Goal: Transaction & Acquisition: Purchase product/service

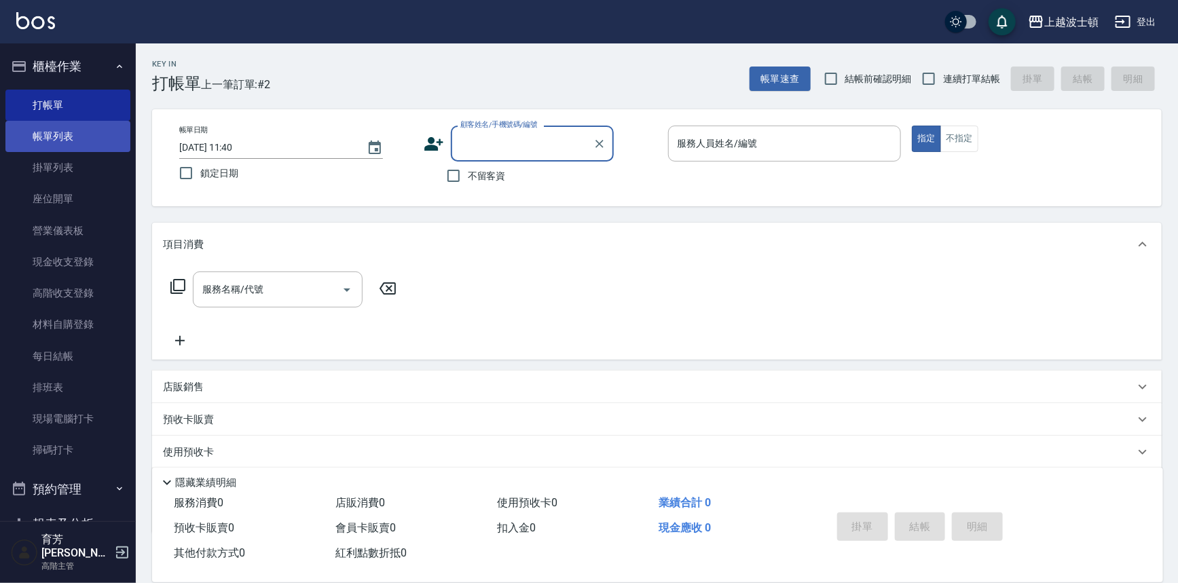
click at [88, 130] on link "帳單列表" at bounding box center [67, 136] width 125 height 31
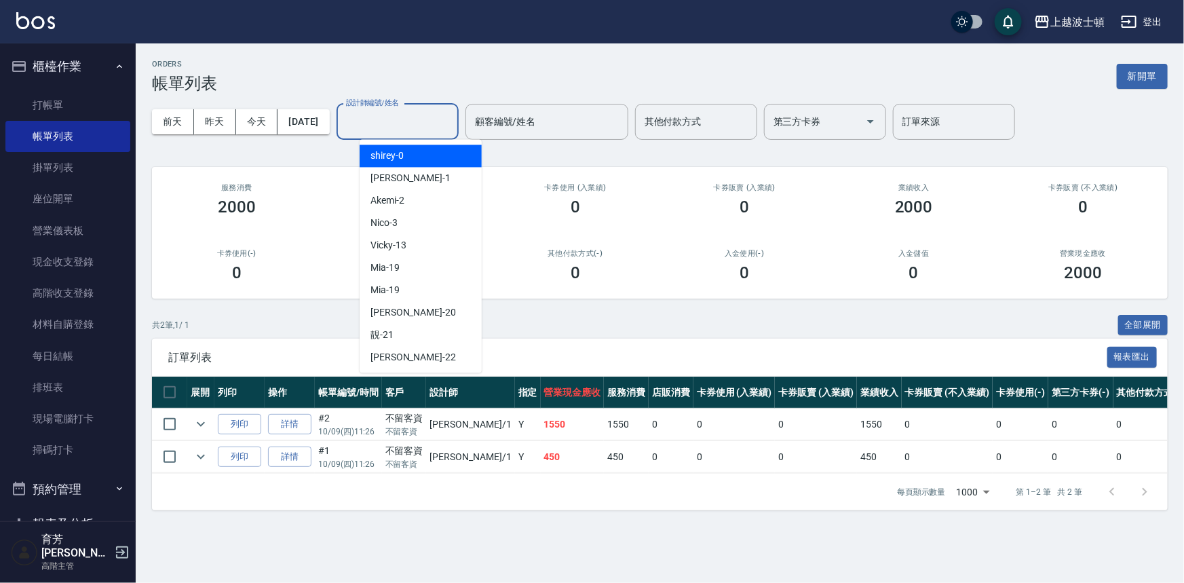
click at [389, 123] on input "設計師編號/姓名" at bounding box center [398, 122] width 110 height 24
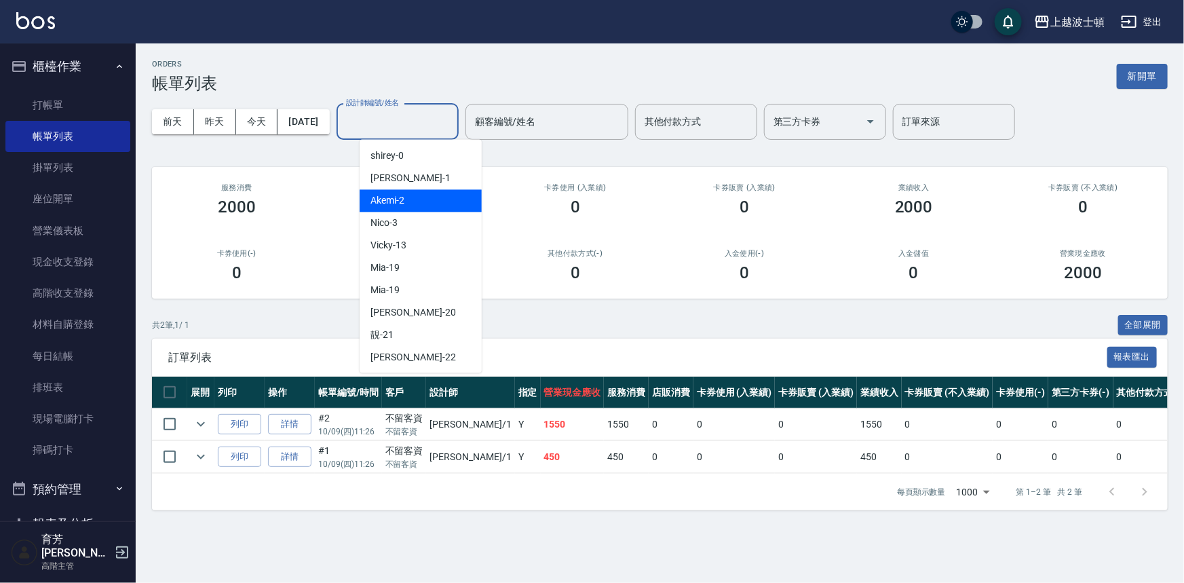
click at [421, 201] on div "Akemi -2" at bounding box center [421, 200] width 122 height 22
type input "Akemi-2"
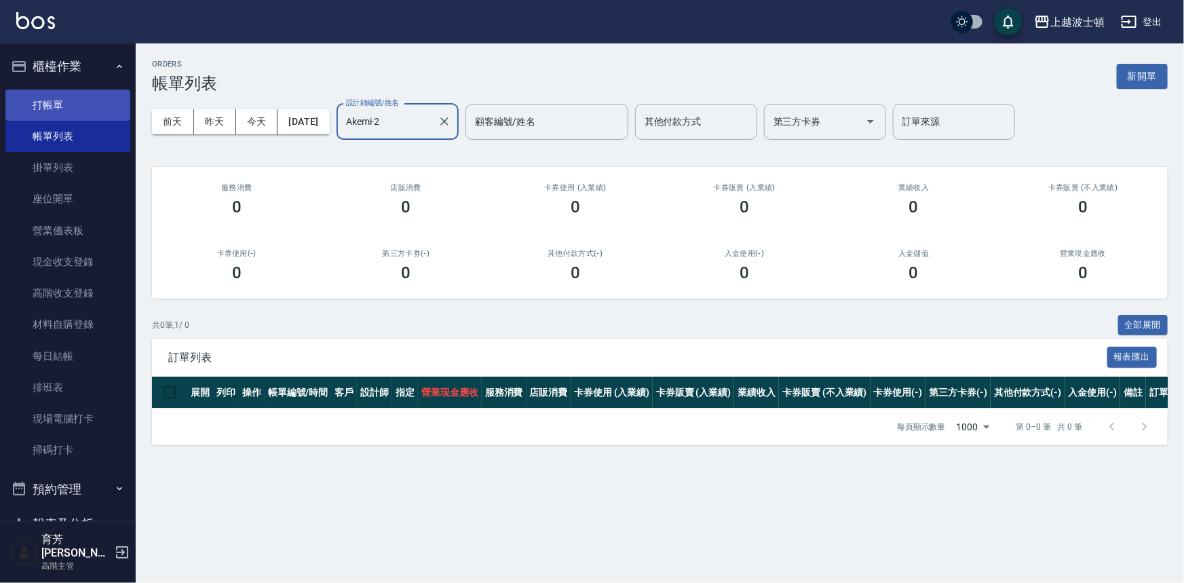
click at [64, 98] on link "打帳單" at bounding box center [67, 105] width 125 height 31
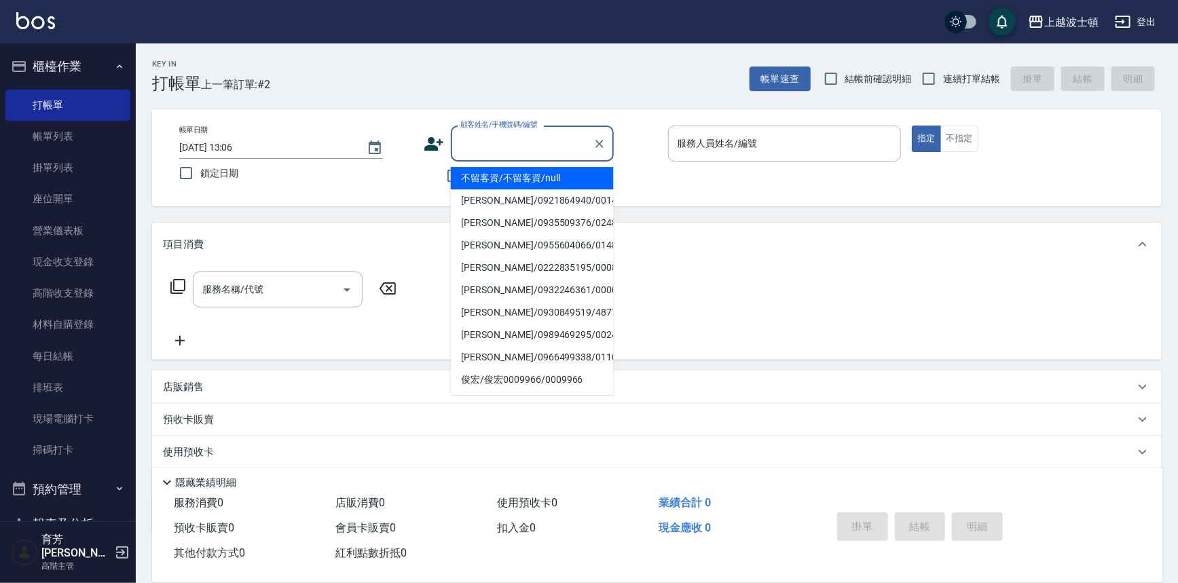
click at [486, 146] on input "顧客姓名/手機號碼/編號" at bounding box center [522, 144] width 130 height 24
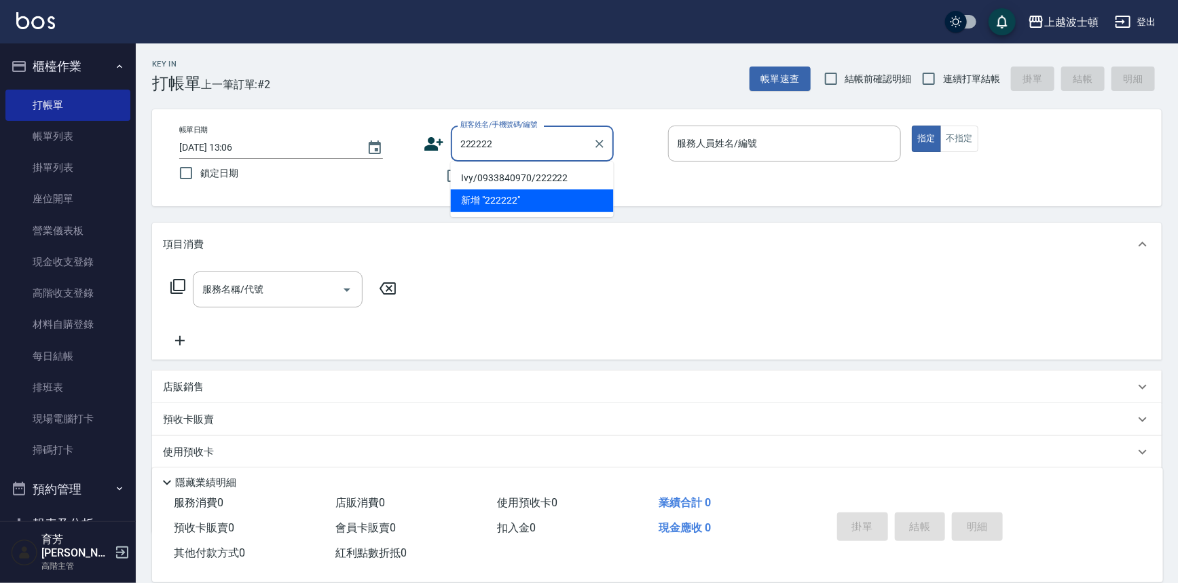
click at [502, 175] on li "Ivy/0933840970/222222" at bounding box center [532, 178] width 163 height 22
type input "Ivy/0933840970/222222"
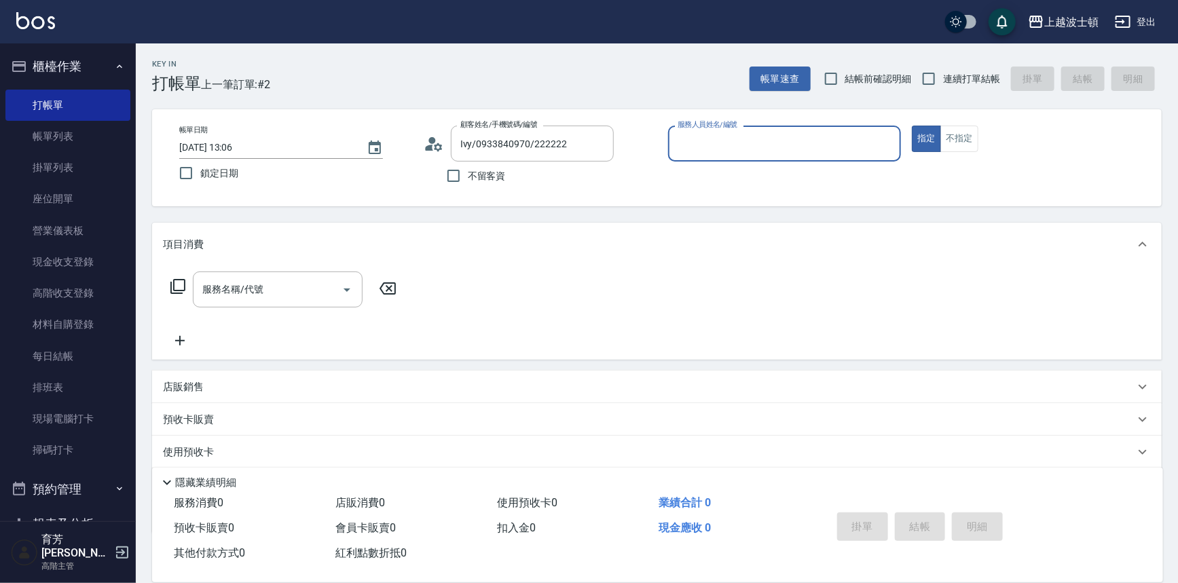
type input "Akemi-2"
click at [327, 295] on input "服務名稱/代號" at bounding box center [267, 290] width 137 height 24
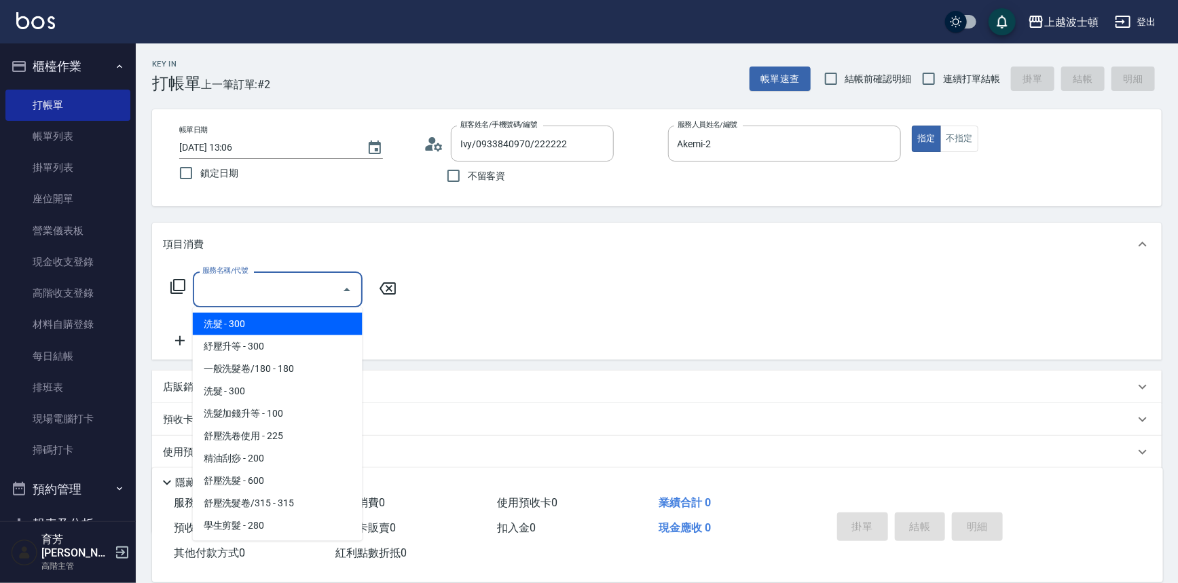
click at [326, 326] on span "洗髮 - 300" at bounding box center [278, 324] width 170 height 22
type input "洗髮(201)"
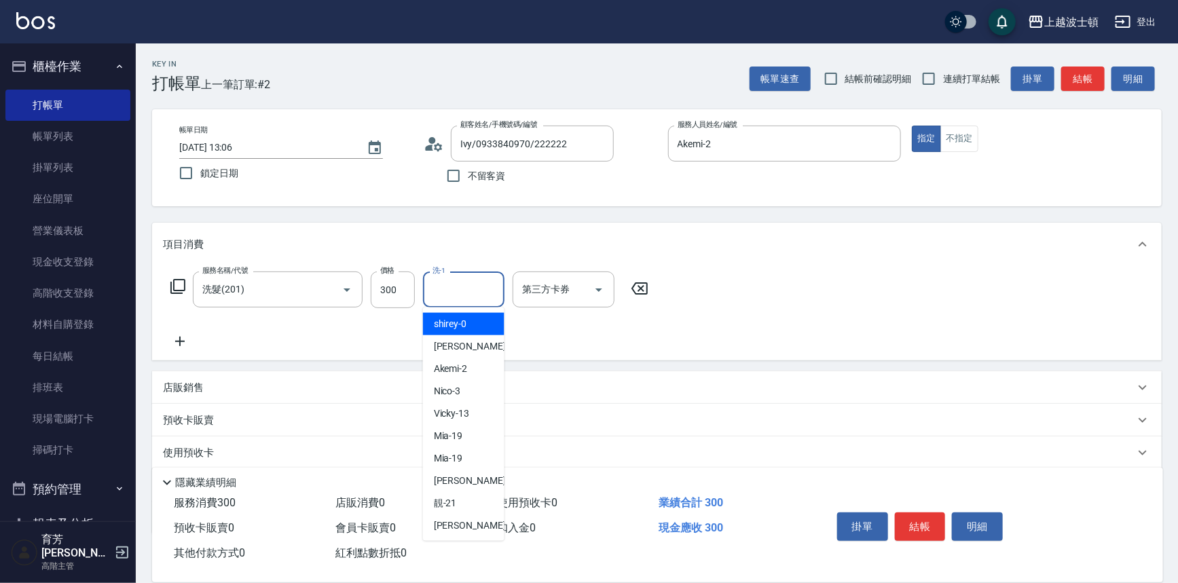
click at [462, 285] on input "洗-1" at bounding box center [463, 290] width 69 height 24
click at [463, 325] on span "Akemi -2" at bounding box center [451, 324] width 34 height 14
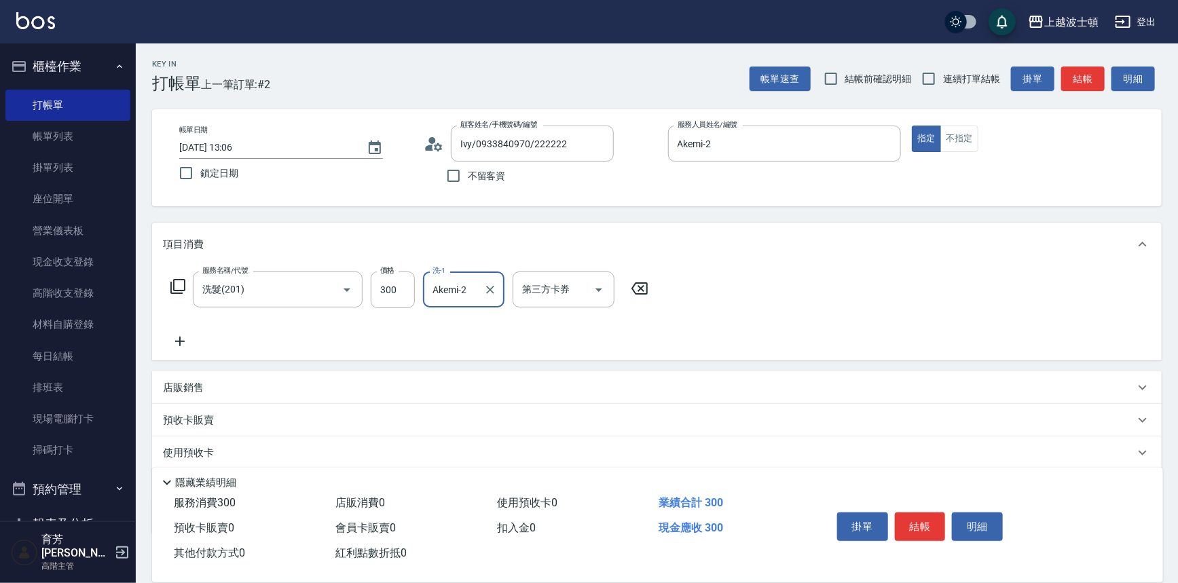
type input "Akemi-2"
click at [178, 333] on icon at bounding box center [180, 341] width 34 height 16
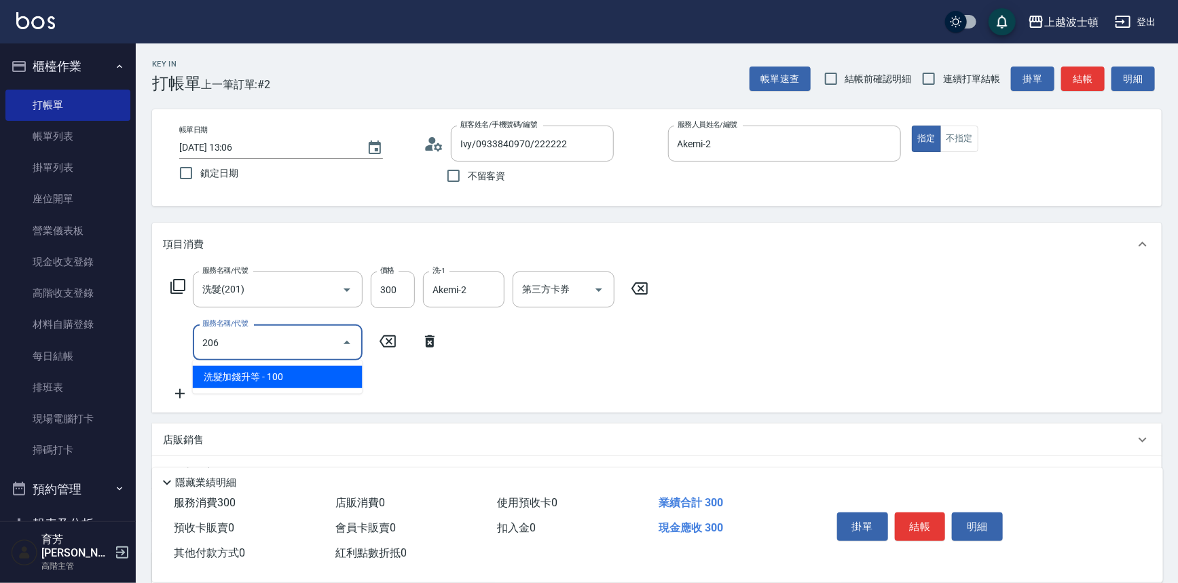
click at [265, 370] on span "洗髮加錢升等 - 100" at bounding box center [278, 377] width 170 height 22
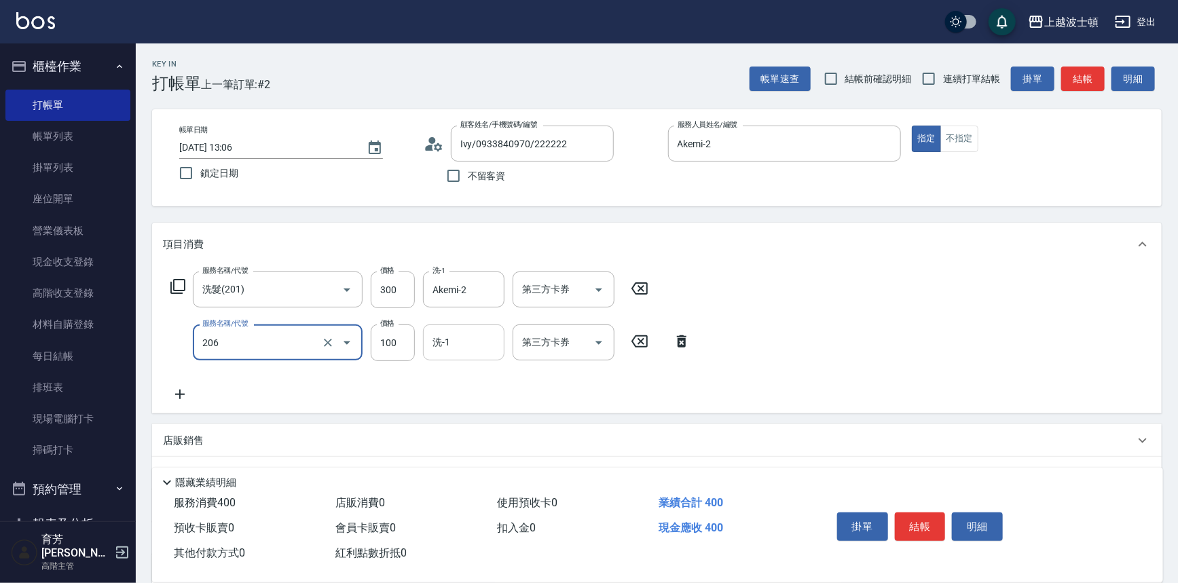
type input "洗髮加錢升等(206)"
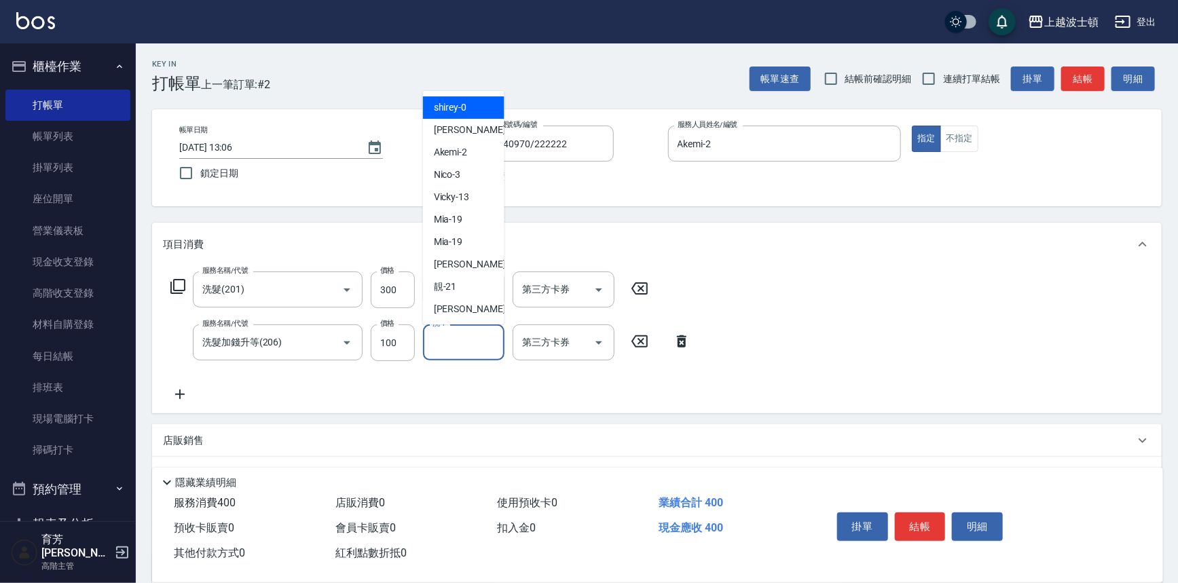
drag, startPoint x: 474, startPoint y: 350, endPoint x: 471, endPoint y: 339, distance: 11.4
click at [472, 345] on input "洗-1" at bounding box center [463, 343] width 69 height 24
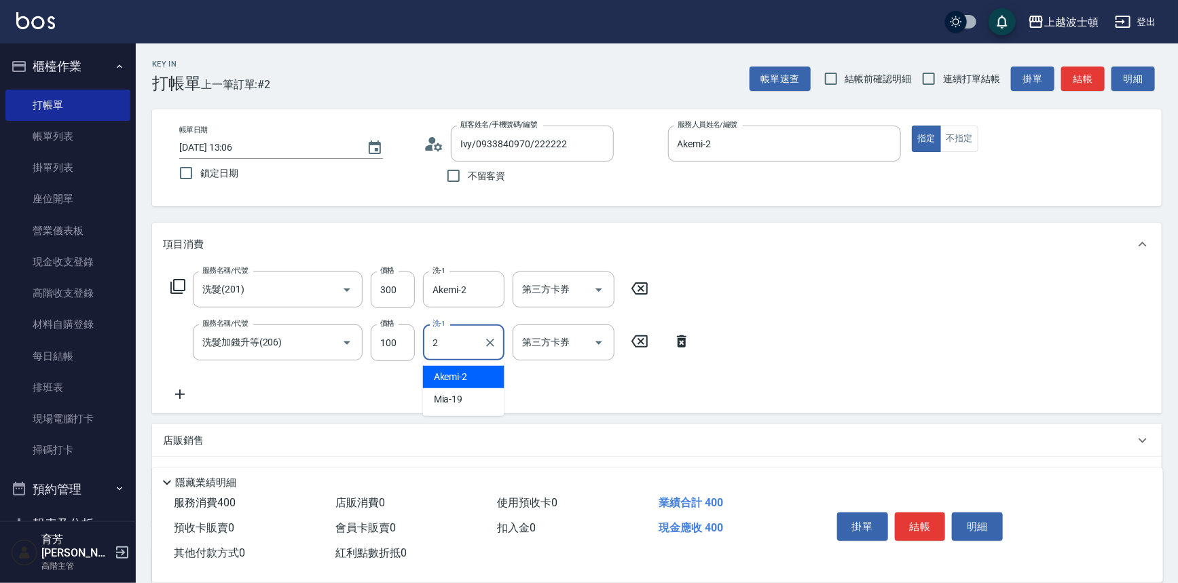
click at [468, 380] on span "Akemi -2" at bounding box center [451, 377] width 34 height 14
type input "Akemi-2"
click at [179, 400] on icon at bounding box center [180, 394] width 34 height 16
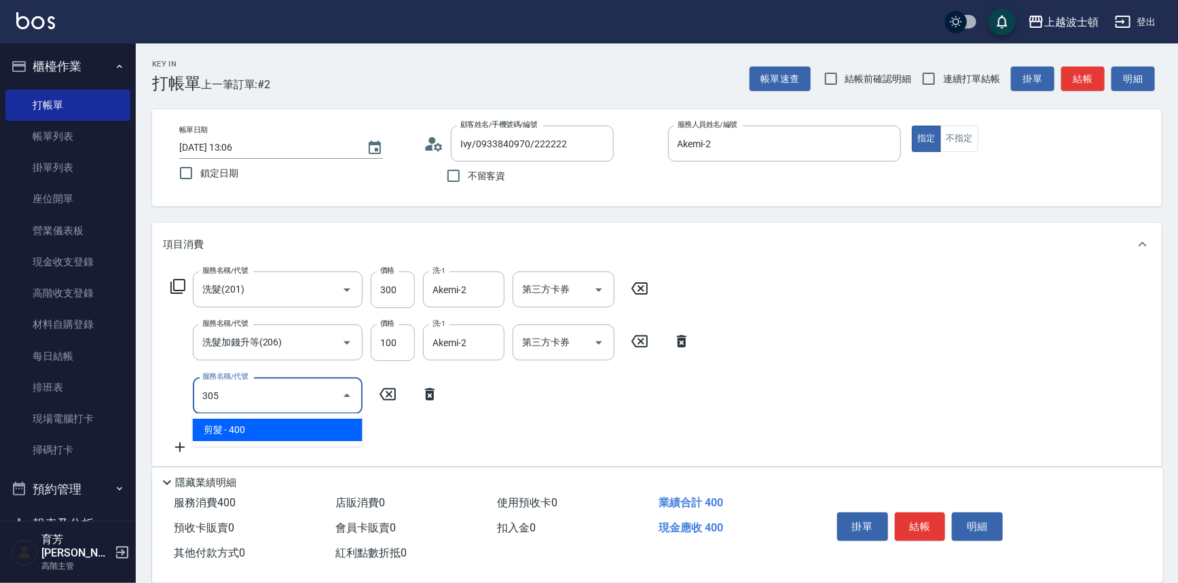
drag, startPoint x: 268, startPoint y: 430, endPoint x: 278, endPoint y: 421, distance: 13.5
click at [269, 430] on span "剪髮 - 400" at bounding box center [278, 430] width 170 height 22
type input "剪髮(305)"
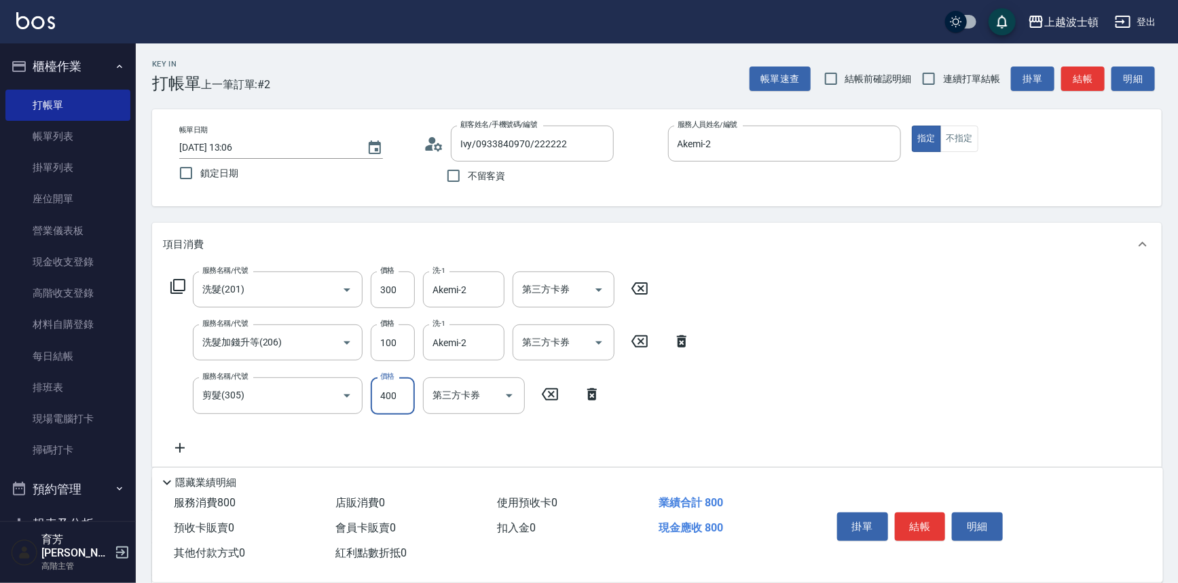
click at [395, 393] on input "400" at bounding box center [393, 395] width 44 height 37
type input "350"
click at [907, 386] on div "服務名稱/代號 洗髮(201) 服務名稱/代號 價格 300 價格 洗-1 Akemi-2 洗-1 第三方卡券 第三方卡券 服務名稱/代號 洗髮加錢升等(20…" at bounding box center [656, 366] width 1009 height 200
click at [930, 516] on button "結帳" at bounding box center [920, 526] width 51 height 29
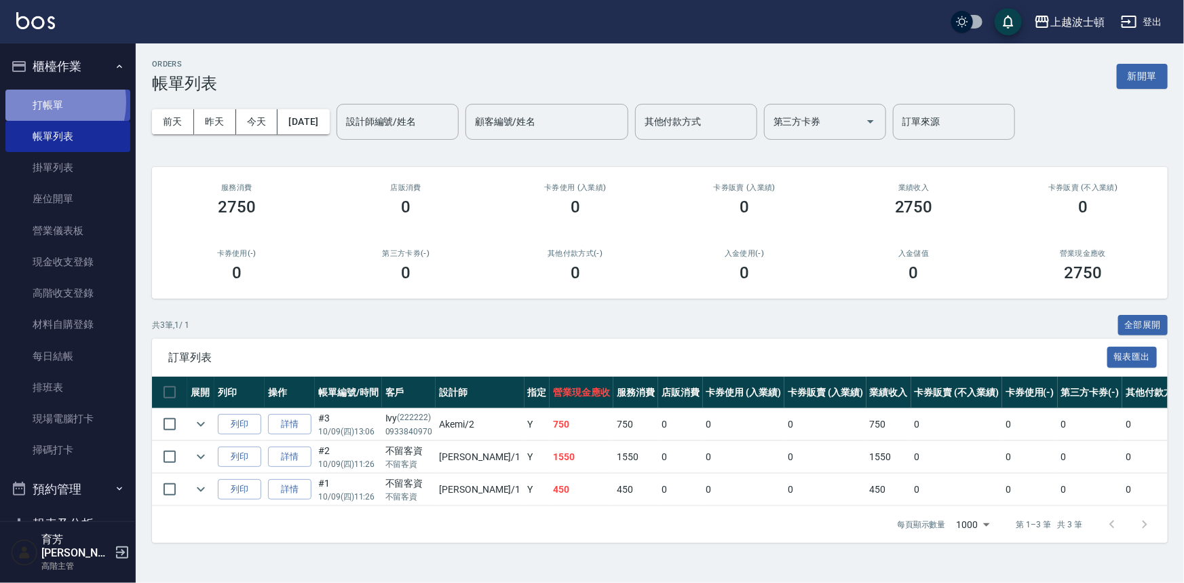
click at [46, 102] on link "打帳單" at bounding box center [67, 105] width 125 height 31
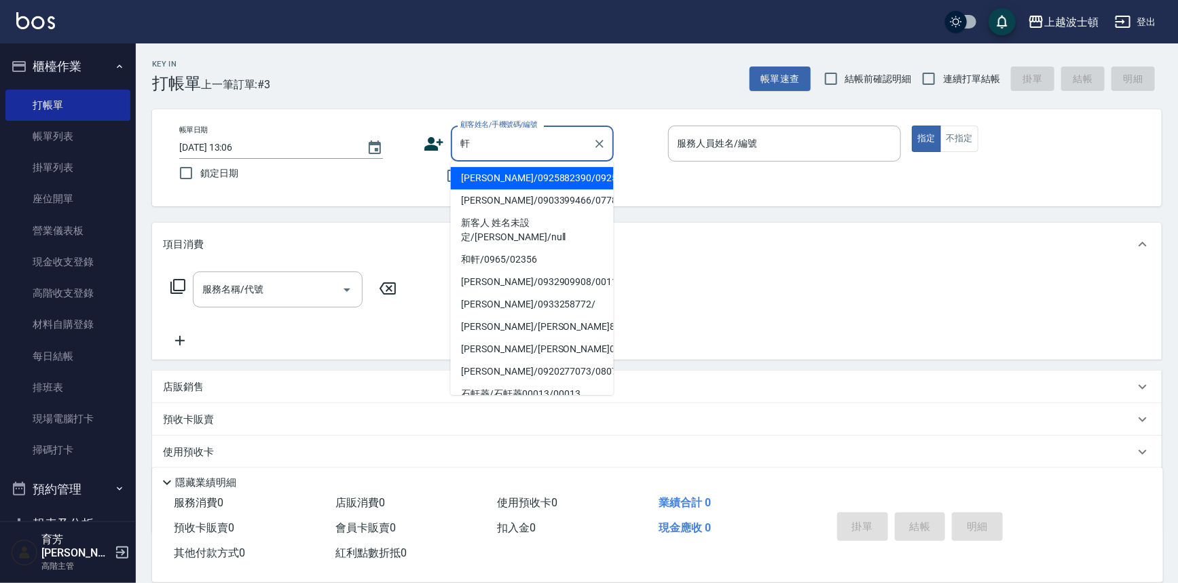
click at [506, 180] on li "陳妤軒/0925882390/0925882" at bounding box center [532, 178] width 163 height 22
type input "陳妤軒/0925882390/0925882"
type input "Akemi-2"
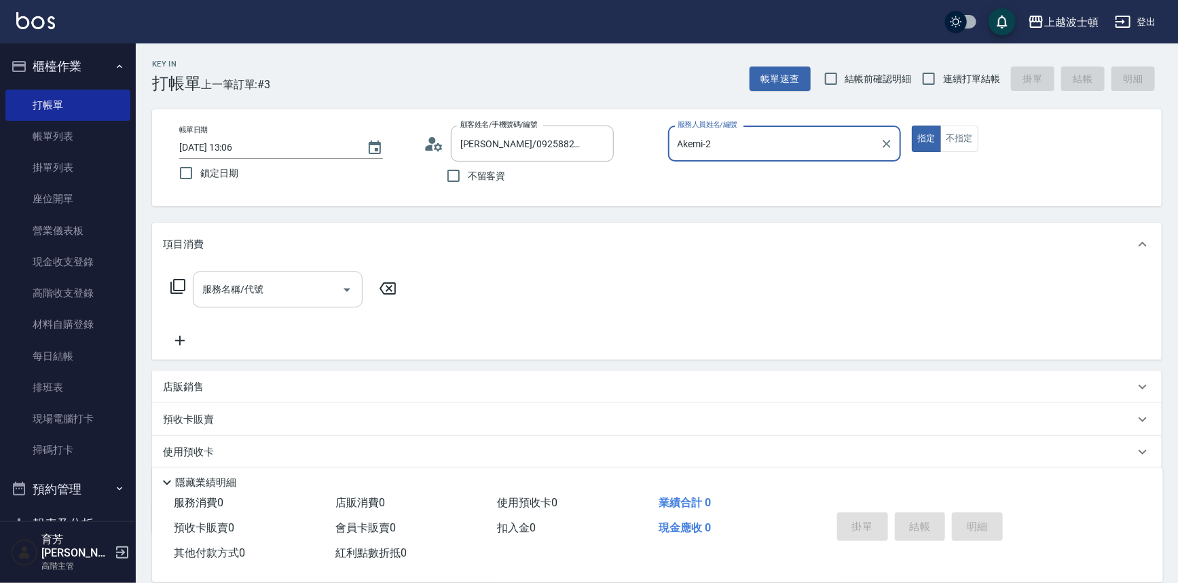
click at [231, 280] on input "服務名稱/代號" at bounding box center [267, 290] width 137 height 24
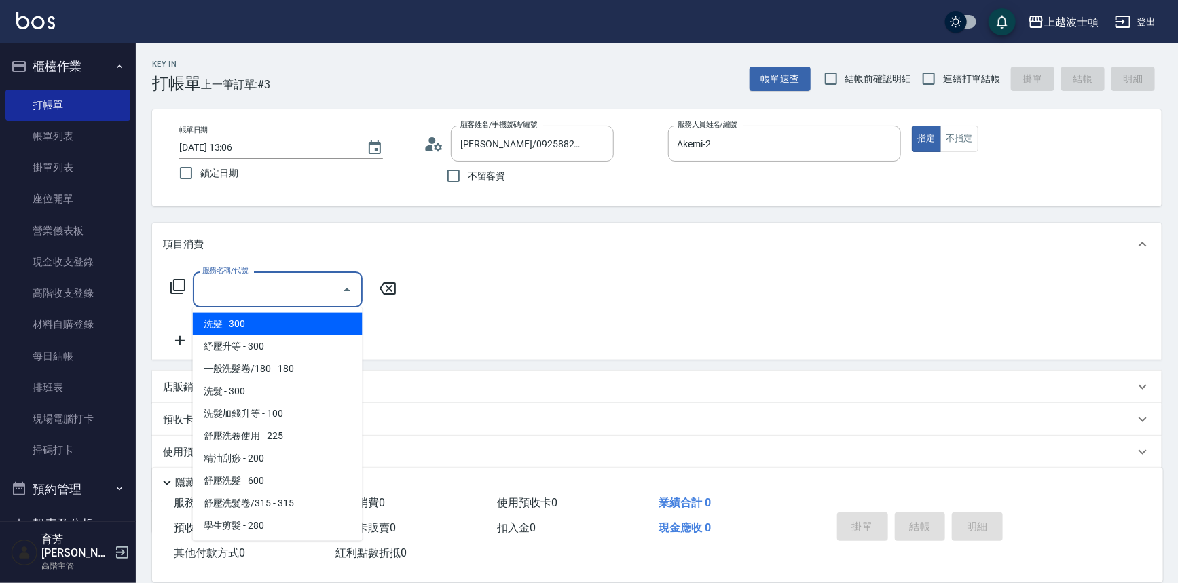
click at [255, 315] on span "洗髮 - 300" at bounding box center [278, 324] width 170 height 22
type input "洗髮(201)"
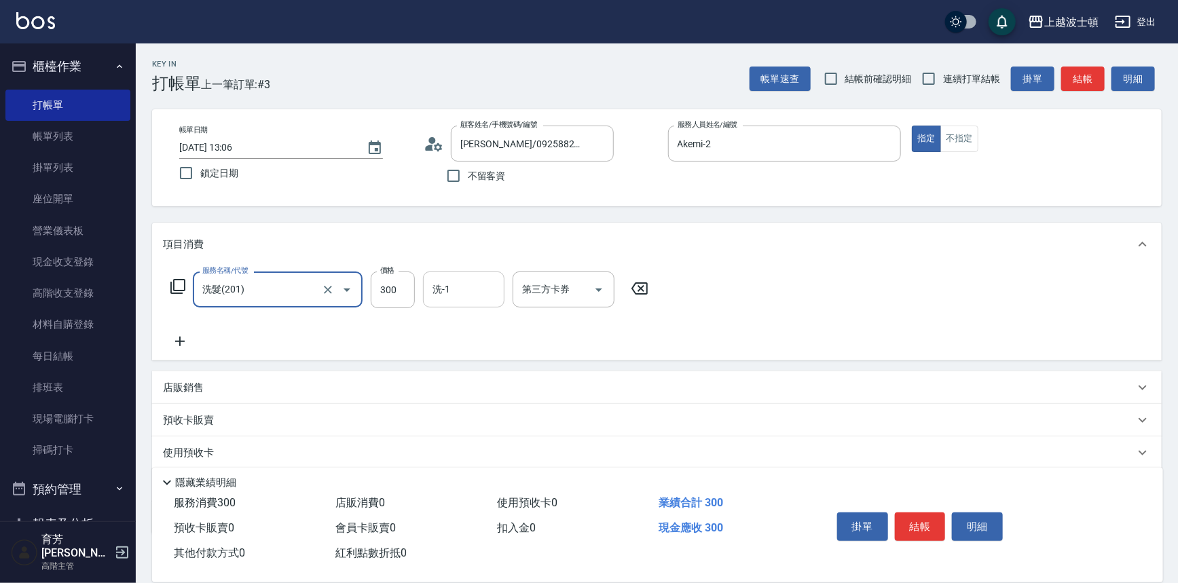
click at [487, 284] on input "洗-1" at bounding box center [463, 290] width 69 height 24
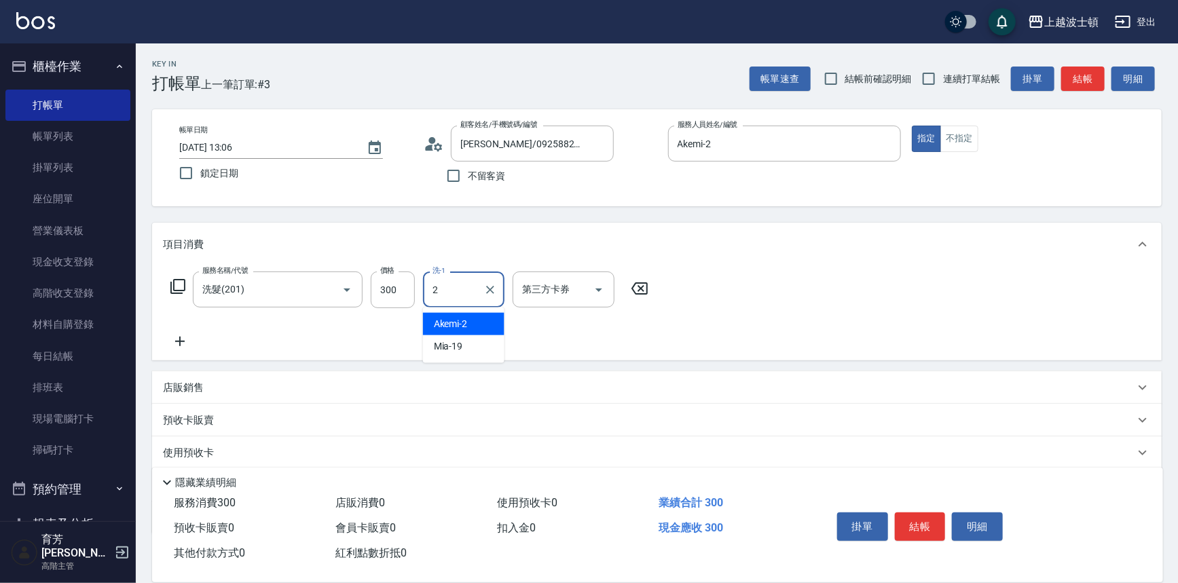
click at [478, 322] on div "Akemi -2" at bounding box center [463, 324] width 81 height 22
type input "Akemi-2"
click at [182, 341] on icon at bounding box center [180, 342] width 10 height 10
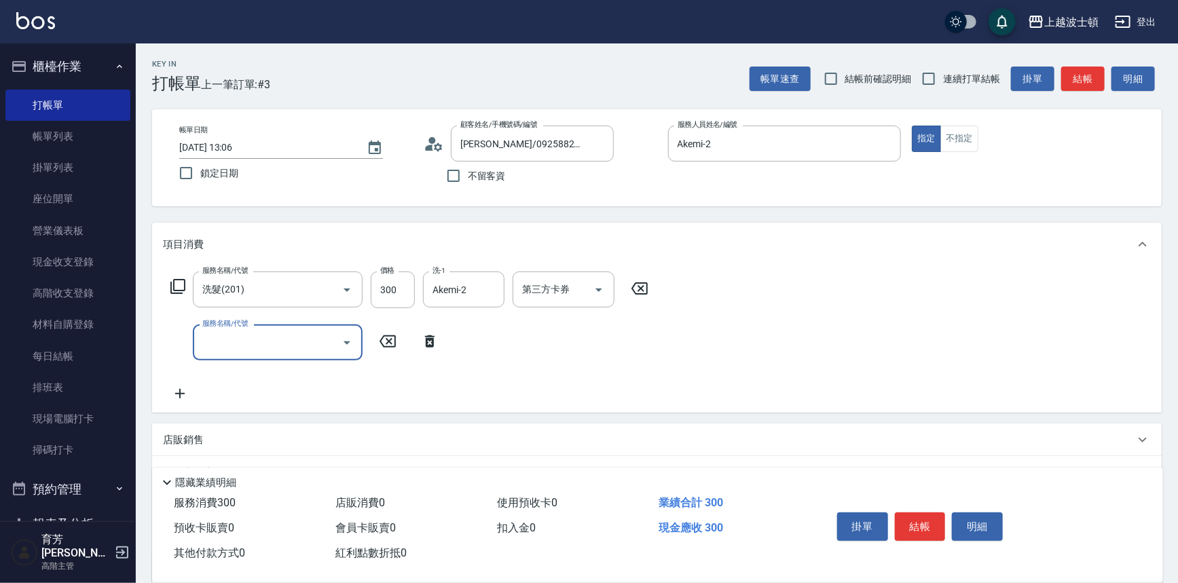
type input "1"
drag, startPoint x: 287, startPoint y: 375, endPoint x: 339, endPoint y: 358, distance: 54.3
click at [288, 375] on span "洗髮加錢升等 - 100" at bounding box center [278, 377] width 170 height 22
type input "洗髮加錢升等(206)"
click at [373, 350] on input "100" at bounding box center [393, 342] width 44 height 37
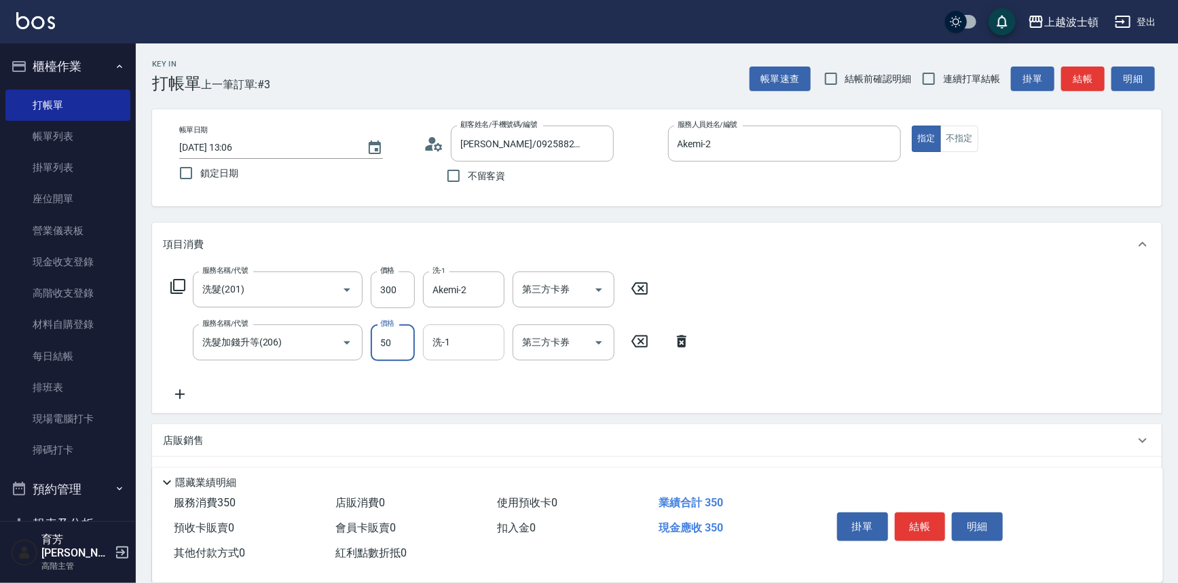
type input "50"
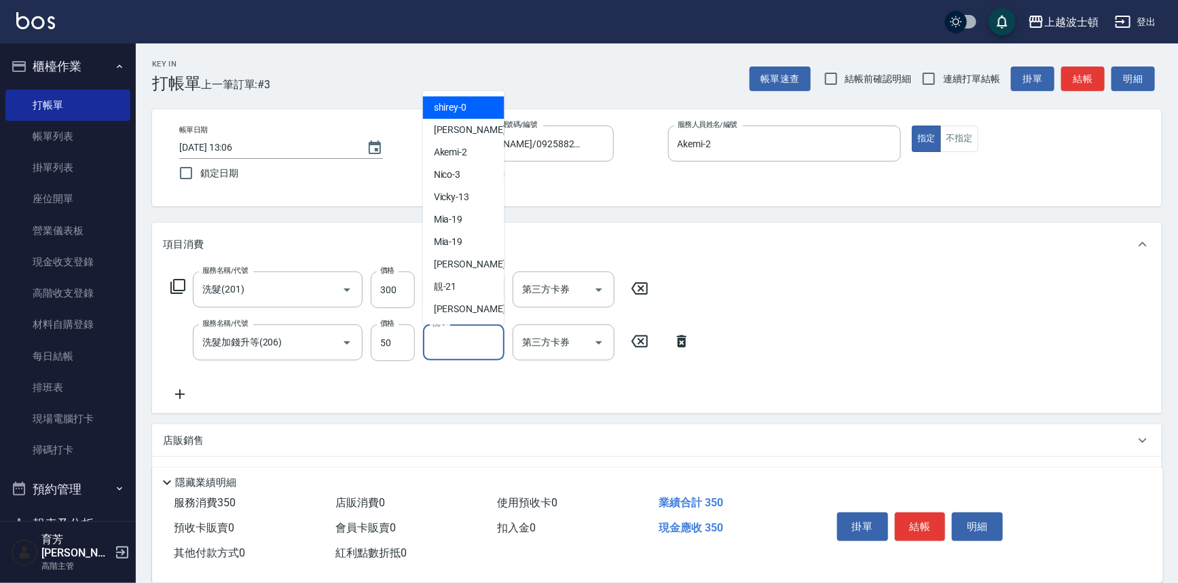
click at [495, 349] on input "洗-1" at bounding box center [463, 343] width 69 height 24
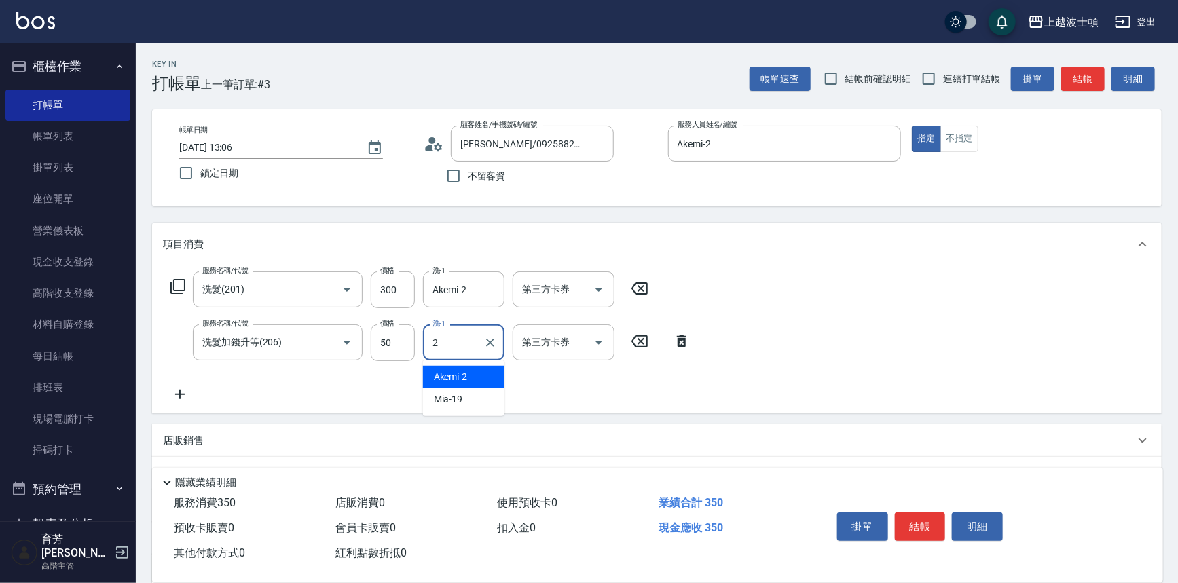
click at [495, 384] on div "Akemi -2" at bounding box center [463, 377] width 81 height 22
type input "Akemi-2"
click at [912, 322] on div "服務名稱/代號 洗髮(201) 服務名稱/代號 價格 300 價格 洗-1 Akemi-2 洗-1 第三方卡券 第三方卡券 服務名稱/代號 洗髮加錢升等(20…" at bounding box center [656, 339] width 1009 height 147
click at [922, 517] on button "結帳" at bounding box center [920, 526] width 51 height 29
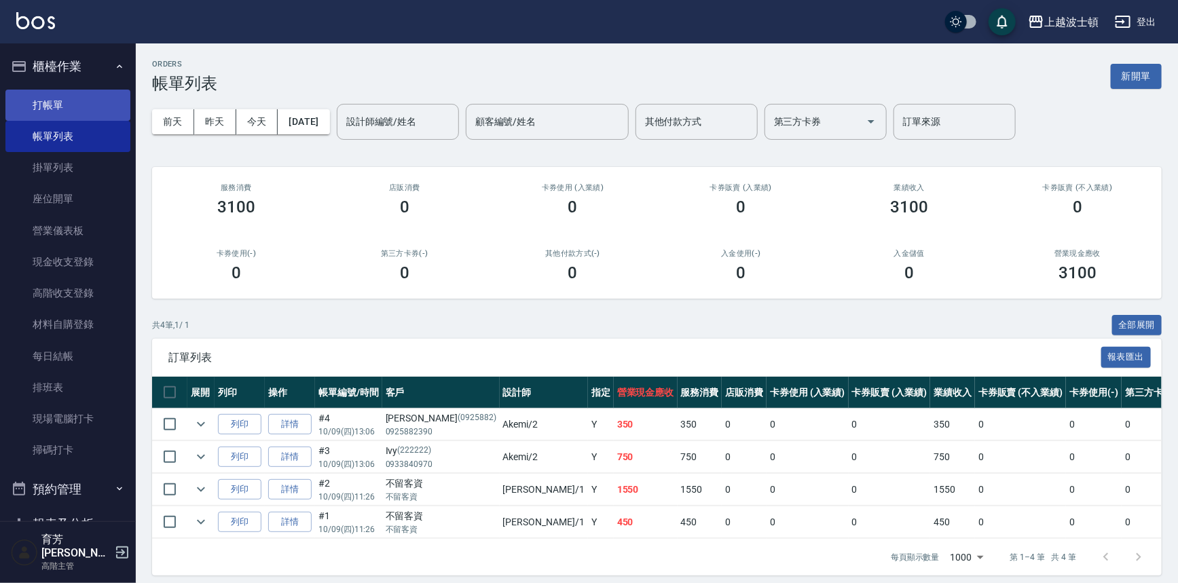
click at [60, 111] on link "打帳單" at bounding box center [67, 105] width 125 height 31
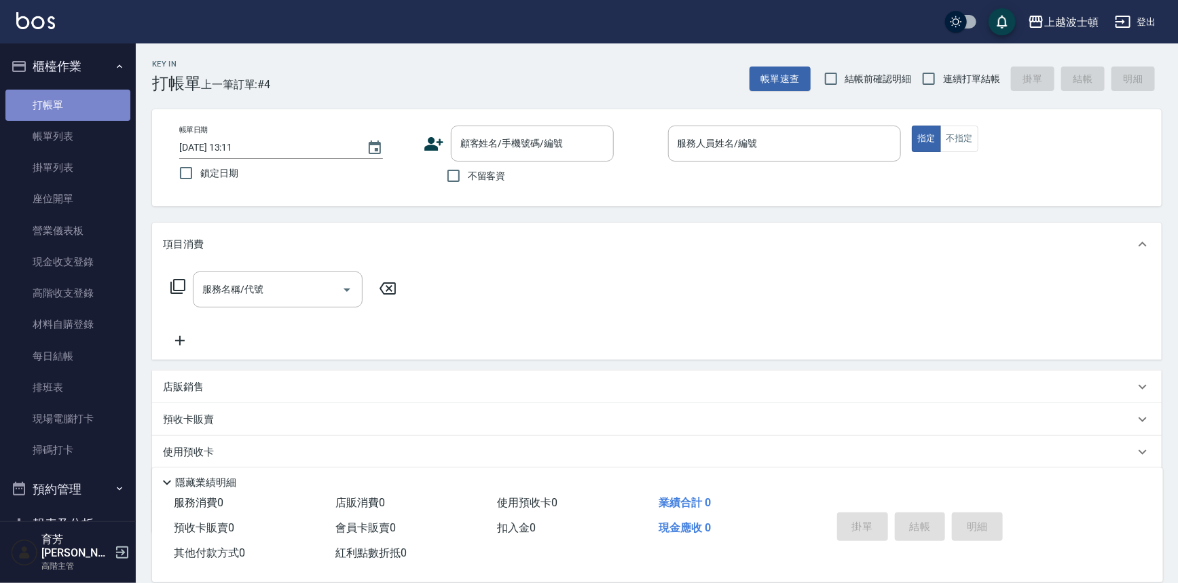
click at [77, 110] on link "打帳單" at bounding box center [67, 105] width 125 height 31
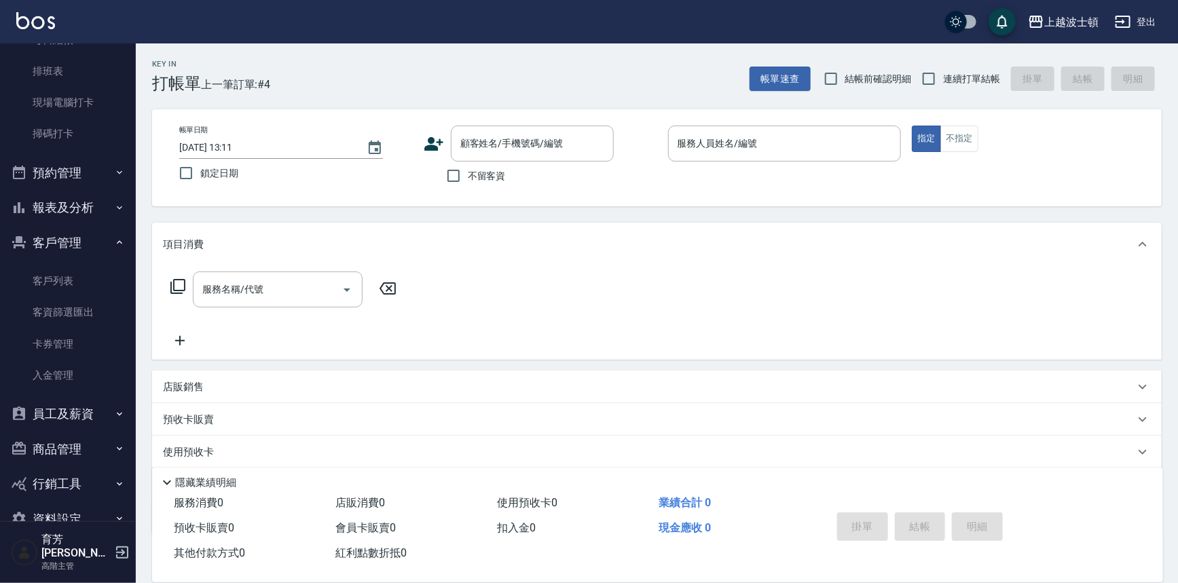
scroll to position [335, 0]
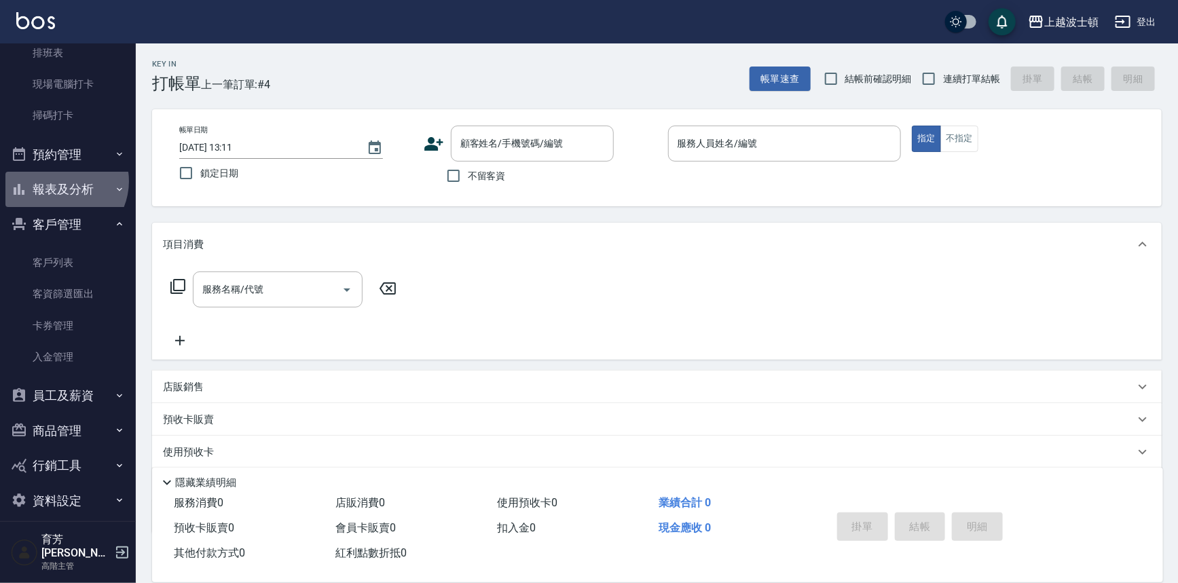
click at [60, 181] on button "報表及分析" at bounding box center [67, 189] width 125 height 35
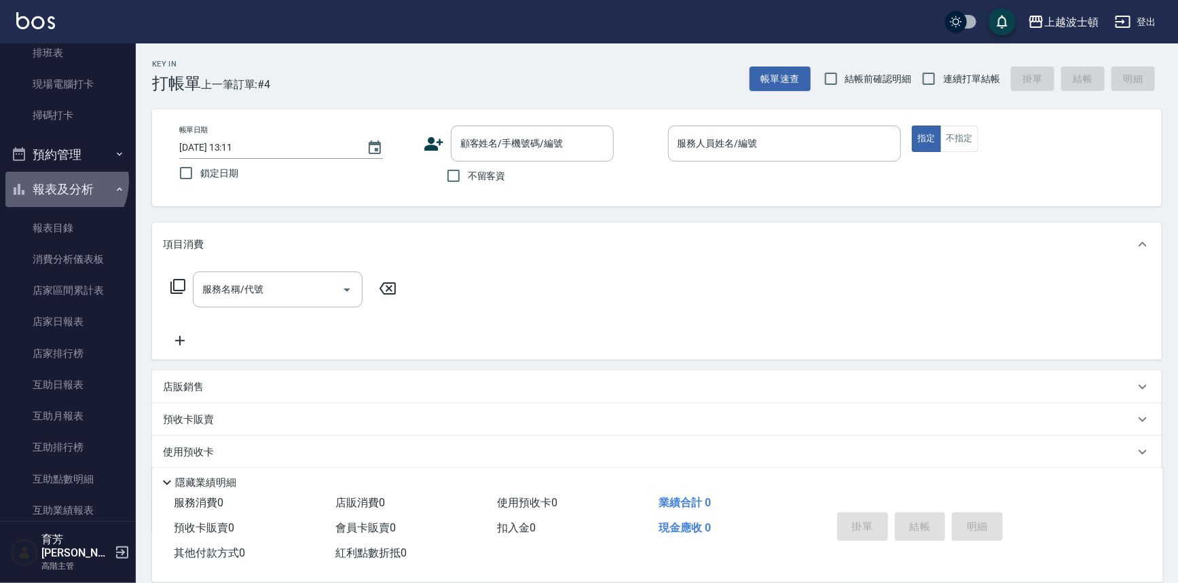
click at [59, 183] on button "報表及分析" at bounding box center [67, 189] width 125 height 35
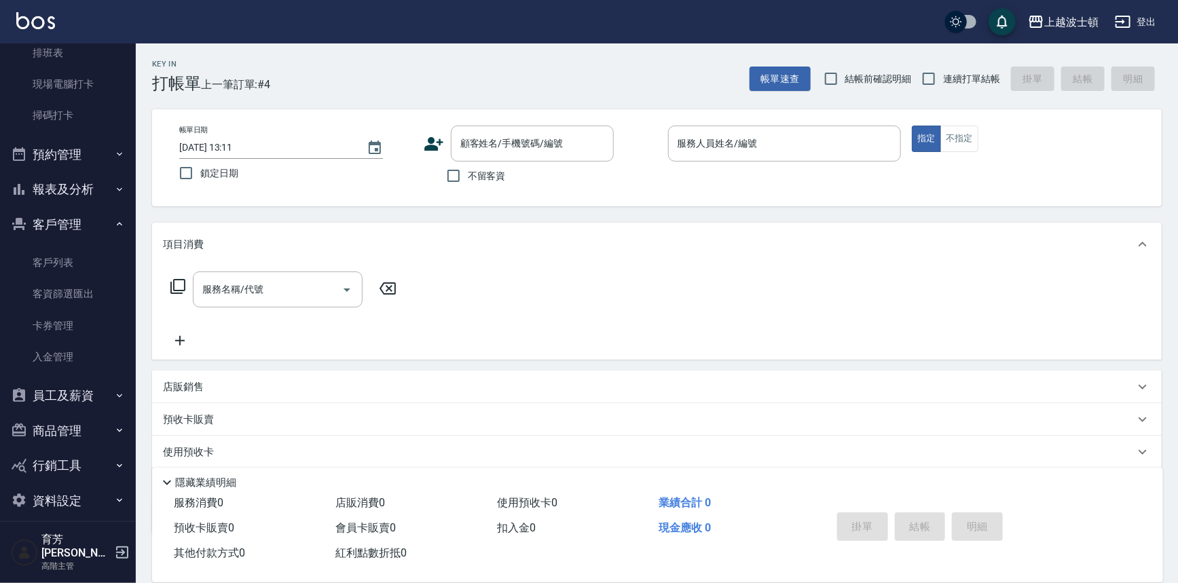
click at [68, 397] on button "員工及薪資" at bounding box center [67, 395] width 125 height 35
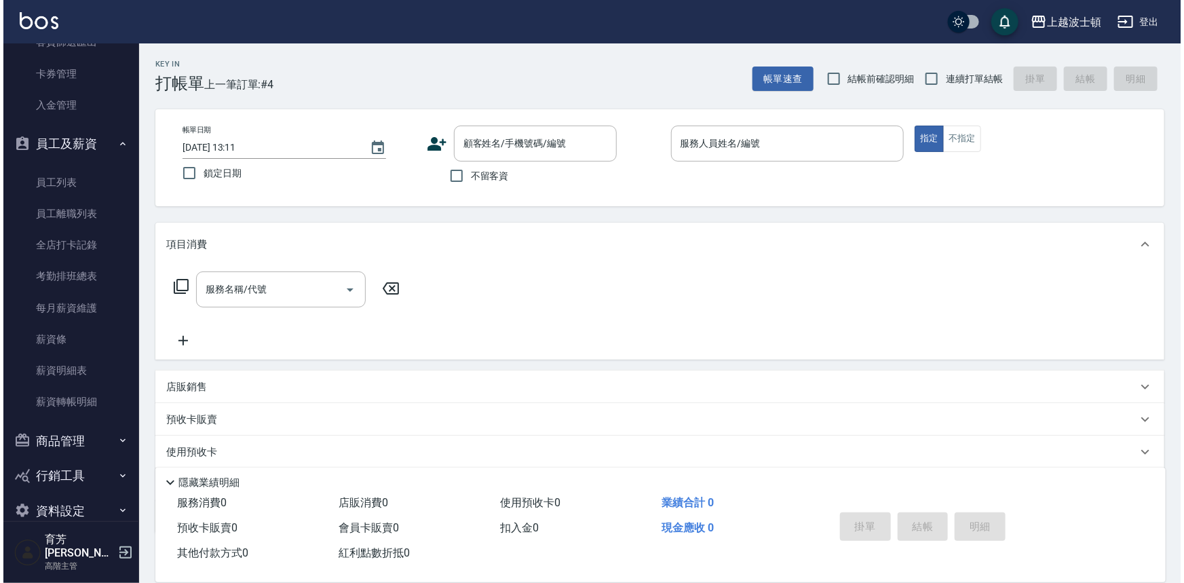
scroll to position [597, 0]
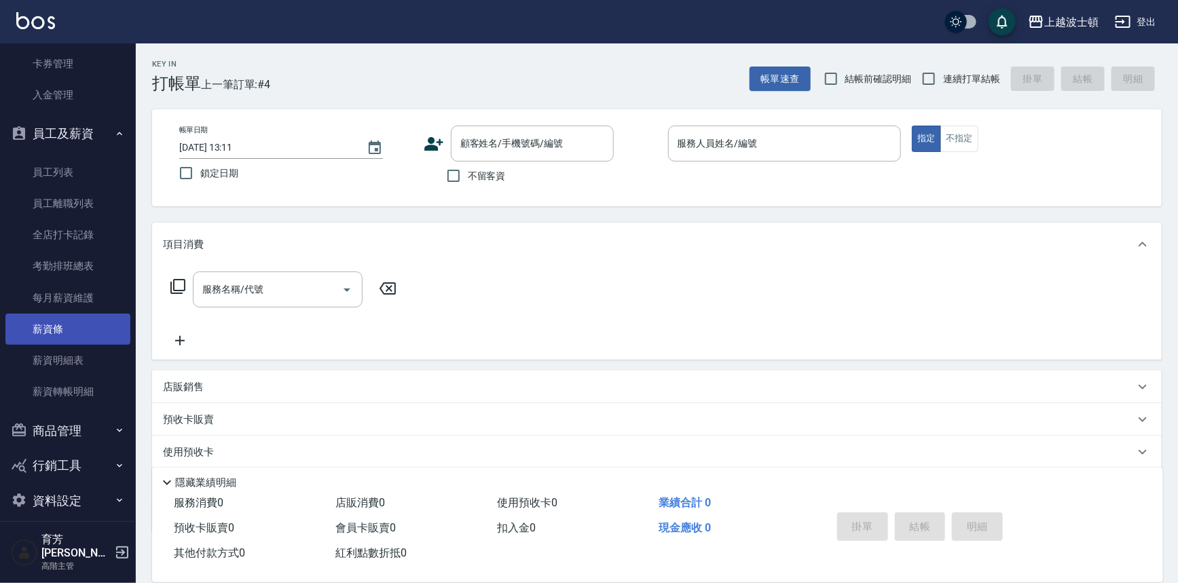
click at [69, 325] on link "薪資條" at bounding box center [67, 329] width 125 height 31
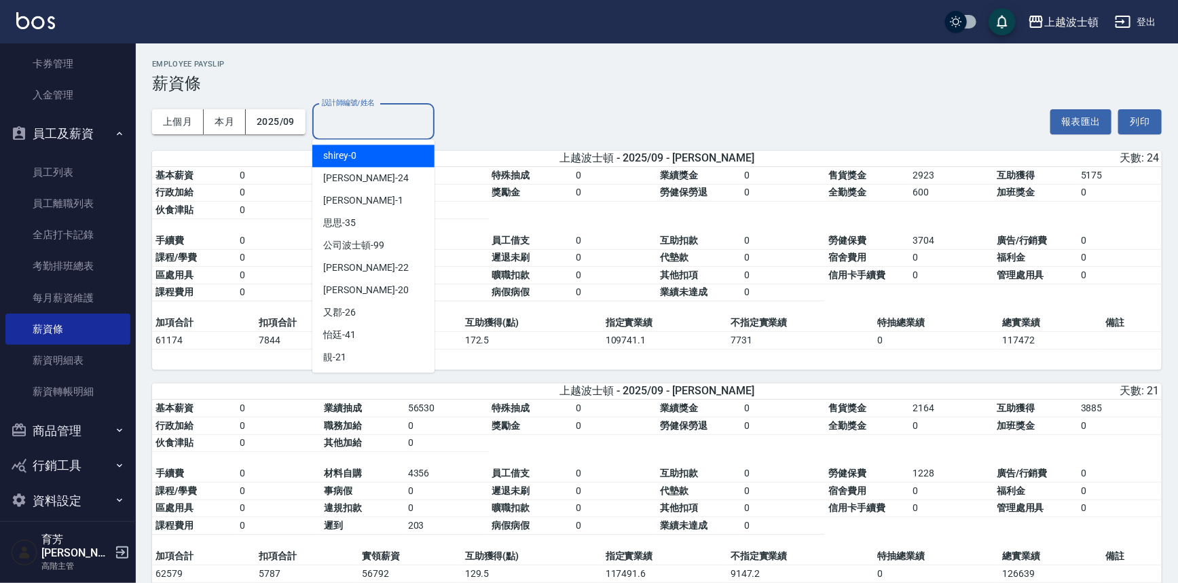
click at [361, 121] on input "設計師編號/姓名" at bounding box center [373, 122] width 110 height 24
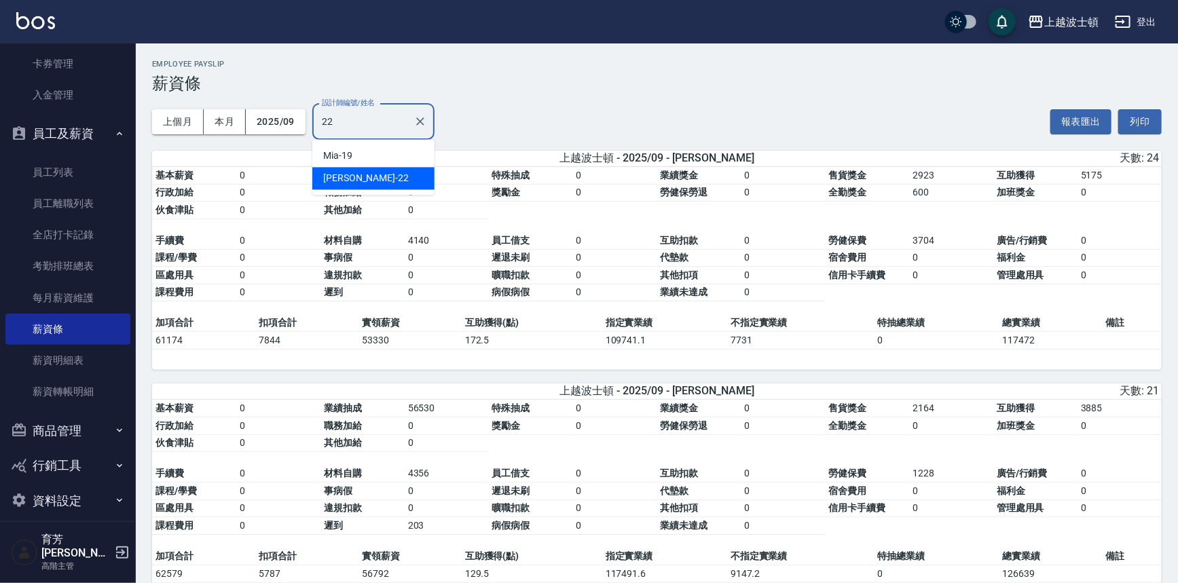
click at [379, 181] on div "雅如 -22" at bounding box center [373, 178] width 122 height 22
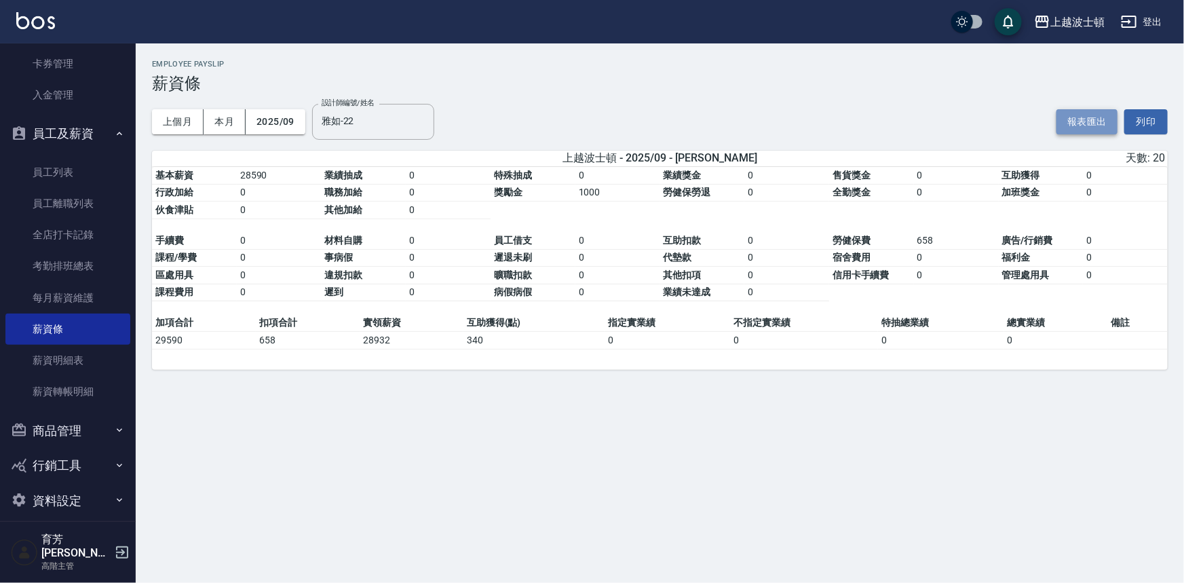
click at [1078, 121] on button "報表匯出" at bounding box center [1087, 121] width 61 height 25
click at [375, 122] on input "雅如-22" at bounding box center [363, 122] width 90 height 24
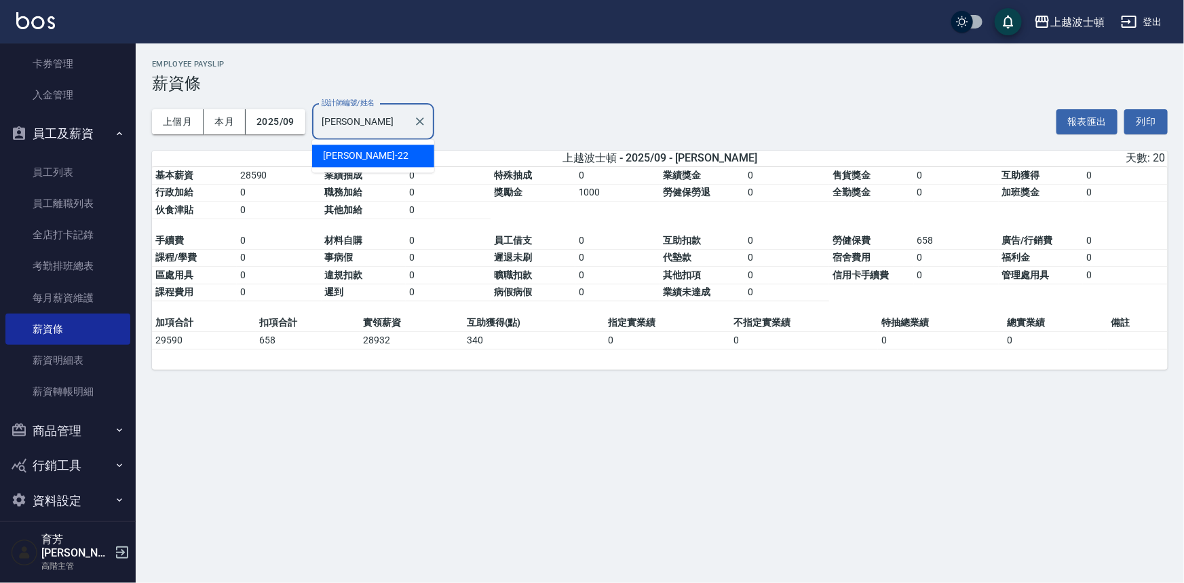
type input "雅"
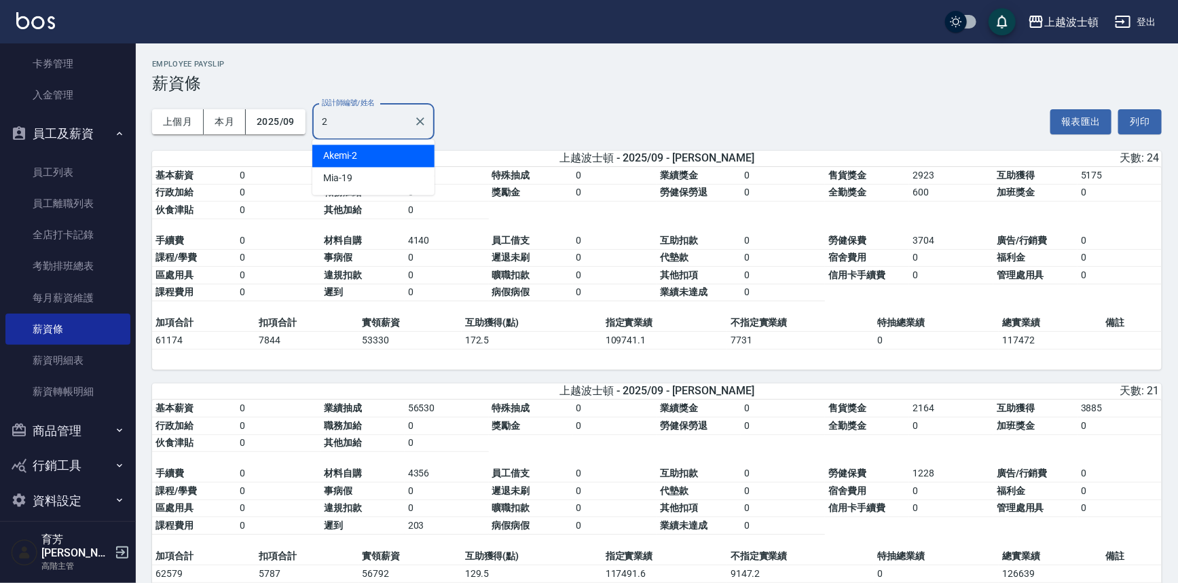
click at [381, 157] on div "Akemi -2" at bounding box center [373, 156] width 122 height 22
type input "Akemi-2"
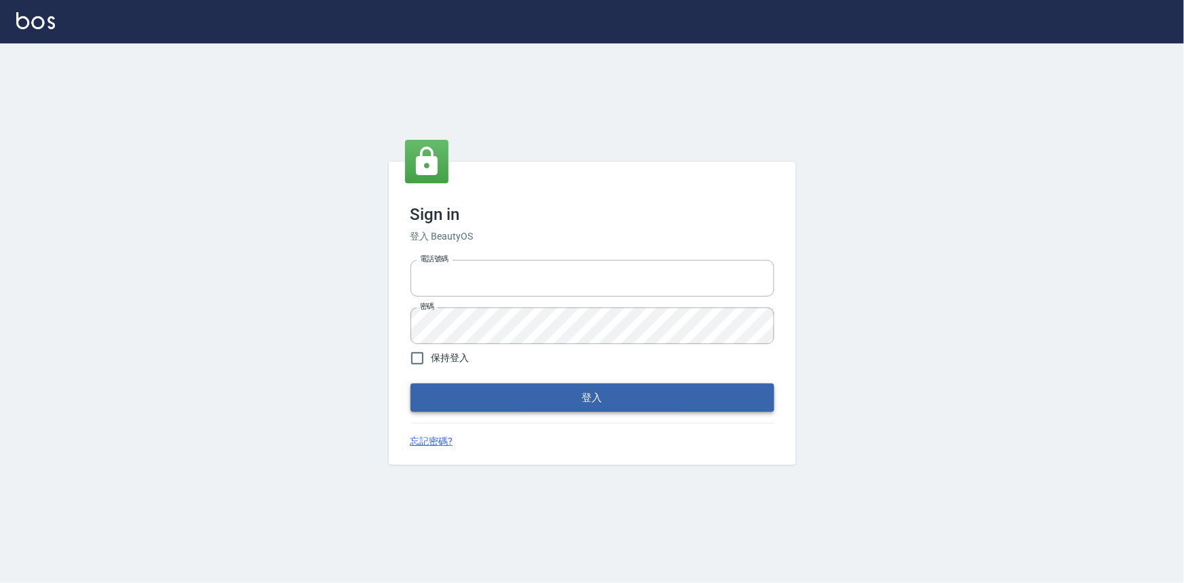
type input "0922670776"
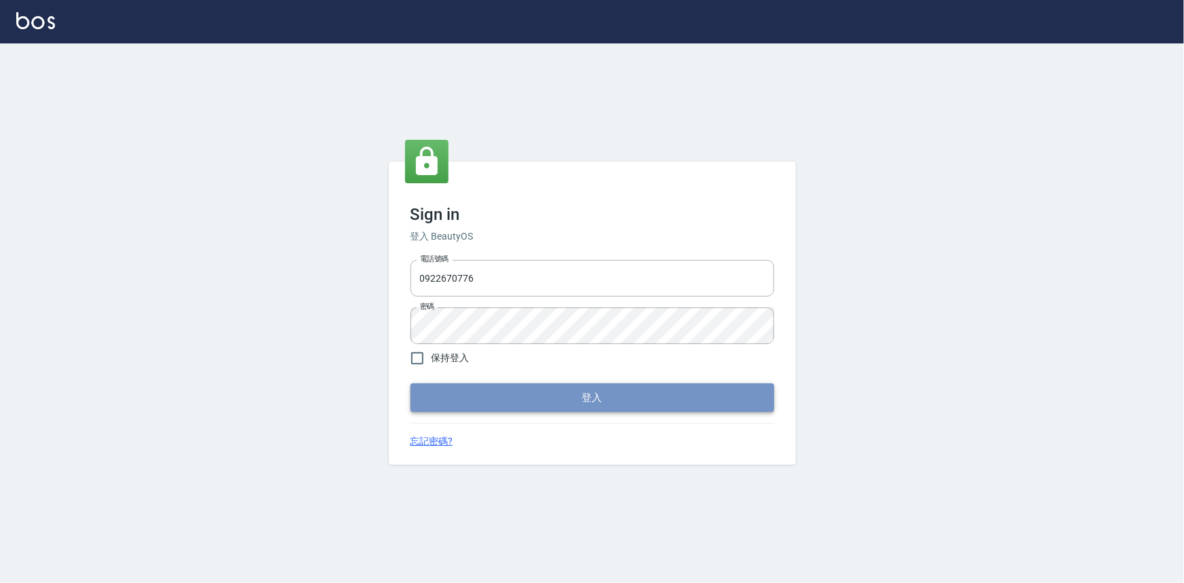
click at [536, 385] on button "登入" at bounding box center [593, 397] width 364 height 29
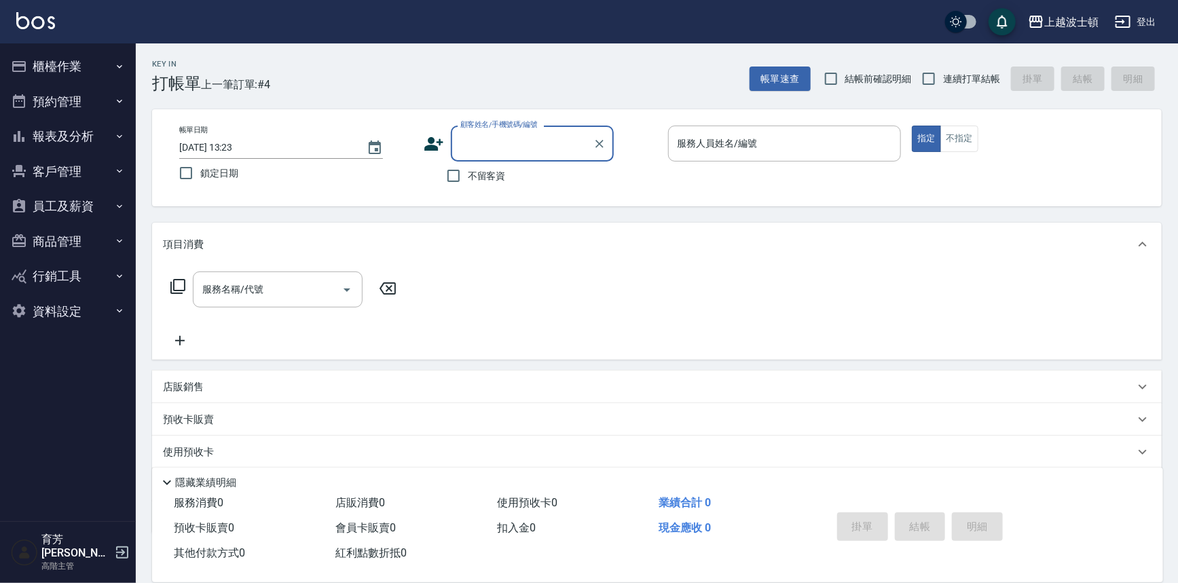
click at [41, 140] on button "報表及分析" at bounding box center [67, 136] width 125 height 35
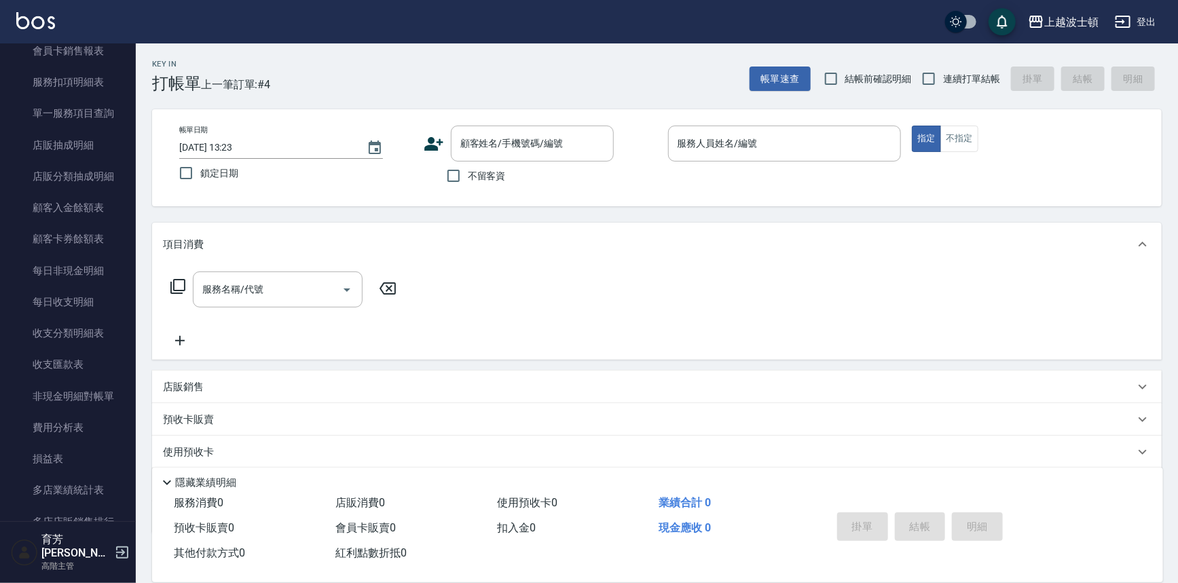
scroll to position [930, 0]
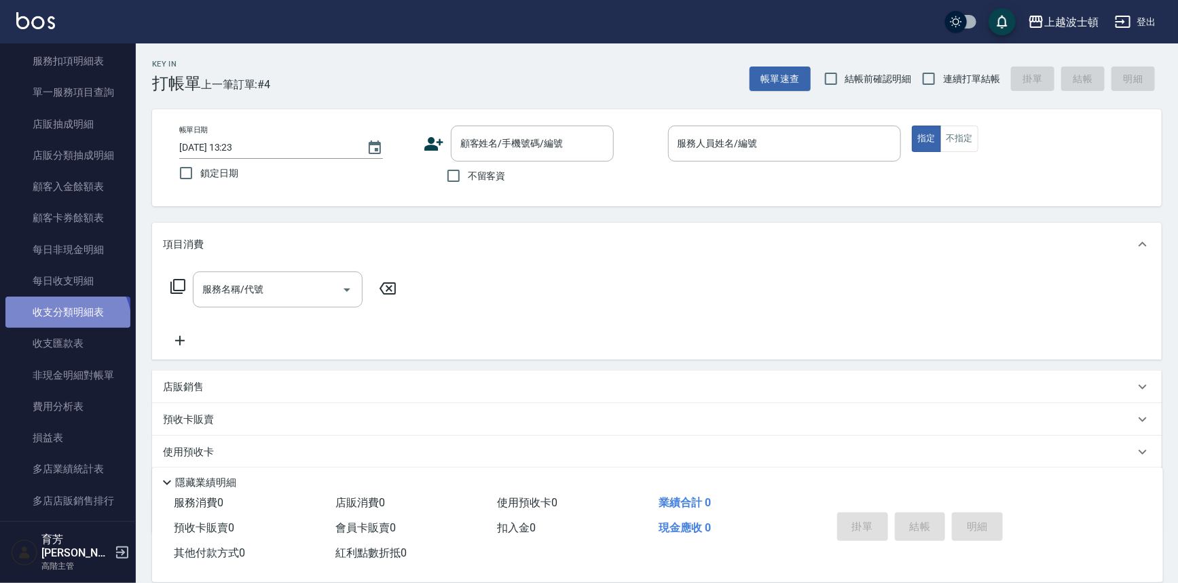
click at [65, 324] on link "收支分類明細表" at bounding box center [67, 312] width 125 height 31
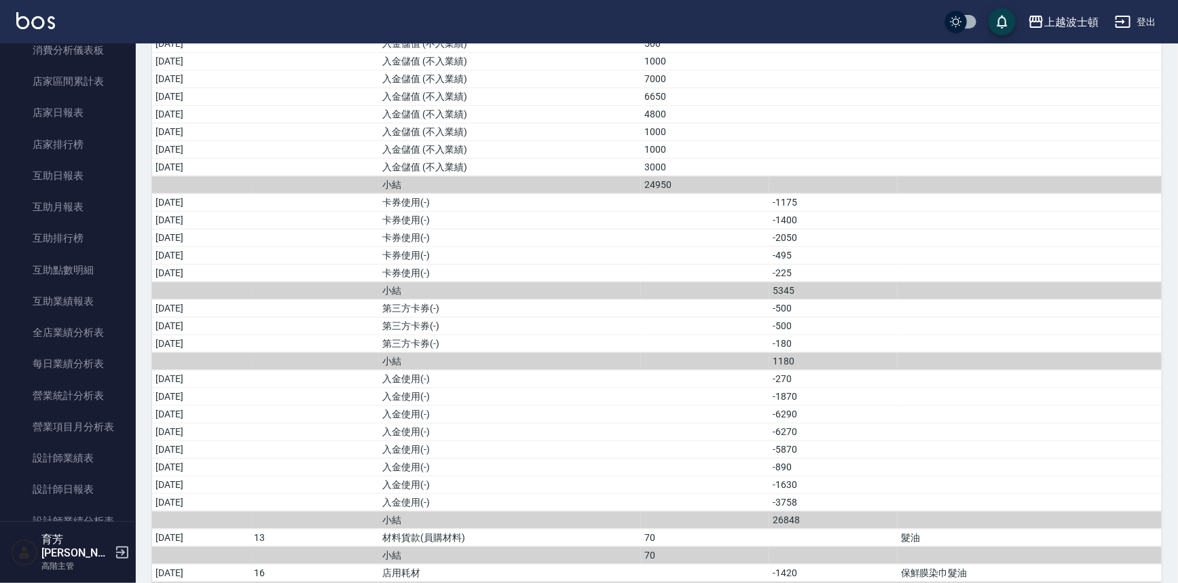
scroll to position [83, 0]
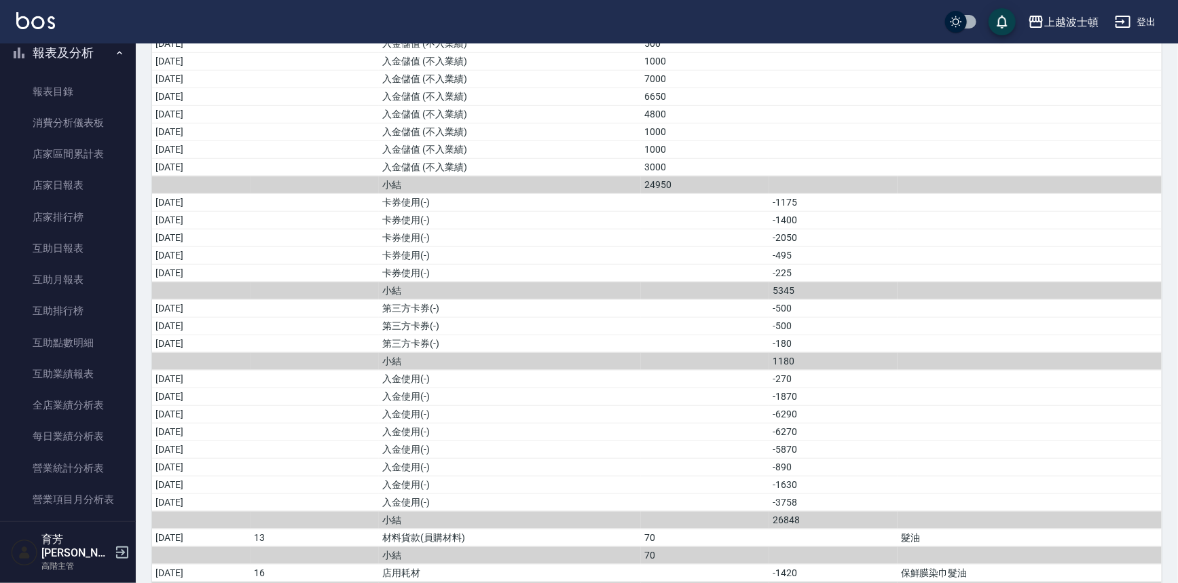
click at [98, 52] on button "報表及分析" at bounding box center [67, 52] width 125 height 35
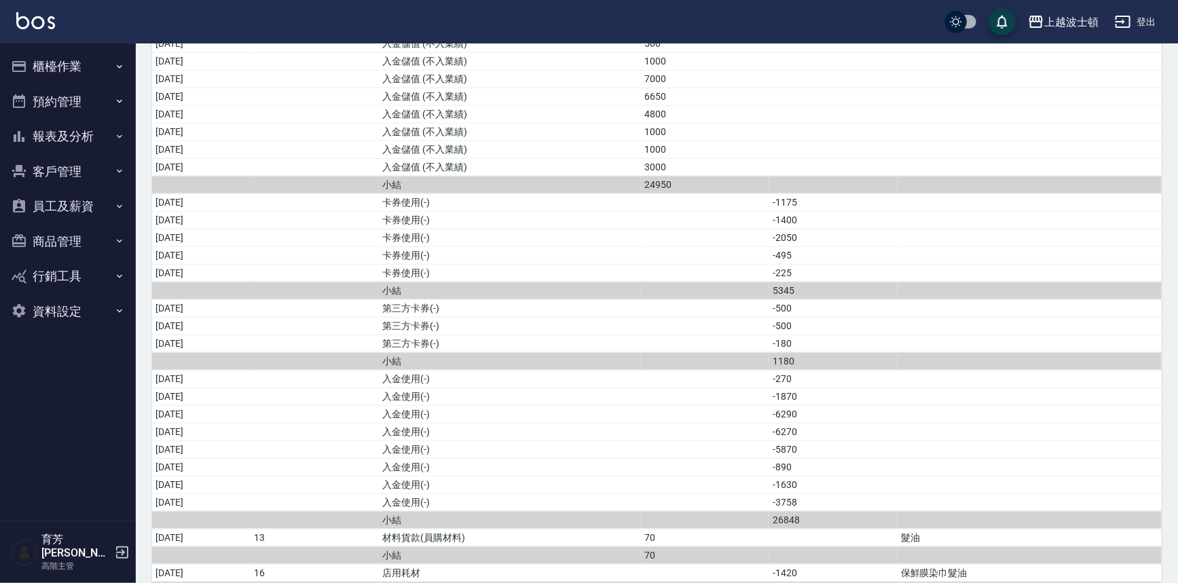
scroll to position [0, 0]
click at [5, 119] on button "報表及分析" at bounding box center [67, 136] width 125 height 35
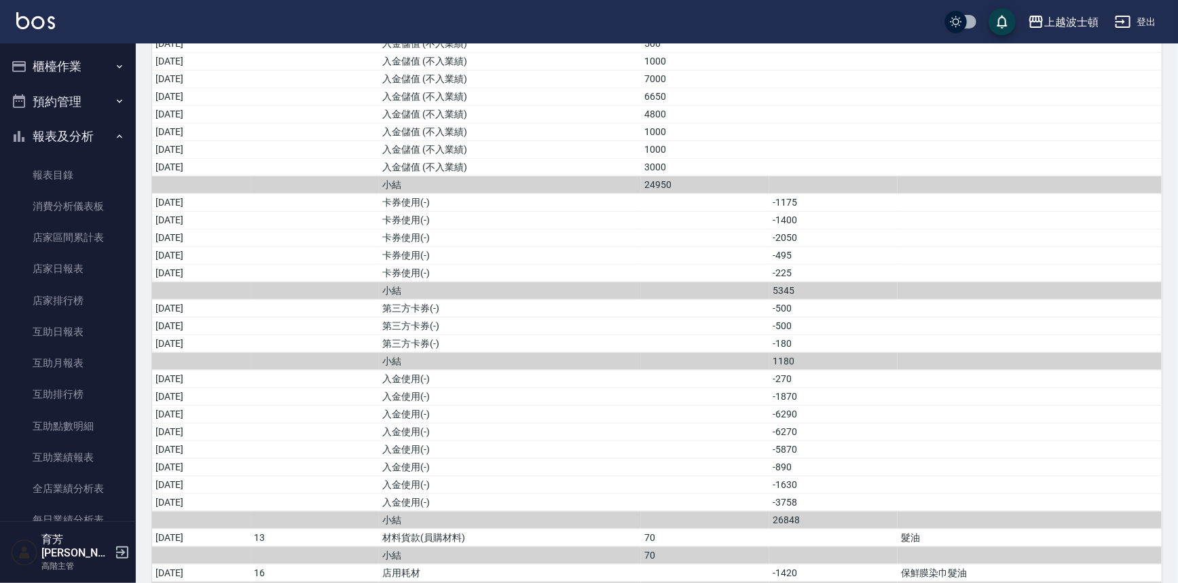
click at [5, 119] on button "報表及分析" at bounding box center [67, 136] width 125 height 35
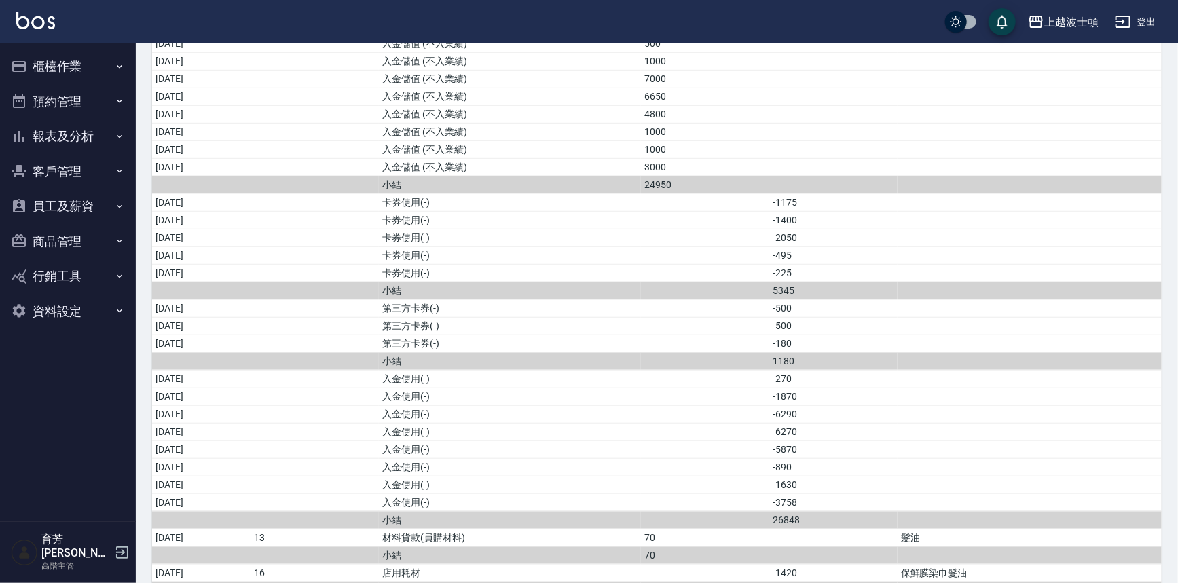
click at [5, 119] on button "報表及分析" at bounding box center [67, 136] width 125 height 35
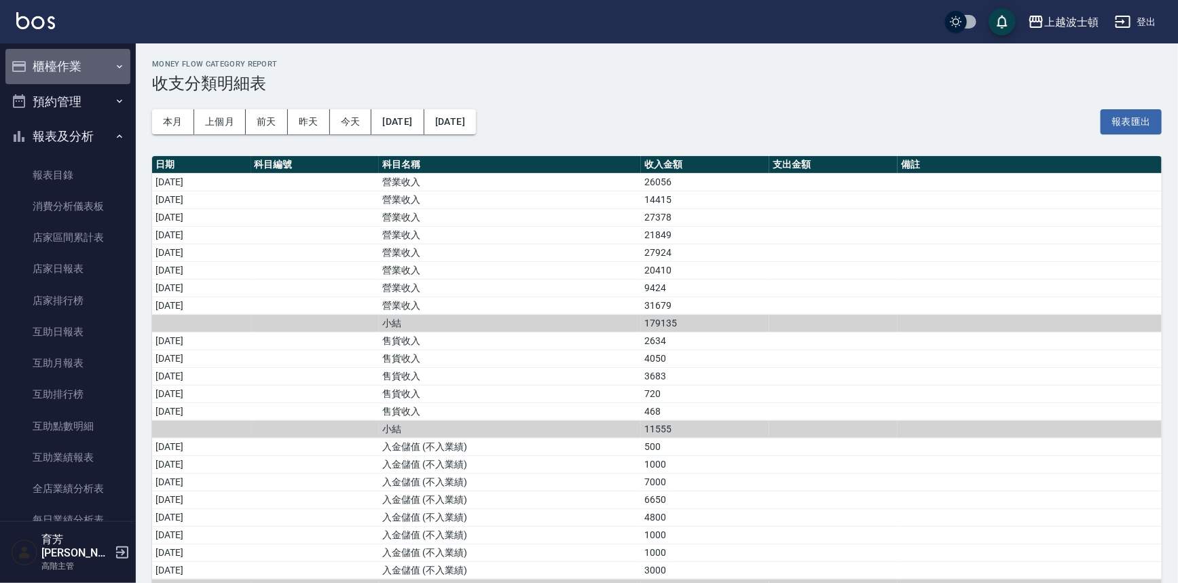
drag, startPoint x: 109, startPoint y: 68, endPoint x: 90, endPoint y: 37, distance: 36.0
click at [102, 61] on button "櫃檯作業" at bounding box center [67, 66] width 125 height 35
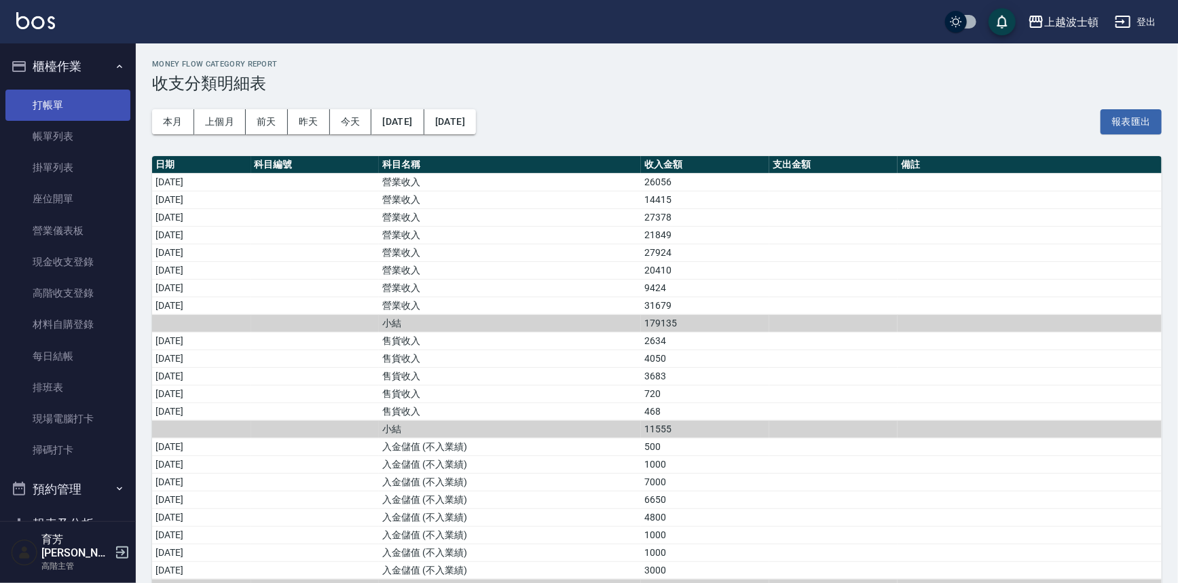
click at [73, 94] on link "打帳單" at bounding box center [67, 105] width 125 height 31
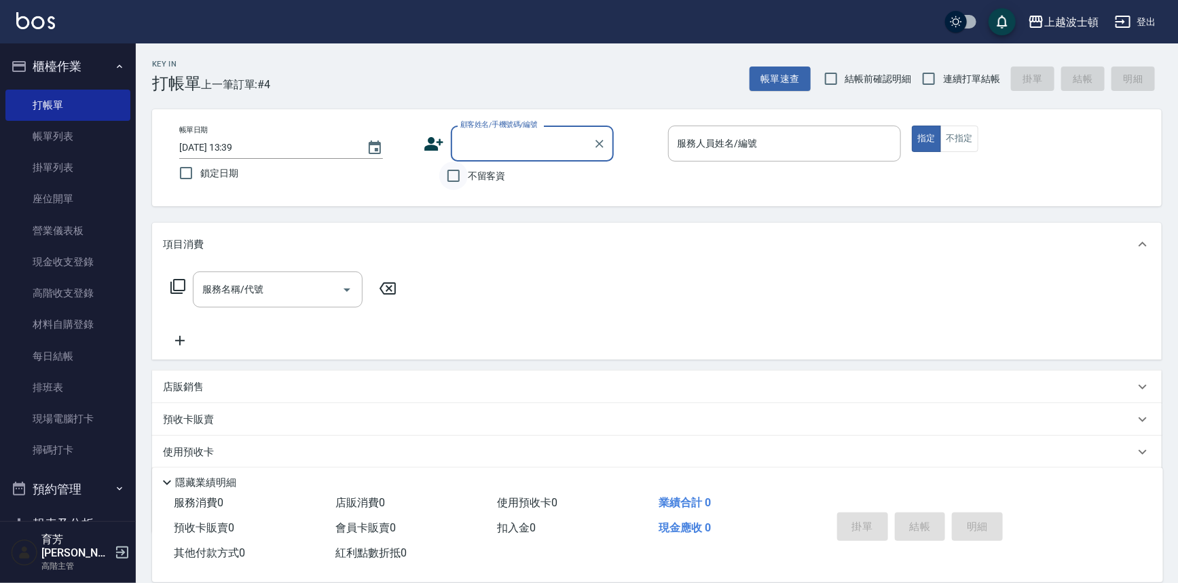
click at [447, 172] on input "不留客資" at bounding box center [453, 176] width 29 height 29
checkbox input "true"
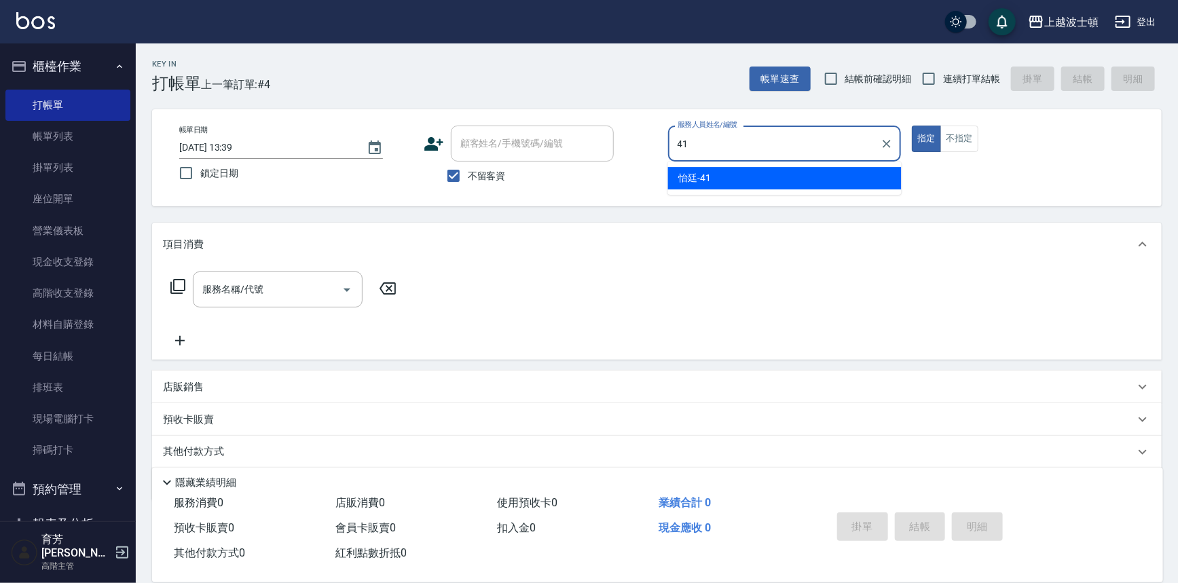
type input "怡廷-41"
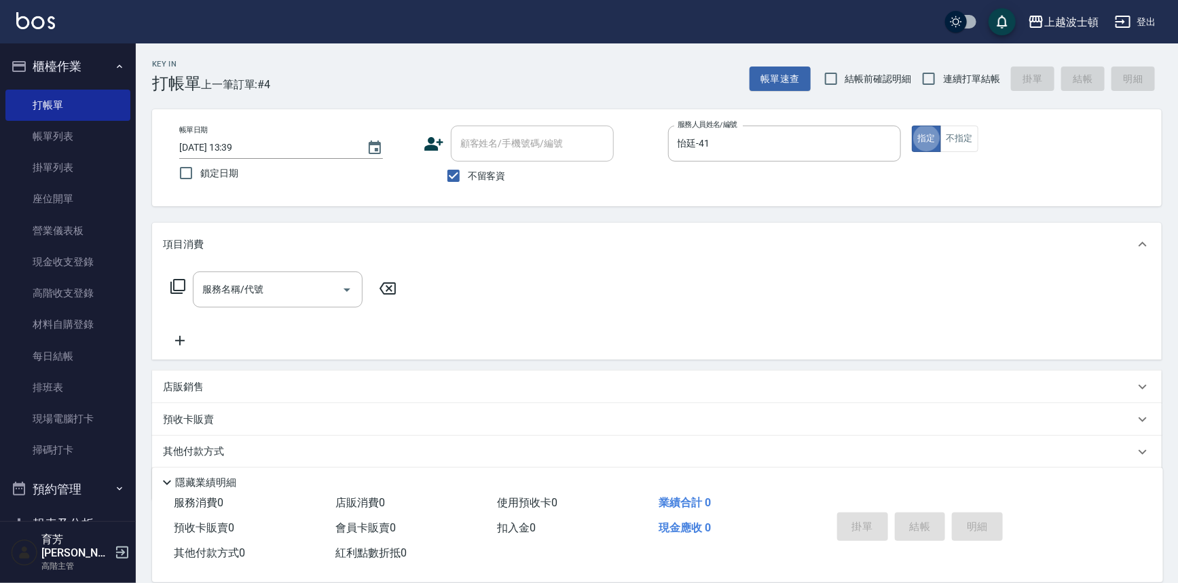
type button "true"
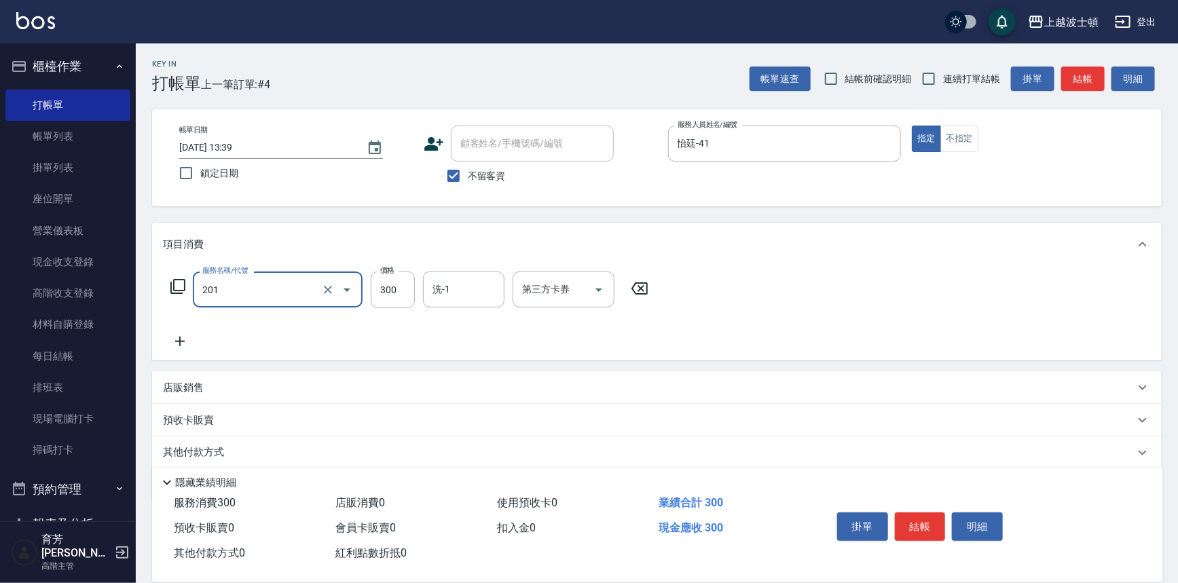
type input "洗髮(201)"
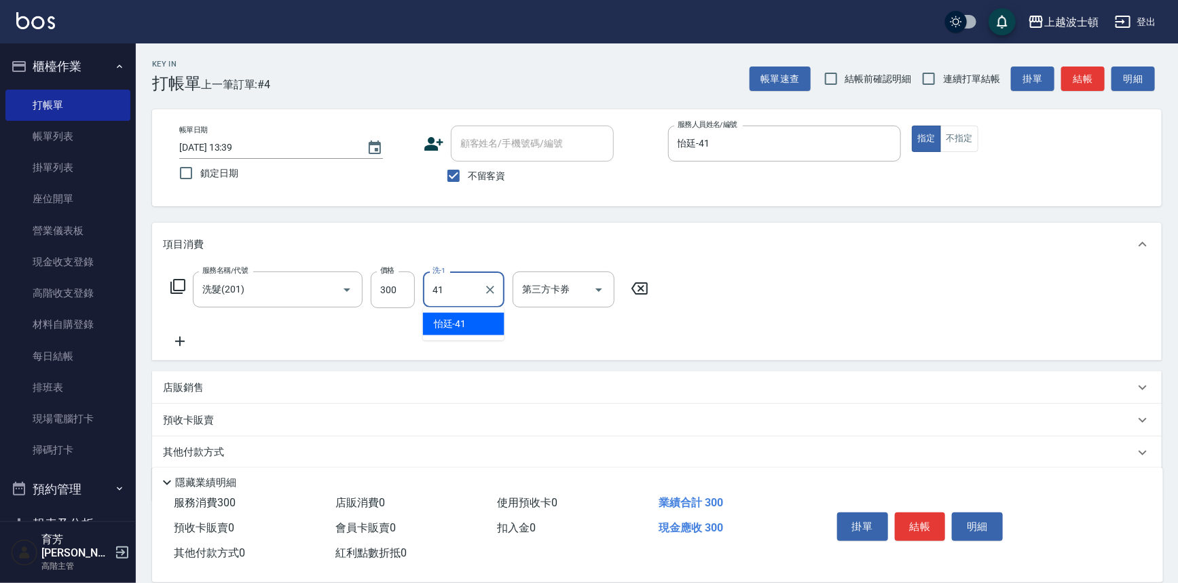
type input "怡廷-41"
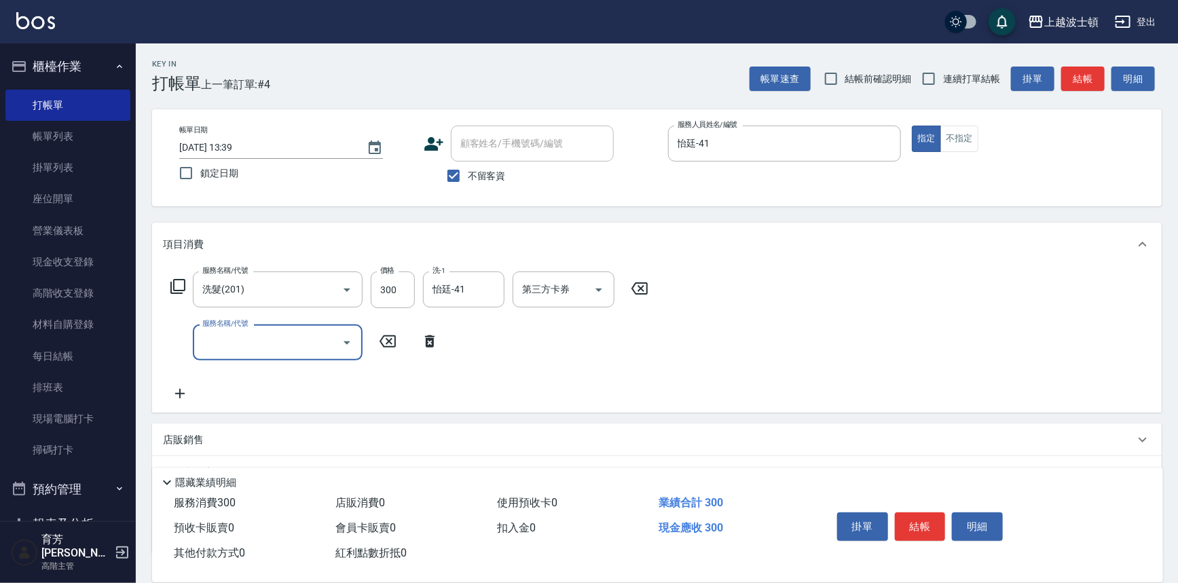
click at [927, 533] on button "結帳" at bounding box center [920, 526] width 51 height 29
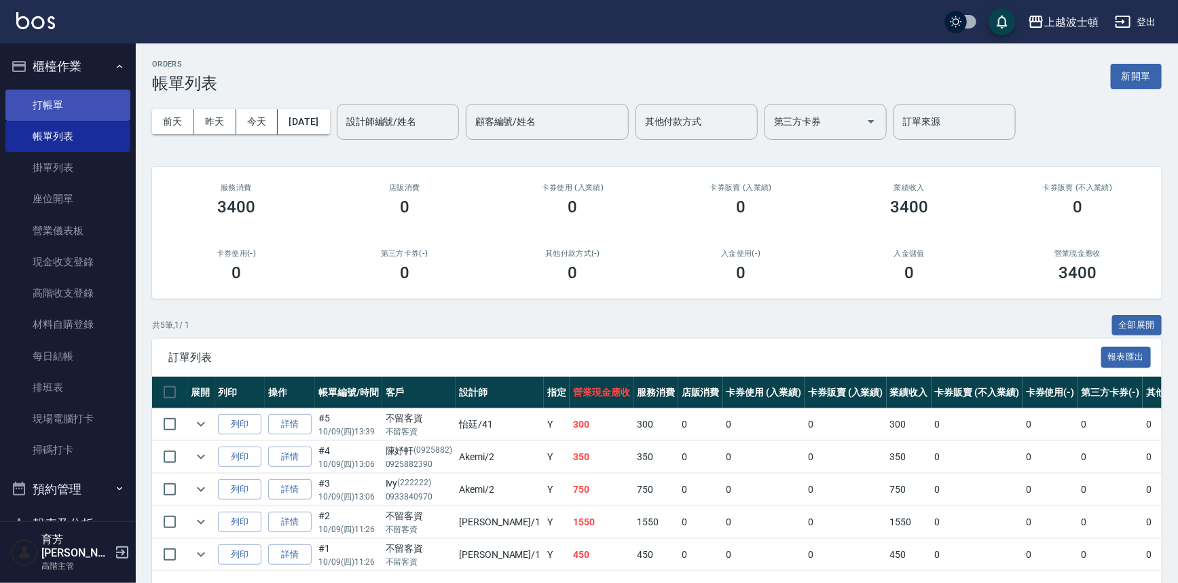
click at [35, 103] on link "打帳單" at bounding box center [67, 105] width 125 height 31
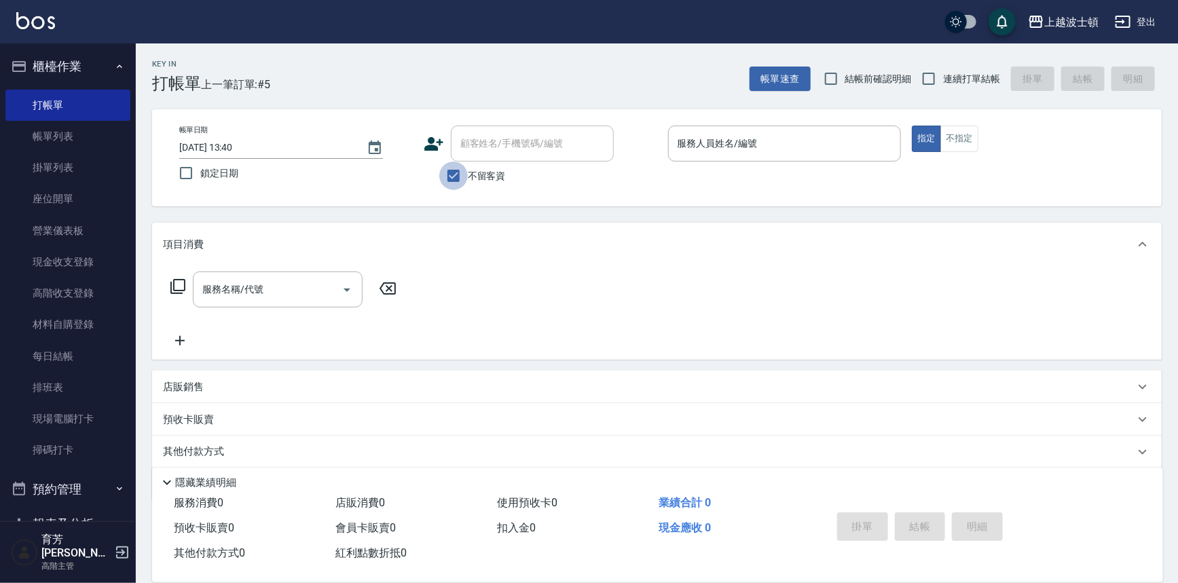
click at [448, 181] on input "不留客資" at bounding box center [453, 176] width 29 height 29
checkbox input "false"
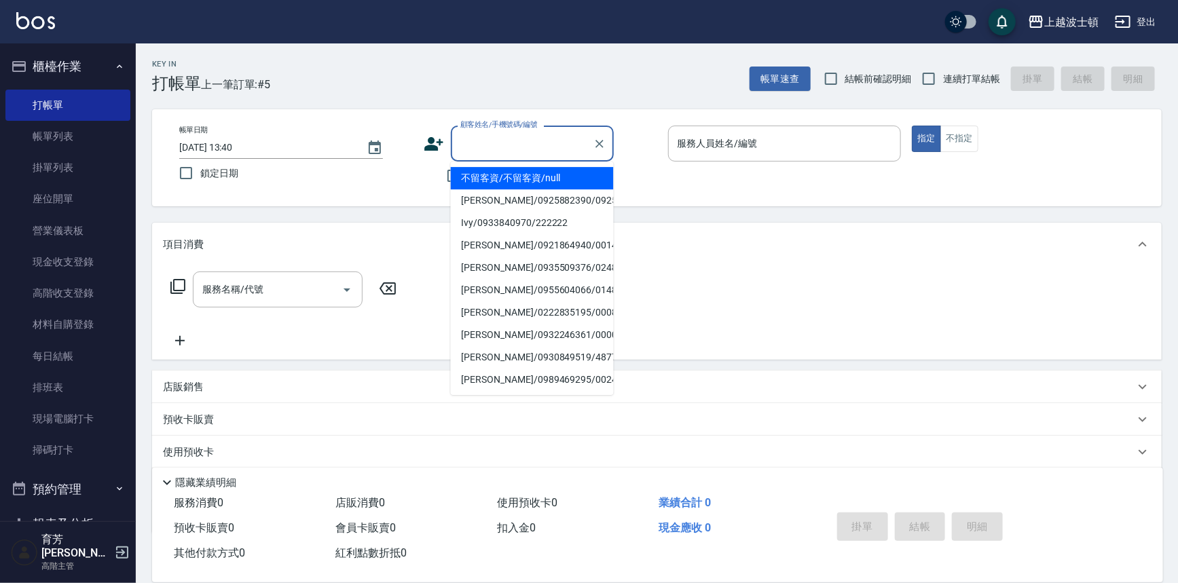
click at [468, 149] on input "顧客姓名/手機號碼/編號" at bounding box center [522, 144] width 130 height 24
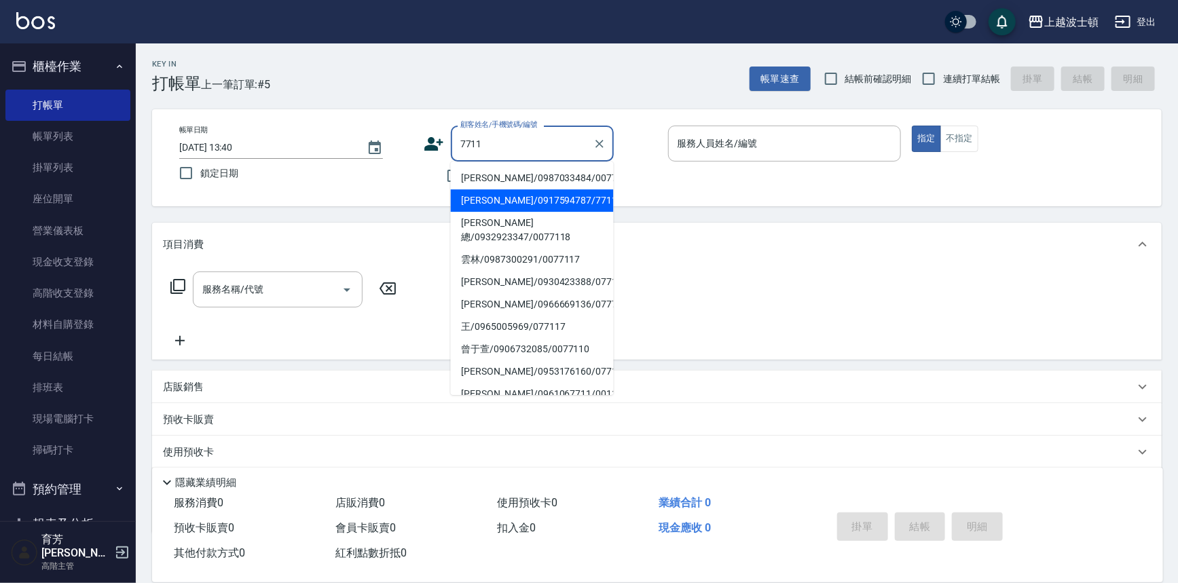
click at [519, 197] on li "王詩涵/0917594787/771120" at bounding box center [532, 200] width 163 height 22
type input "王詩涵/0917594787/771120"
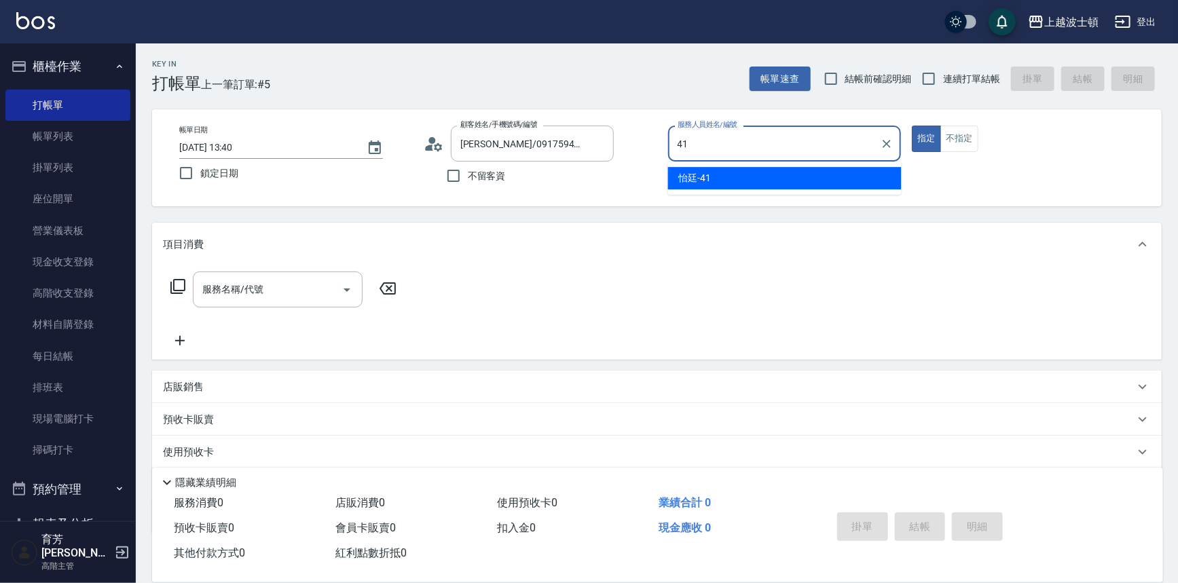
type input "怡廷-41"
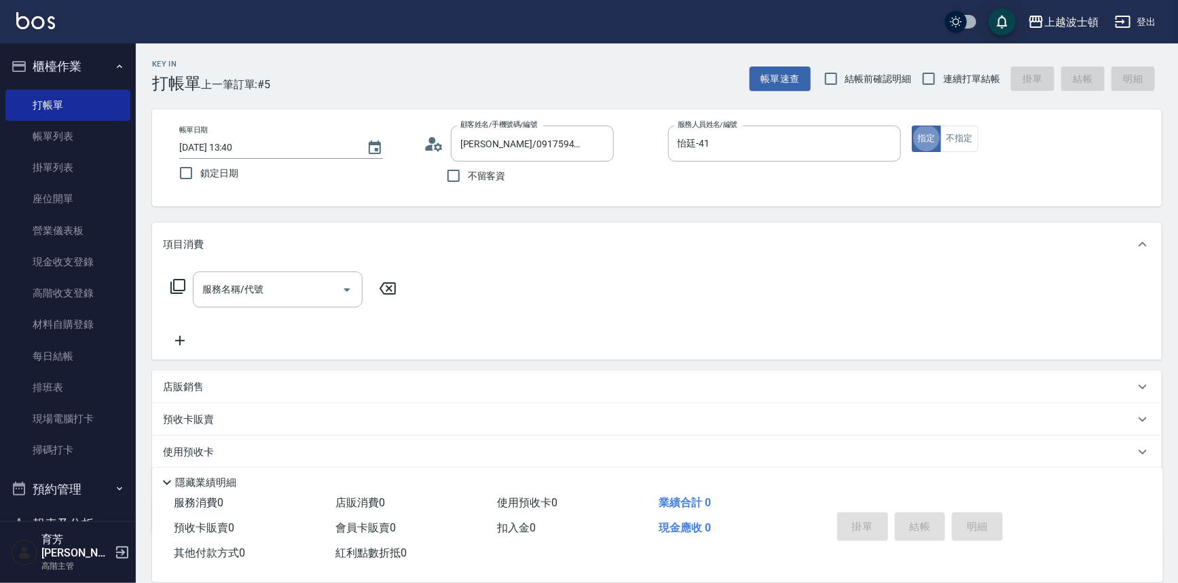
type button "true"
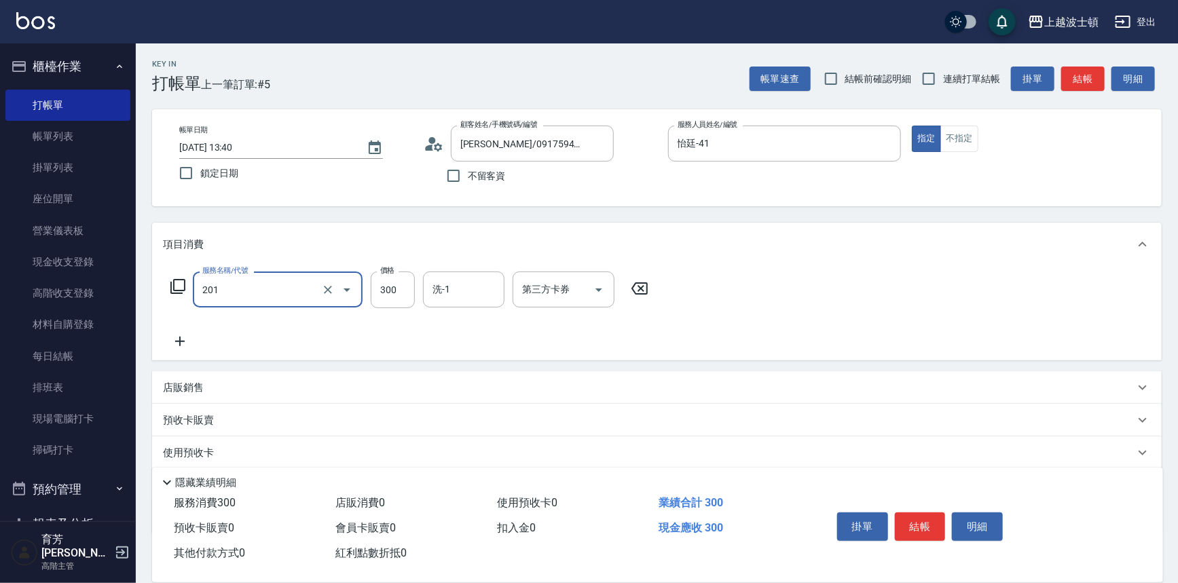
type input "洗髮(201)"
type input "270"
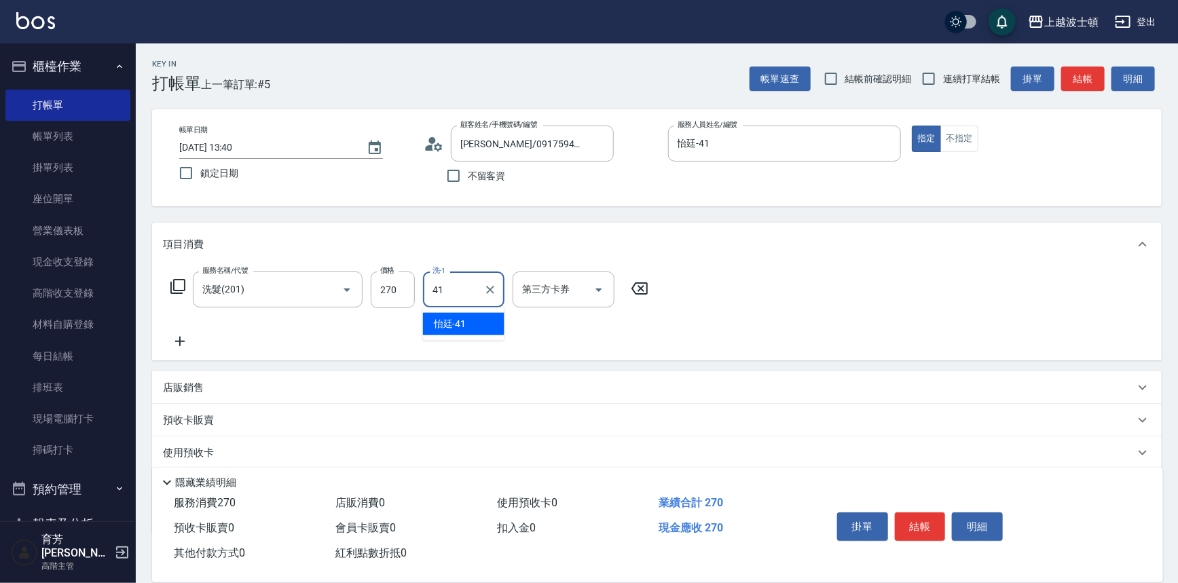
type input "怡廷-41"
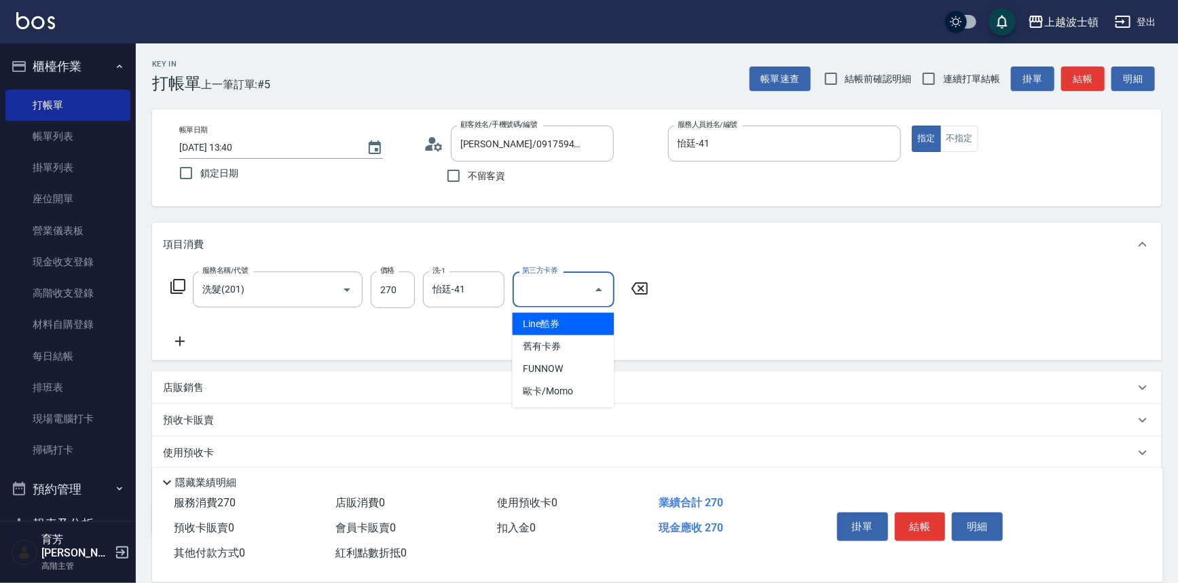
click at [659, 323] on div "服務名稱/代號 洗髮(201) 服務名稱/代號 價格 270 價格 洗-1 怡廷-41 洗-1 第三方卡券 第三方卡券" at bounding box center [656, 313] width 1009 height 94
click at [71, 52] on button "櫃檯作業" at bounding box center [67, 66] width 125 height 35
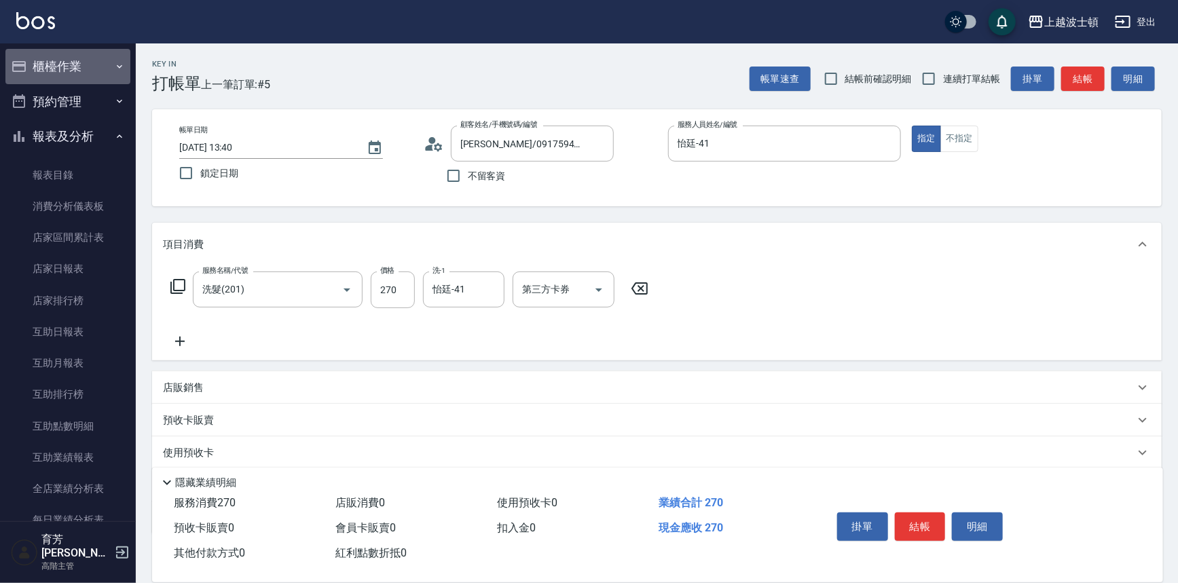
click at [76, 77] on button "櫃檯作業" at bounding box center [67, 66] width 125 height 35
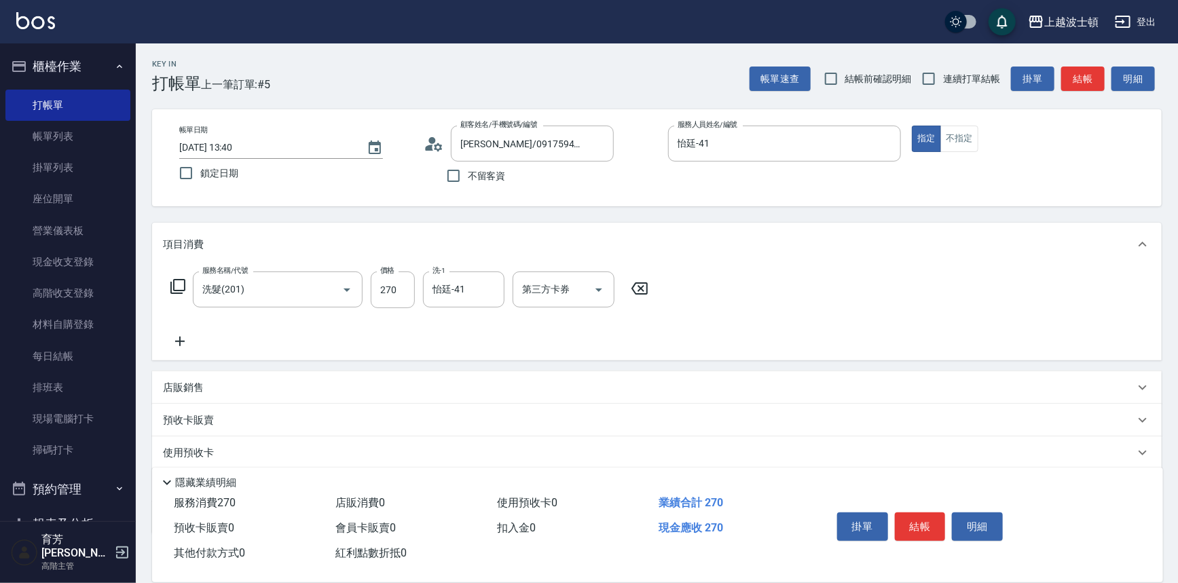
click at [170, 284] on icon at bounding box center [178, 286] width 16 height 16
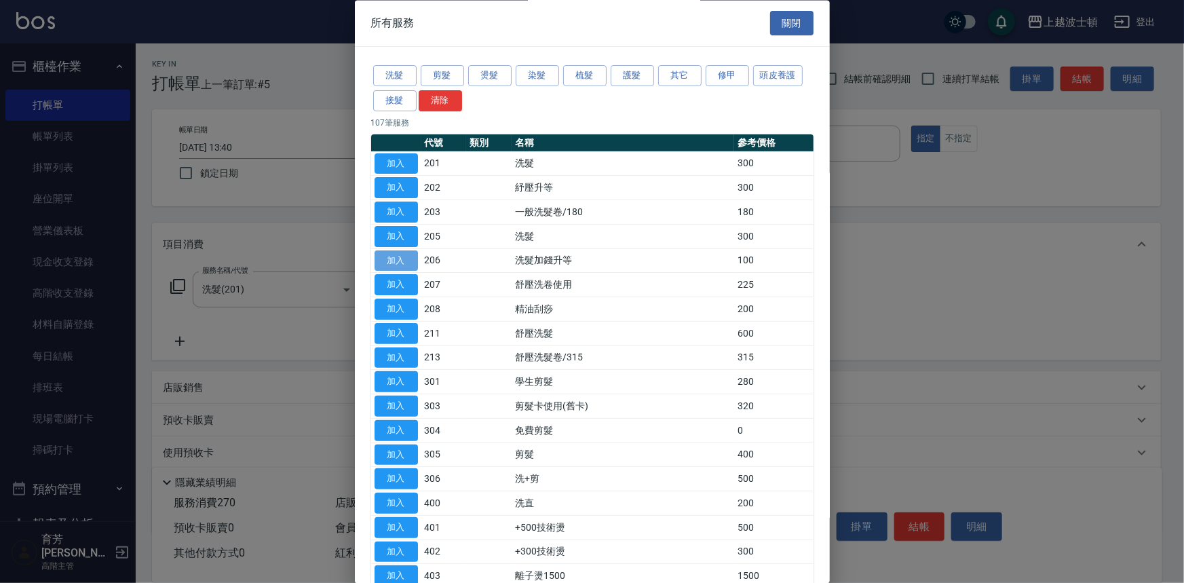
click at [406, 259] on button "加入" at bounding box center [396, 260] width 43 height 21
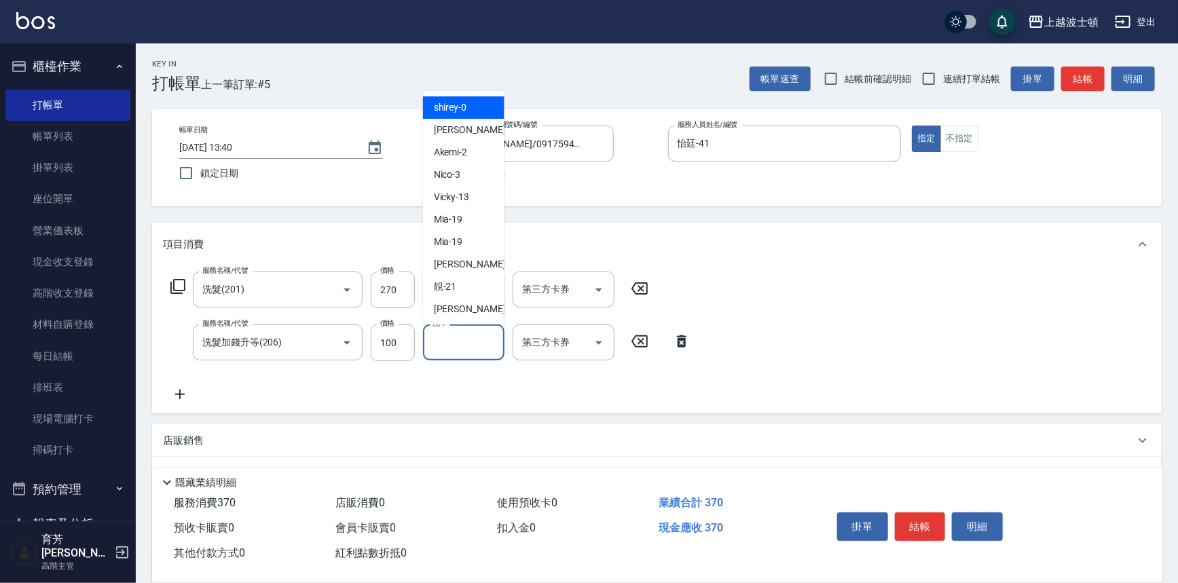
click at [437, 341] on input "洗-1" at bounding box center [463, 343] width 69 height 24
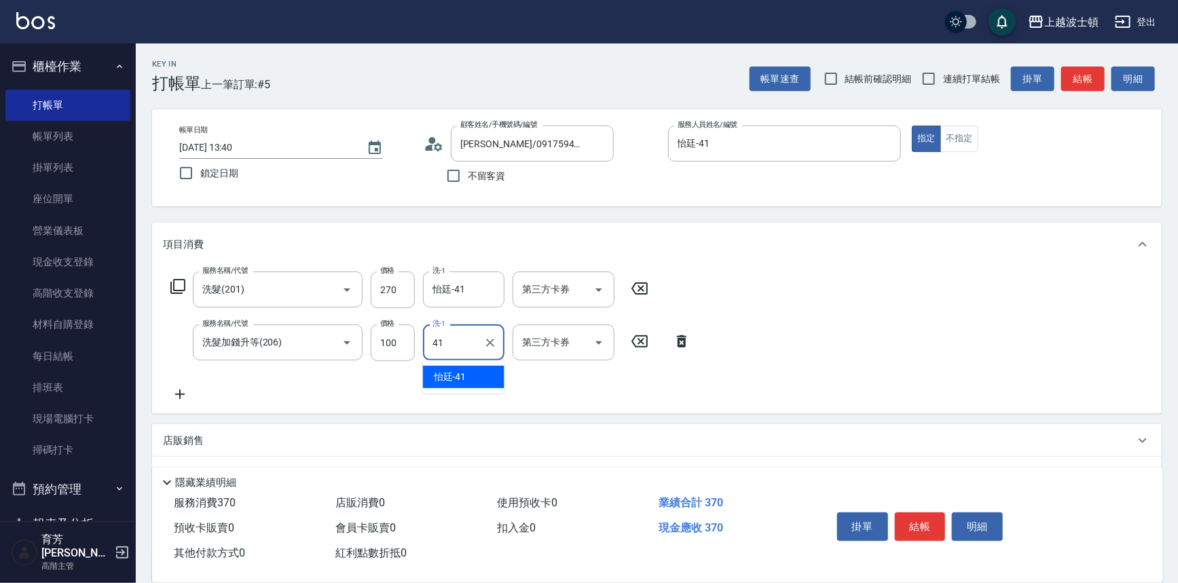
type input "怡廷-41"
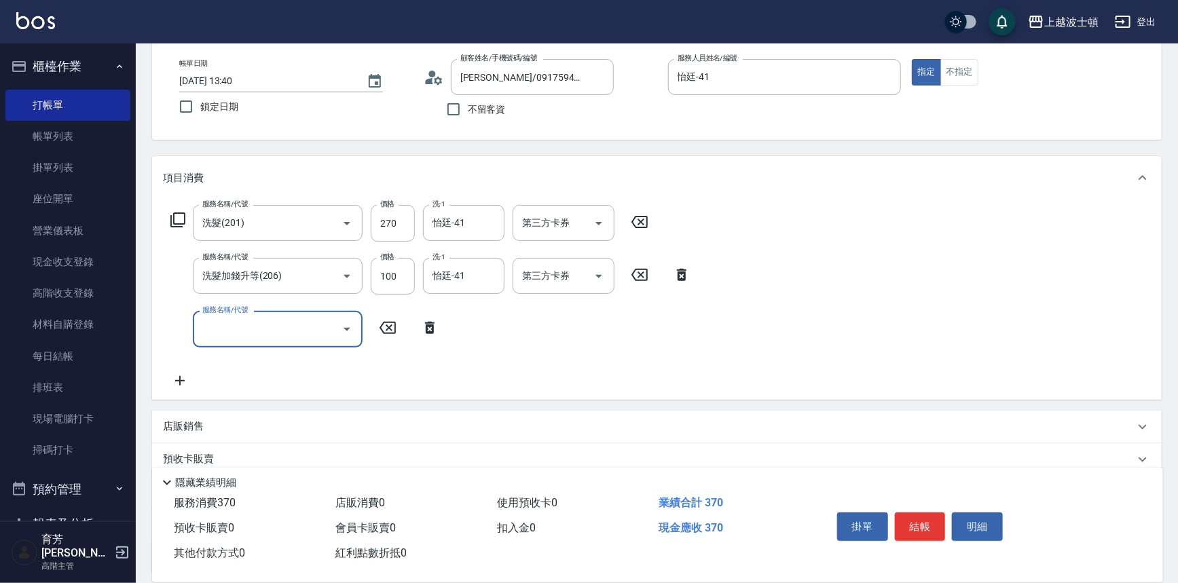
scroll to position [183, 0]
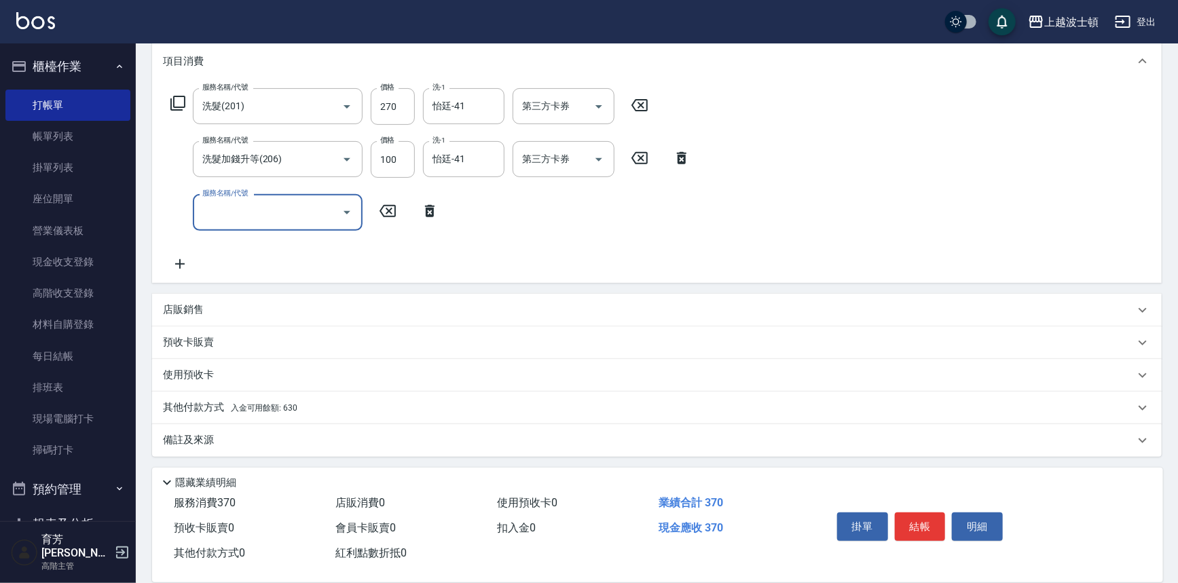
click at [253, 400] on p "其他付款方式 入金可用餘額: 630" at bounding box center [230, 407] width 134 height 15
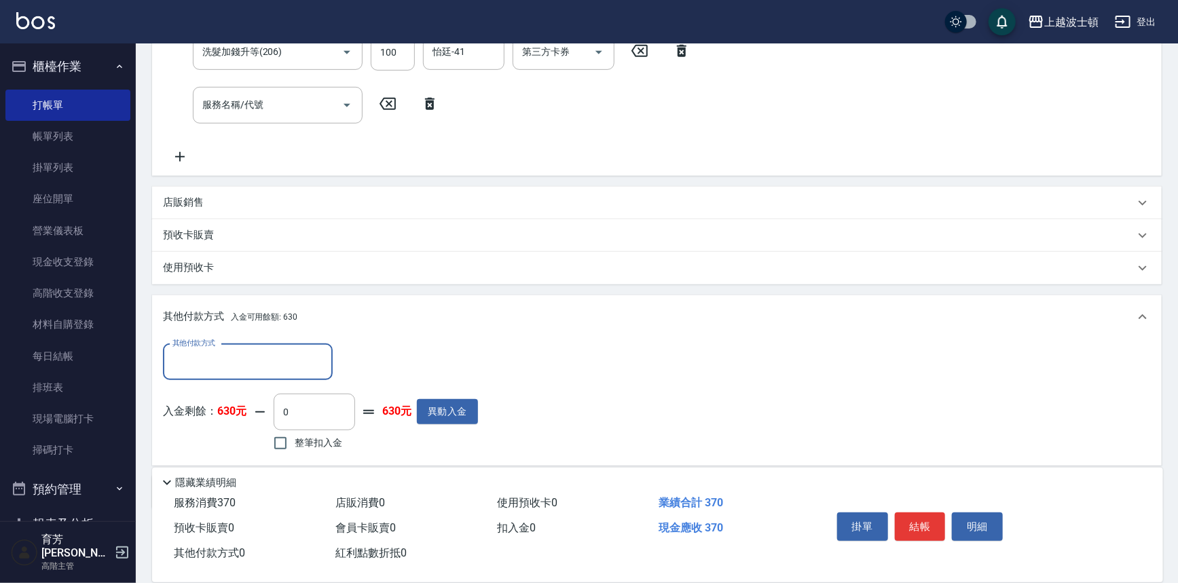
scroll to position [343, 0]
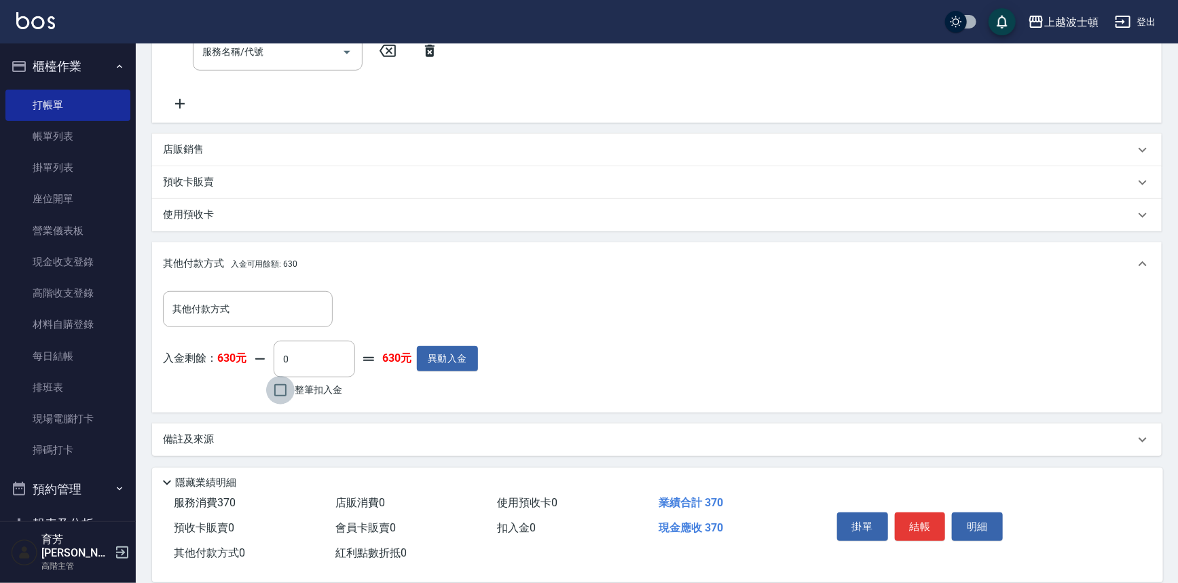
click at [294, 388] on input "整筆扣入金" at bounding box center [280, 390] width 29 height 29
checkbox input "true"
type input "370"
click at [928, 519] on button "結帳" at bounding box center [920, 526] width 51 height 29
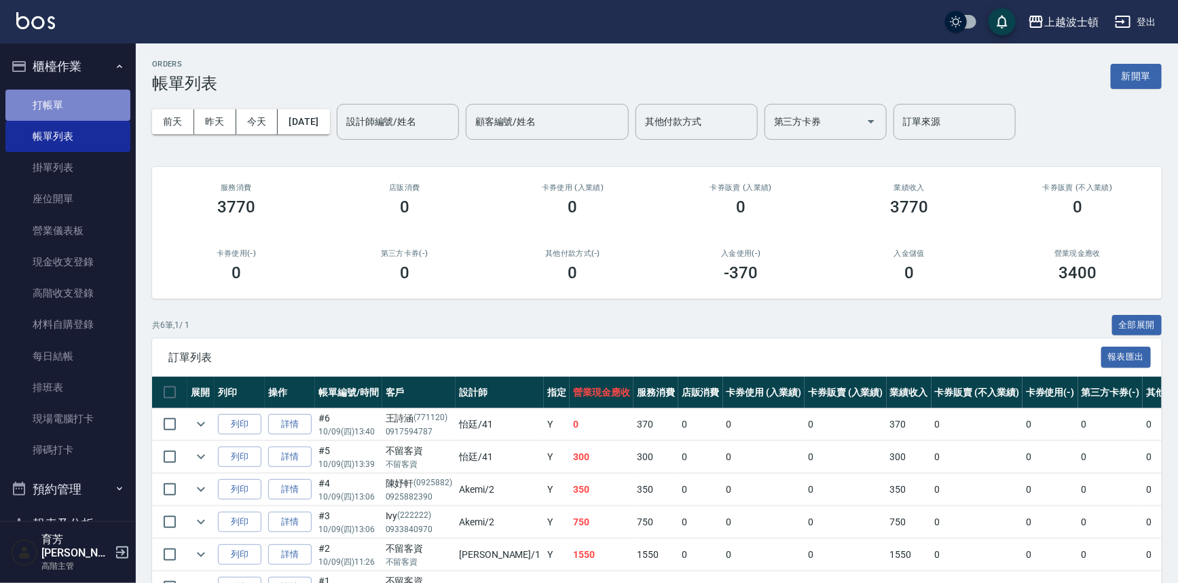
click at [69, 112] on link "打帳單" at bounding box center [67, 105] width 125 height 31
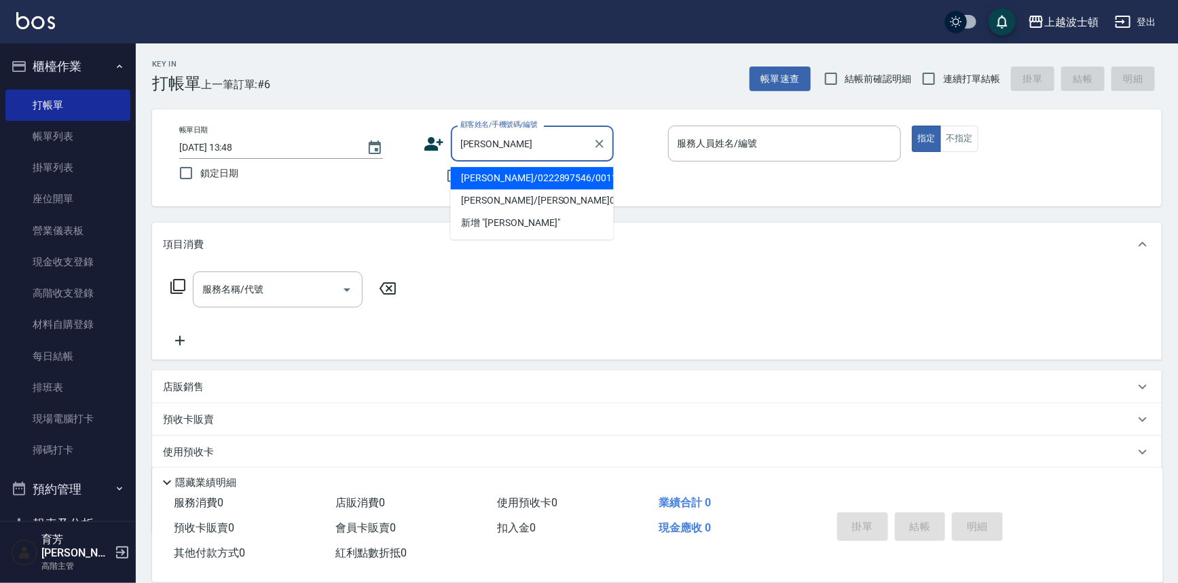
click at [518, 176] on li "陳五妹/0222897546/001104" at bounding box center [532, 178] width 163 height 22
type input "陳五妹/0222897546/001104"
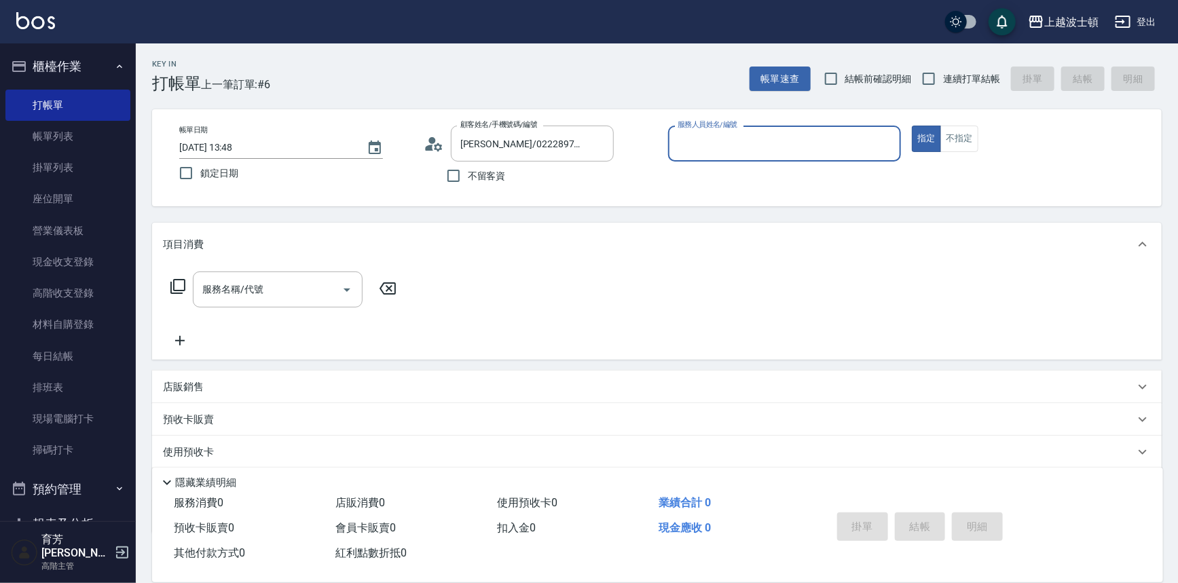
type input "Akemi-2"
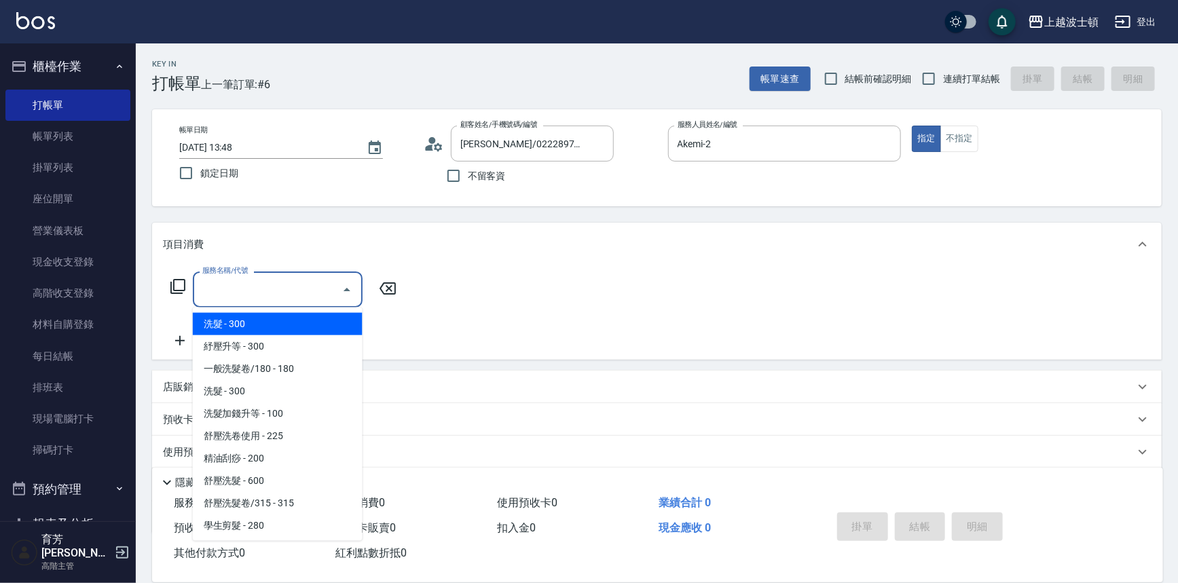
click at [329, 290] on input "服務名稱/代號" at bounding box center [267, 290] width 137 height 24
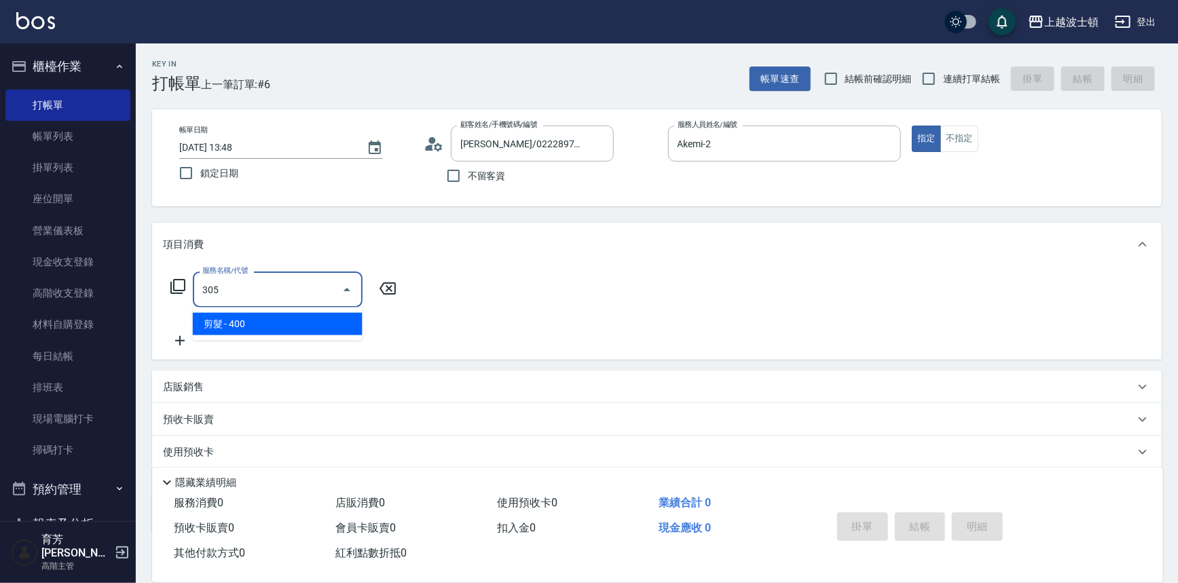
click at [343, 316] on span "剪髮 - 400" at bounding box center [278, 324] width 170 height 22
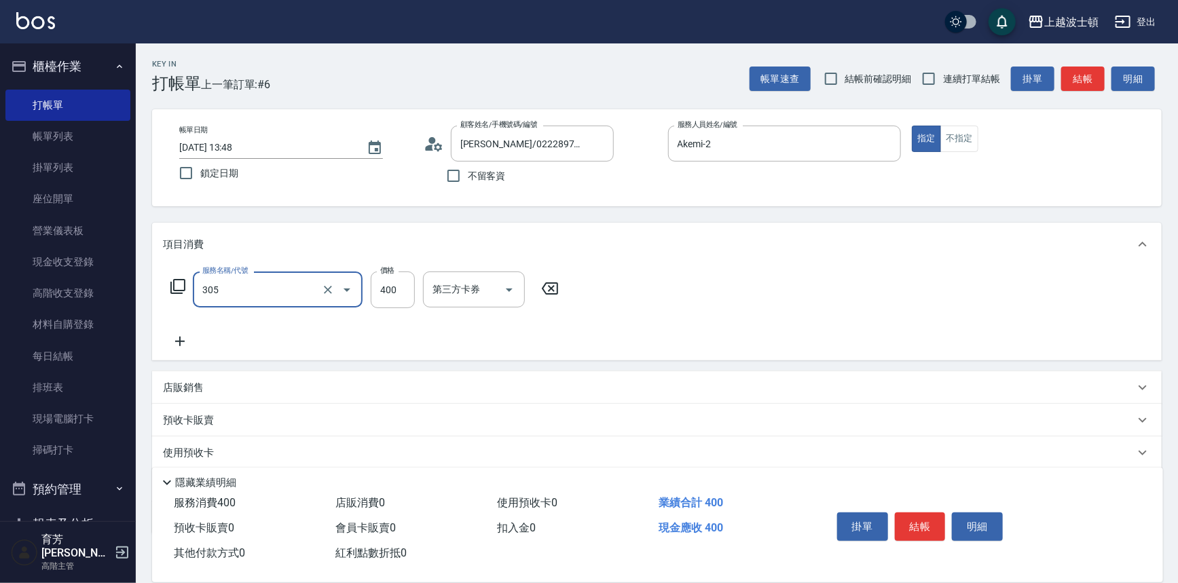
type input "剪髮(305)"
click at [746, 261] on div "項目消費" at bounding box center [656, 244] width 1009 height 43
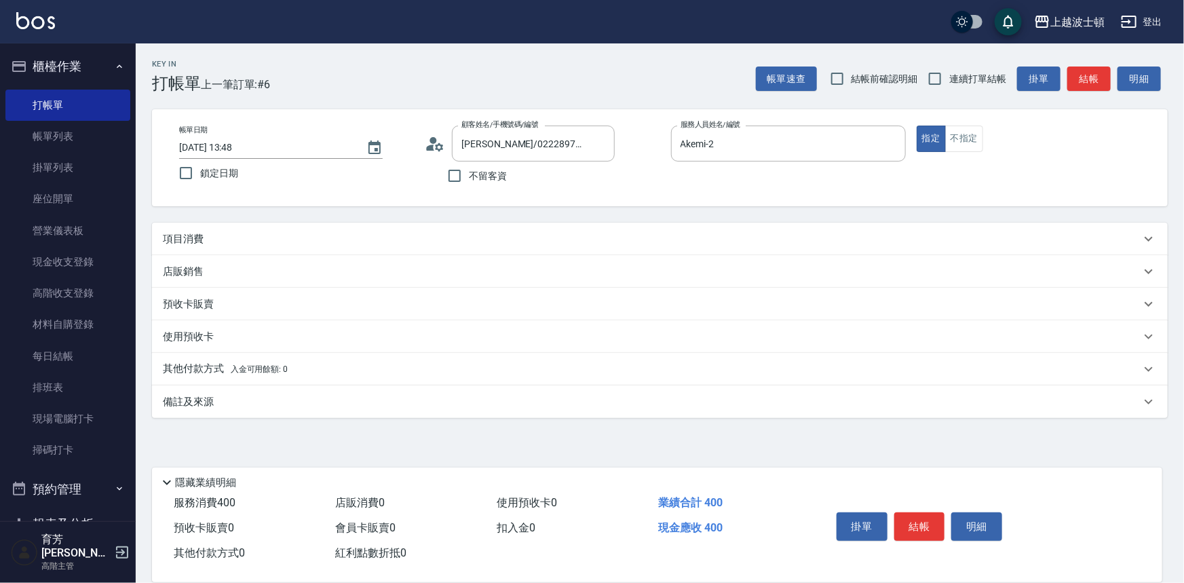
click at [438, 233] on div "項目消費" at bounding box center [652, 239] width 978 height 14
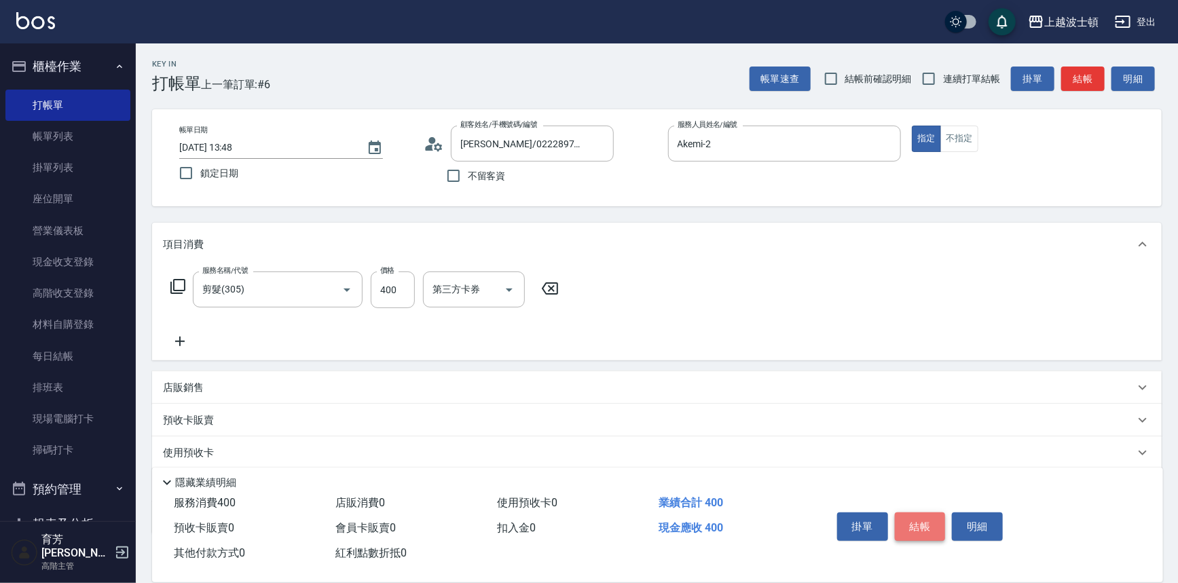
click at [918, 535] on button "結帳" at bounding box center [920, 526] width 51 height 29
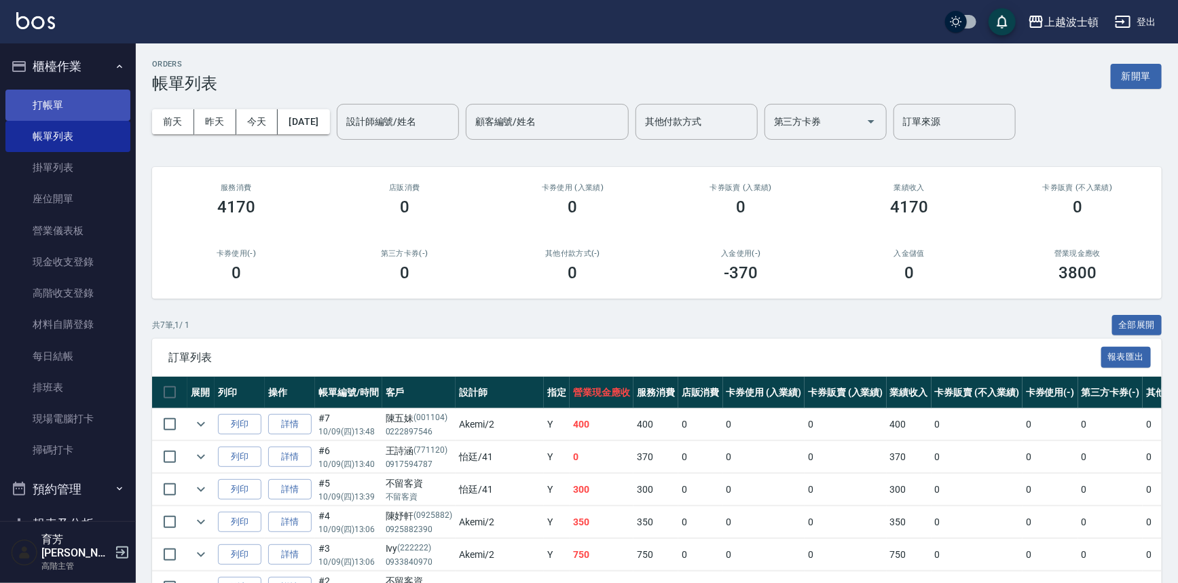
click at [95, 100] on link "打帳單" at bounding box center [67, 105] width 125 height 31
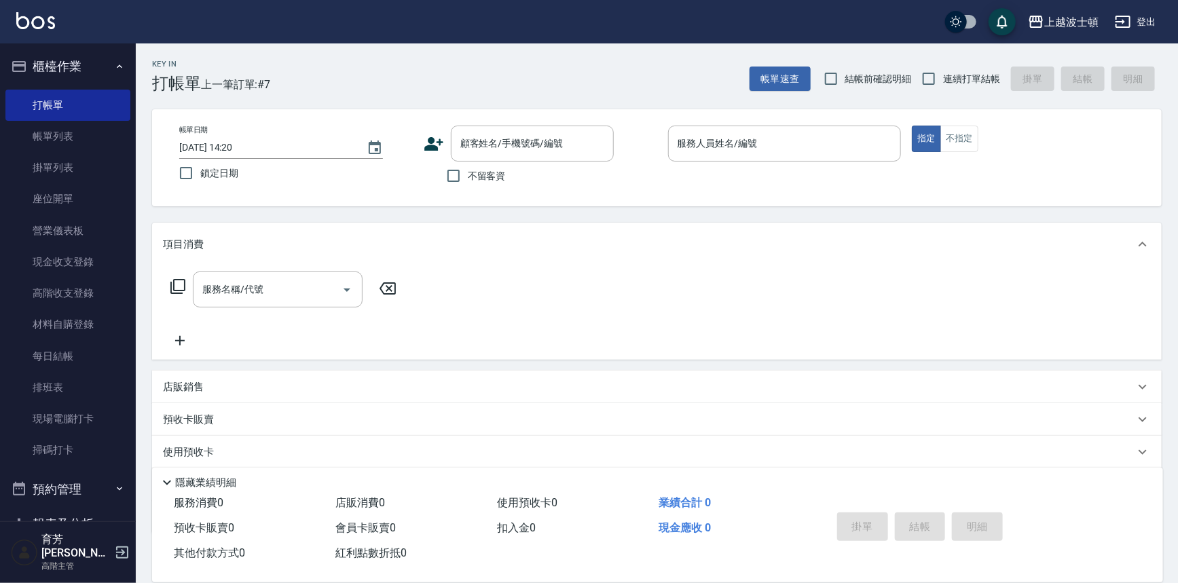
click at [469, 178] on span "不留客資" at bounding box center [487, 176] width 38 height 14
click at [468, 178] on input "不留客資" at bounding box center [453, 176] width 29 height 29
checkbox input "true"
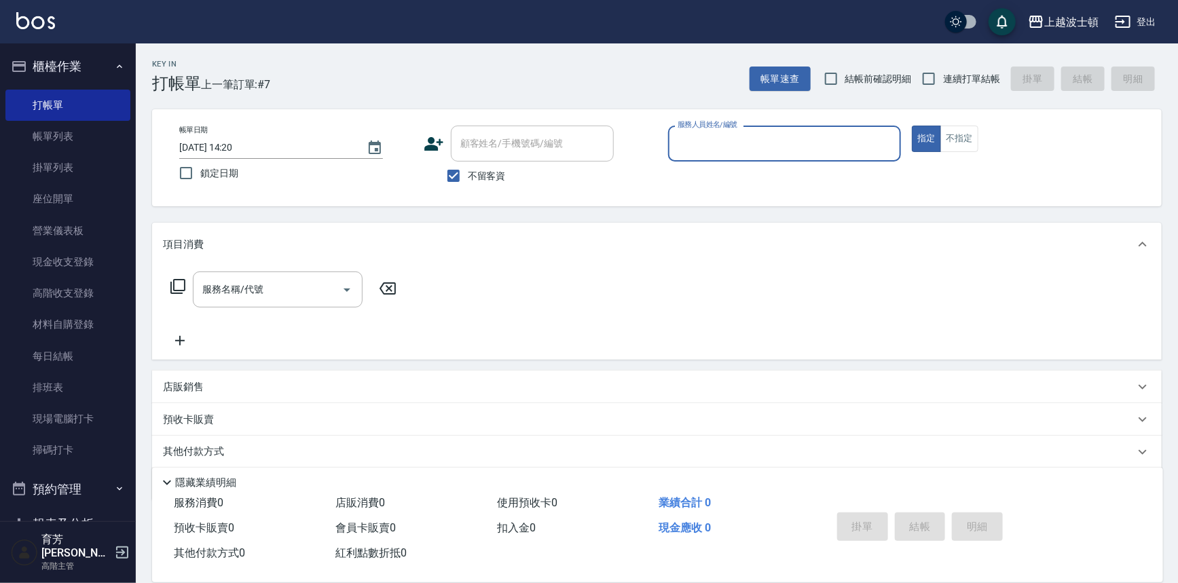
click at [700, 141] on input "服務人員姓名/編號" at bounding box center [784, 144] width 221 height 24
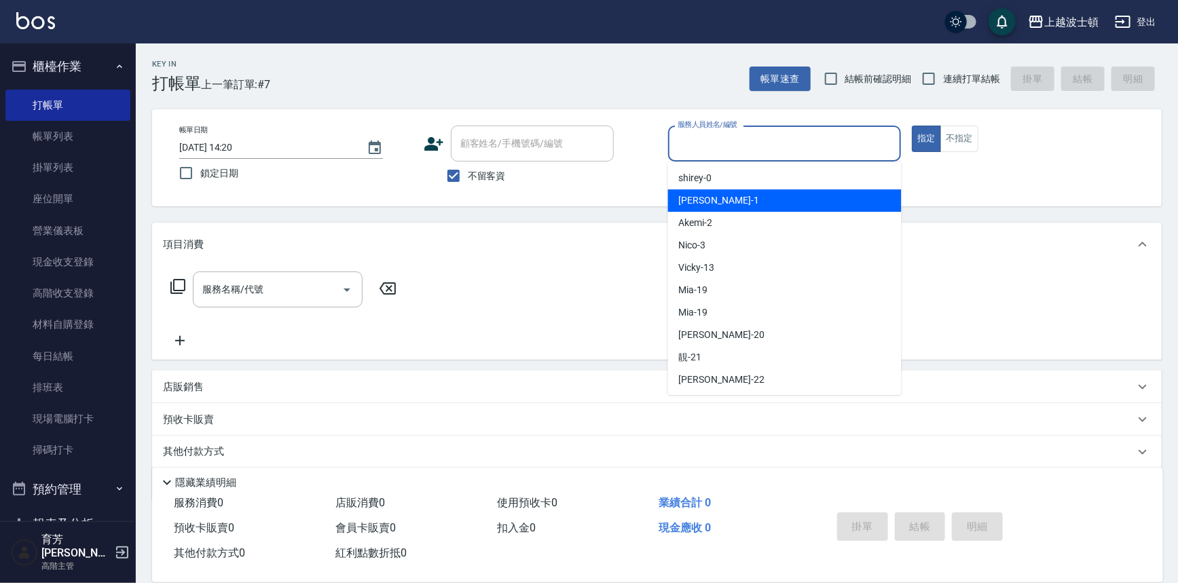
click at [790, 214] on div "Akemi -2" at bounding box center [784, 223] width 233 height 22
type input "Akemi-2"
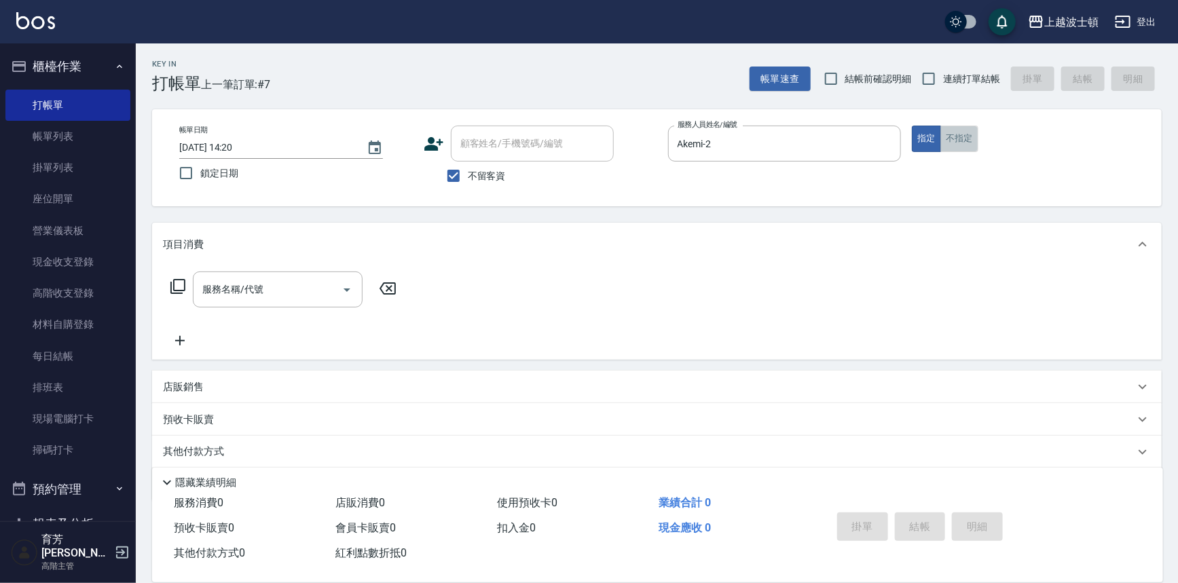
click at [962, 138] on button "不指定" at bounding box center [959, 139] width 38 height 26
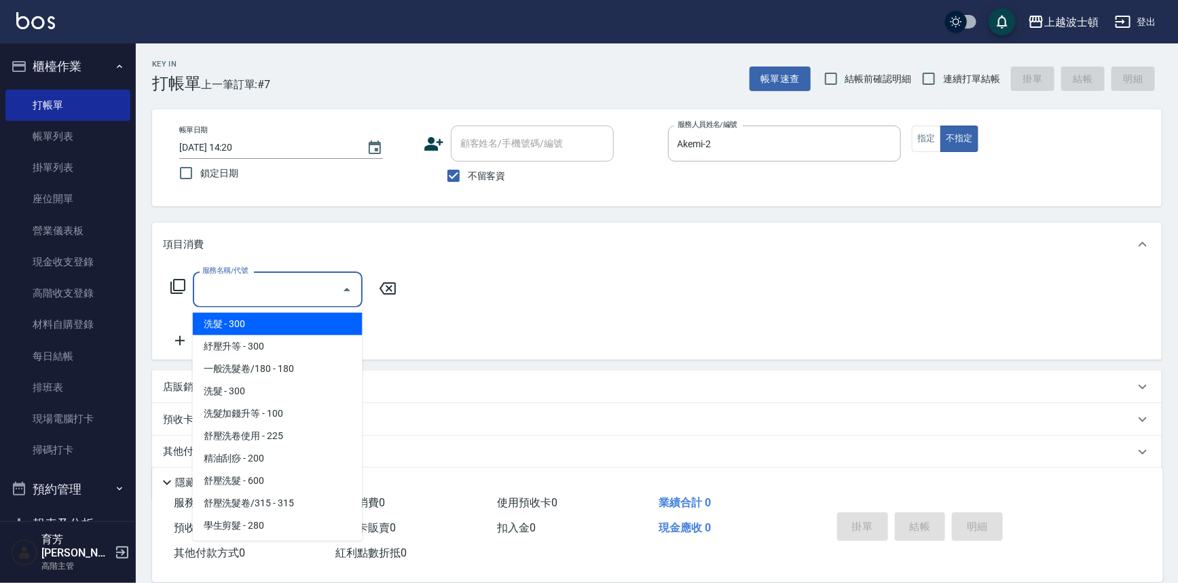
click at [268, 278] on input "服務名稱/代號" at bounding box center [267, 290] width 137 height 24
click at [293, 324] on span "洗髮 - 300" at bounding box center [278, 324] width 170 height 22
type input "洗髮(201)"
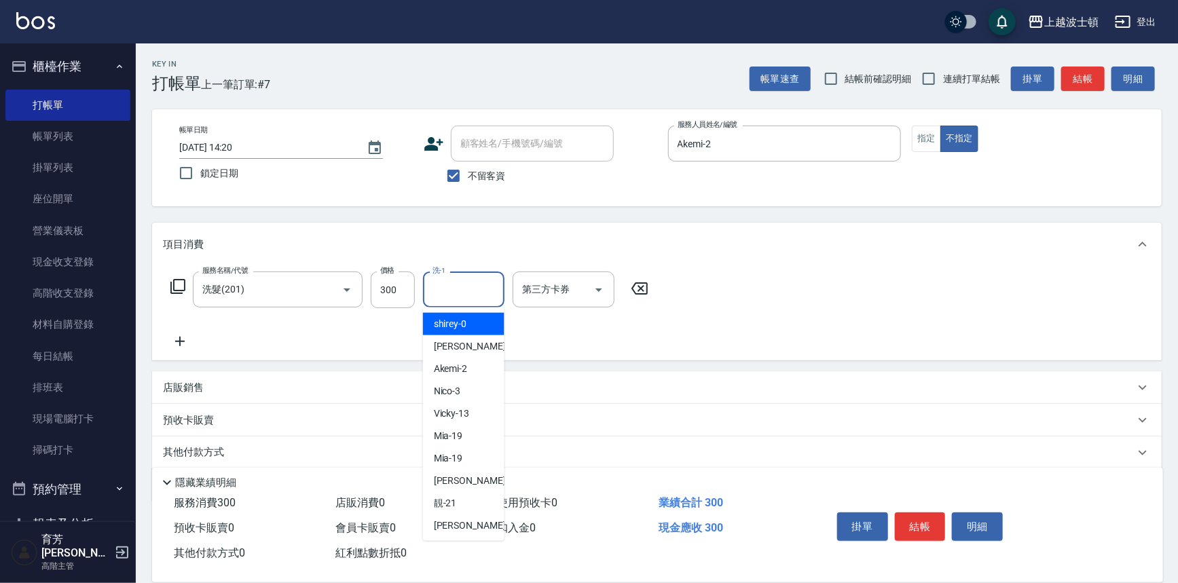
click at [490, 286] on input "洗-1" at bounding box center [463, 290] width 69 height 24
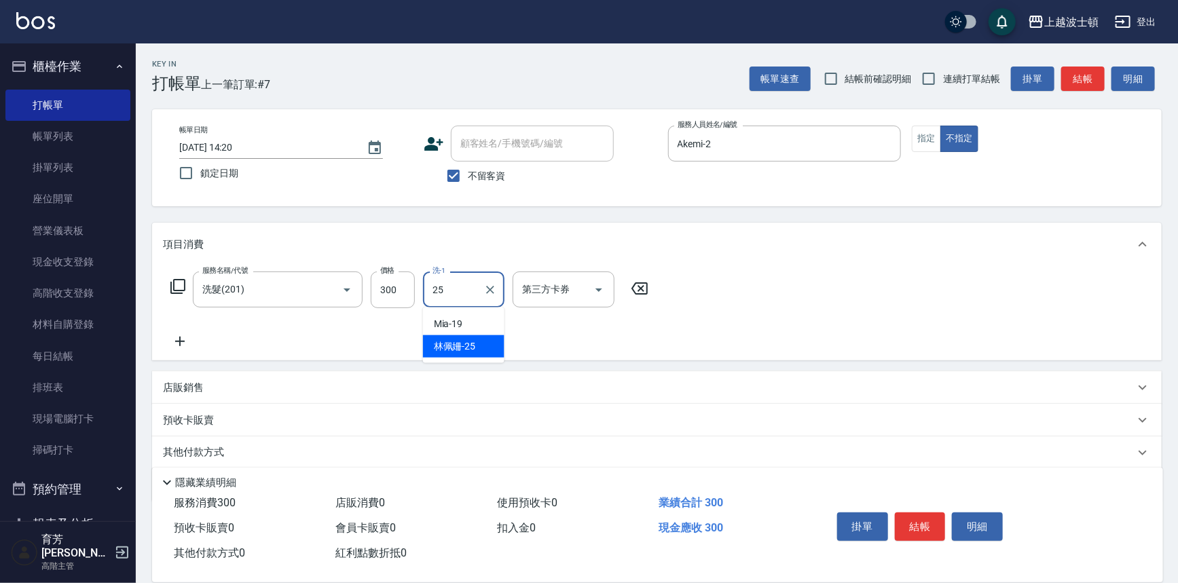
click at [489, 345] on div "林佩姍 -25" at bounding box center [463, 346] width 81 height 22
type input "林佩姍-25"
click at [828, 291] on div "服務名稱/代號 洗髮(201) 服務名稱/代號 價格 300 價格 洗-1 林佩姍-25 洗-1 第三方卡券 第三方卡券" at bounding box center [656, 313] width 1009 height 94
click at [933, 528] on button "結帳" at bounding box center [920, 526] width 51 height 29
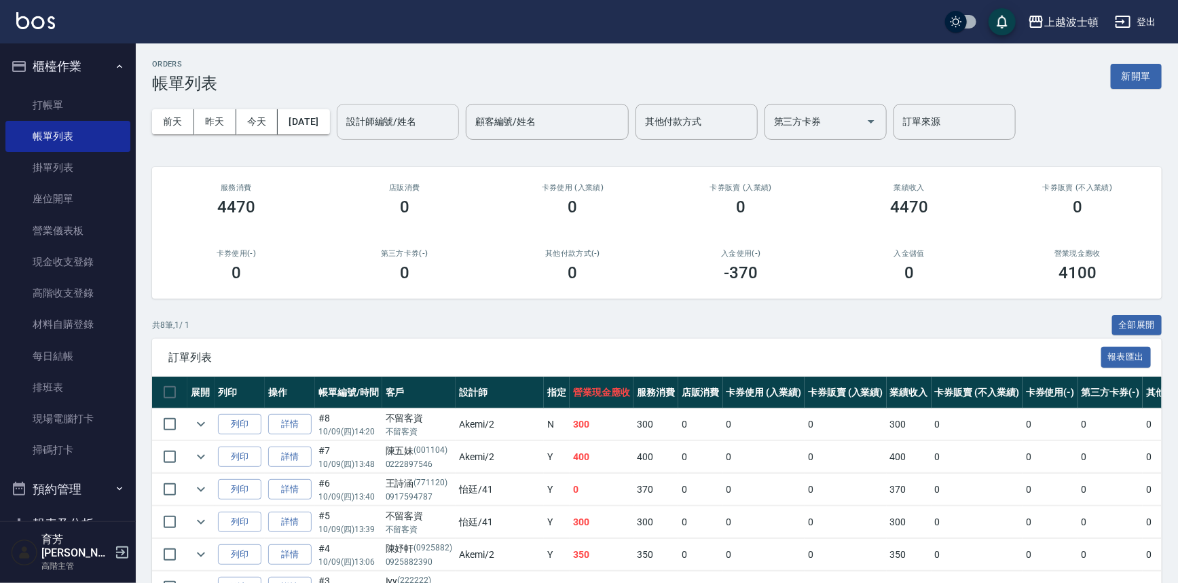
click at [392, 134] on div "設計師編號/姓名" at bounding box center [398, 122] width 122 height 36
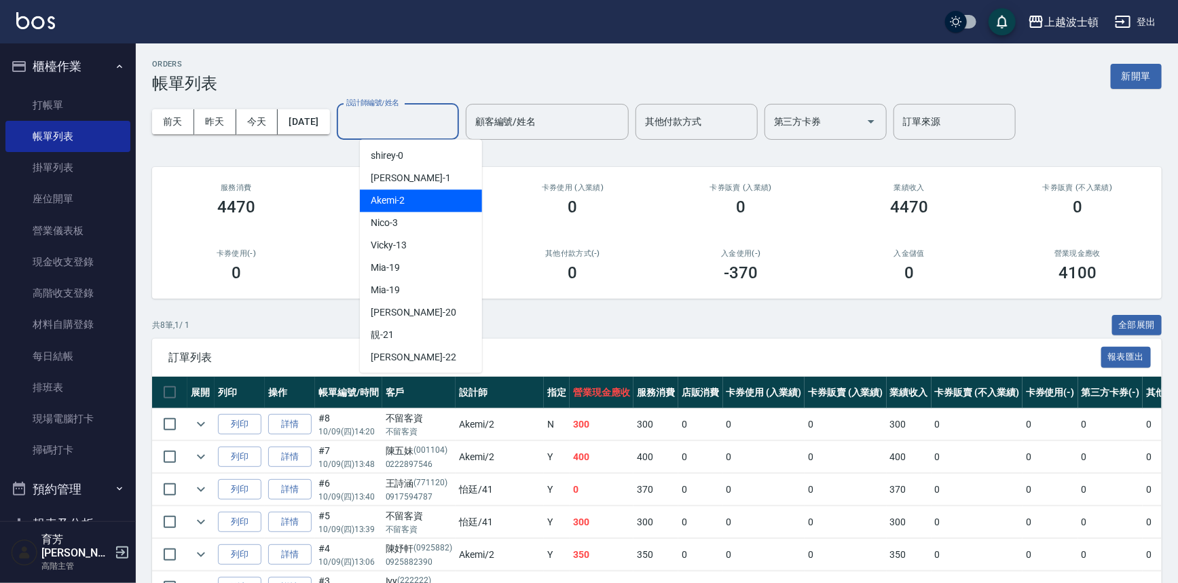
click at [438, 198] on div "Akemi -2" at bounding box center [421, 200] width 122 height 22
type input "Akemi-2"
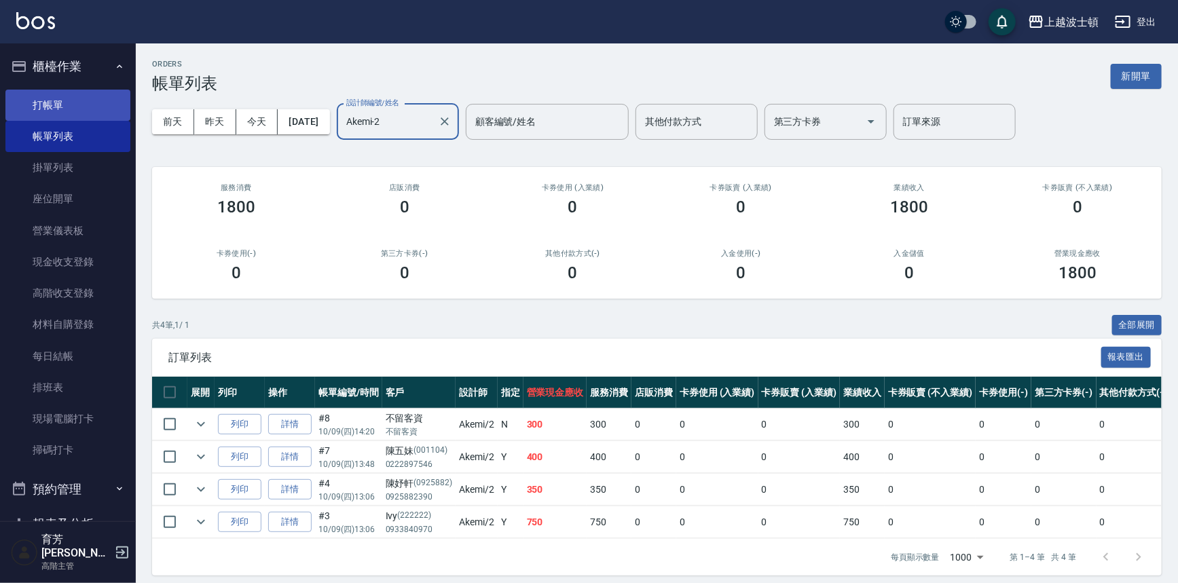
click at [56, 98] on link "打帳單" at bounding box center [67, 105] width 125 height 31
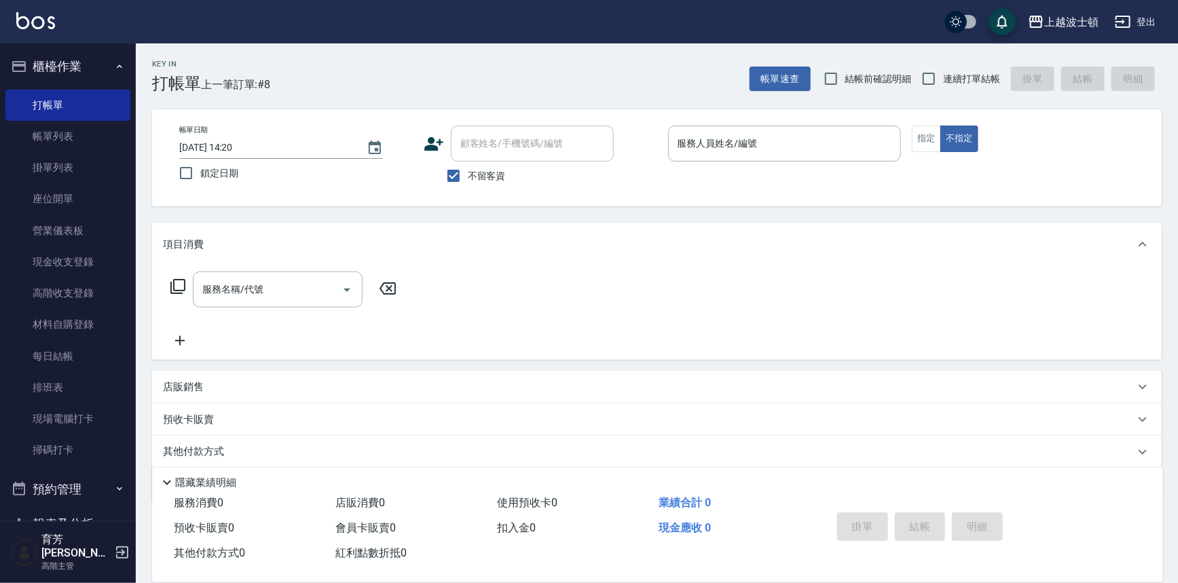
click at [478, 182] on span "不留客資" at bounding box center [487, 176] width 38 height 14
click at [468, 182] on input "不留客資" at bounding box center [453, 176] width 29 height 29
checkbox input "false"
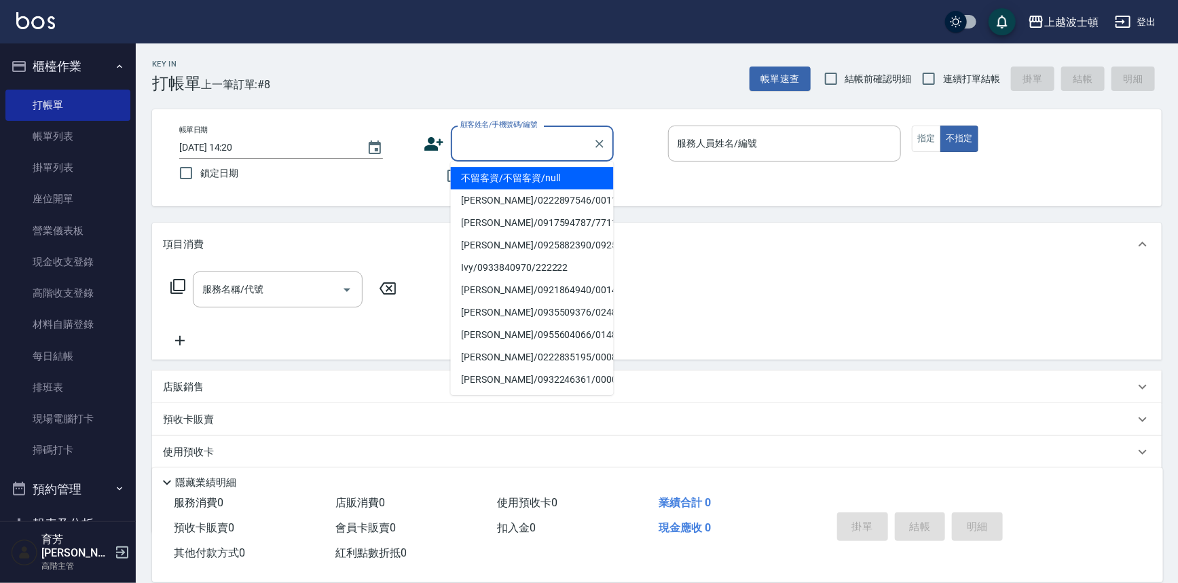
click at [501, 141] on input "顧客姓名/手機號碼/編號" at bounding box center [522, 144] width 130 height 24
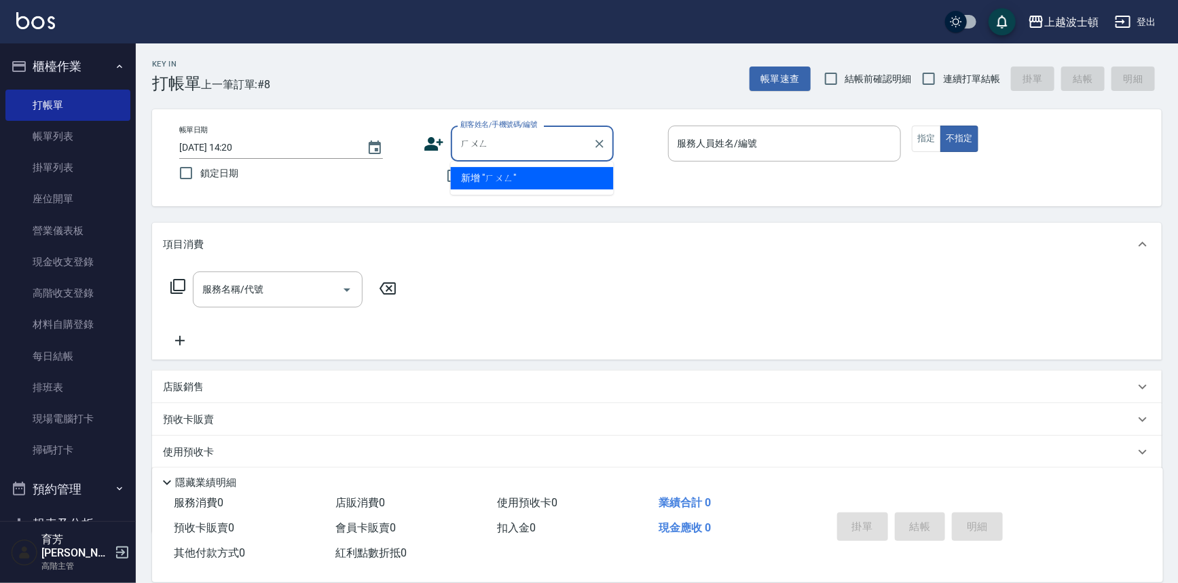
type input "洪"
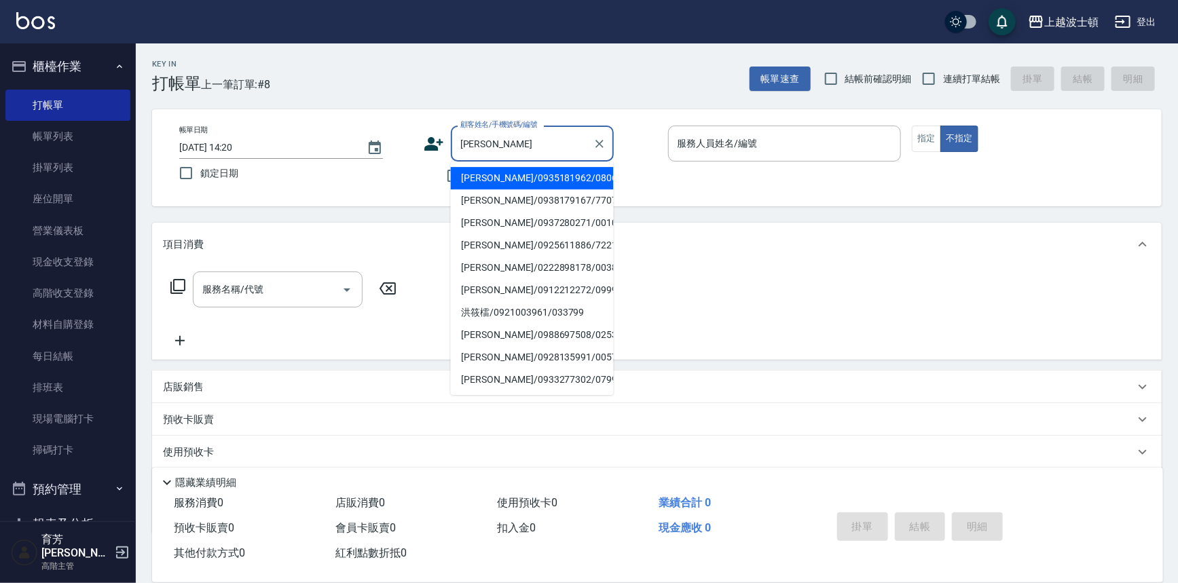
click at [507, 141] on input "洪" at bounding box center [522, 144] width 130 height 24
type input "鈺"
click at [882, 267] on div "服務名稱/代號 服務名稱/代號" at bounding box center [656, 313] width 1009 height 94
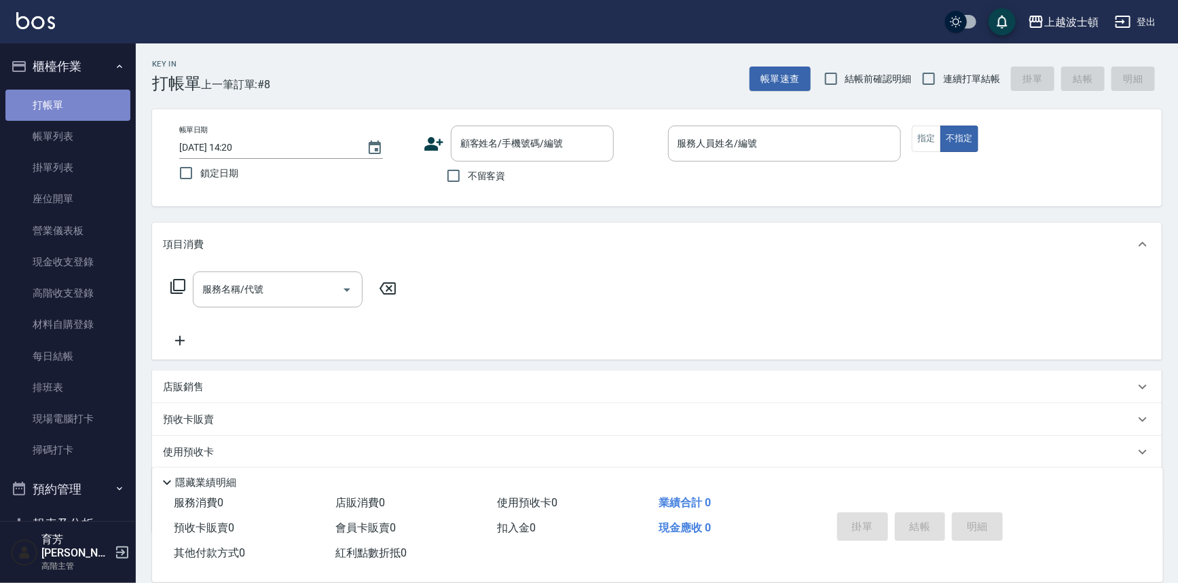
click at [83, 111] on link "打帳單" at bounding box center [67, 105] width 125 height 31
click at [79, 126] on link "帳單列表" at bounding box center [67, 136] width 125 height 31
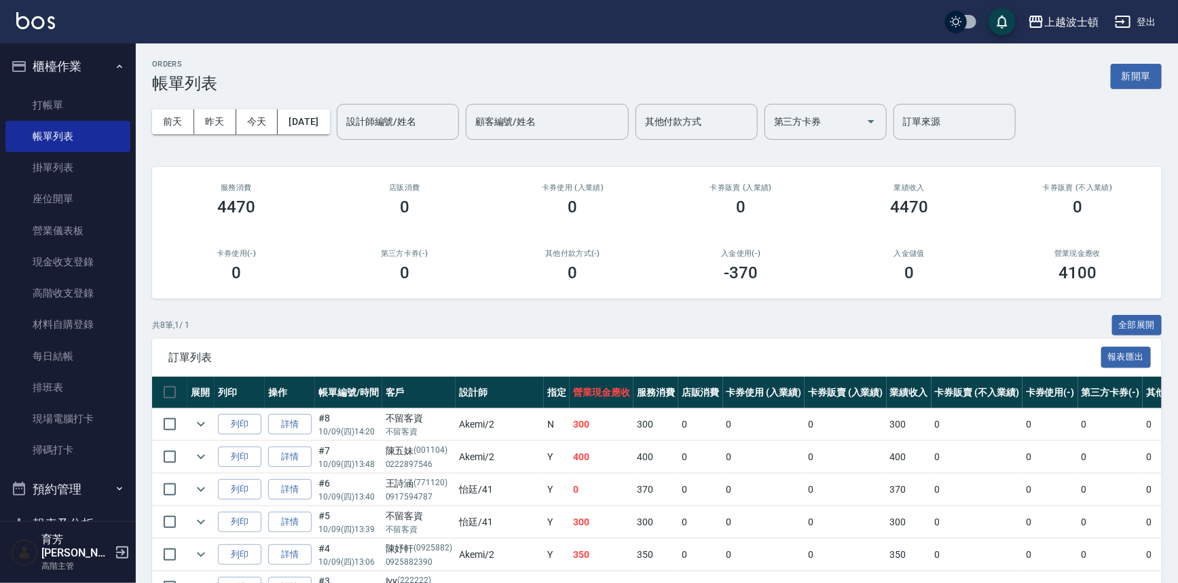
click at [40, 84] on ul "打帳單 帳單列表 掛單列表 座位開單 營業儀表板 現金收支登錄 高階收支登錄 材料自購登錄 每日結帳 排班表 現場電腦打卡 掃碼打卡" at bounding box center [67, 278] width 125 height 388
click at [44, 102] on link "打帳單" at bounding box center [67, 105] width 125 height 31
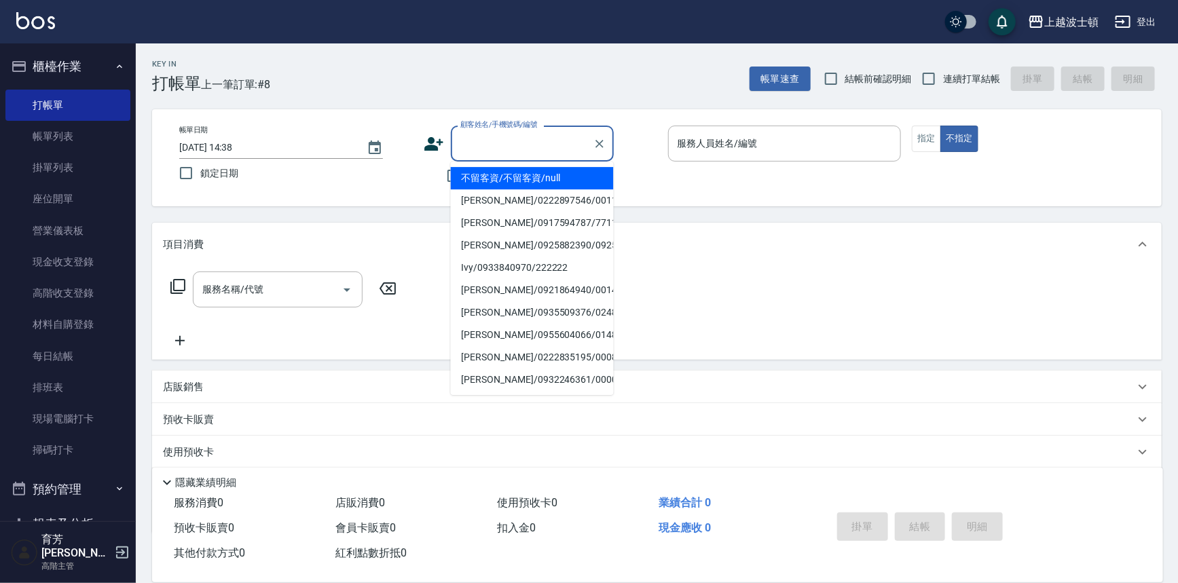
click at [466, 141] on input "顧客姓名/手機號碼/編號" at bounding box center [522, 144] width 130 height 24
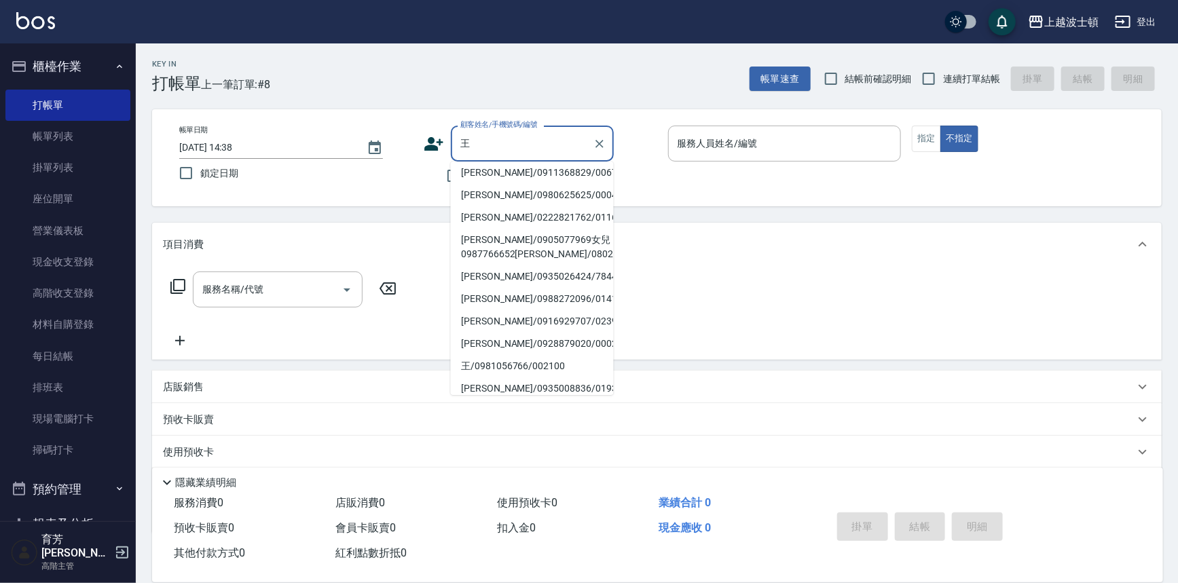
scroll to position [212, 0]
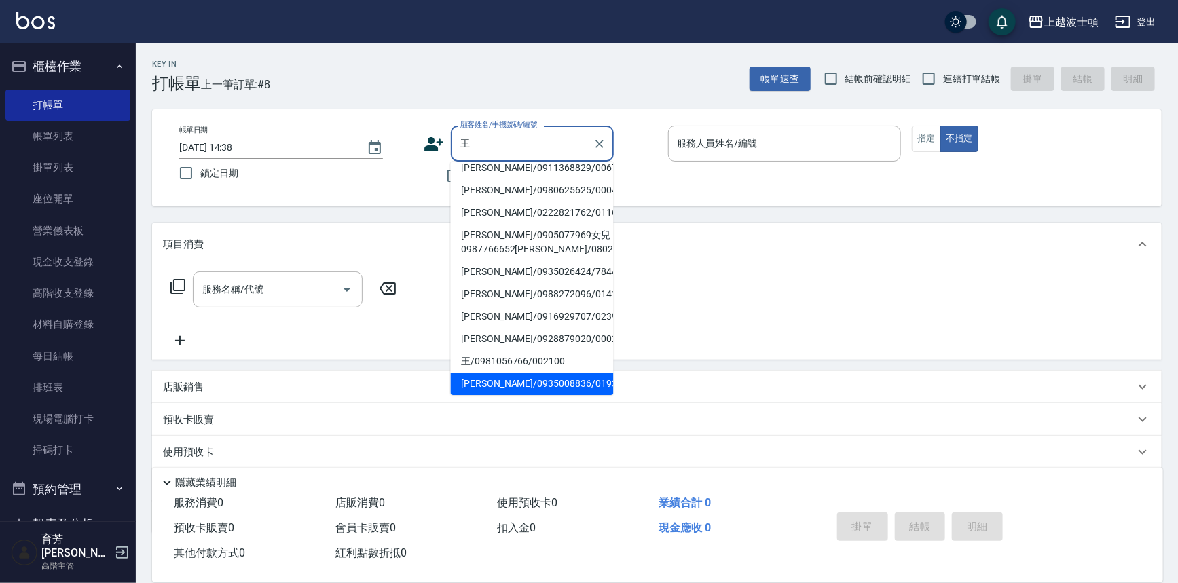
click at [558, 379] on li "王招招/0935008836/019365" at bounding box center [532, 384] width 163 height 22
type input "王招招/0935008836/019365"
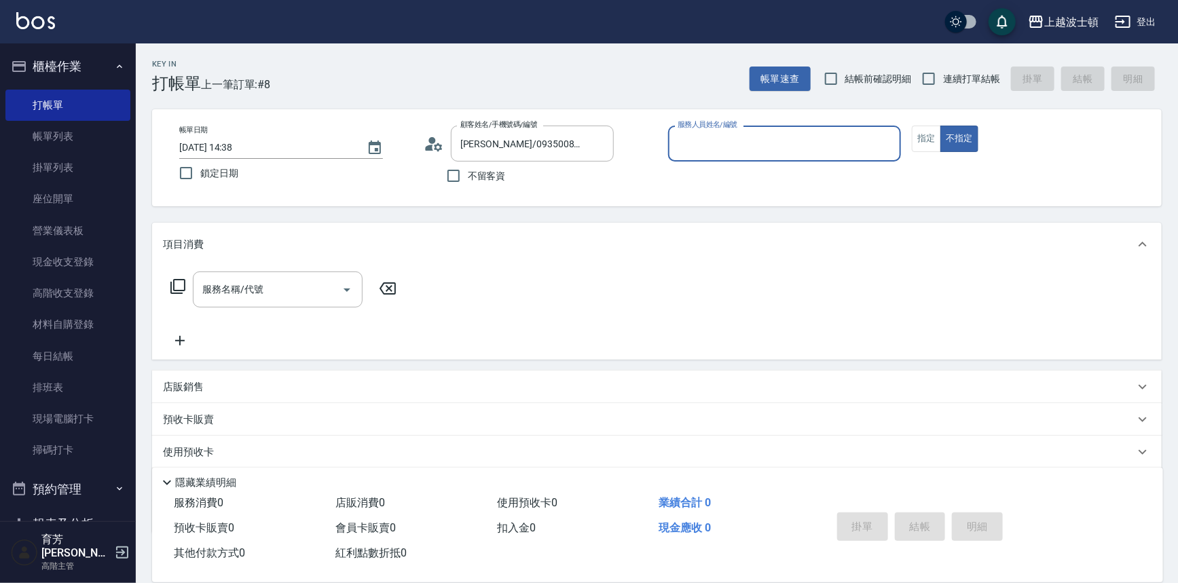
type input "麥可-1"
click at [915, 136] on button "指定" at bounding box center [925, 139] width 29 height 26
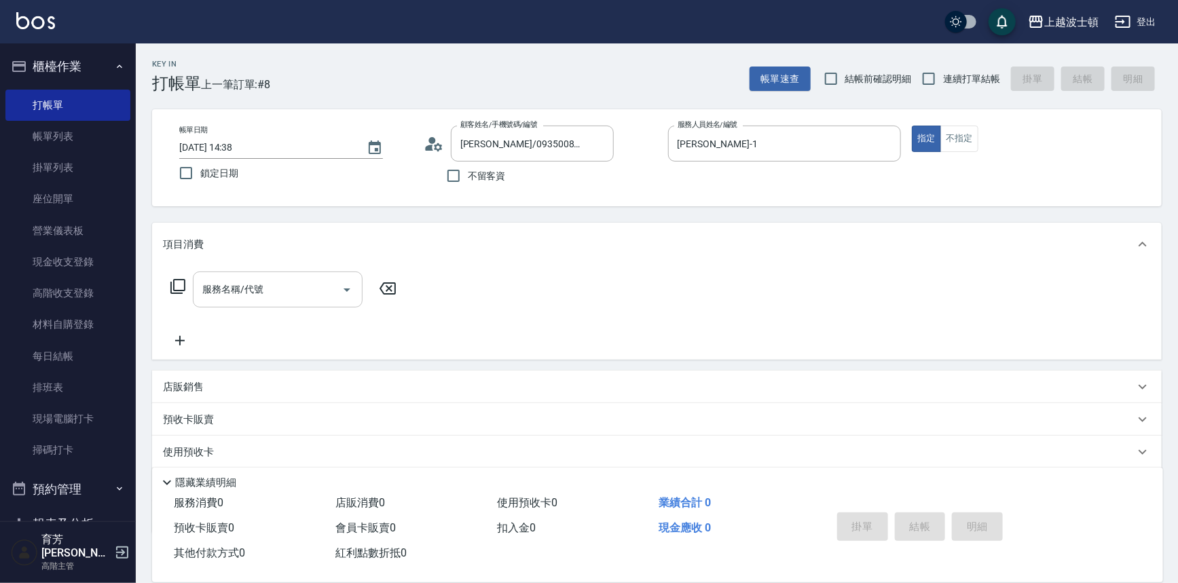
click at [301, 284] on input "服務名稱/代號" at bounding box center [267, 290] width 137 height 24
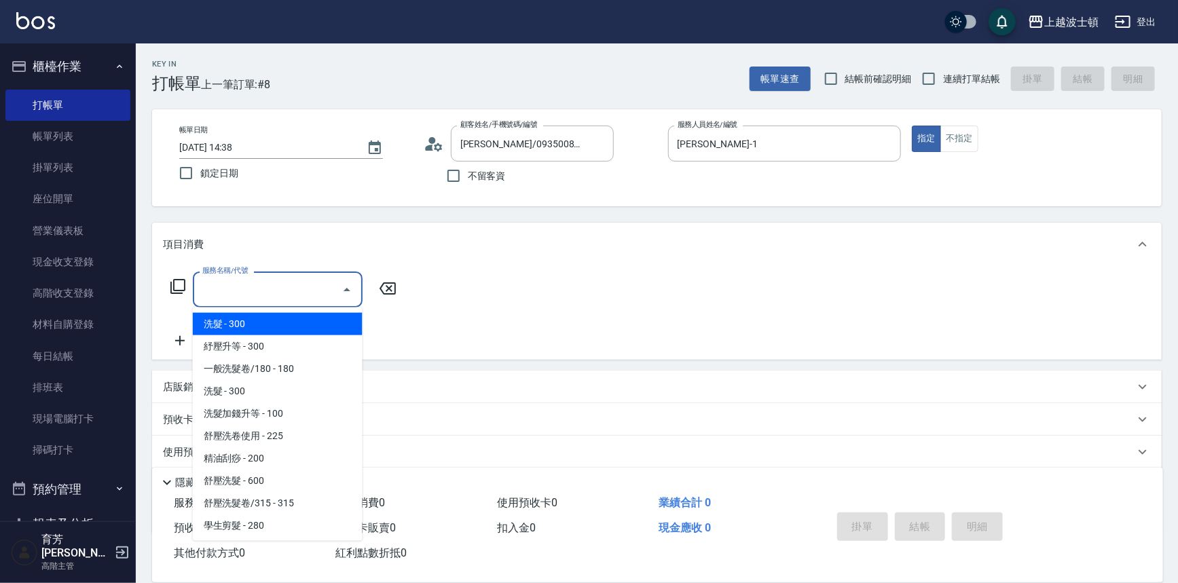
click at [278, 318] on span "洗髮 - 300" at bounding box center [278, 324] width 170 height 22
type input "洗髮(201)"
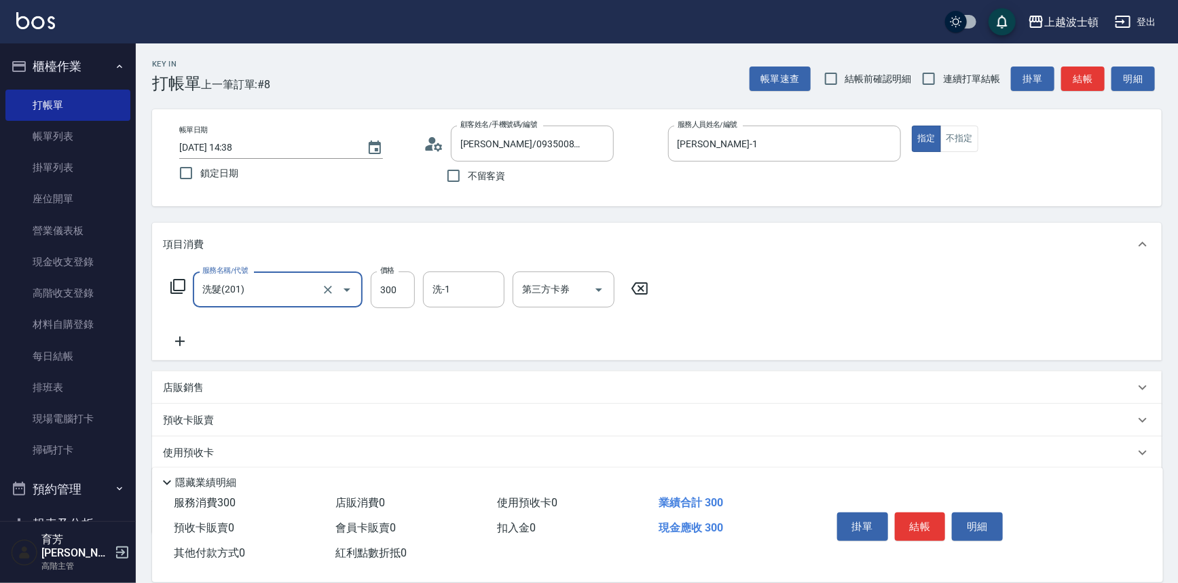
click at [174, 333] on icon at bounding box center [180, 341] width 34 height 16
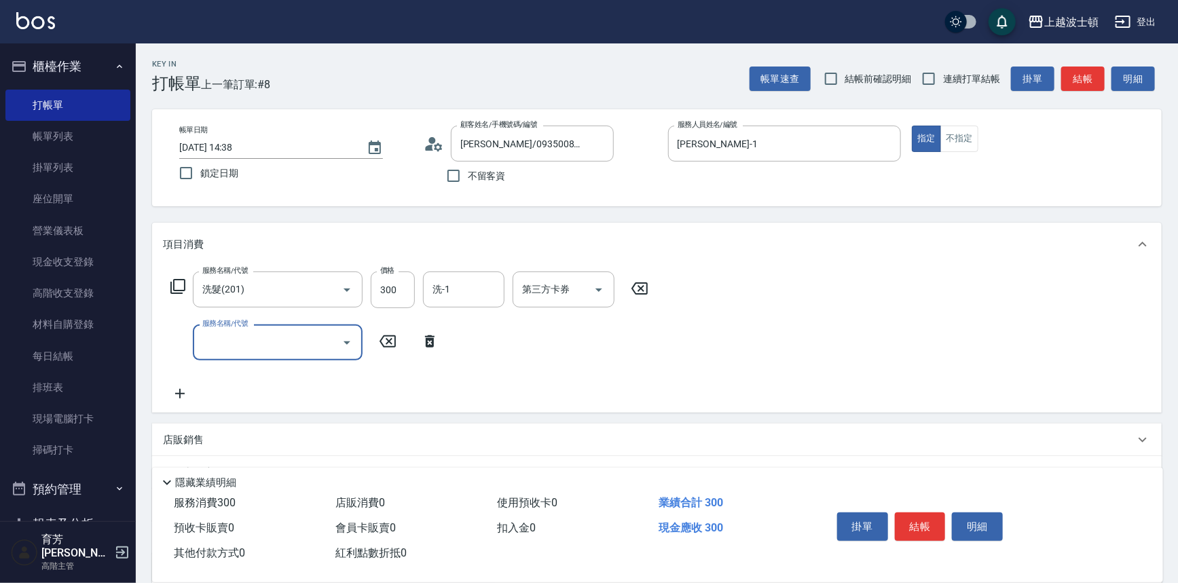
click at [244, 346] on input "服務名稱/代號" at bounding box center [267, 343] width 137 height 24
drag, startPoint x: 362, startPoint y: 107, endPoint x: 363, endPoint y: 119, distance: 12.3
click at [363, 119] on div "Key In 打帳單 上一筆訂單:#8 帳單速查 結帳前確認明細 連續打單結帳 掛單 結帳 明細 帳單日期 2025/10/09 14:38 鎖定日期 顧客姓…" at bounding box center [657, 378] width 1042 height 671
drag, startPoint x: 274, startPoint y: 343, endPoint x: 270, endPoint y: 328, distance: 15.3
click at [272, 341] on input "服務名稱/代號" at bounding box center [267, 343] width 137 height 24
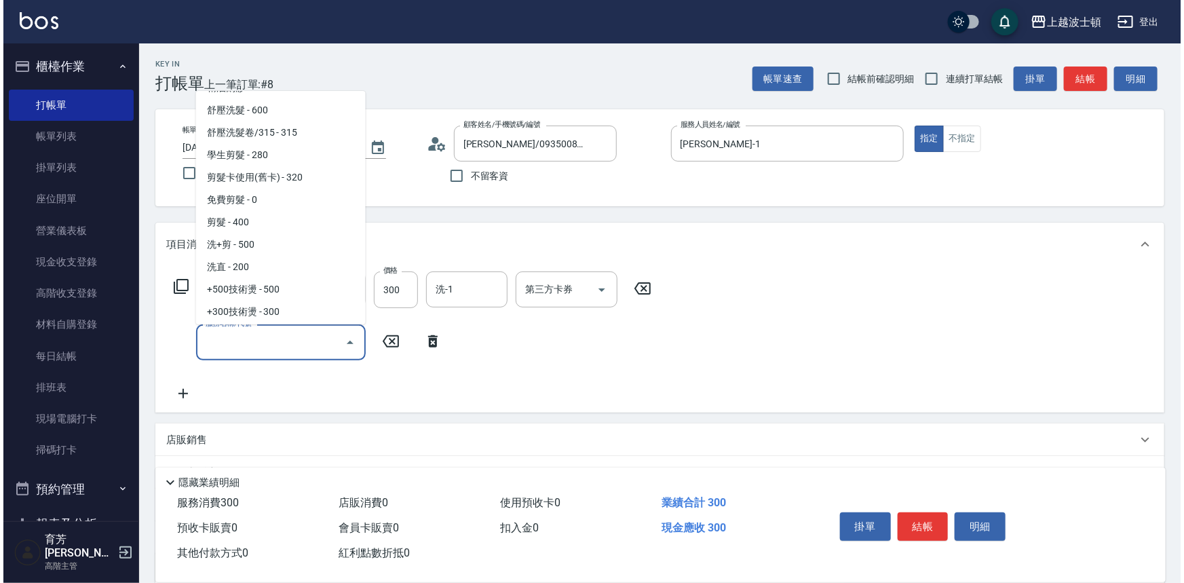
scroll to position [187, 0]
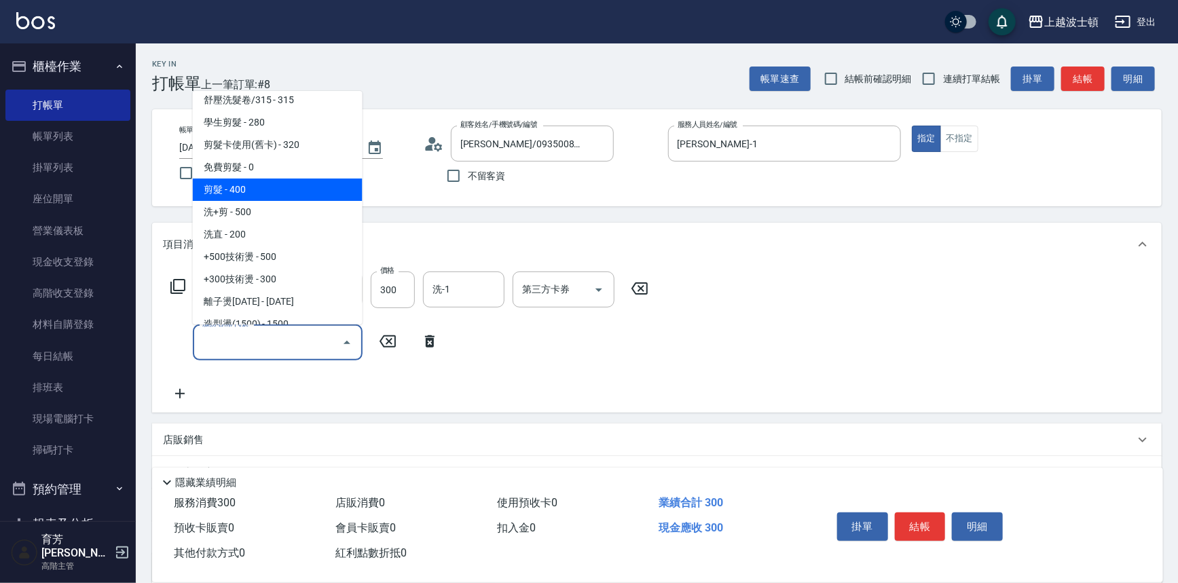
click at [258, 183] on span "剪髮 - 400" at bounding box center [278, 189] width 170 height 22
type input "剪髮(305)"
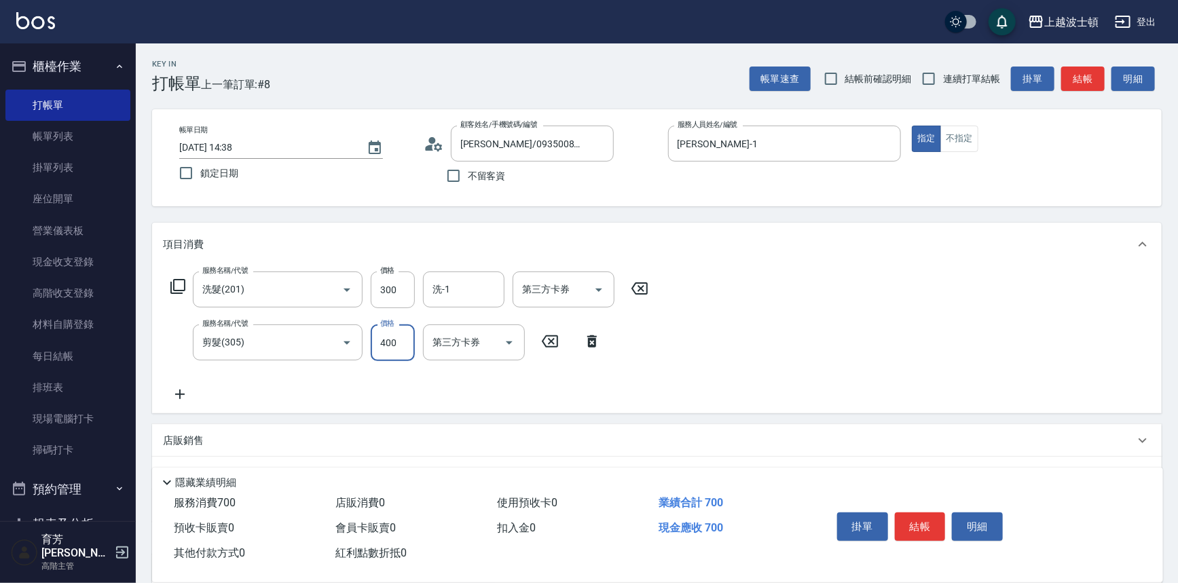
click at [392, 352] on input "400" at bounding box center [393, 342] width 44 height 37
type input "350"
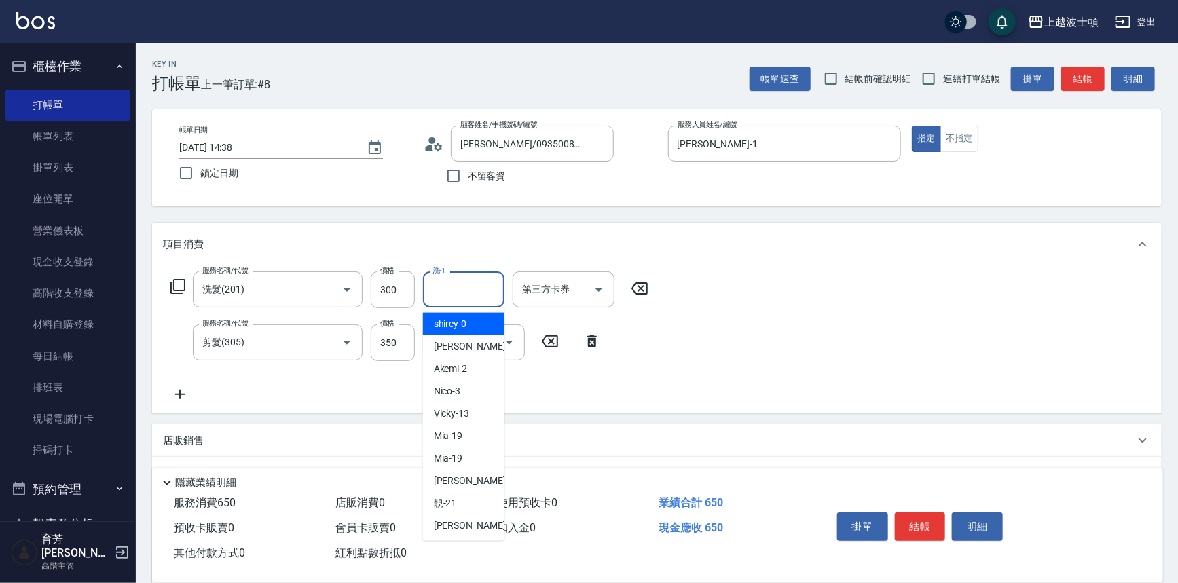
click at [436, 291] on input "洗-1" at bounding box center [463, 290] width 69 height 24
drag, startPoint x: 451, startPoint y: 340, endPoint x: 637, endPoint y: 379, distance: 189.9
click at [453, 341] on span "麥可 -1" at bounding box center [474, 346] width 80 height 14
type input "麥可-1"
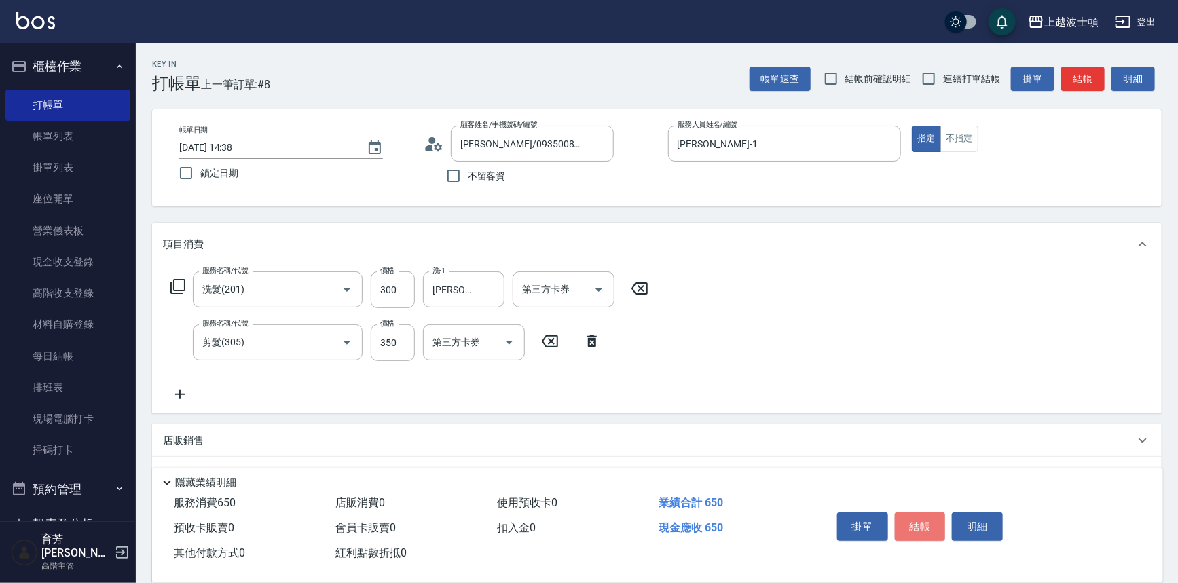
click at [928, 516] on button "結帳" at bounding box center [920, 526] width 51 height 29
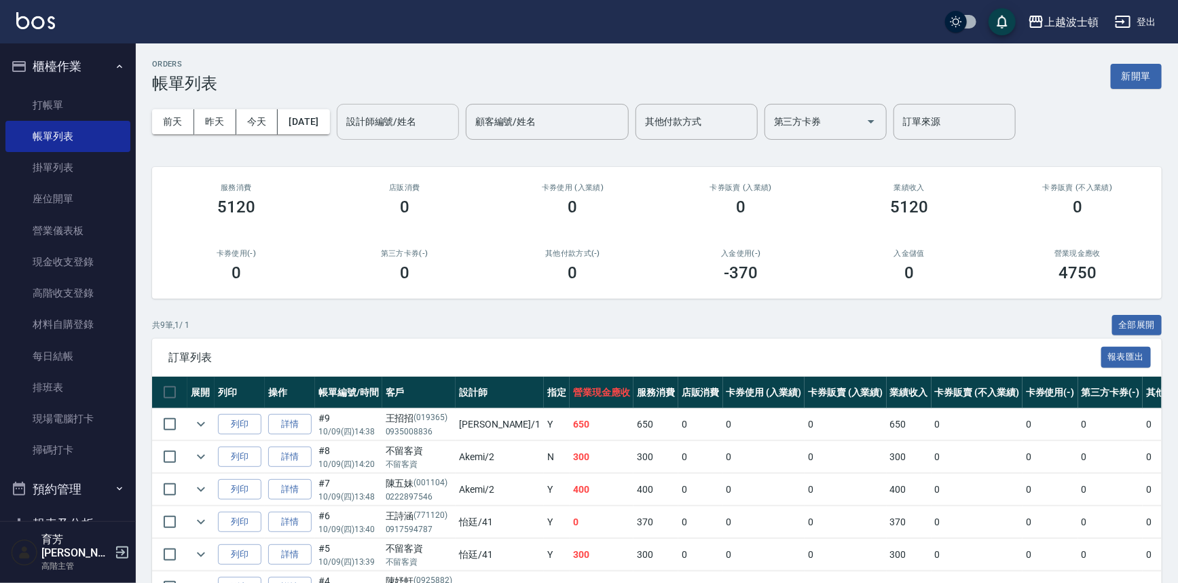
click at [394, 112] on div "設計師編號/姓名 設計師編號/姓名" at bounding box center [398, 122] width 122 height 36
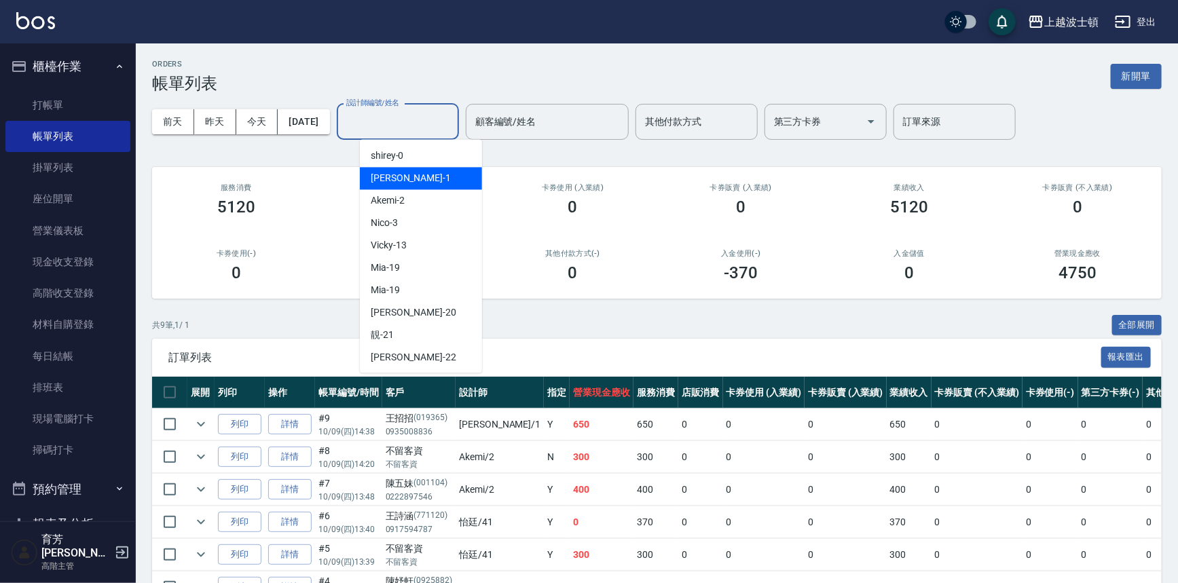
click at [387, 171] on span "麥可 -1" at bounding box center [411, 178] width 80 height 14
type input "麥可-1"
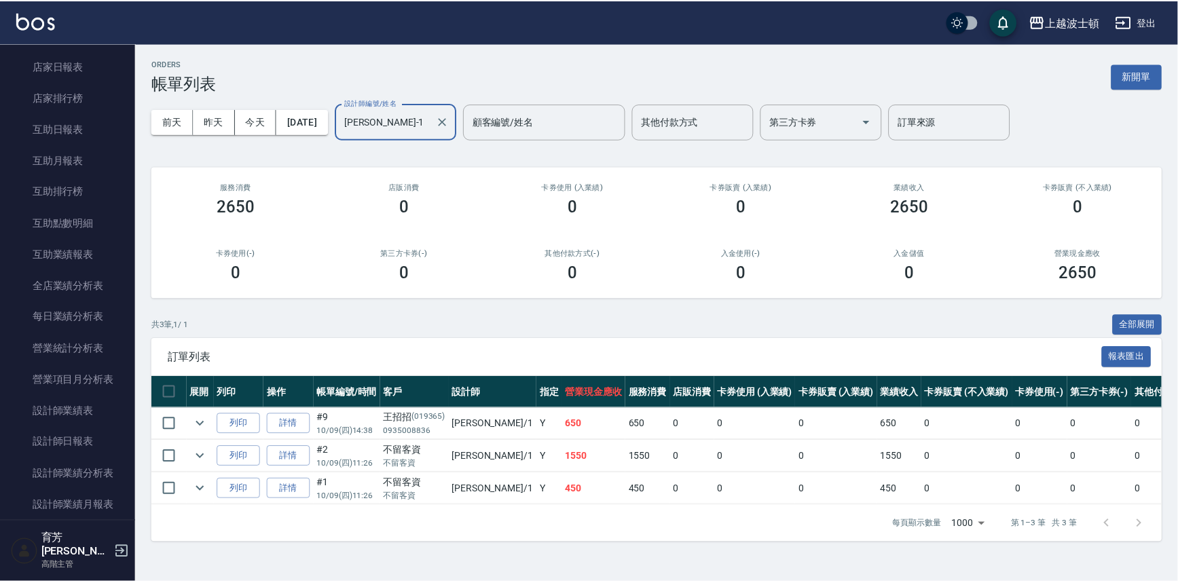
scroll to position [631, 0]
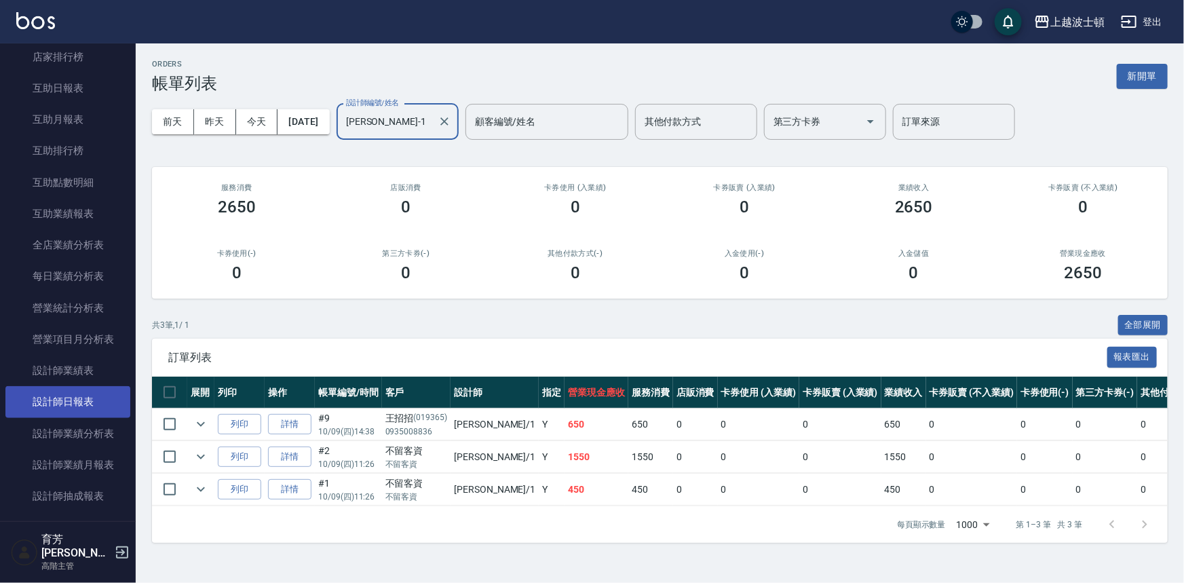
click at [64, 412] on link "設計師日報表" at bounding box center [67, 401] width 125 height 31
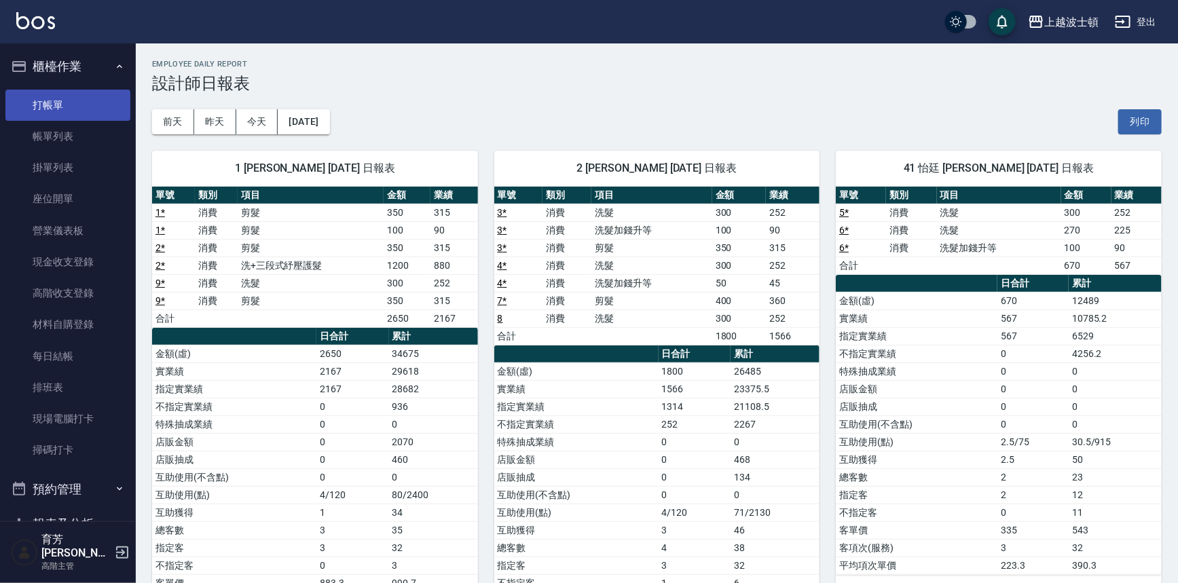
click at [90, 104] on link "打帳單" at bounding box center [67, 105] width 125 height 31
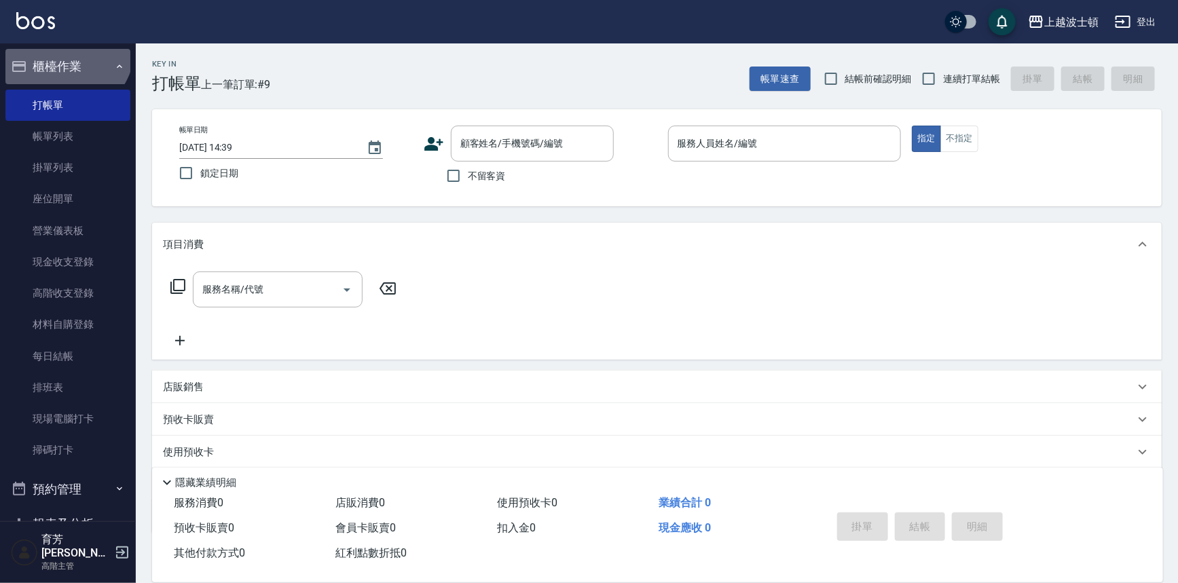
click at [64, 49] on button "櫃檯作業" at bounding box center [67, 66] width 125 height 35
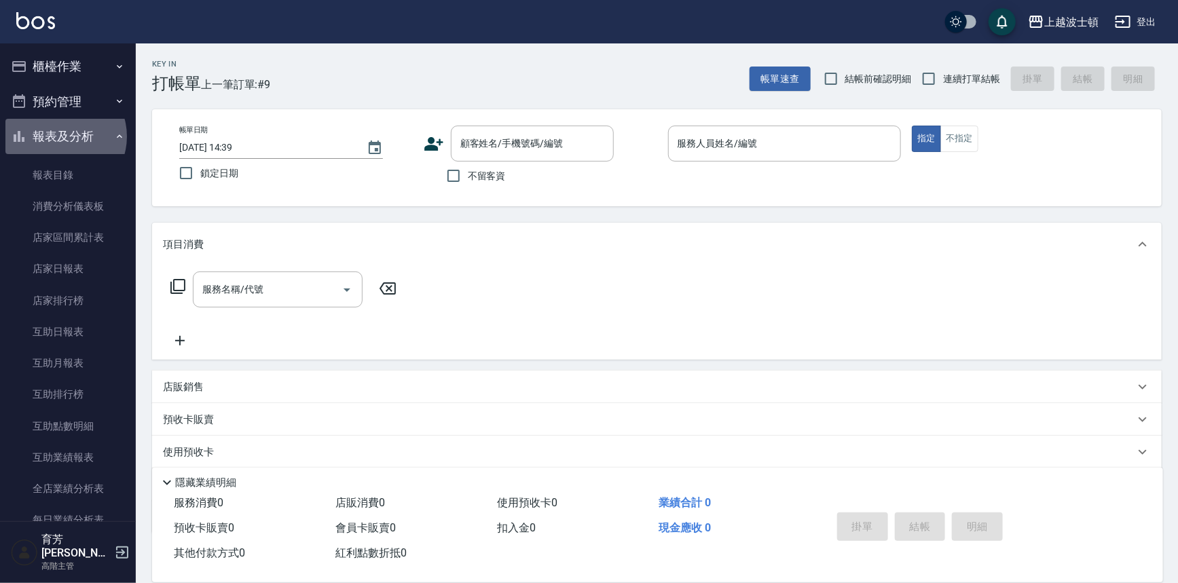
click at [61, 136] on button "報表及分析" at bounding box center [67, 136] width 125 height 35
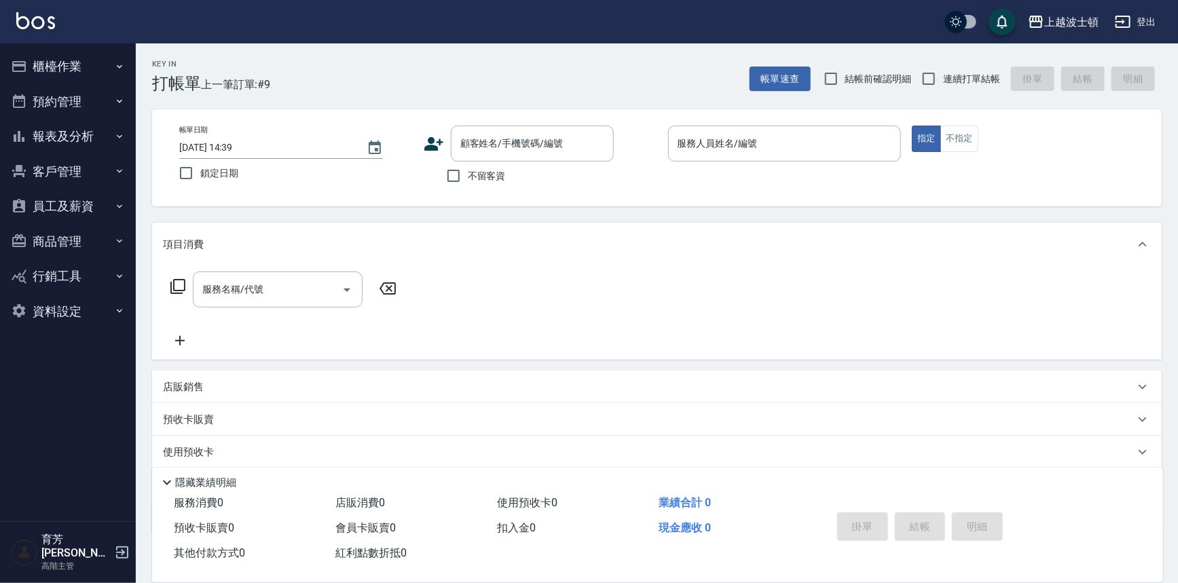
click at [52, 181] on button "客戶管理" at bounding box center [67, 171] width 125 height 35
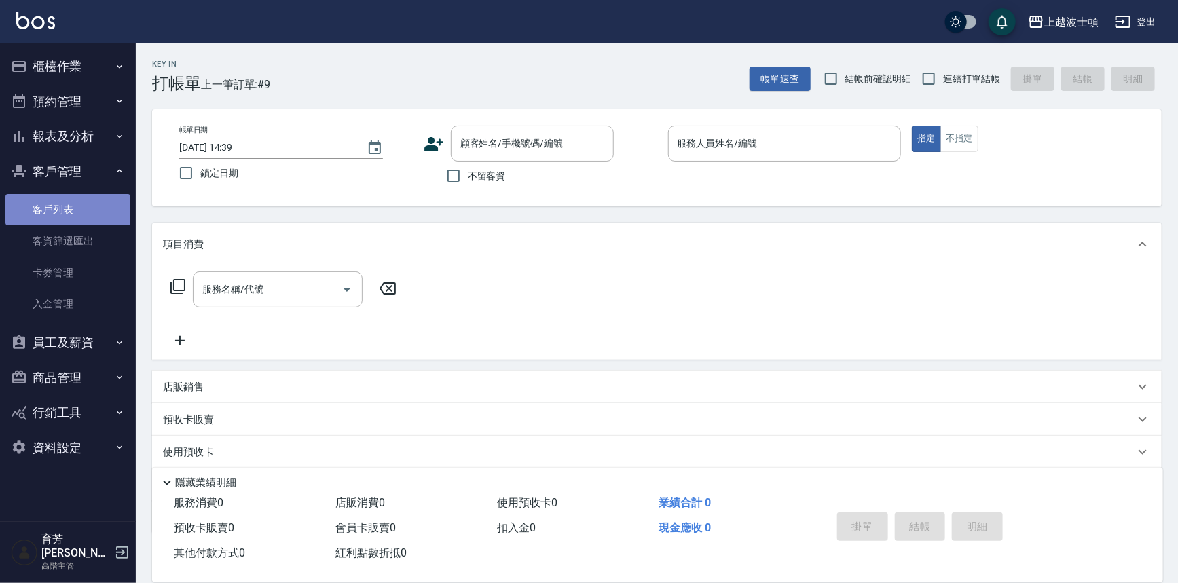
click at [50, 223] on link "客戶列表" at bounding box center [67, 209] width 125 height 31
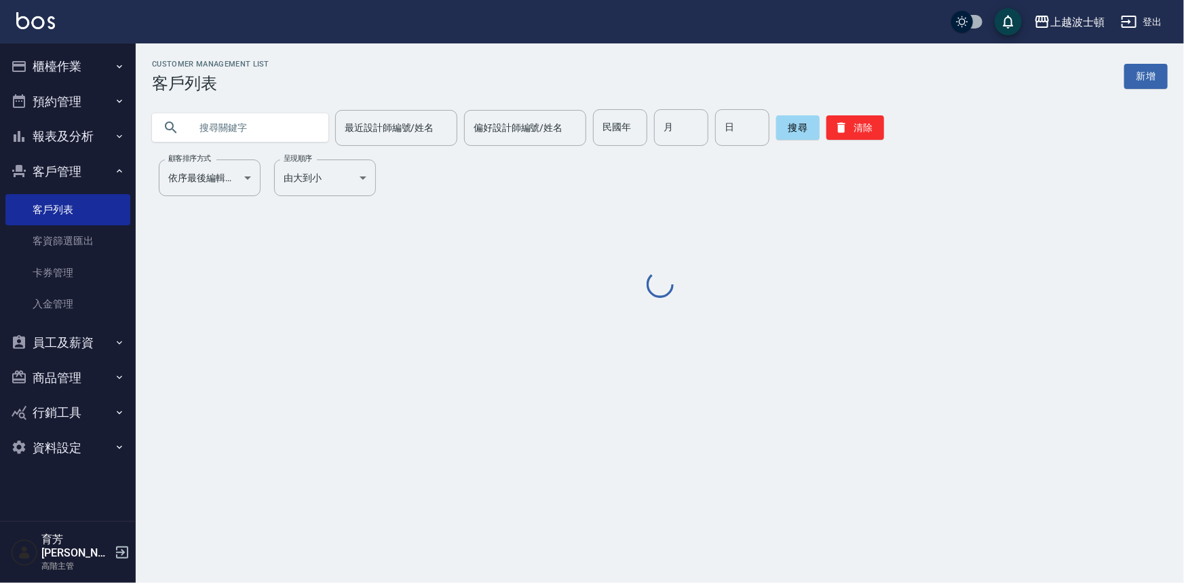
click at [197, 143] on input "text" at bounding box center [254, 127] width 128 height 37
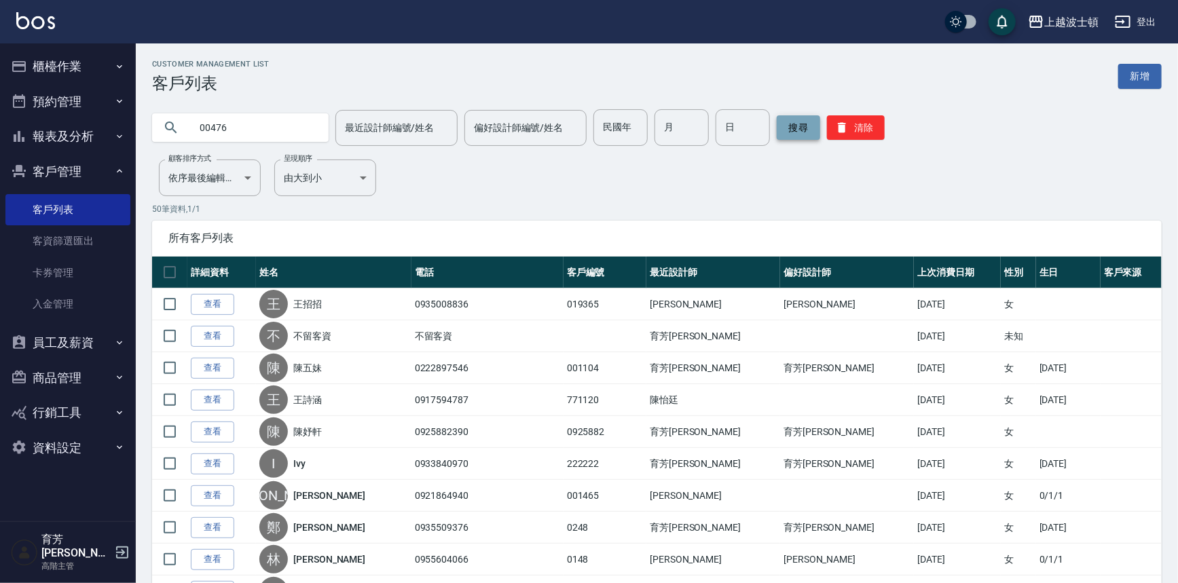
type input "00476"
click at [796, 128] on button "搜尋" at bounding box center [797, 127] width 43 height 24
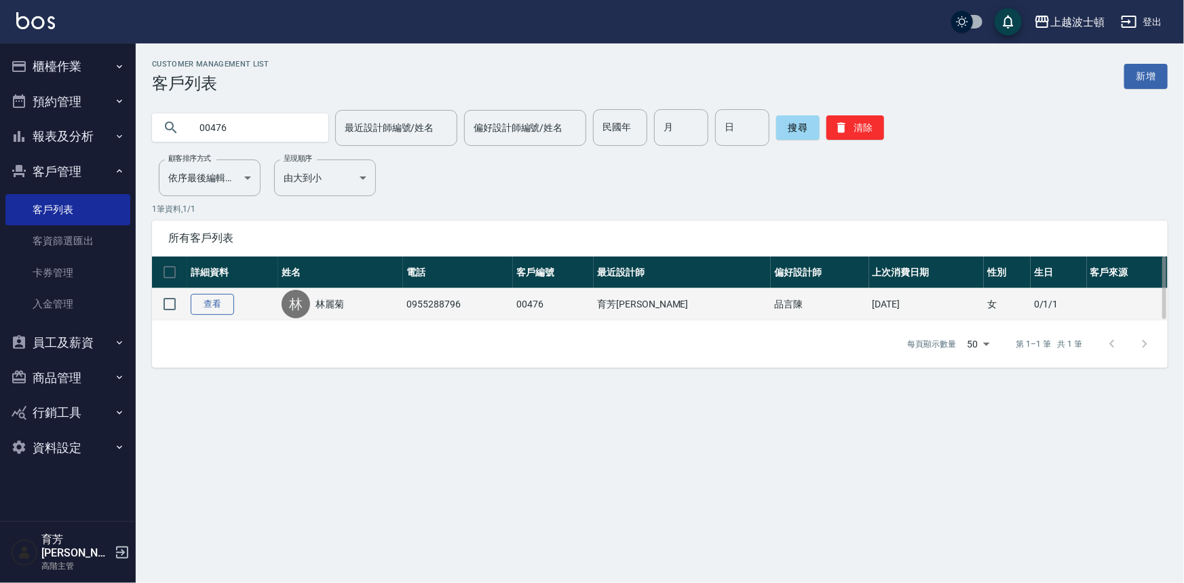
click at [217, 302] on link "查看" at bounding box center [212, 304] width 43 height 21
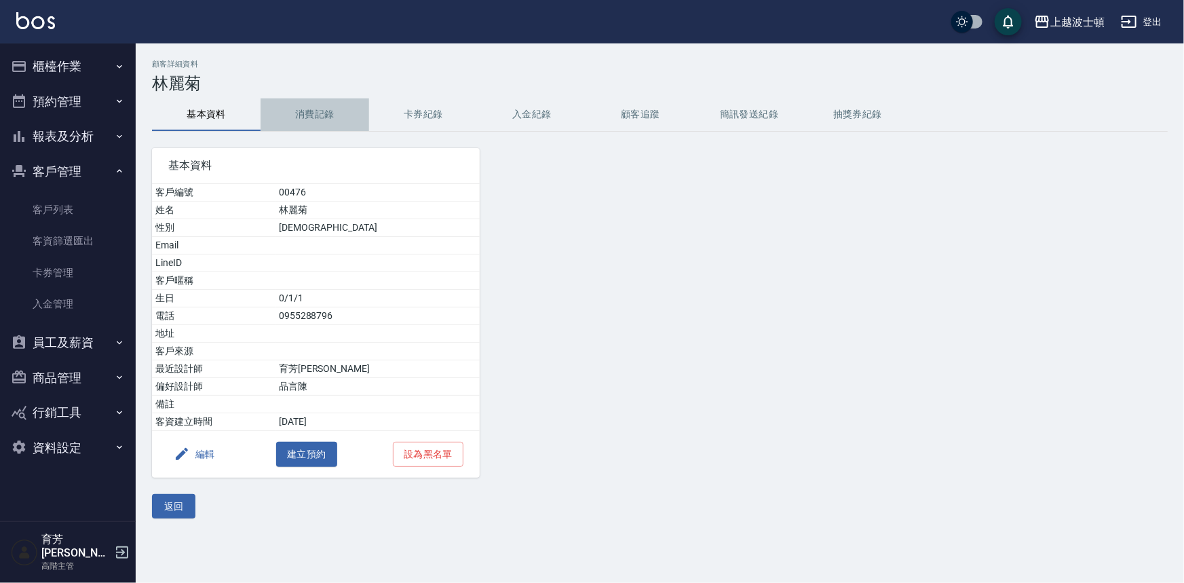
click at [324, 107] on button "消費記錄" at bounding box center [315, 114] width 109 height 33
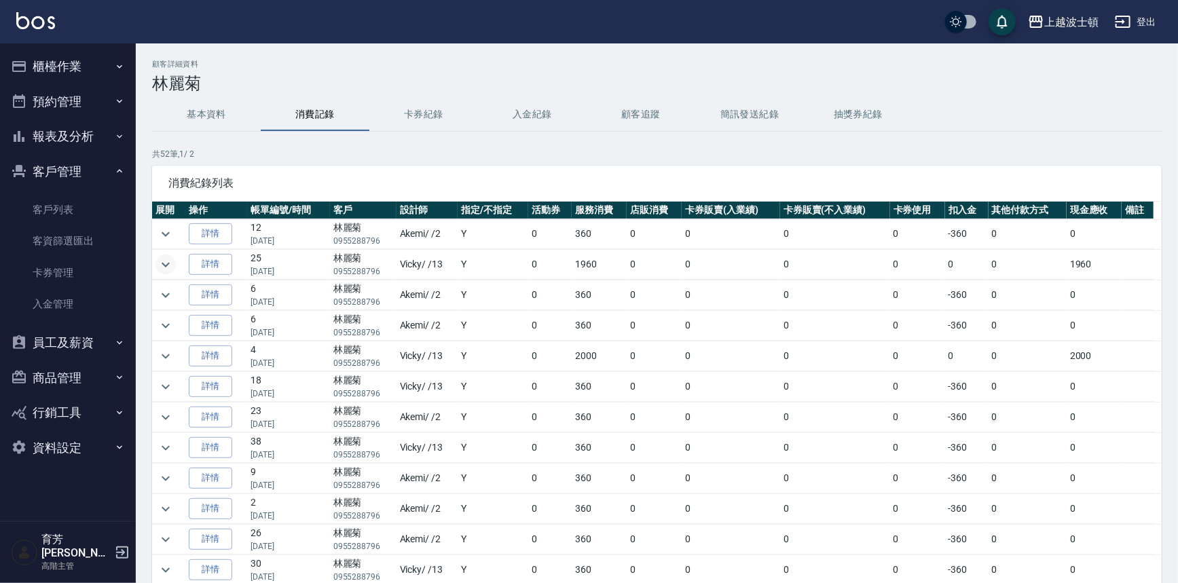
click at [168, 257] on icon "expand row" at bounding box center [165, 265] width 16 height 16
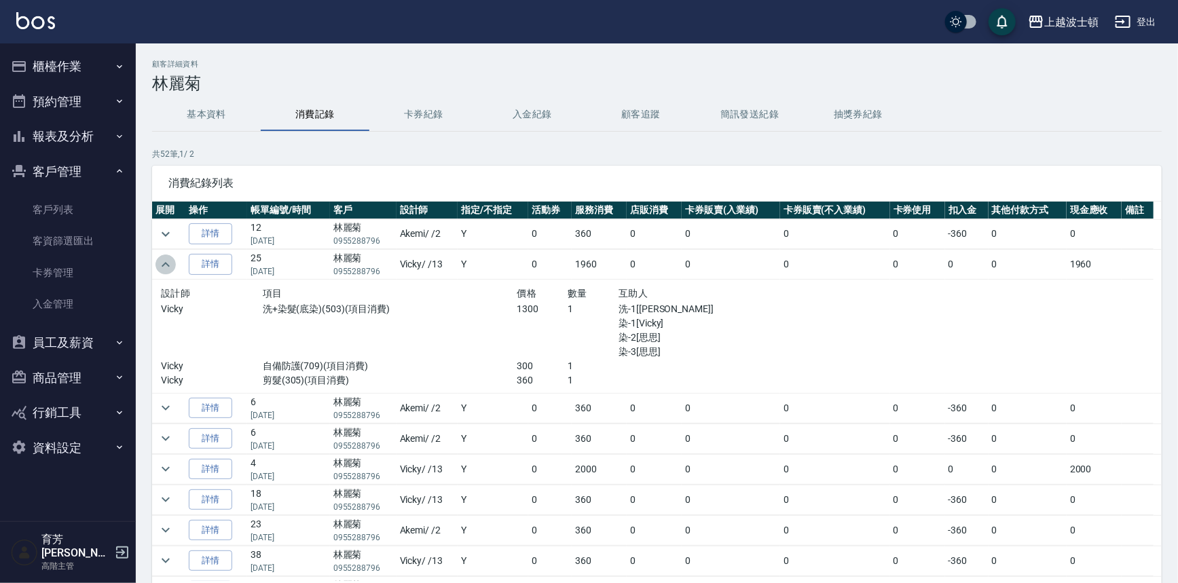
click at [168, 257] on icon "expand row" at bounding box center [165, 265] width 16 height 16
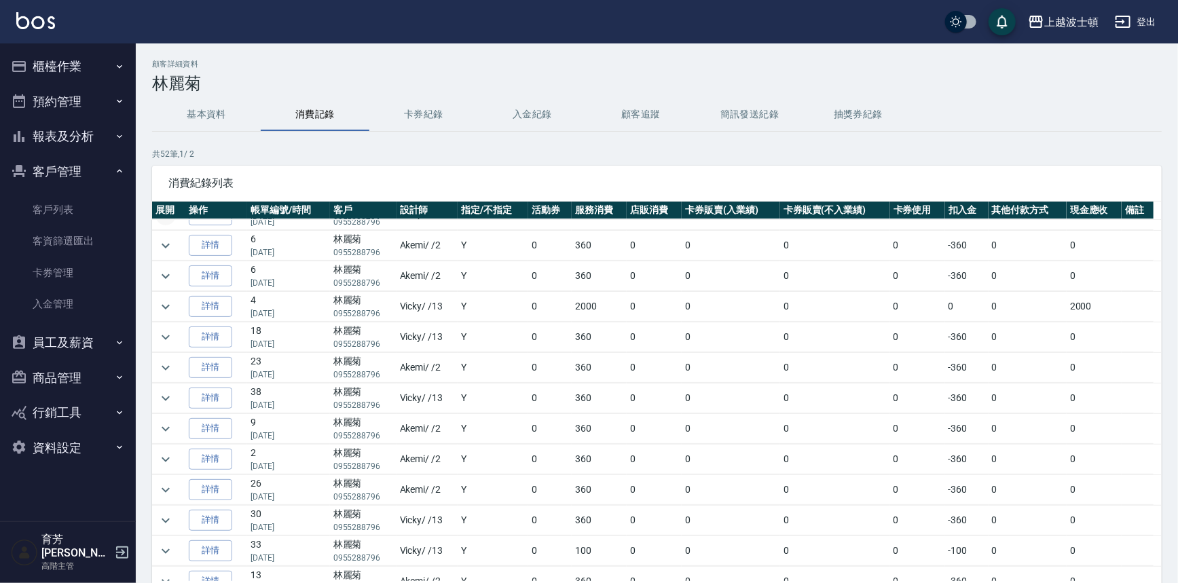
scroll to position [57, 0]
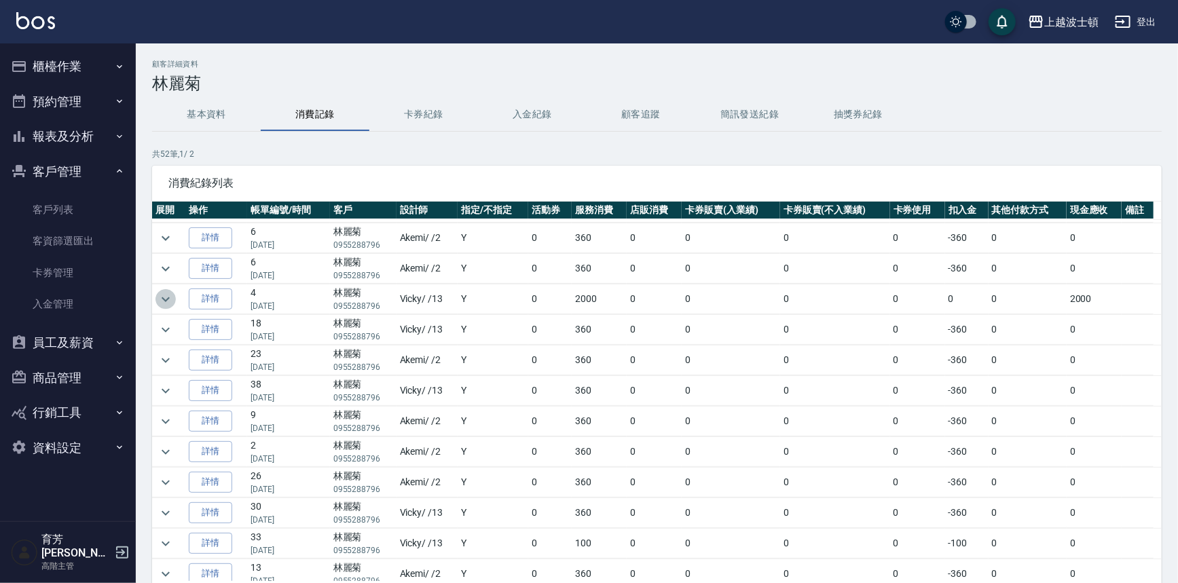
click at [172, 295] on icon "expand row" at bounding box center [165, 299] width 16 height 16
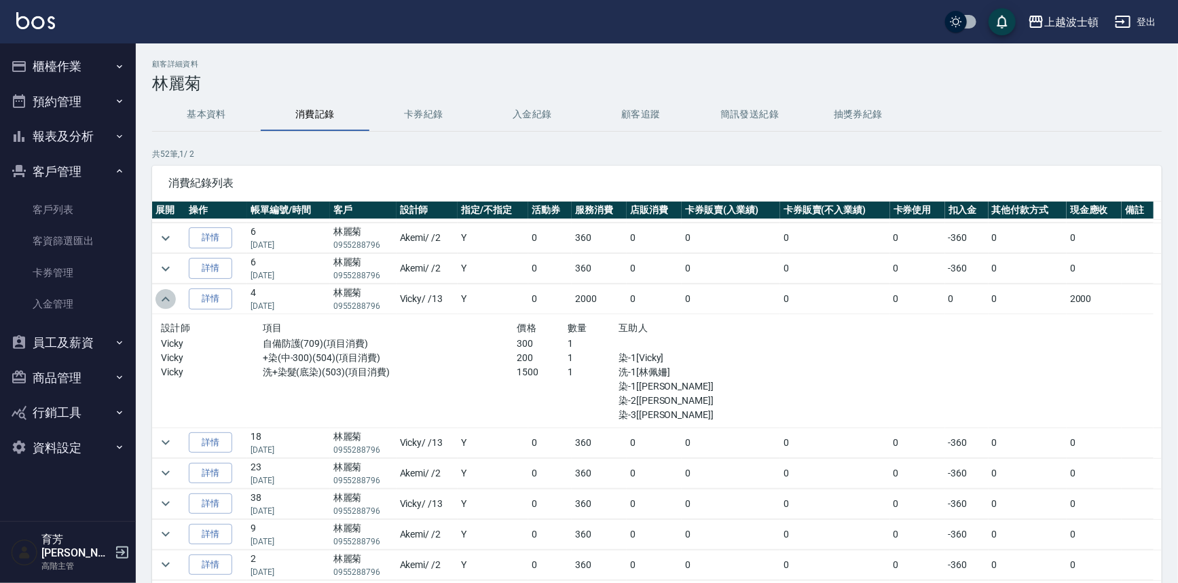
click at [172, 295] on icon "expand row" at bounding box center [165, 299] width 16 height 16
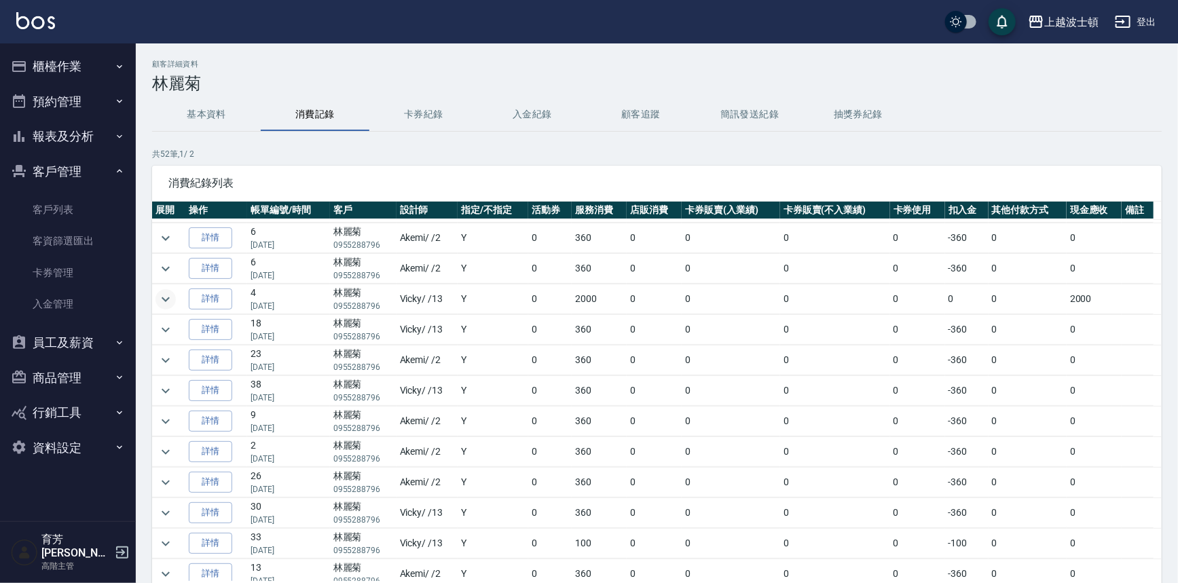
drag, startPoint x: 1162, startPoint y: 255, endPoint x: 1162, endPoint y: 264, distance: 9.5
click at [1162, 264] on div "顧客詳細資料 林麗菊 基本資料 消費記錄 卡券紀錄 入金紀錄 顧客追蹤 簡訊發送紀錄 抽獎券紀錄 共 52 筆, 1 / 2 消費紀錄列表 展開 操作 帳單編…" at bounding box center [657, 359] width 1042 height 599
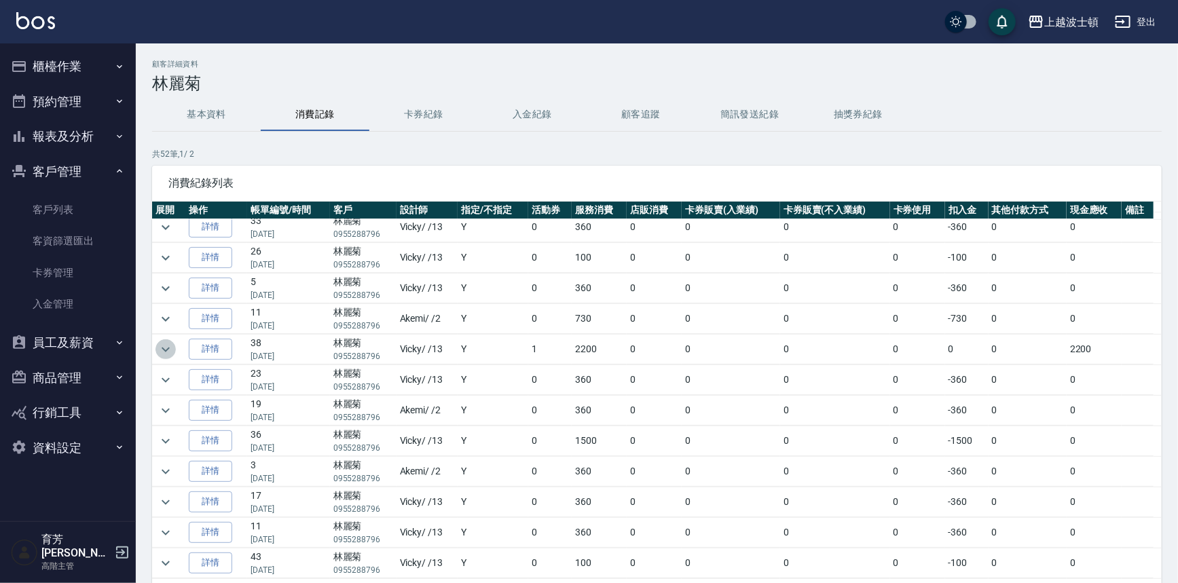
click at [165, 344] on icon "expand row" at bounding box center [165, 349] width 16 height 16
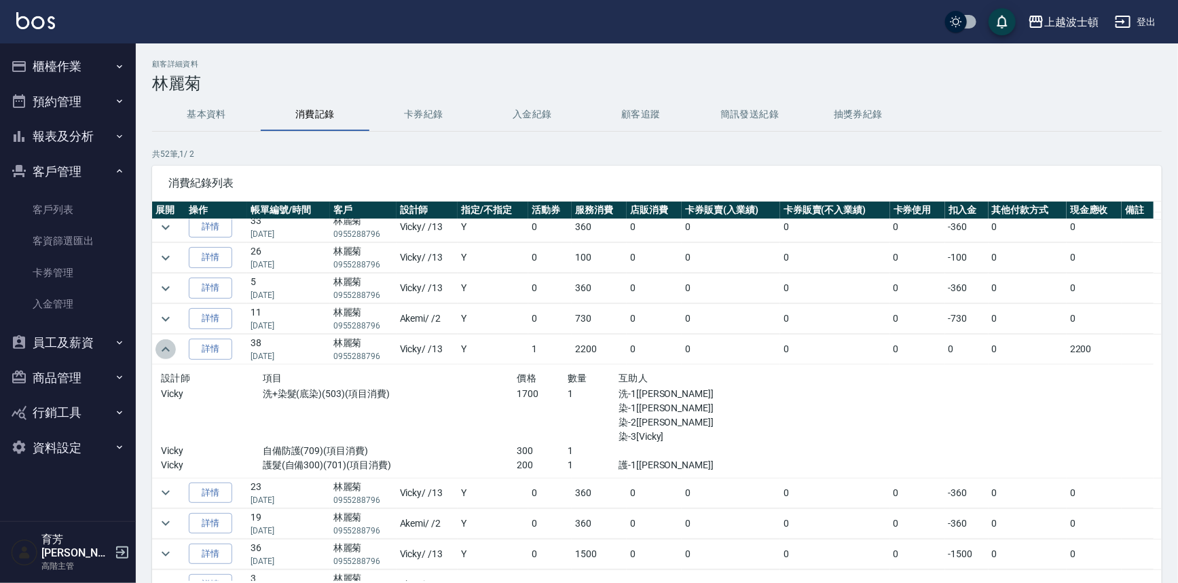
click at [165, 347] on icon "expand row" at bounding box center [166, 349] width 8 height 5
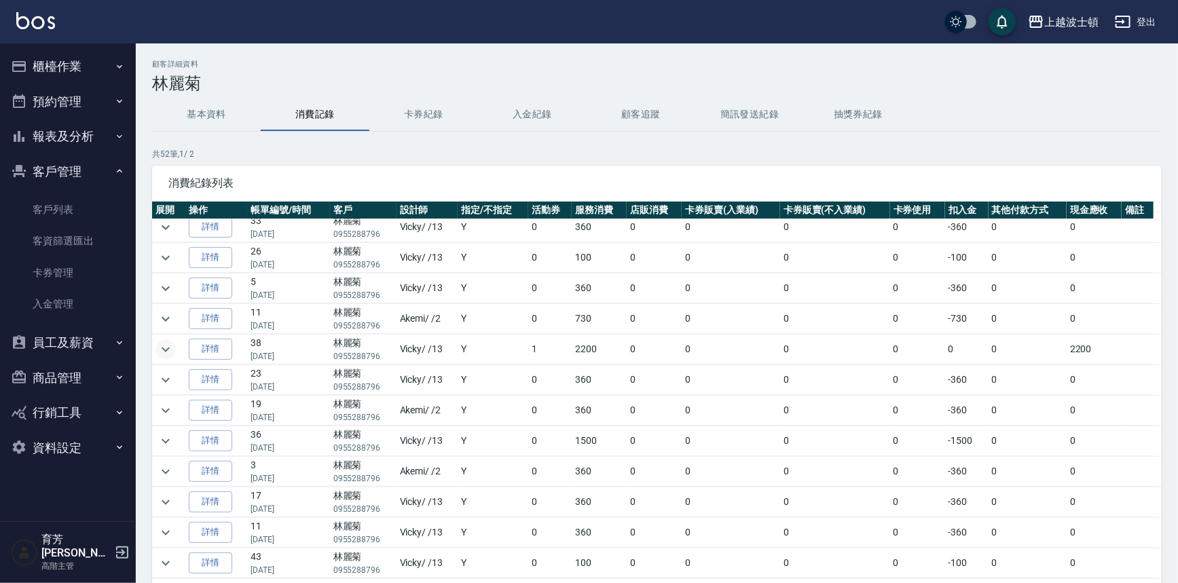
click at [54, 66] on button "櫃檯作業" at bounding box center [67, 66] width 125 height 35
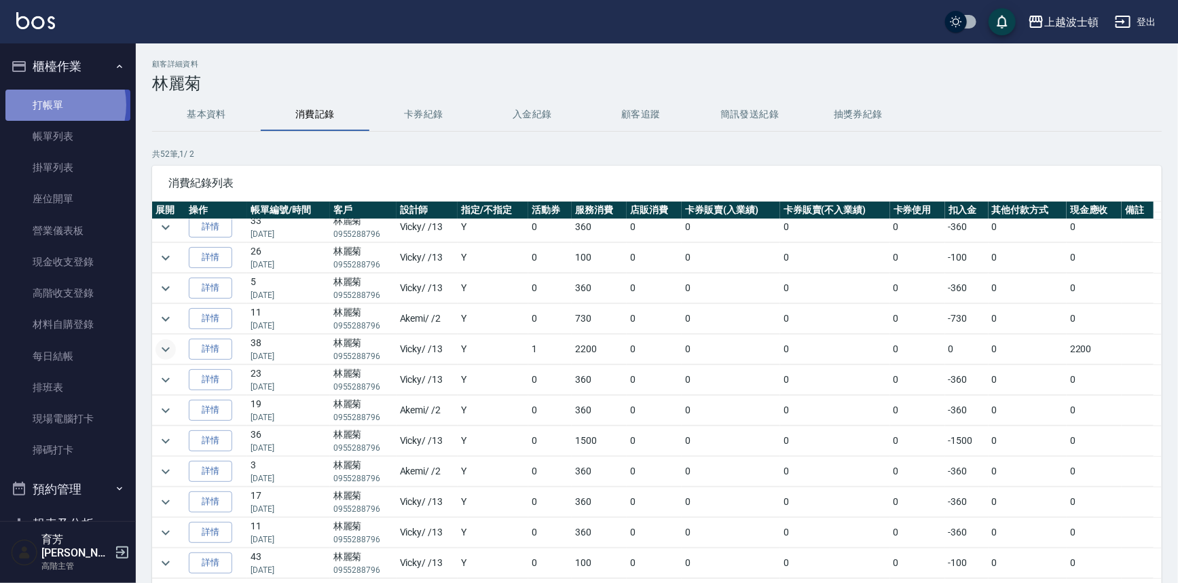
click at [49, 105] on link "打帳單" at bounding box center [67, 105] width 125 height 31
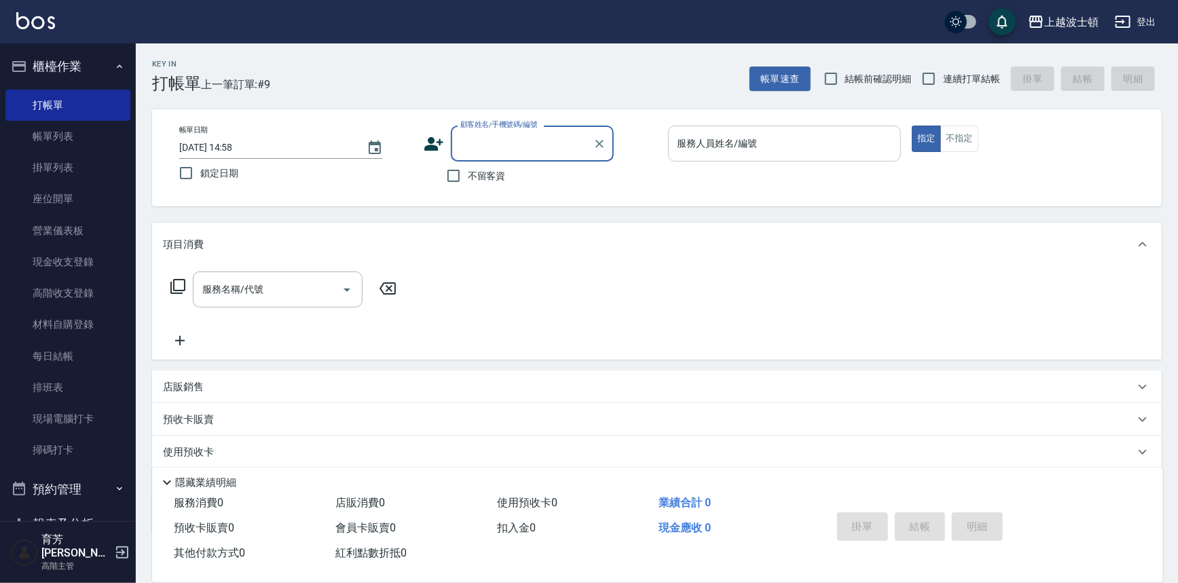
click at [788, 142] on input "服務人員姓名/編號" at bounding box center [784, 144] width 221 height 24
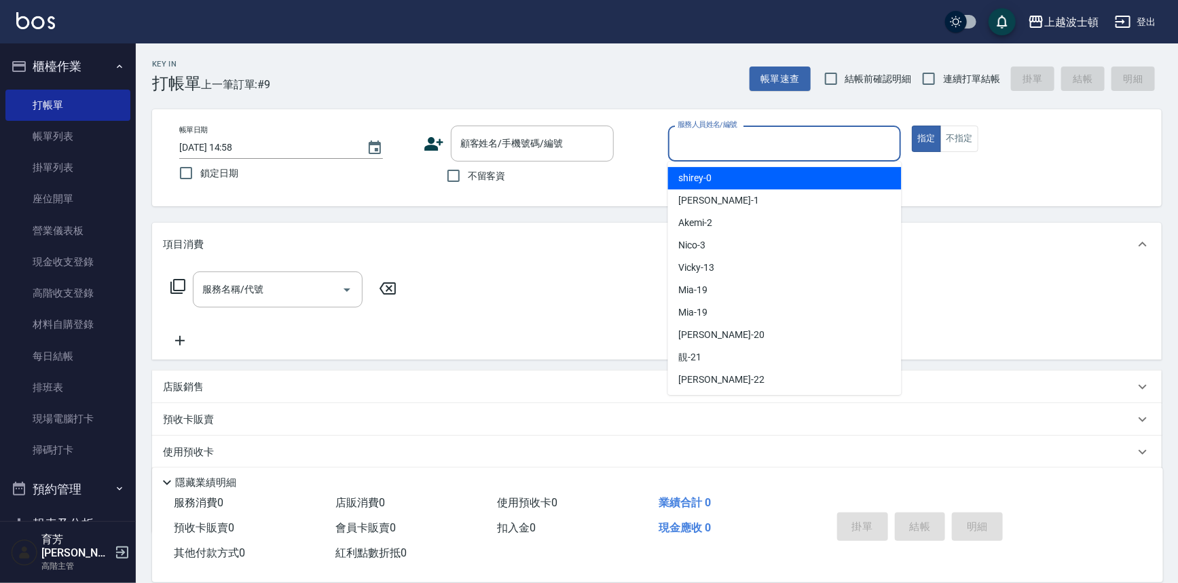
click at [793, 184] on div "shirey -0" at bounding box center [784, 178] width 233 height 22
type input "shirey-0"
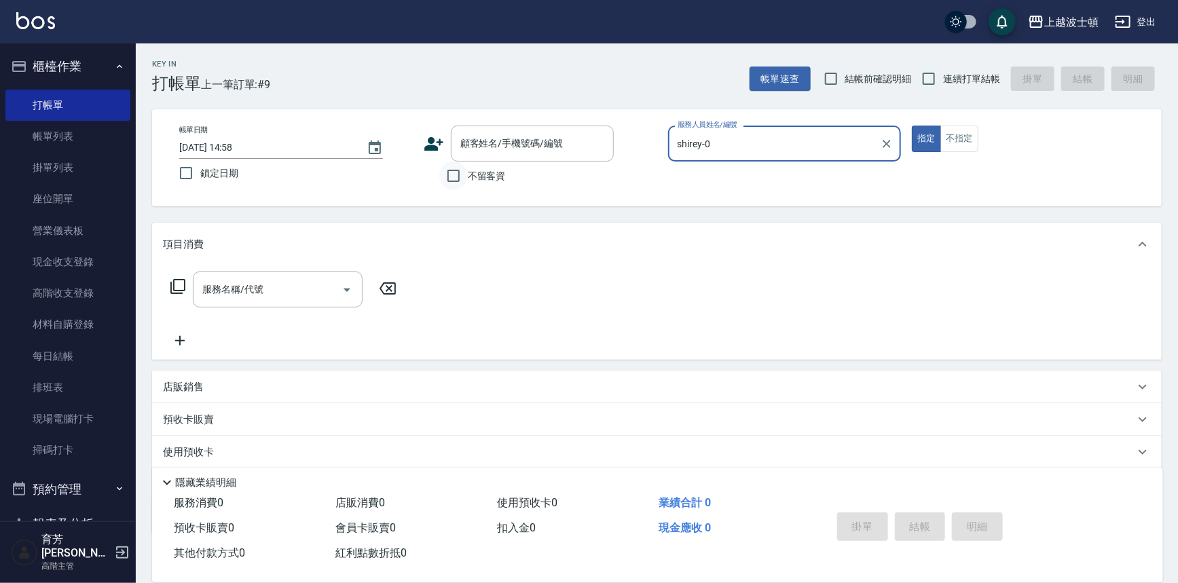
click at [462, 168] on input "不留客資" at bounding box center [453, 176] width 29 height 29
checkbox input "true"
click at [175, 285] on icon at bounding box center [178, 286] width 16 height 16
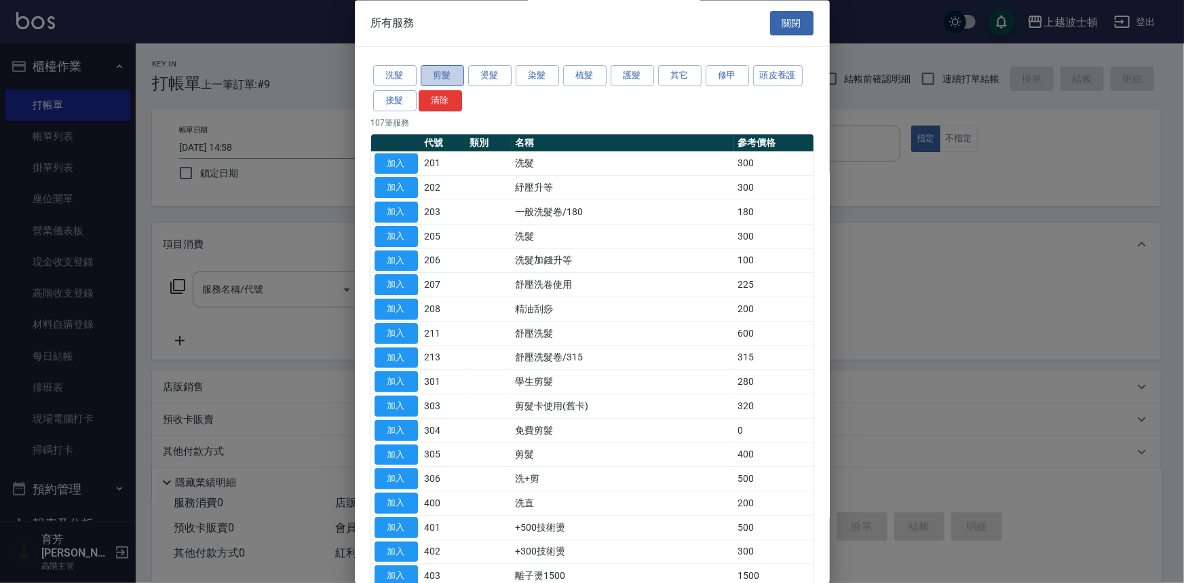
click at [449, 67] on button "剪髮" at bounding box center [442, 76] width 43 height 21
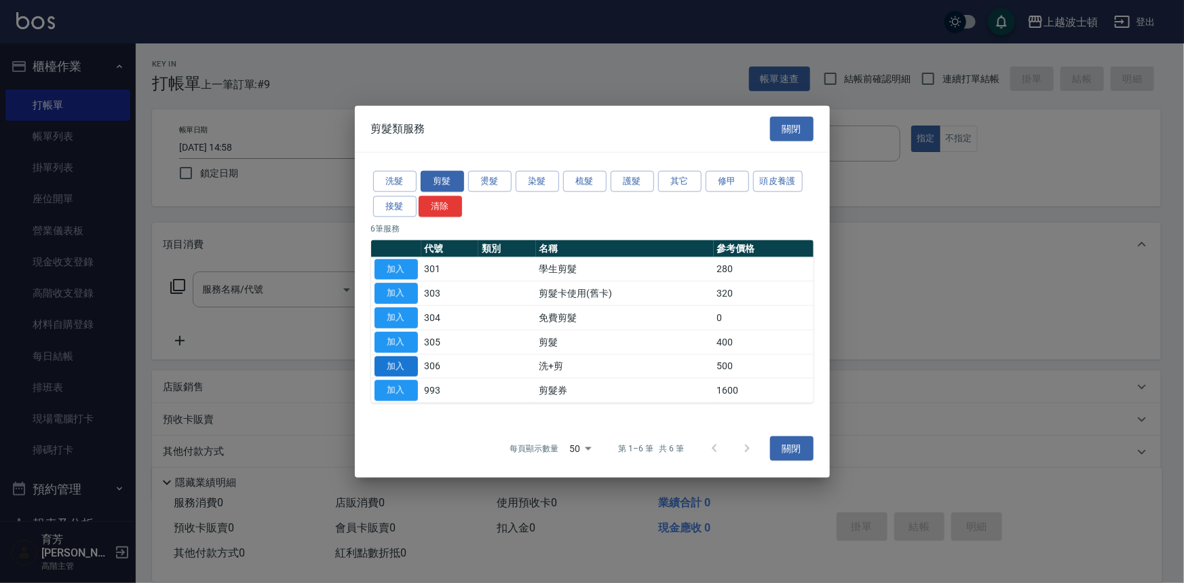
click at [390, 360] on button "加入" at bounding box center [396, 366] width 43 height 21
type input "洗+剪(306)"
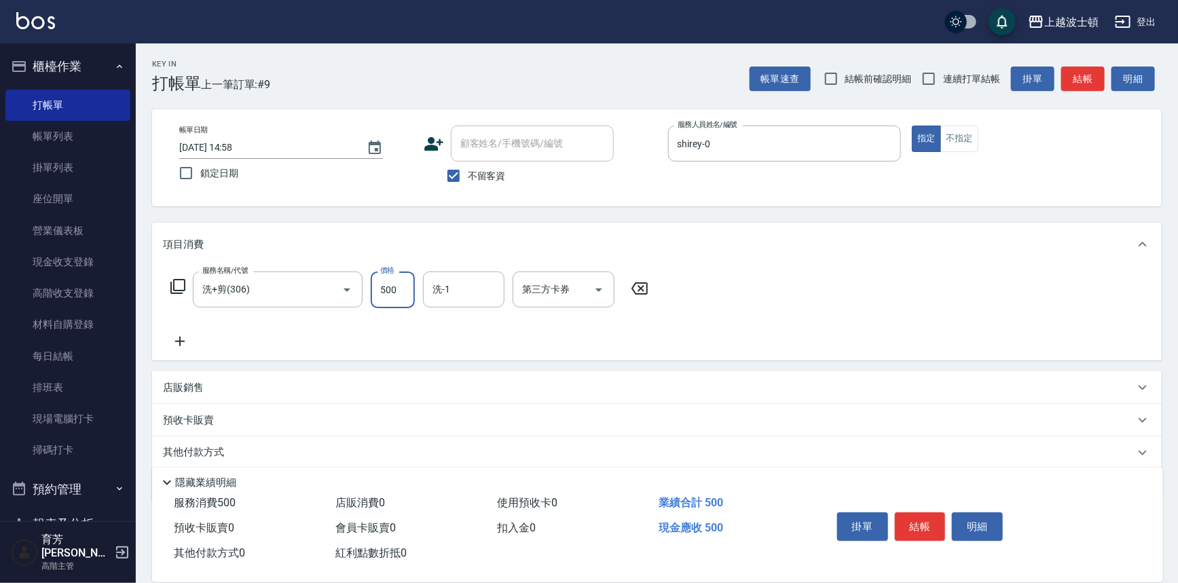
click at [407, 279] on input "500" at bounding box center [393, 289] width 44 height 37
type input "550"
click at [472, 293] on input "洗-1" at bounding box center [463, 290] width 69 height 24
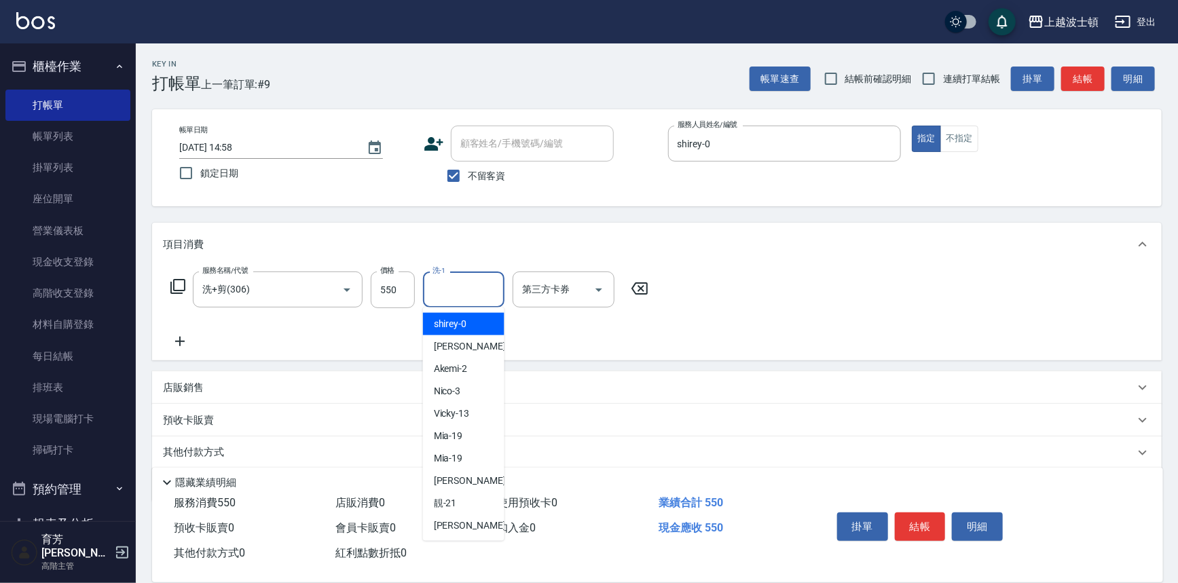
click at [468, 325] on div "shirey -0" at bounding box center [463, 324] width 81 height 22
type input "shirey-0"
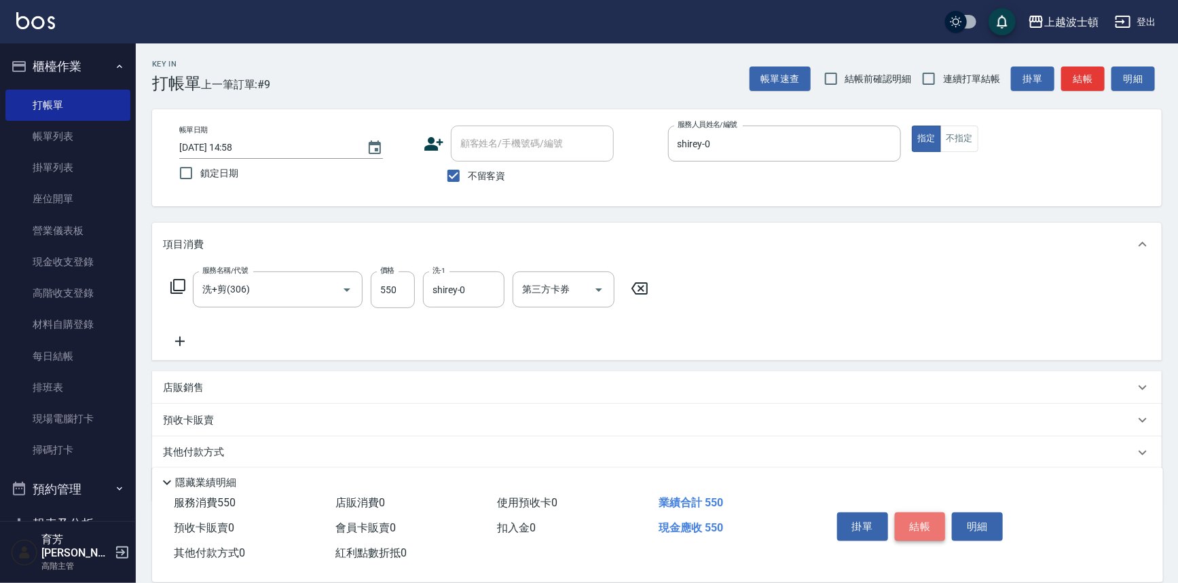
click at [933, 524] on button "結帳" at bounding box center [920, 526] width 51 height 29
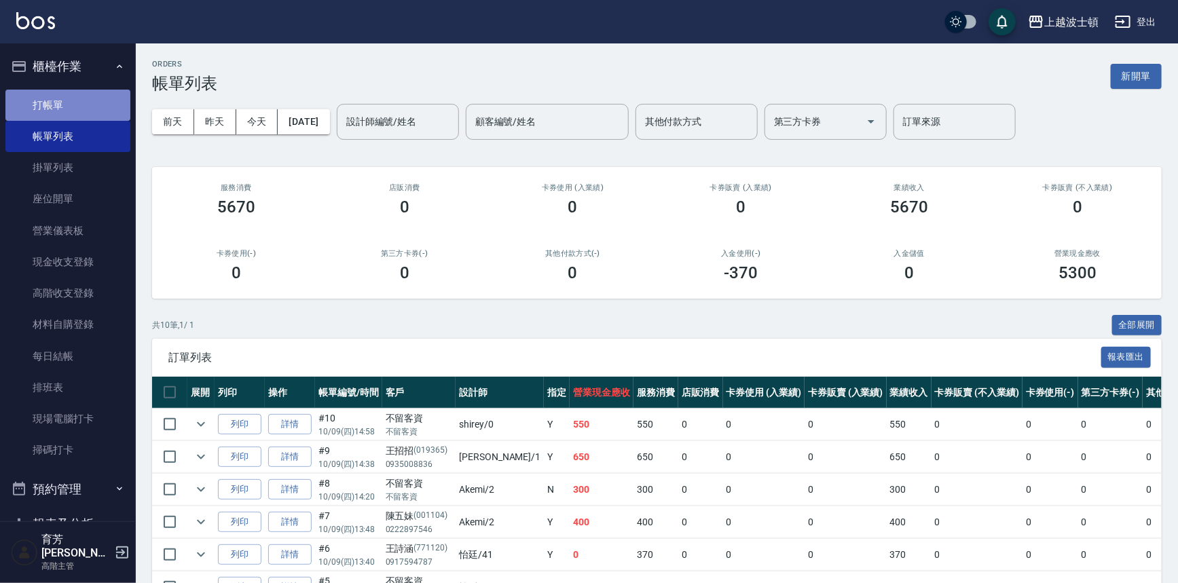
click at [92, 97] on link "打帳單" at bounding box center [67, 105] width 125 height 31
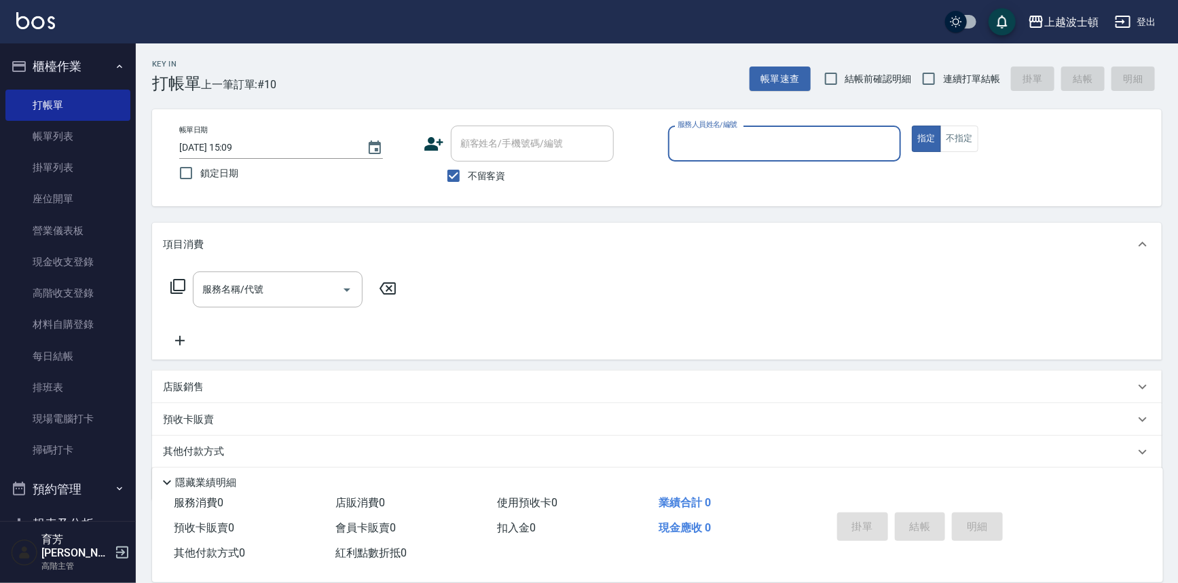
click at [469, 169] on span "不留客資" at bounding box center [487, 176] width 38 height 14
click at [468, 168] on input "不留客資" at bounding box center [453, 176] width 29 height 29
checkbox input "false"
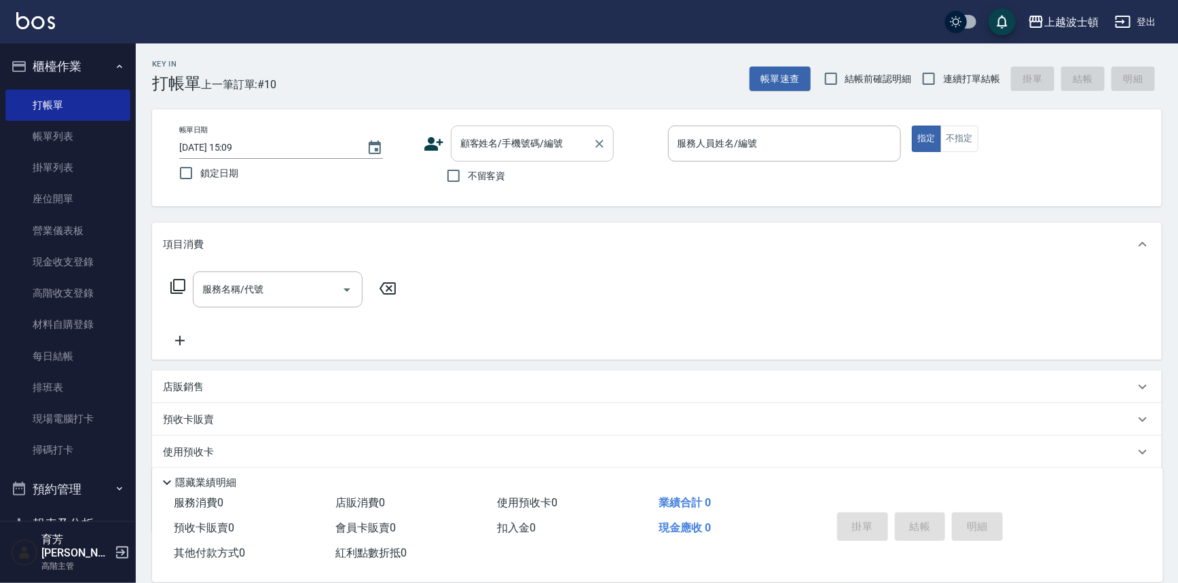
click at [491, 149] on input "顧客姓名/手機號碼/編號" at bounding box center [522, 144] width 130 height 24
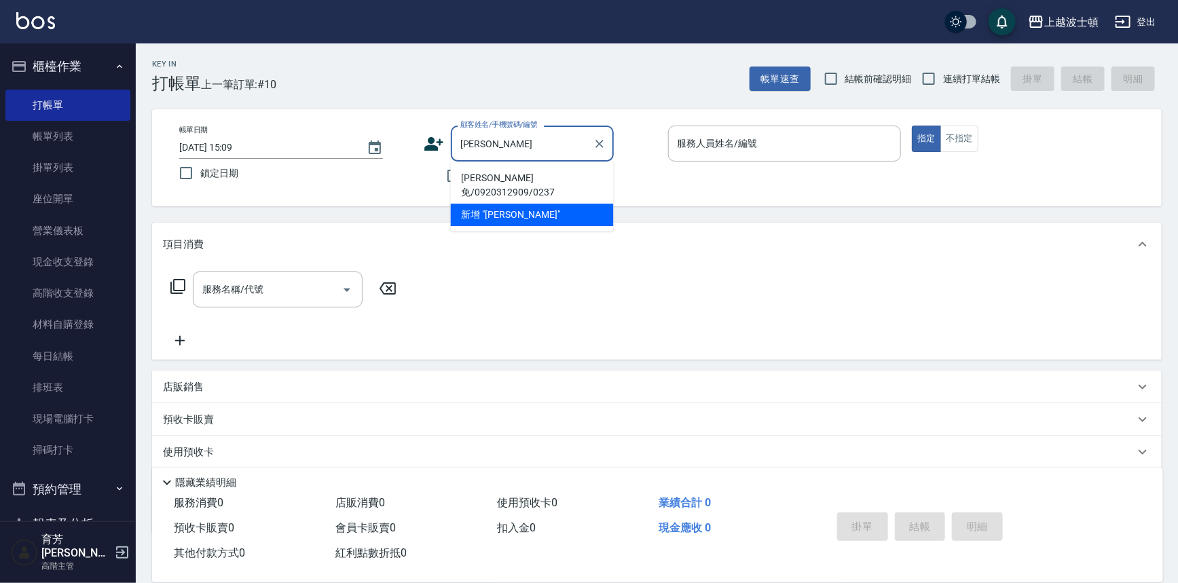
click at [576, 177] on li "周阿免/0920312909/0237" at bounding box center [532, 185] width 163 height 37
type input "周阿免/0920312909/0237"
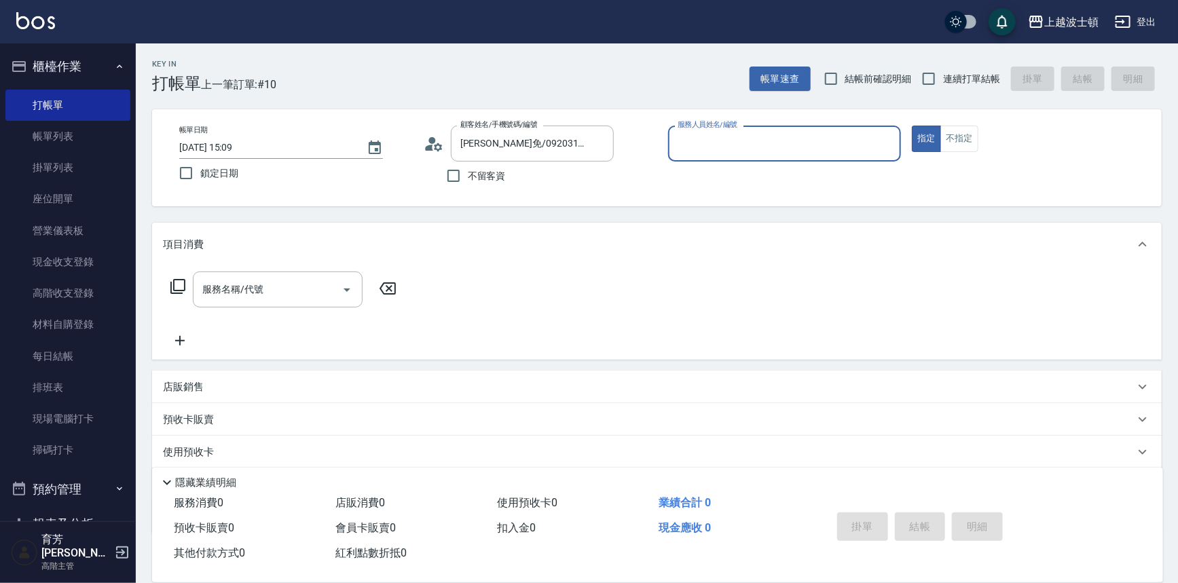
type input "shirey-0"
click at [181, 284] on icon at bounding box center [178, 286] width 16 height 16
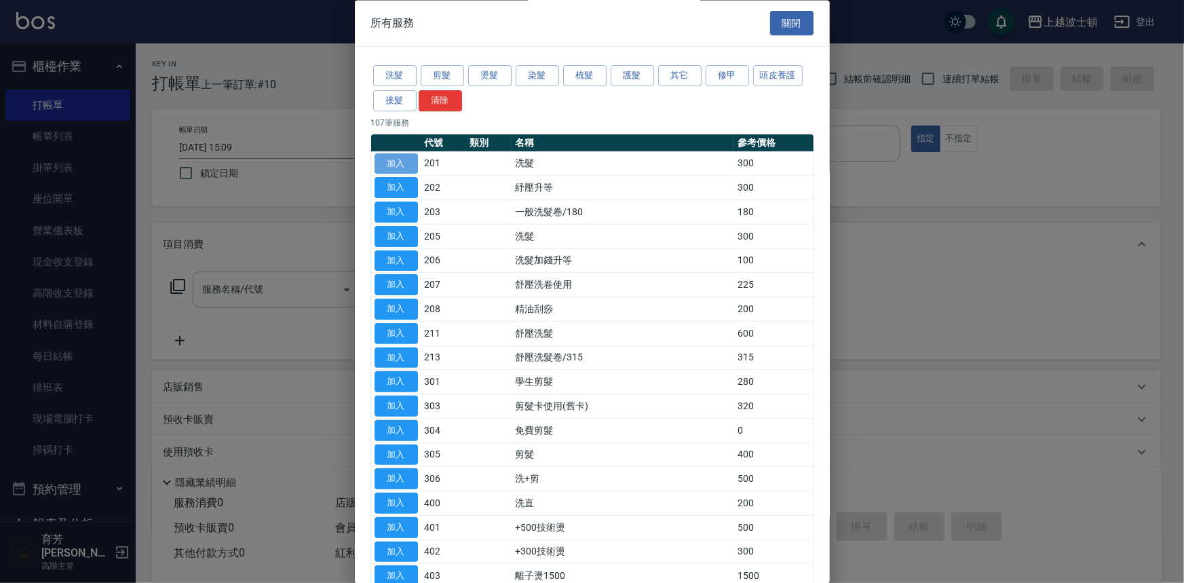
click at [402, 162] on button "加入" at bounding box center [396, 163] width 43 height 21
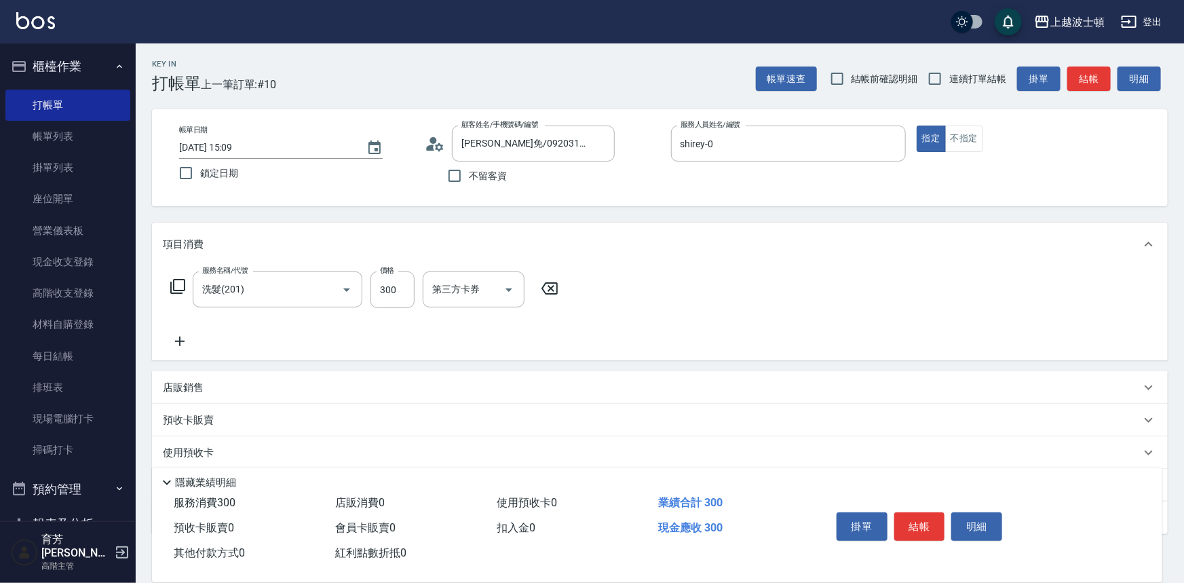
type input "洗髮(201)"
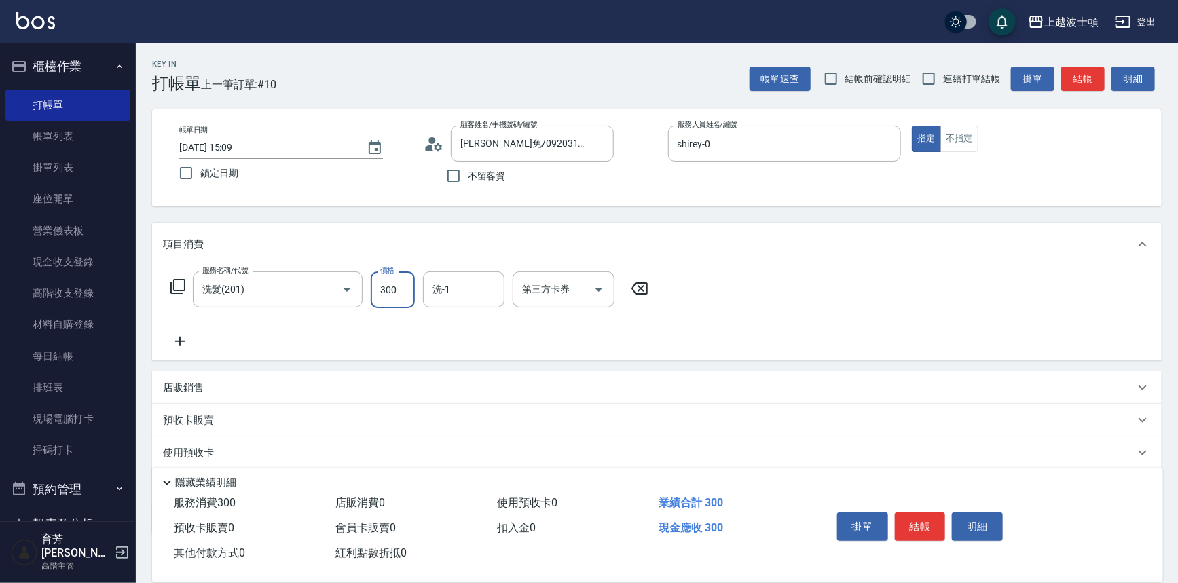
click at [373, 283] on input "300" at bounding box center [393, 289] width 44 height 37
type input "270"
click at [491, 295] on input "洗-1" at bounding box center [463, 290] width 69 height 24
drag, startPoint x: 485, startPoint y: 339, endPoint x: 514, endPoint y: 360, distance: 36.5
click at [484, 339] on div "林佩姍 -25" at bounding box center [463, 346] width 81 height 22
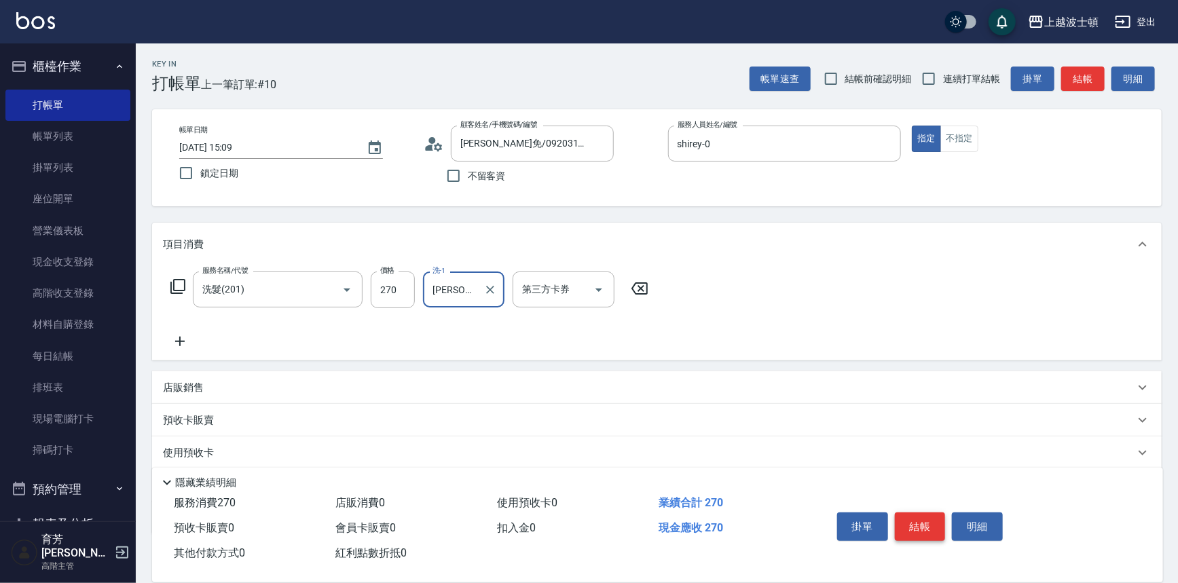
type input "林佩姍-25"
click at [926, 525] on button "結帳" at bounding box center [920, 526] width 51 height 29
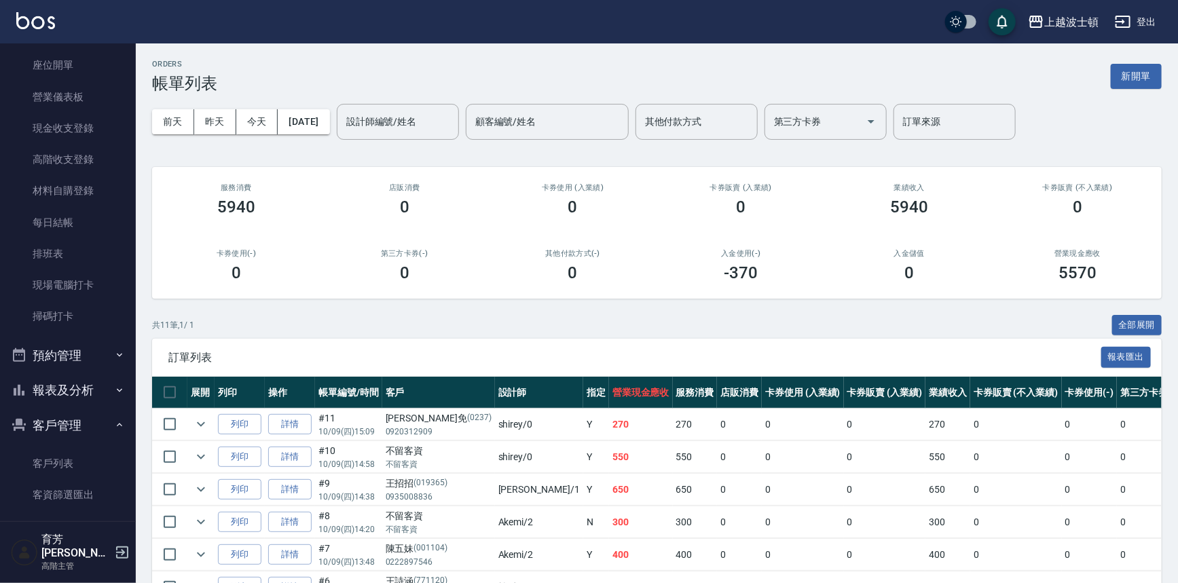
scroll to position [149, 0]
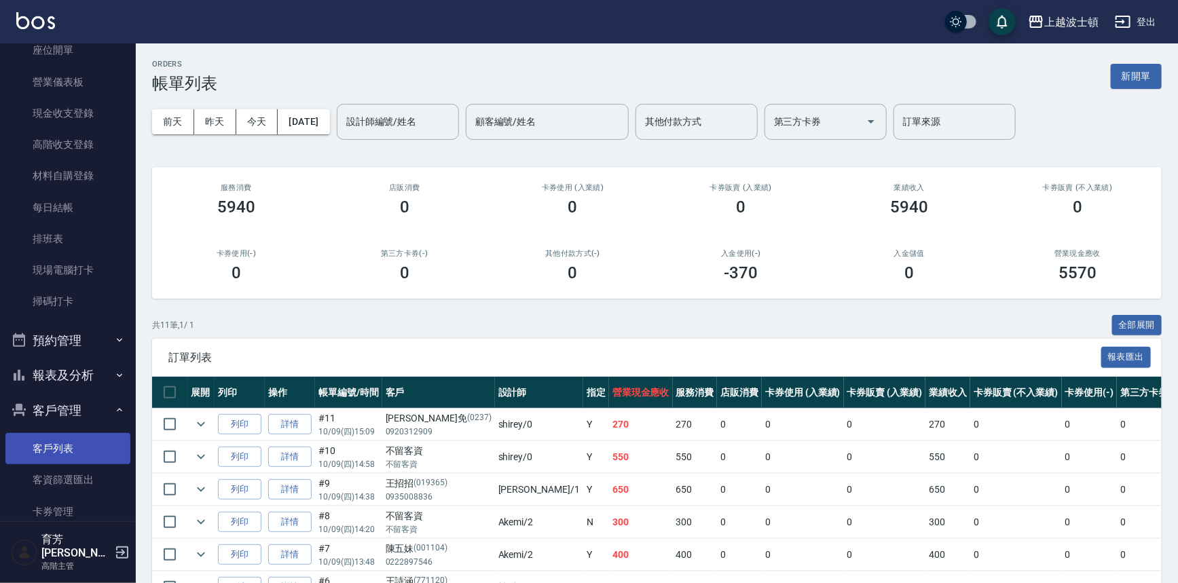
click at [87, 434] on link "客戶列表" at bounding box center [67, 448] width 125 height 31
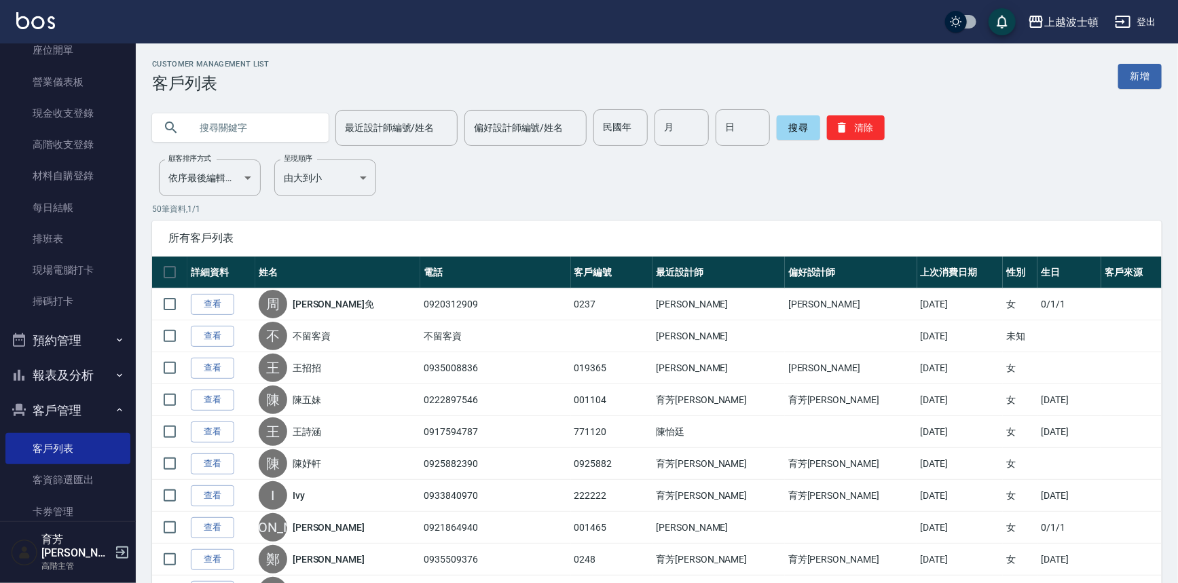
click at [208, 305] on link "查看" at bounding box center [212, 304] width 43 height 21
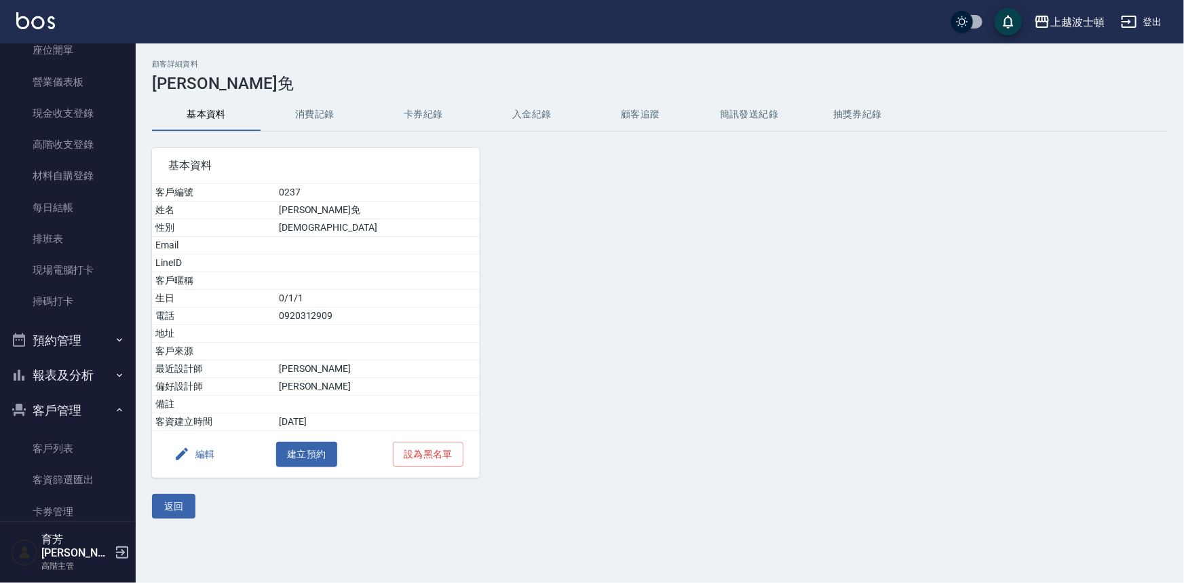
click at [326, 117] on button "消費記錄" at bounding box center [315, 114] width 109 height 33
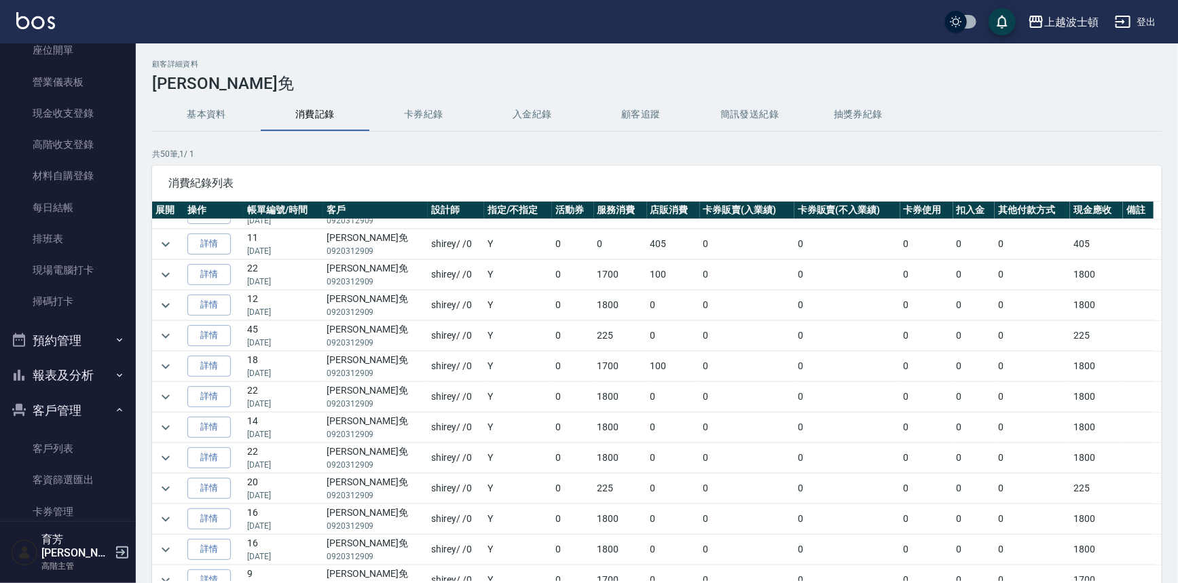
scroll to position [735, 0]
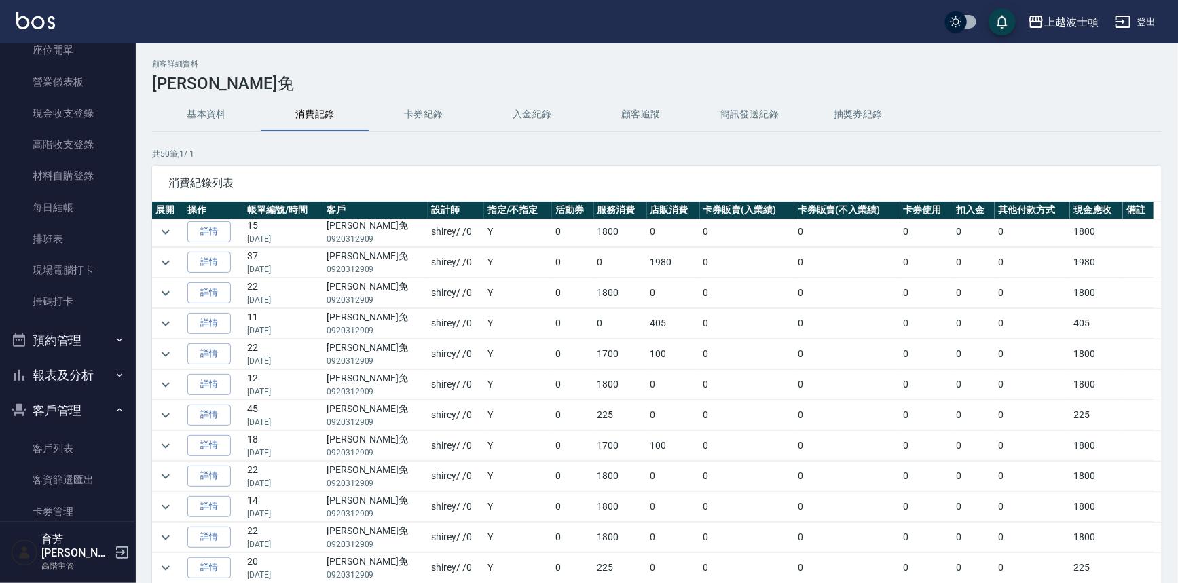
drag, startPoint x: 1125, startPoint y: 414, endPoint x: 1125, endPoint y: 396, distance: 17.6
click at [1125, 400] on td at bounding box center [1138, 415] width 31 height 30
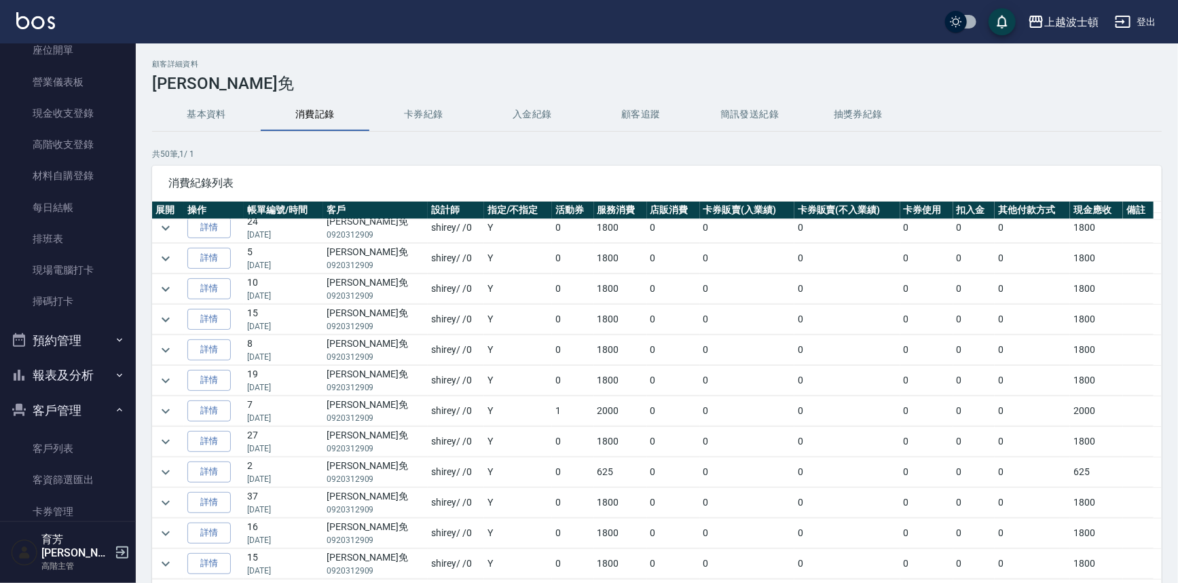
scroll to position [71, 0]
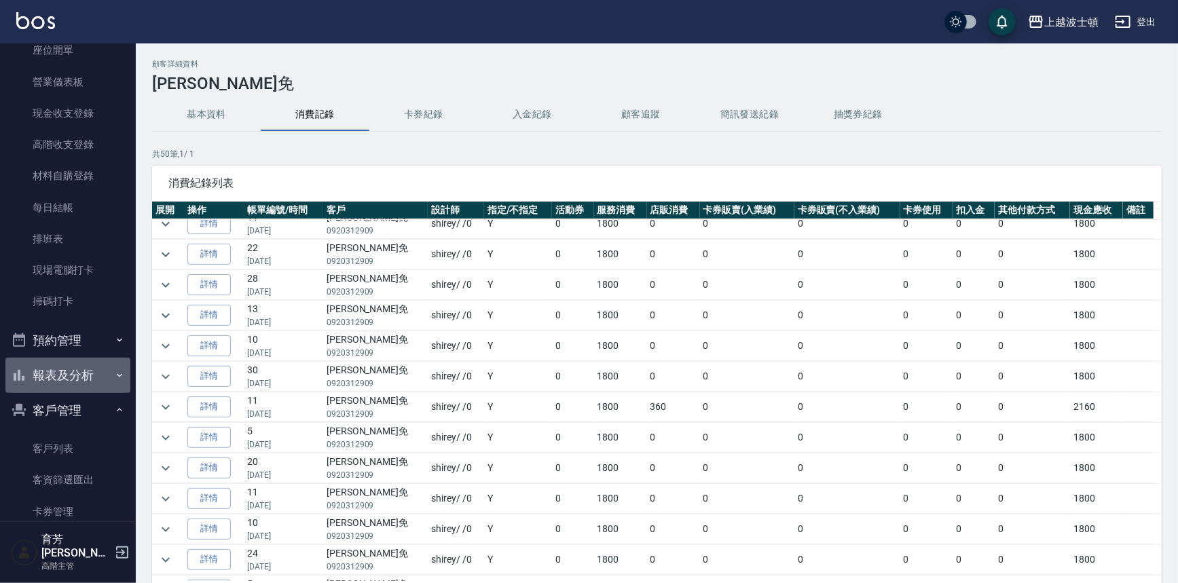
drag, startPoint x: 71, startPoint y: 373, endPoint x: 86, endPoint y: 328, distance: 47.2
click at [71, 373] on button "報表及分析" at bounding box center [67, 375] width 125 height 35
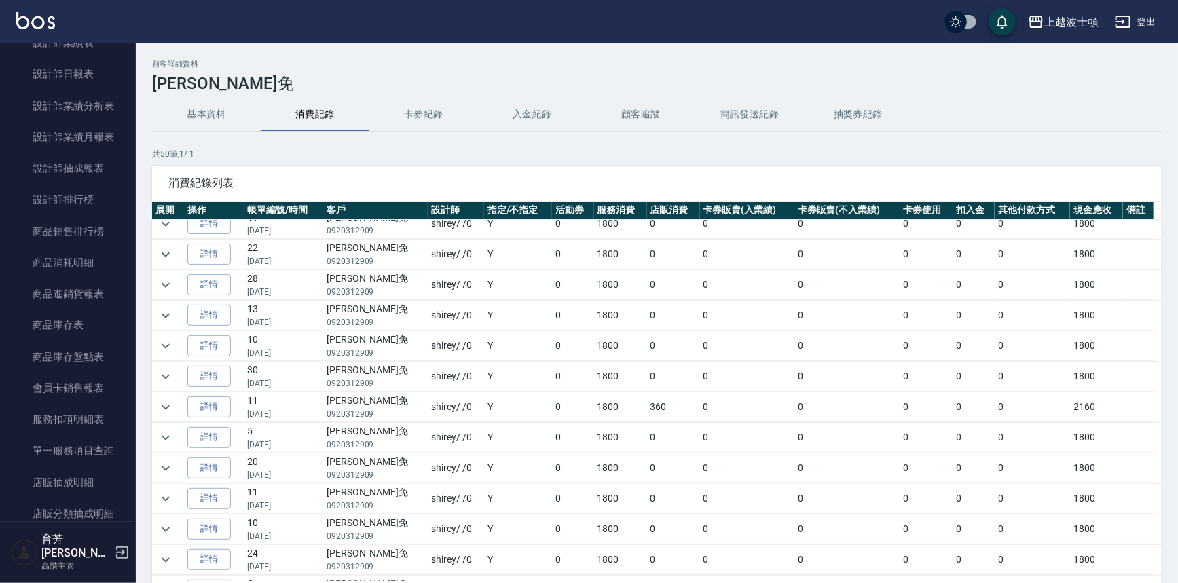
scroll to position [954, 0]
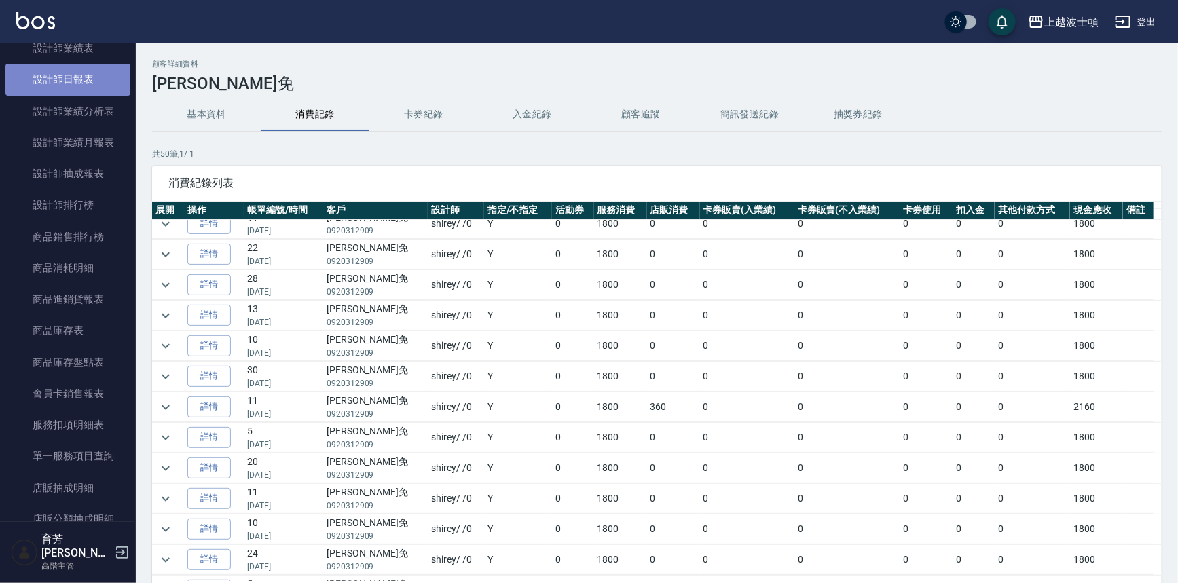
click at [85, 88] on link "設計師日報表" at bounding box center [67, 79] width 125 height 31
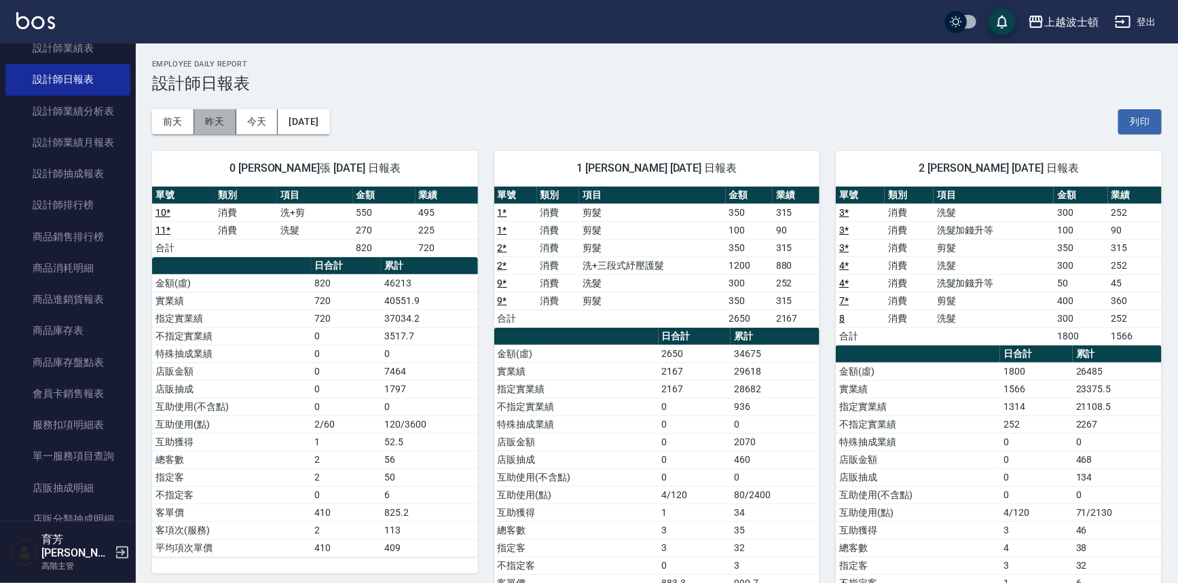
click at [217, 115] on button "昨天" at bounding box center [215, 121] width 42 height 25
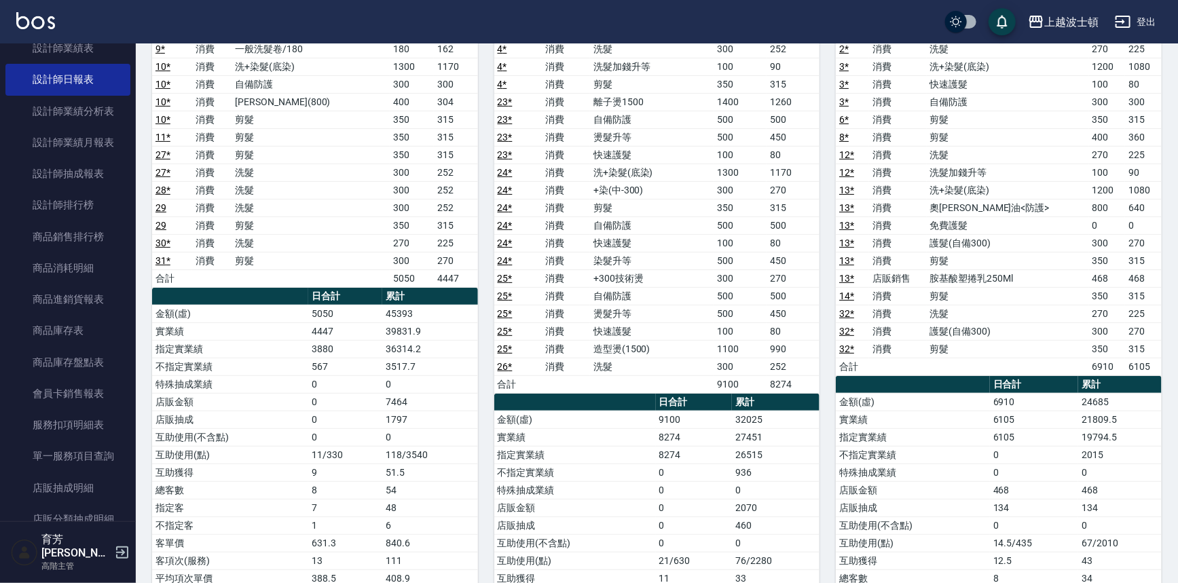
scroll to position [168, 0]
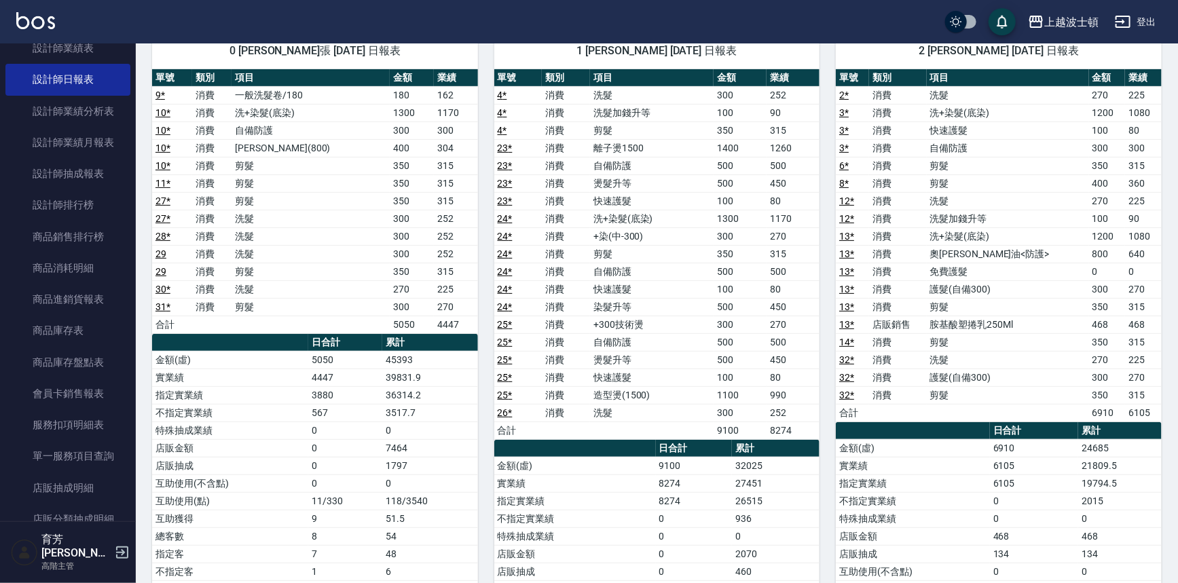
scroll to position [0, 0]
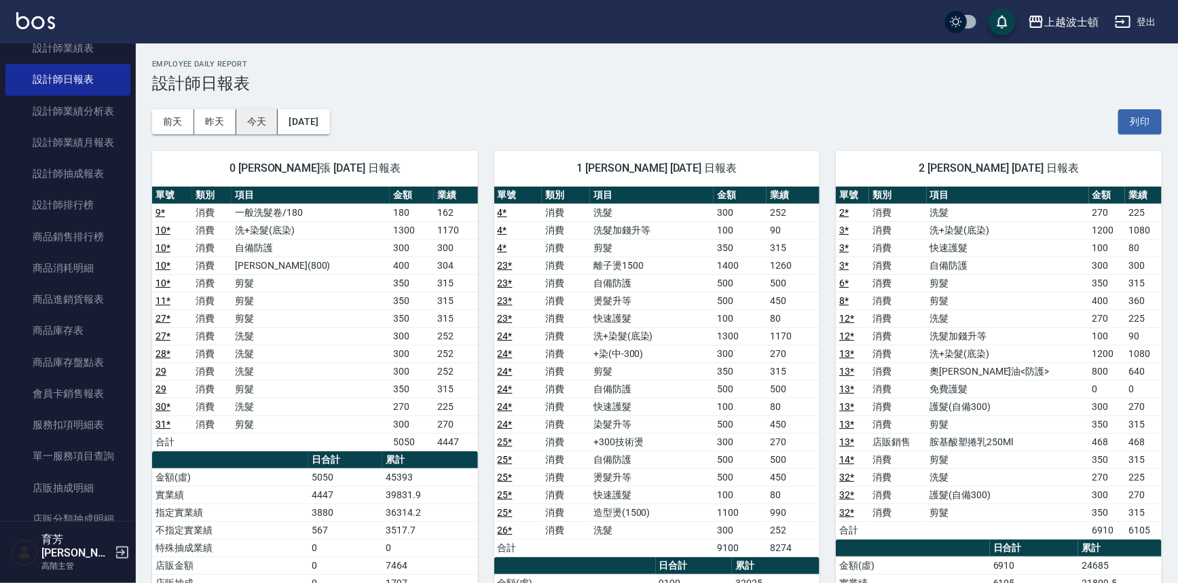
click at [251, 115] on button "今天" at bounding box center [257, 121] width 42 height 25
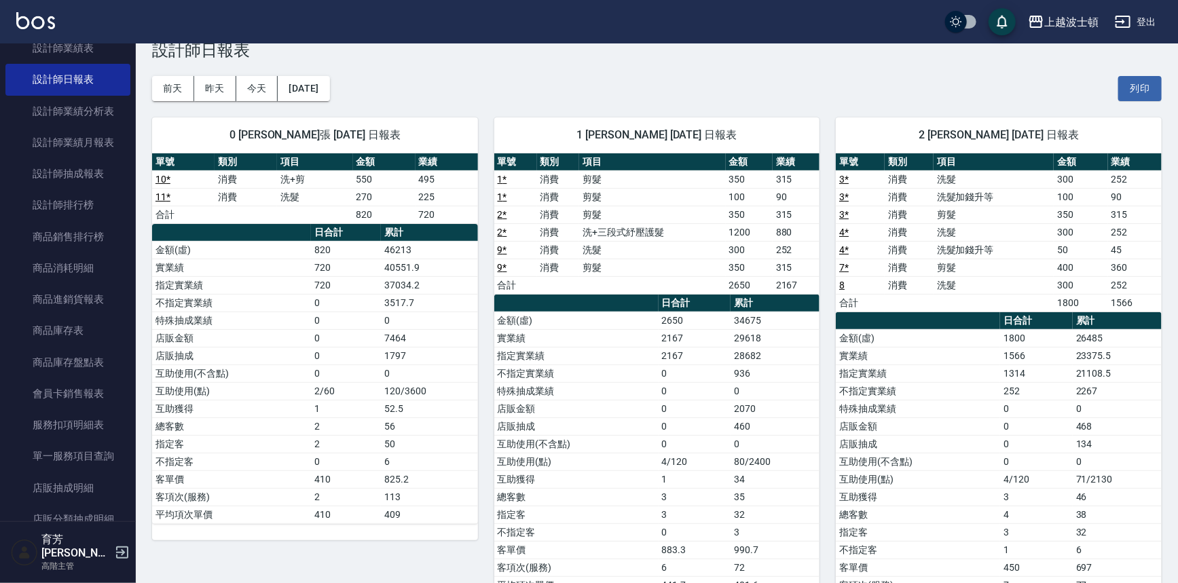
scroll to position [106, 0]
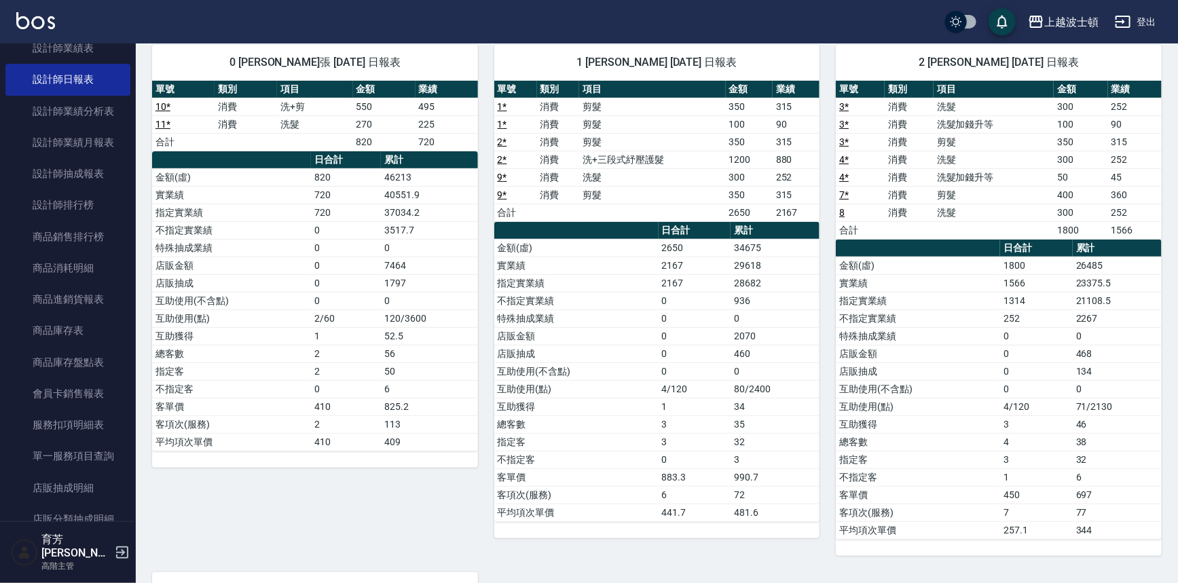
click at [1164, 339] on div "上越波士頓 2025-10-09 設計師日報表 列印時間： 2025-10-09-15:11 Employee Daily Report 設計師日報表 前天 …" at bounding box center [657, 483] width 1042 height 1091
click at [1166, 362] on div "上越波士頓 2025-10-09 設計師日報表 列印時間： 2025-10-09-15:11 Employee Daily Report 設計師日報表 前天 …" at bounding box center [657, 483] width 1042 height 1091
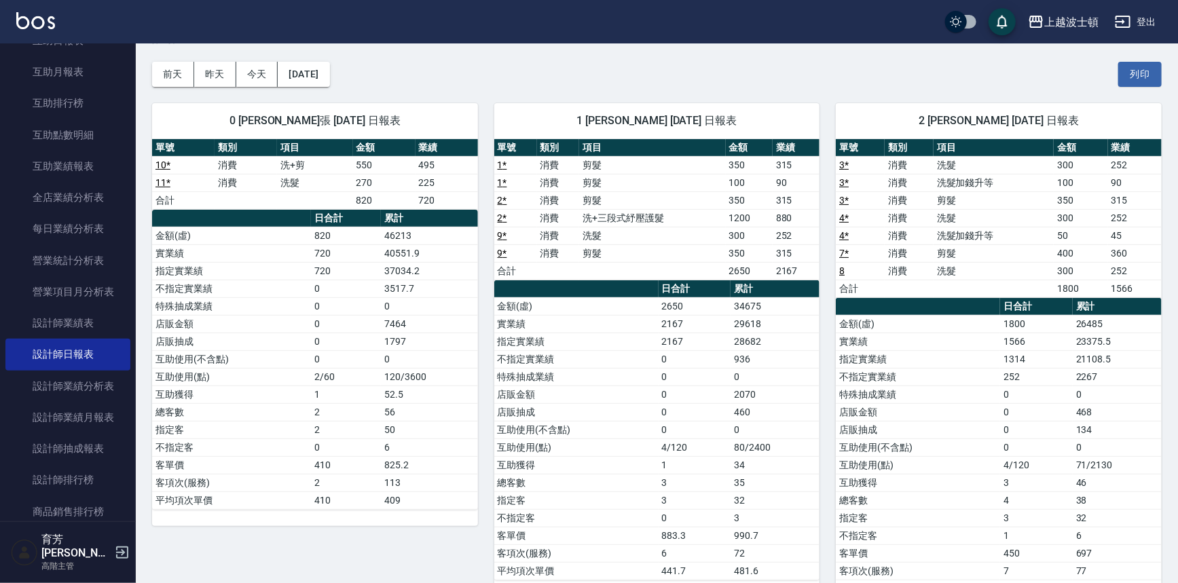
scroll to position [274, 0]
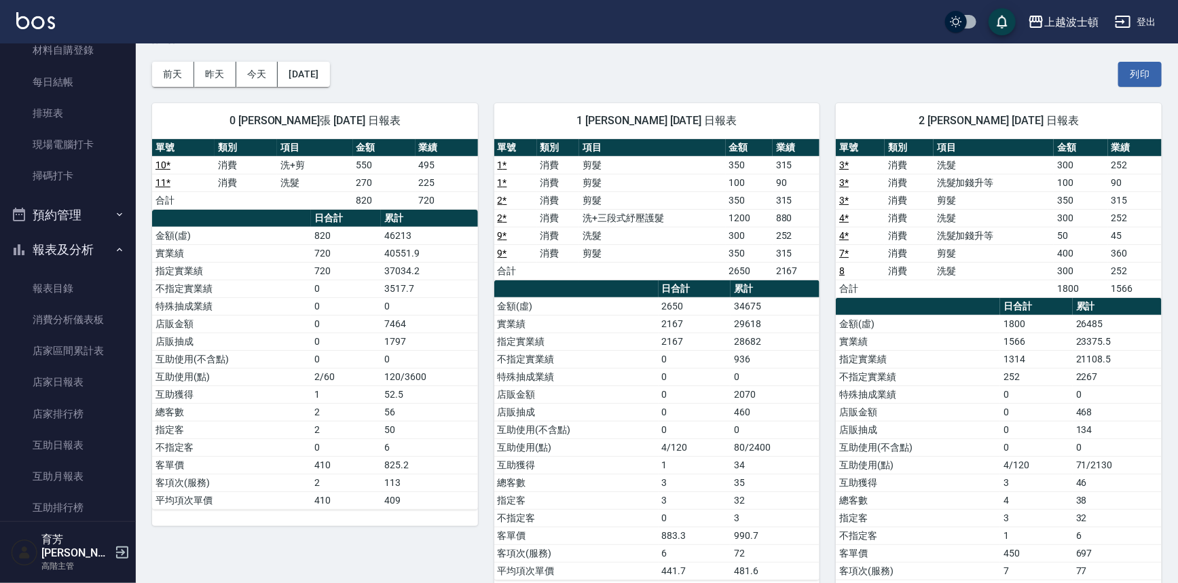
click at [114, 247] on icon "button" at bounding box center [119, 249] width 11 height 11
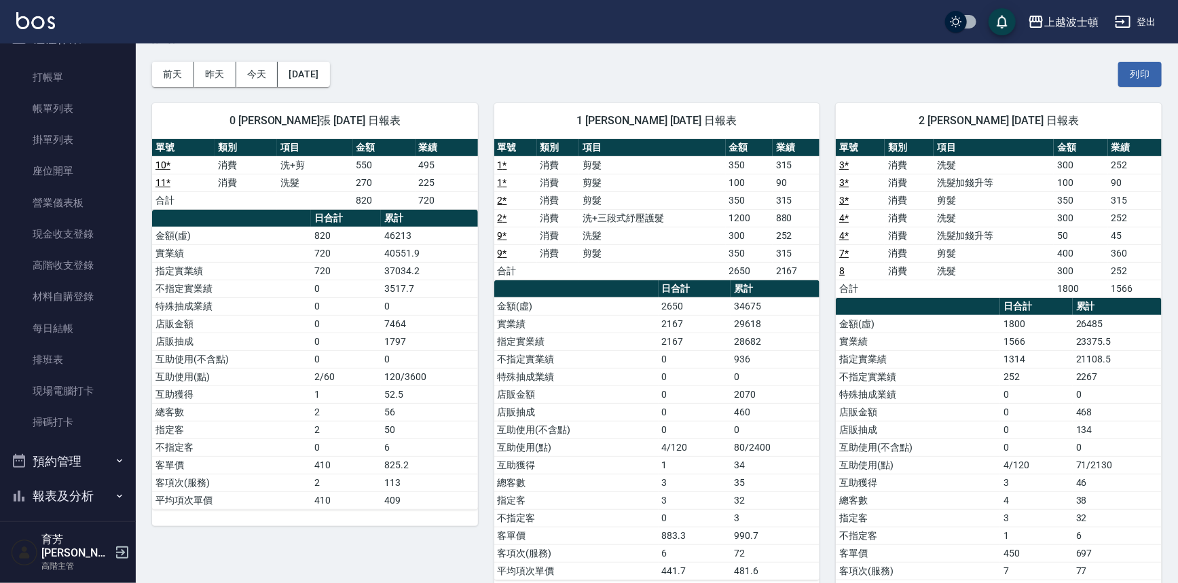
scroll to position [0, 0]
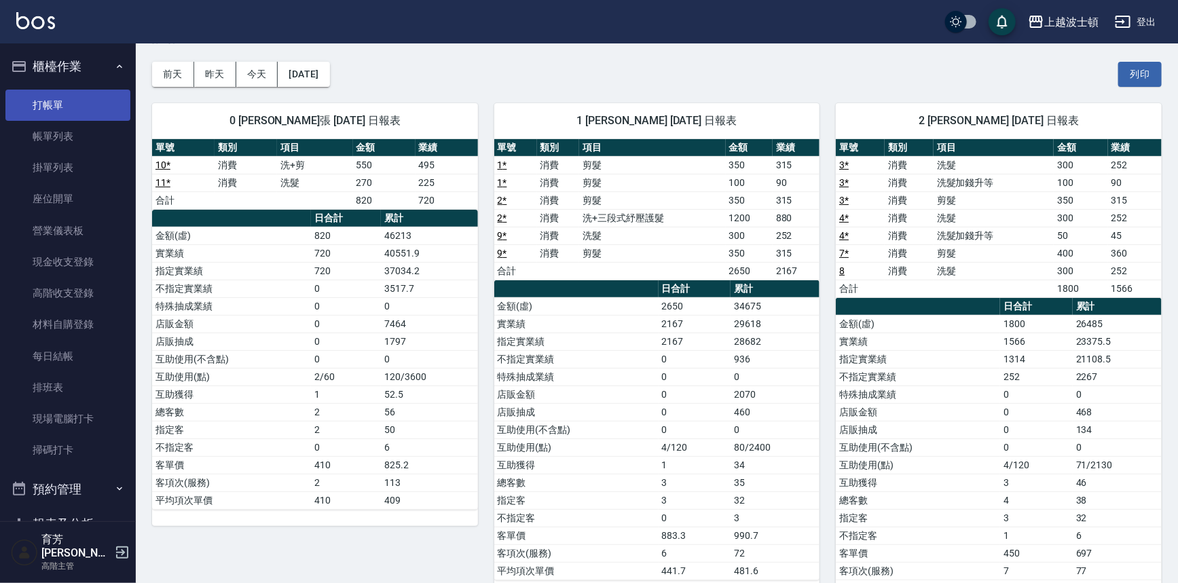
click at [58, 101] on link "打帳單" at bounding box center [67, 105] width 125 height 31
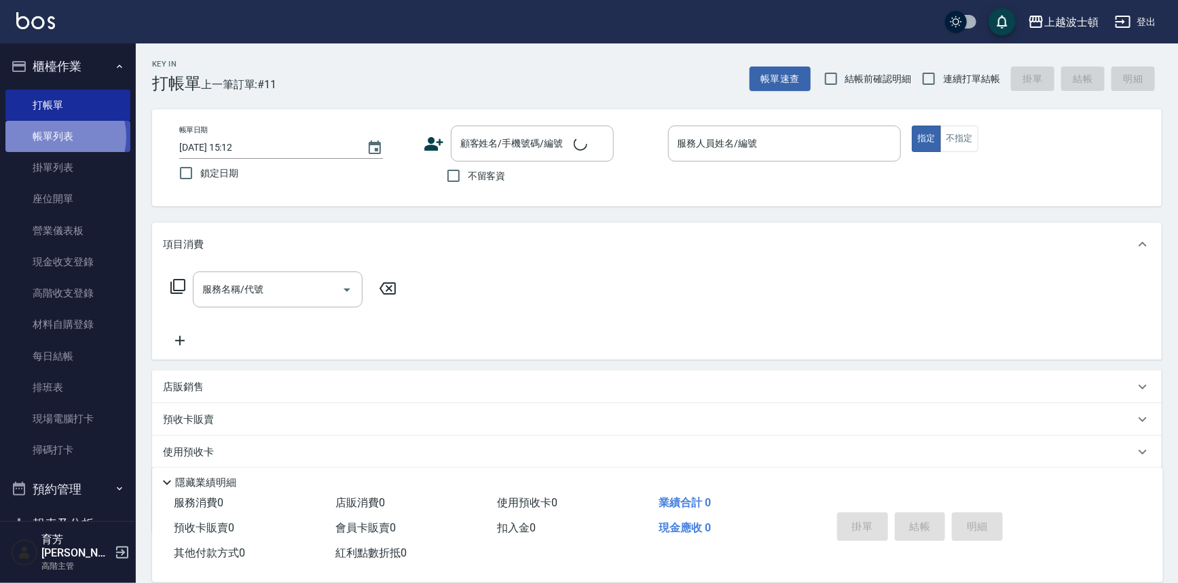
click at [61, 137] on link "帳單列表" at bounding box center [67, 136] width 125 height 31
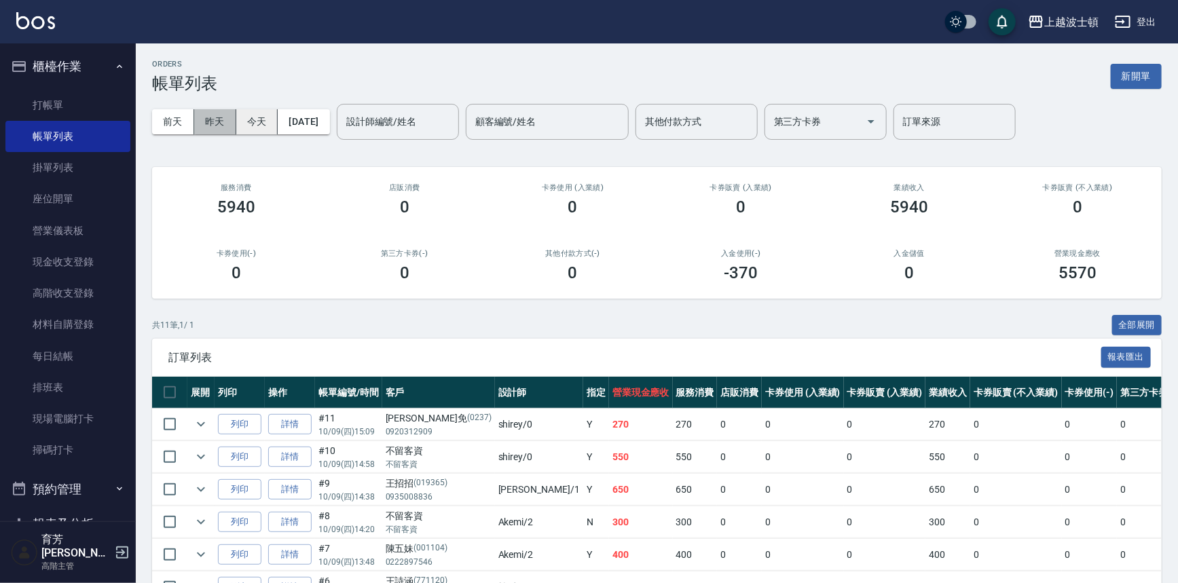
drag, startPoint x: 220, startPoint y: 120, endPoint x: 272, endPoint y: 115, distance: 52.5
click at [227, 118] on button "昨天" at bounding box center [215, 121] width 42 height 25
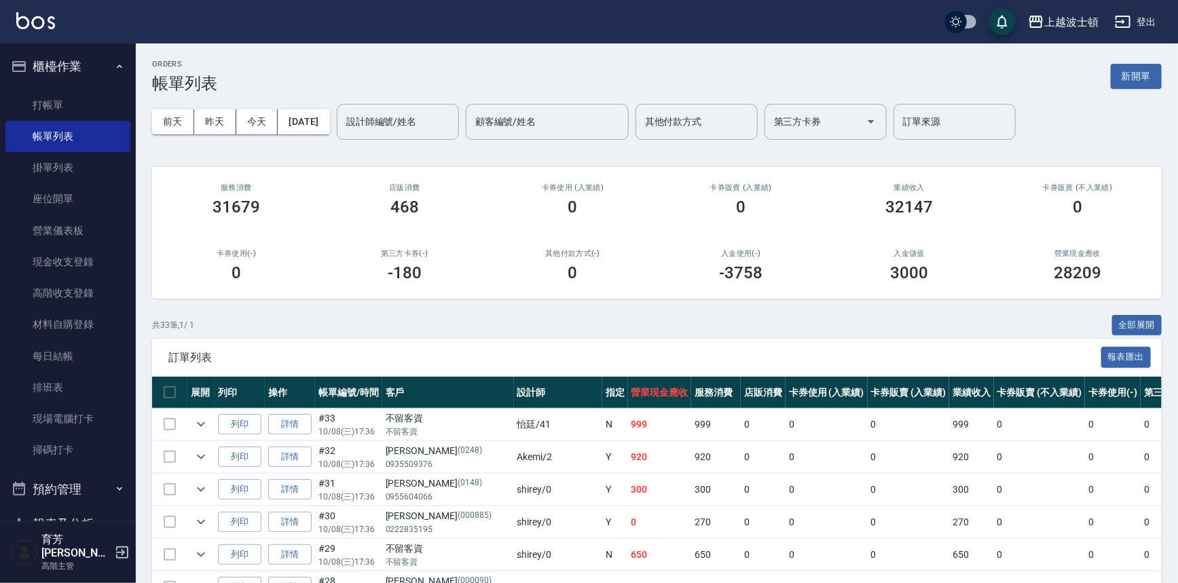
drag, startPoint x: 1147, startPoint y: 323, endPoint x: 1142, endPoint y: 209, distance: 114.2
click at [1147, 319] on button "全部展開" at bounding box center [1137, 325] width 50 height 21
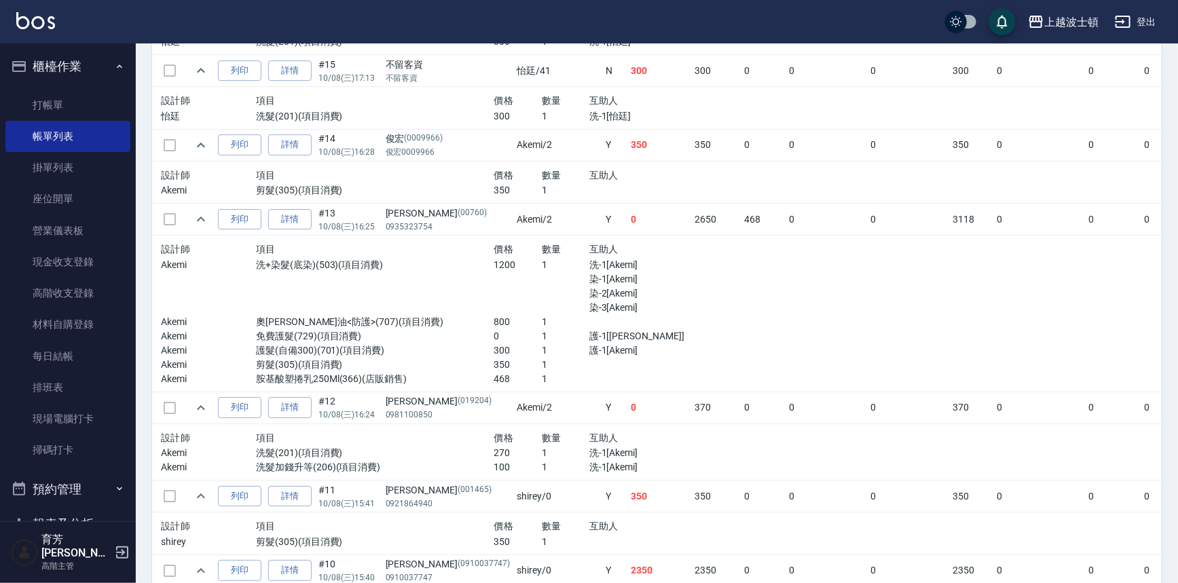
scroll to position [2067, 0]
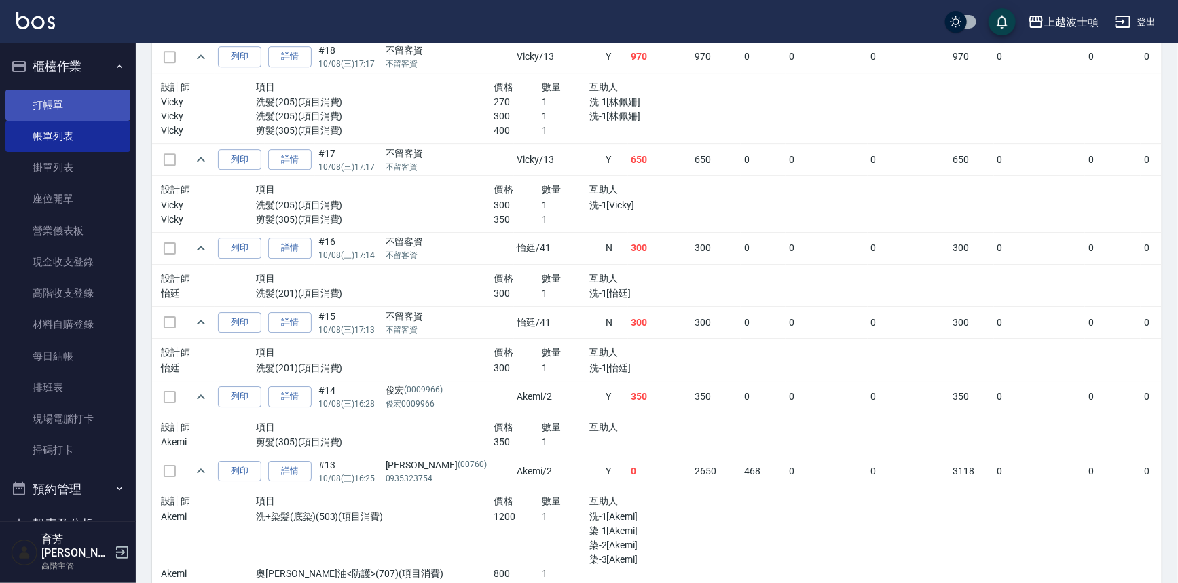
click at [54, 100] on link "打帳單" at bounding box center [67, 105] width 125 height 31
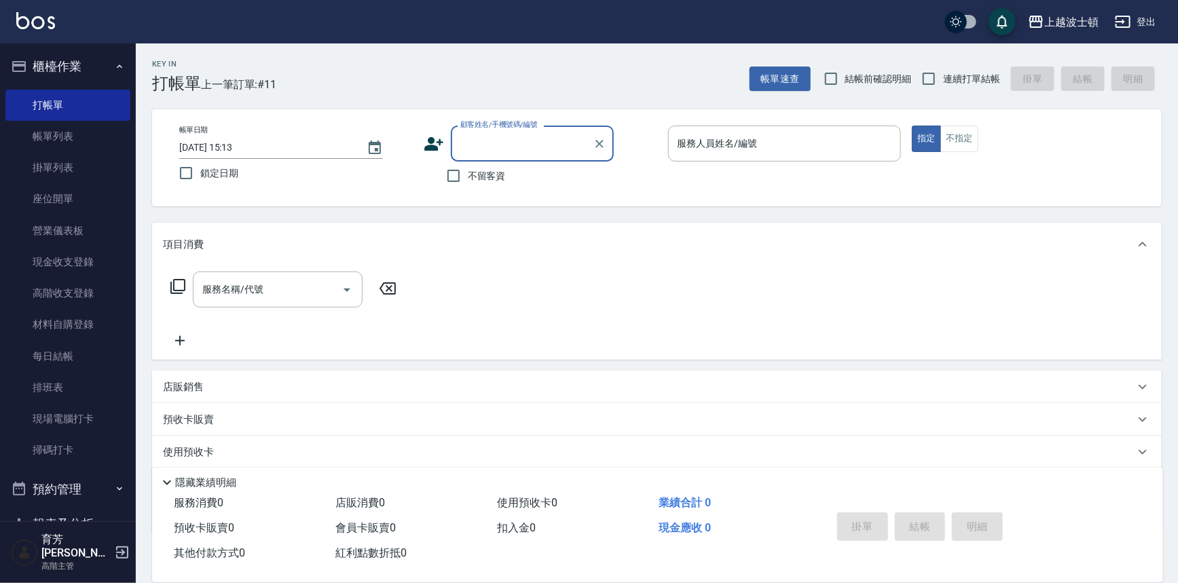
click at [475, 182] on span "不留客資" at bounding box center [487, 176] width 38 height 14
click at [468, 182] on input "不留客資" at bounding box center [453, 176] width 29 height 29
checkbox input "true"
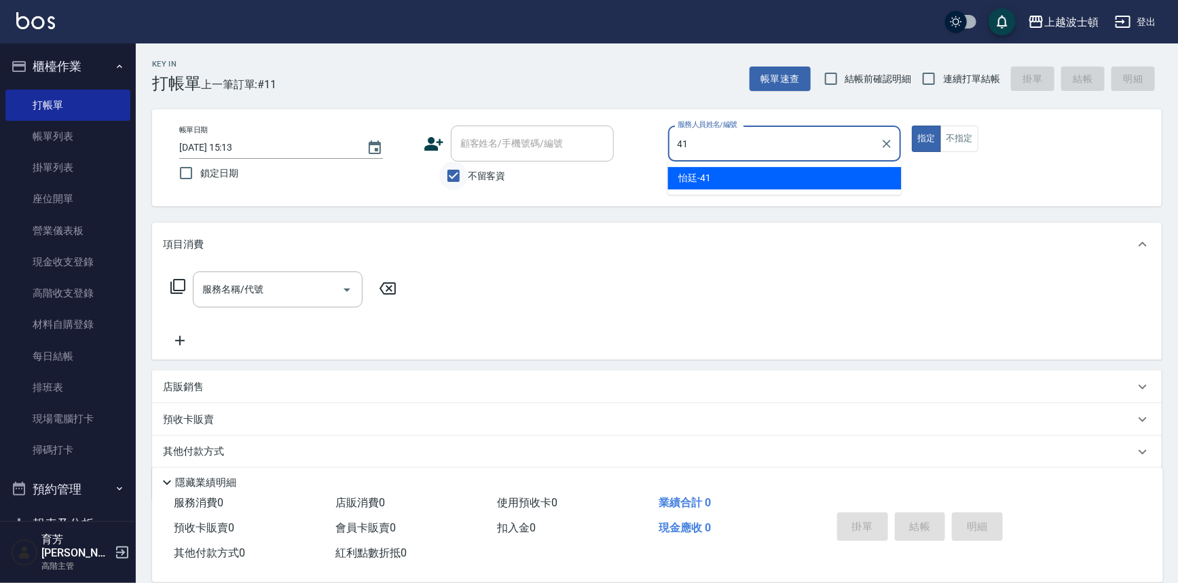
type input "怡廷-41"
type button "true"
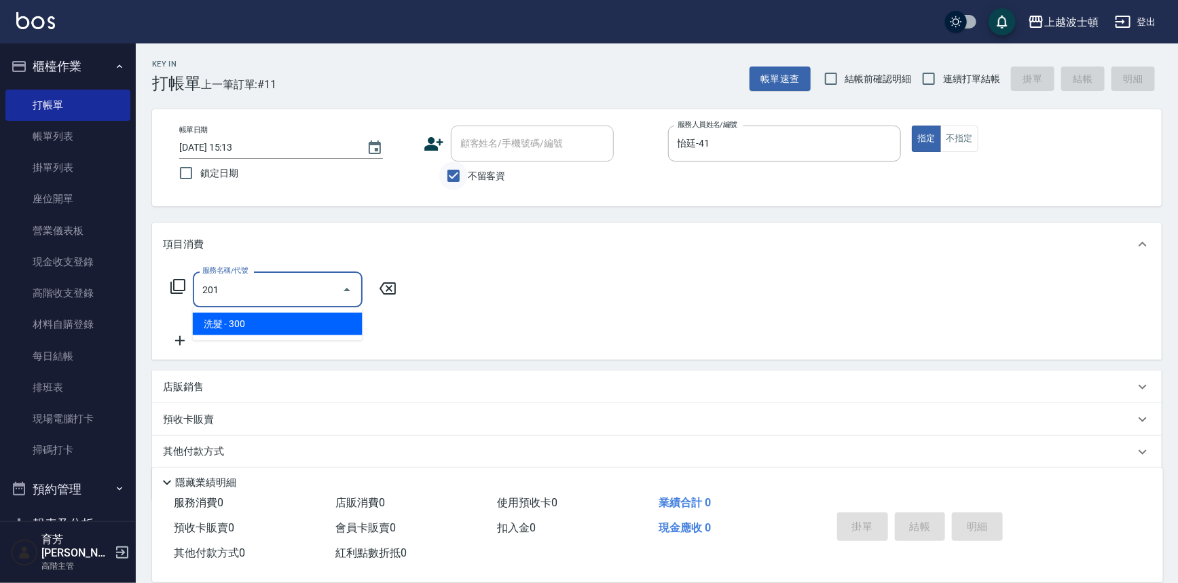
type input "洗髮(201)"
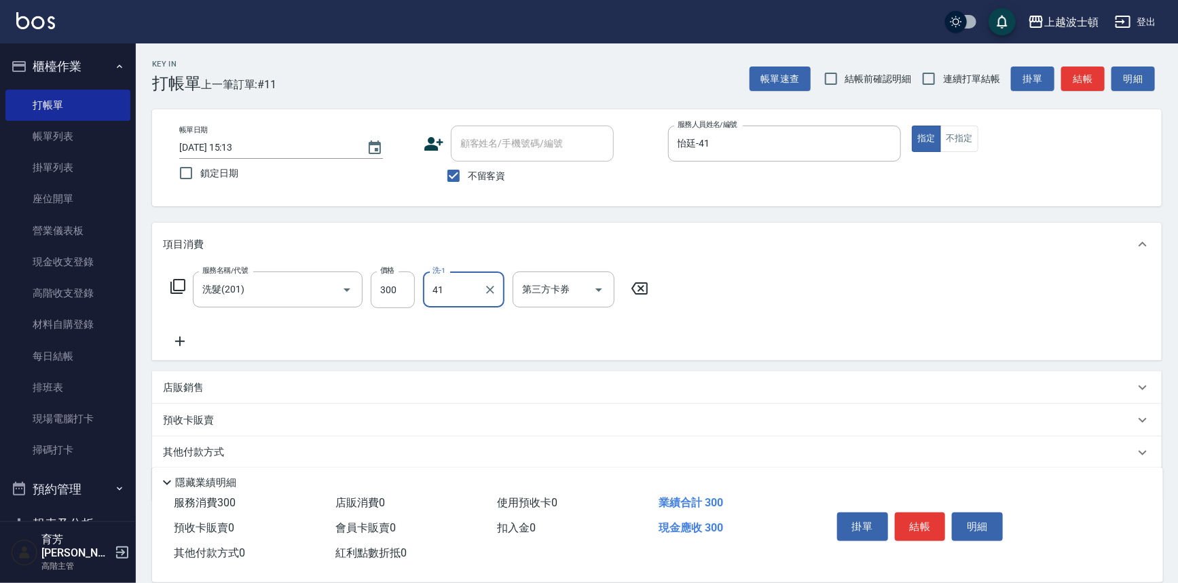
type input "怡廷-41"
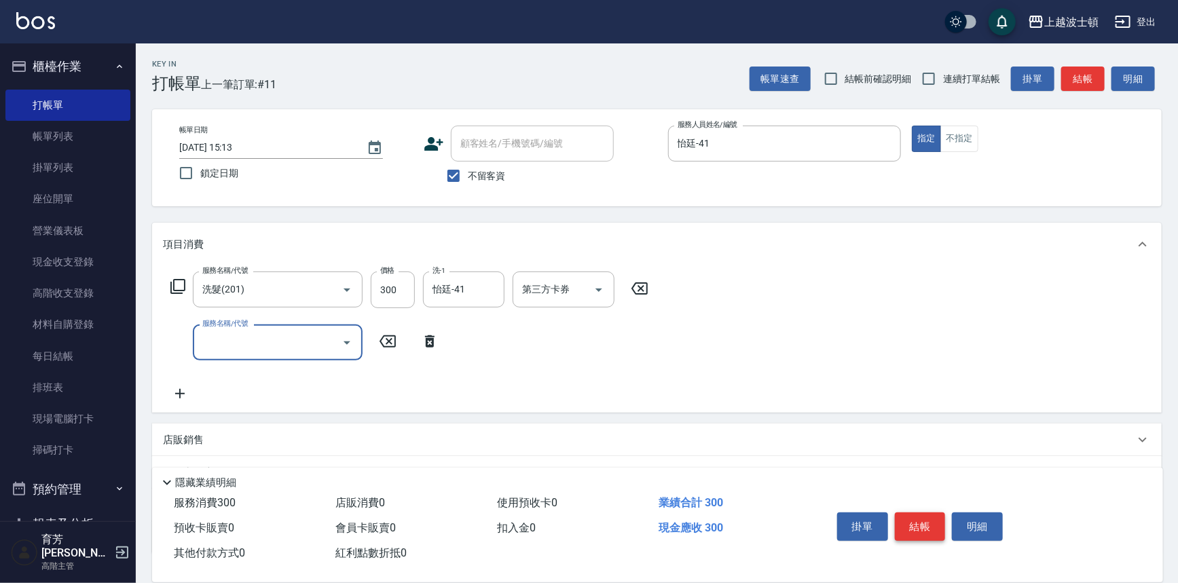
click at [922, 519] on button "結帳" at bounding box center [920, 526] width 51 height 29
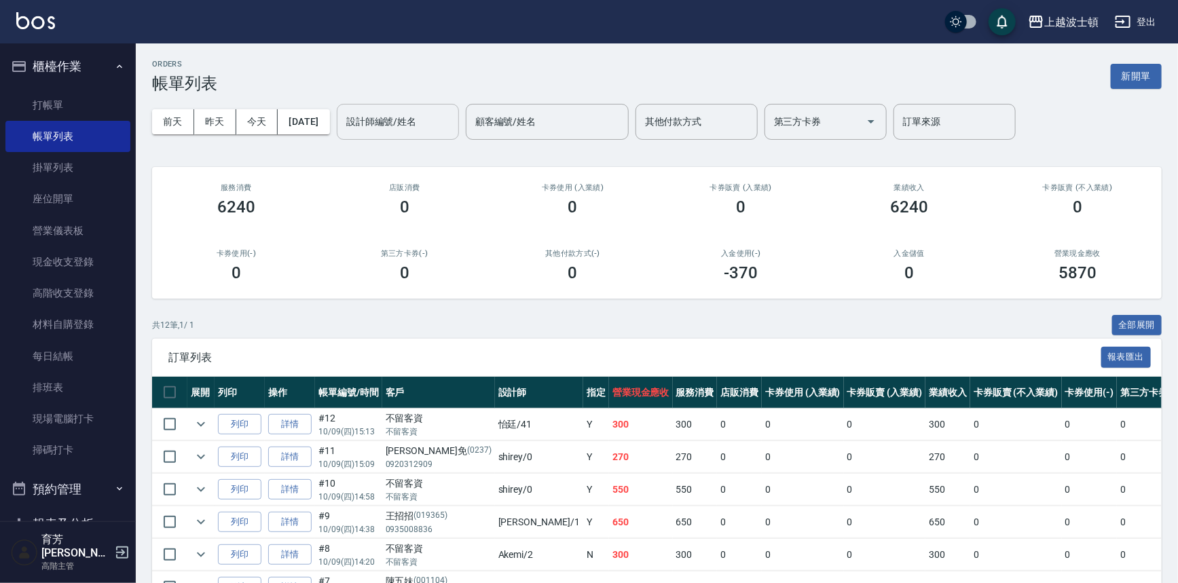
click at [428, 130] on input "設計師編號/姓名" at bounding box center [398, 122] width 110 height 24
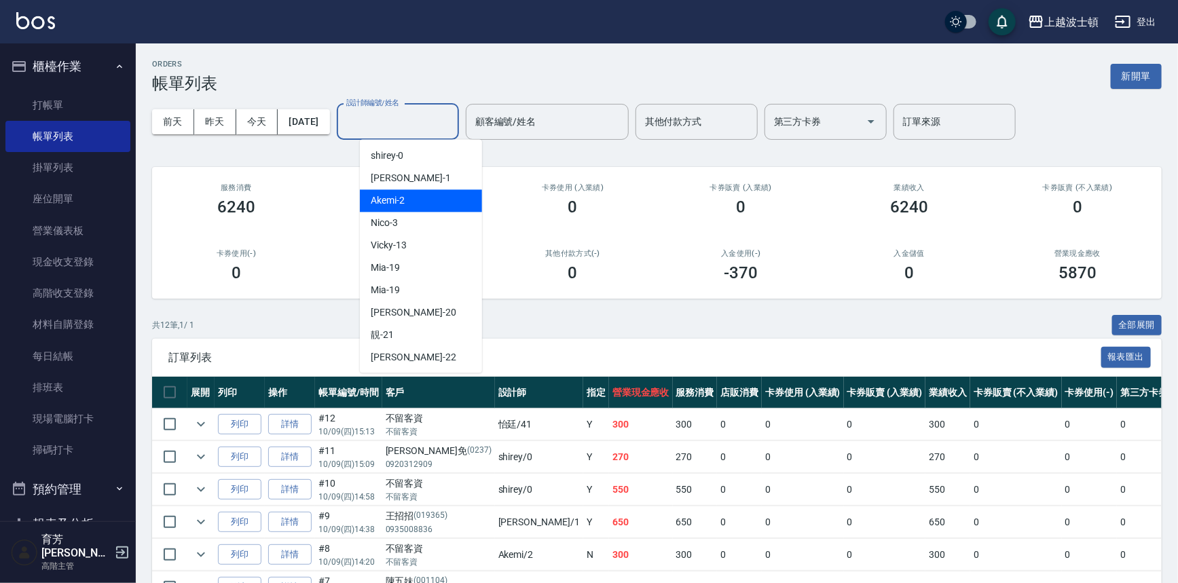
click at [434, 198] on div "Akemi -2" at bounding box center [421, 200] width 122 height 22
type input "Akemi-2"
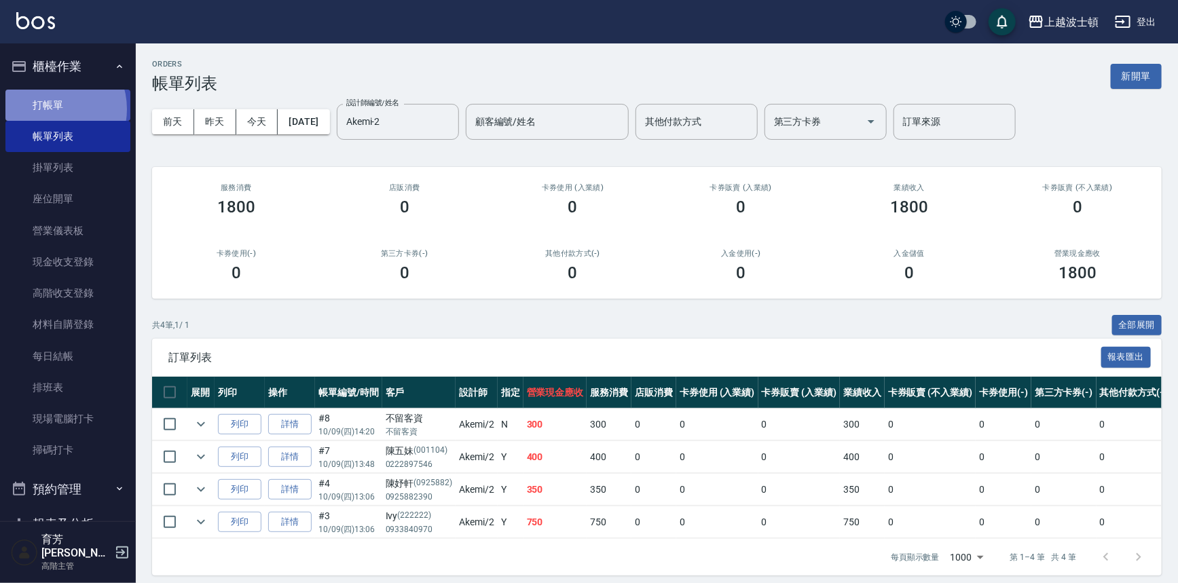
click at [52, 109] on link "打帳單" at bounding box center [67, 105] width 125 height 31
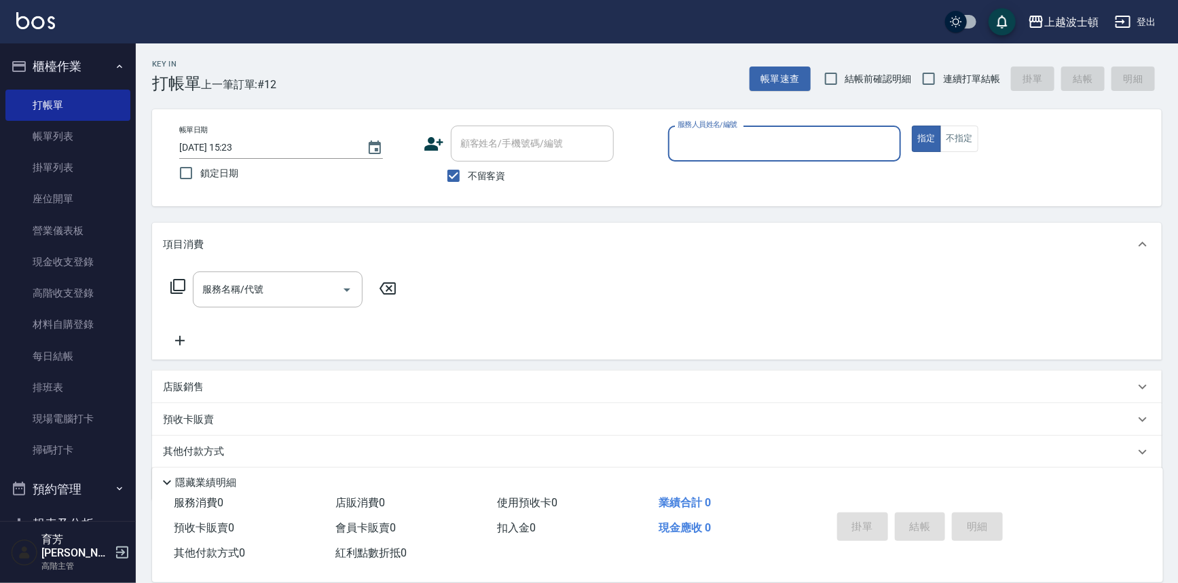
click at [688, 151] on input "服務人員姓名/編號" at bounding box center [784, 144] width 221 height 24
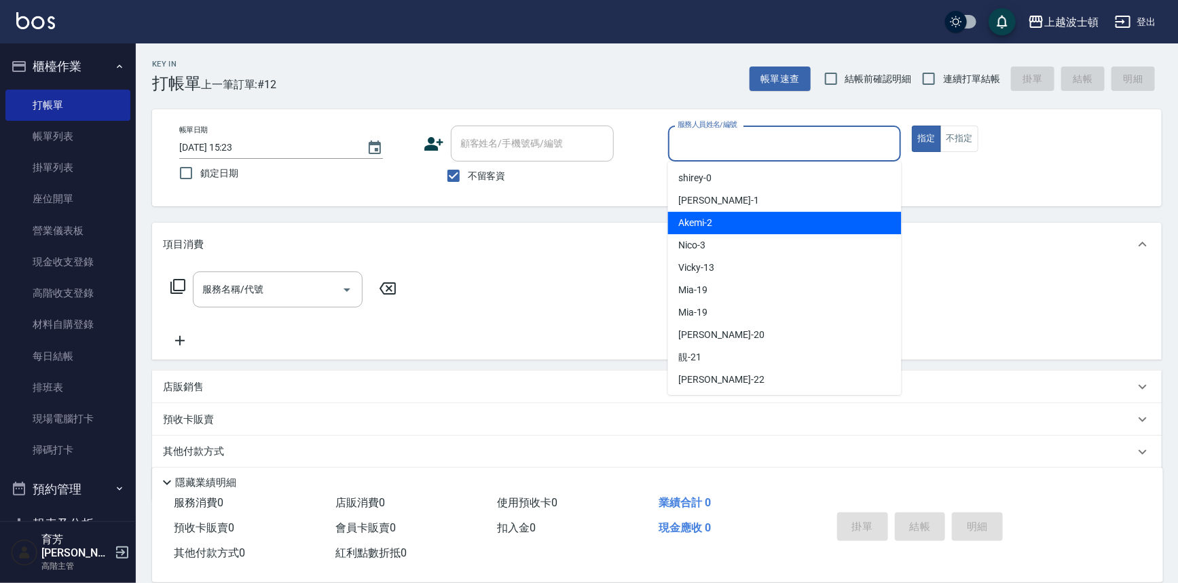
click at [724, 219] on div "Akemi -2" at bounding box center [784, 223] width 233 height 22
type input "Akemi-2"
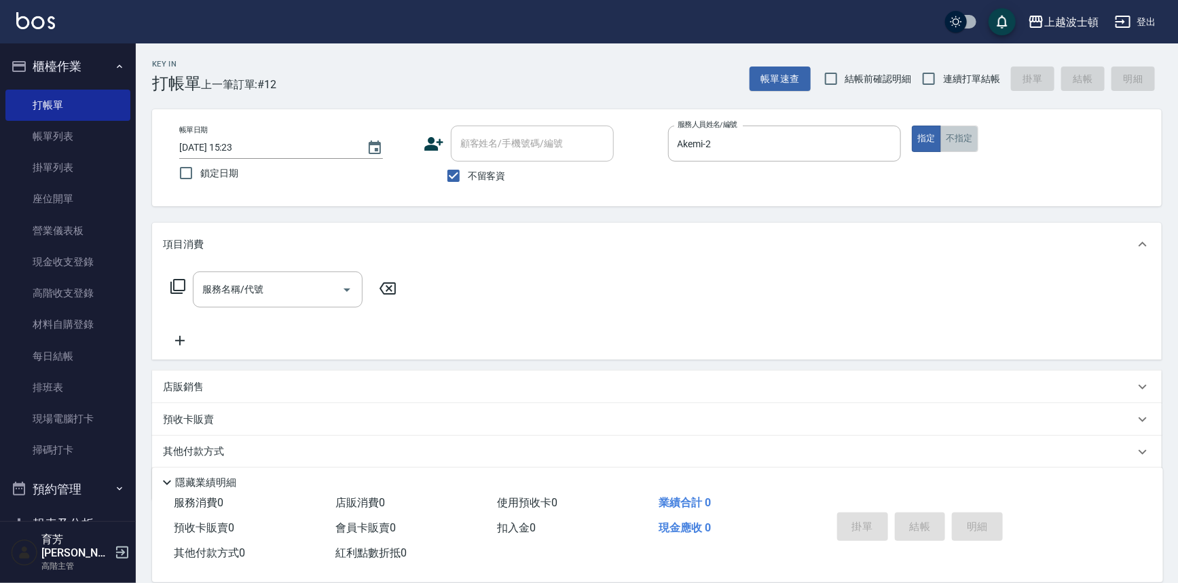
click at [968, 131] on button "不指定" at bounding box center [959, 139] width 38 height 26
click at [267, 274] on div "服務名稱/代號" at bounding box center [278, 289] width 170 height 36
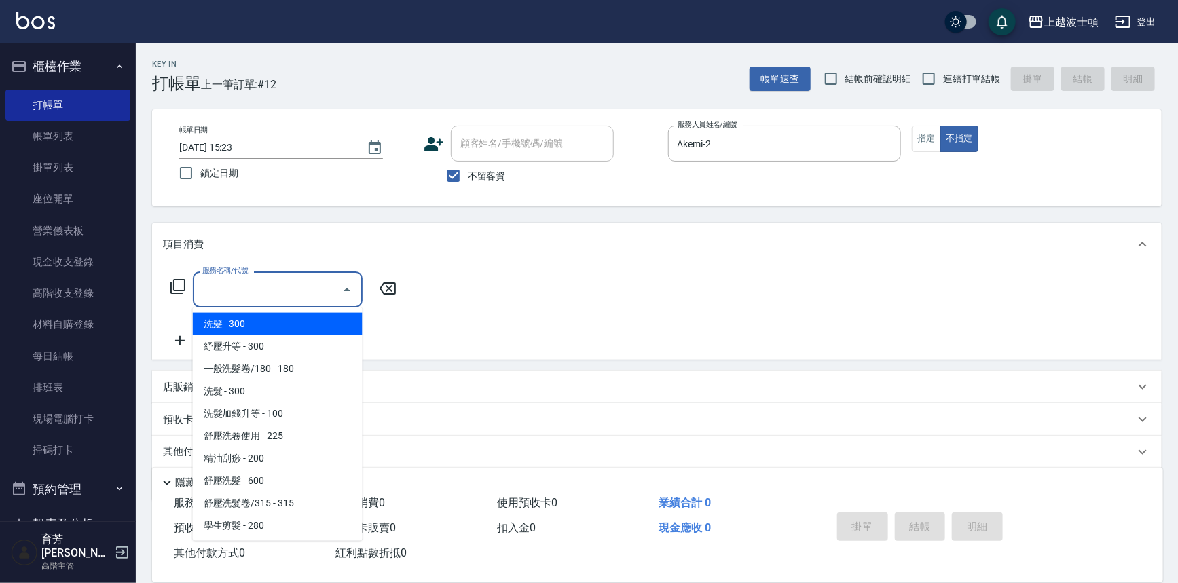
click at [283, 327] on span "洗髮 - 300" at bounding box center [278, 324] width 170 height 22
type input "洗髮(201)"
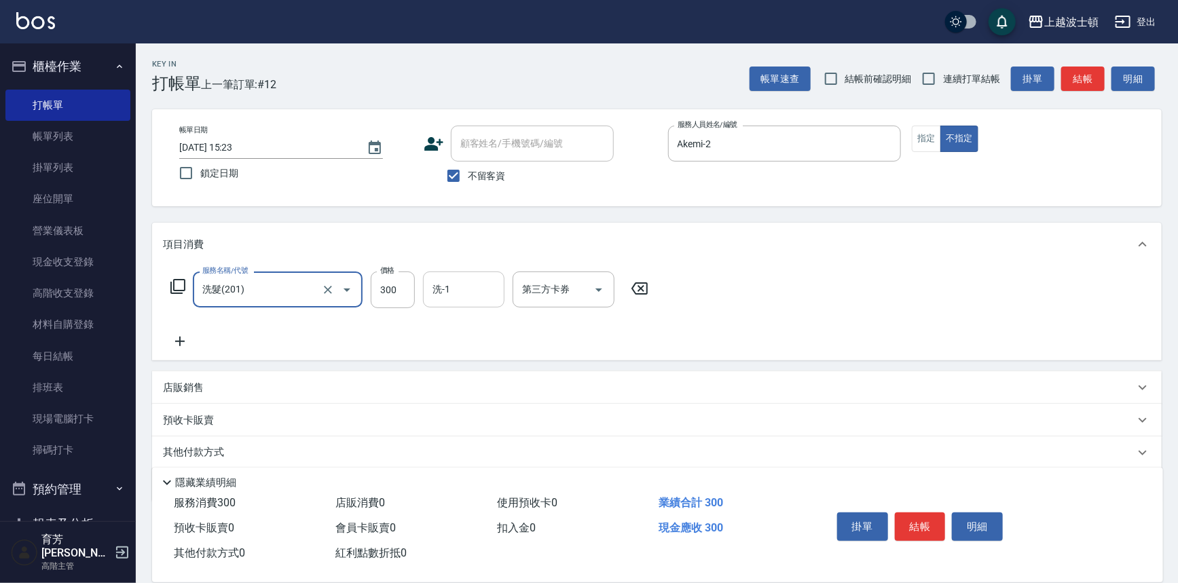
click at [484, 295] on input "洗-1" at bounding box center [463, 290] width 69 height 24
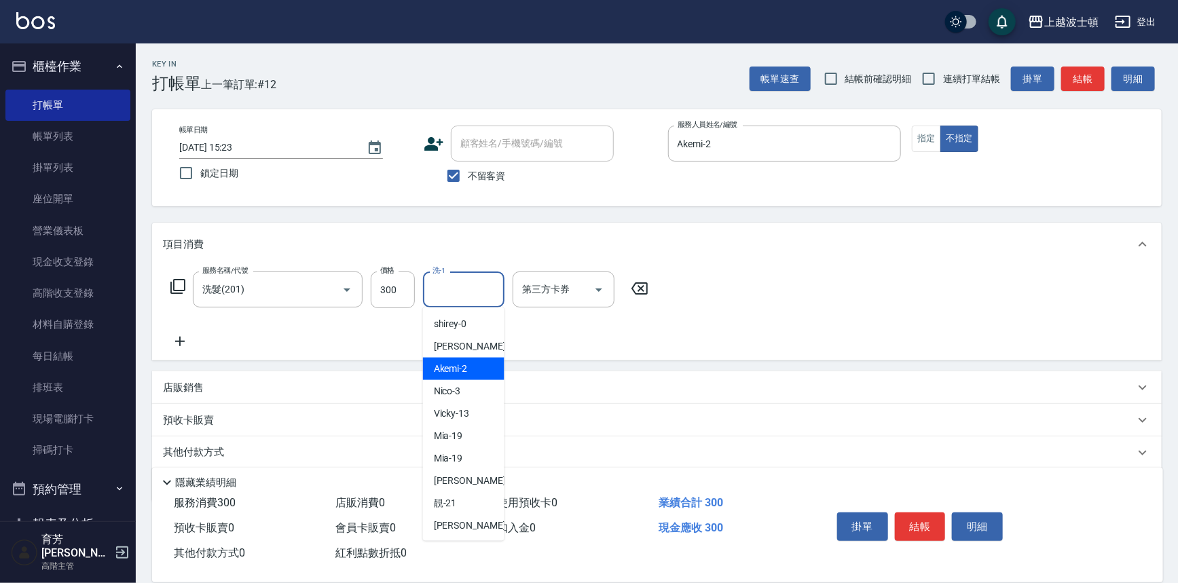
click at [474, 367] on div "Akemi -2" at bounding box center [463, 369] width 81 height 22
type input "Akemi-2"
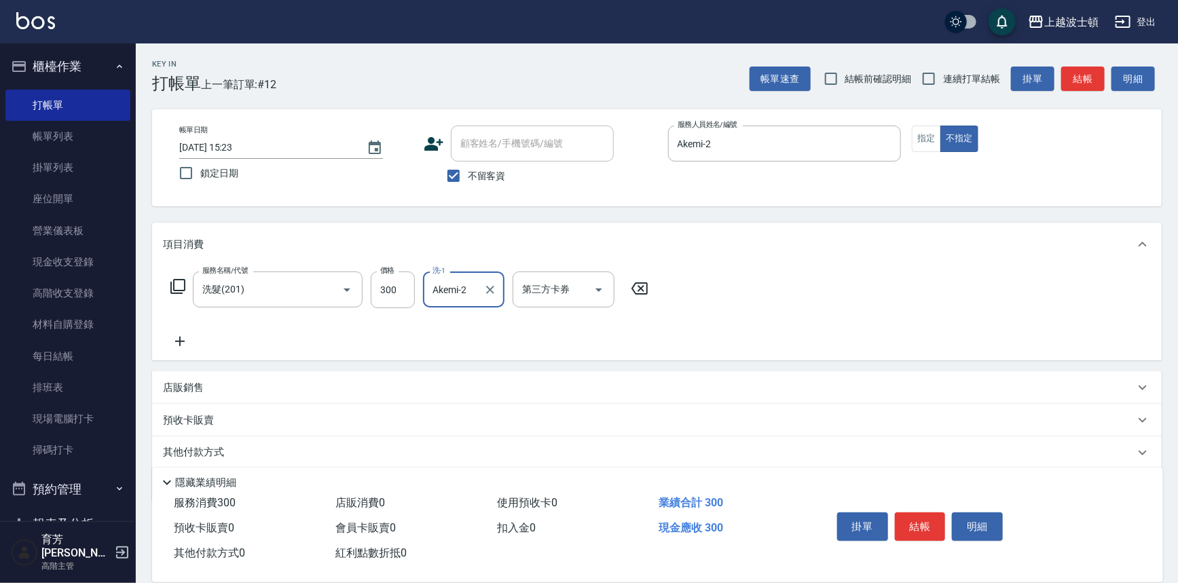
click at [175, 343] on icon at bounding box center [180, 341] width 34 height 16
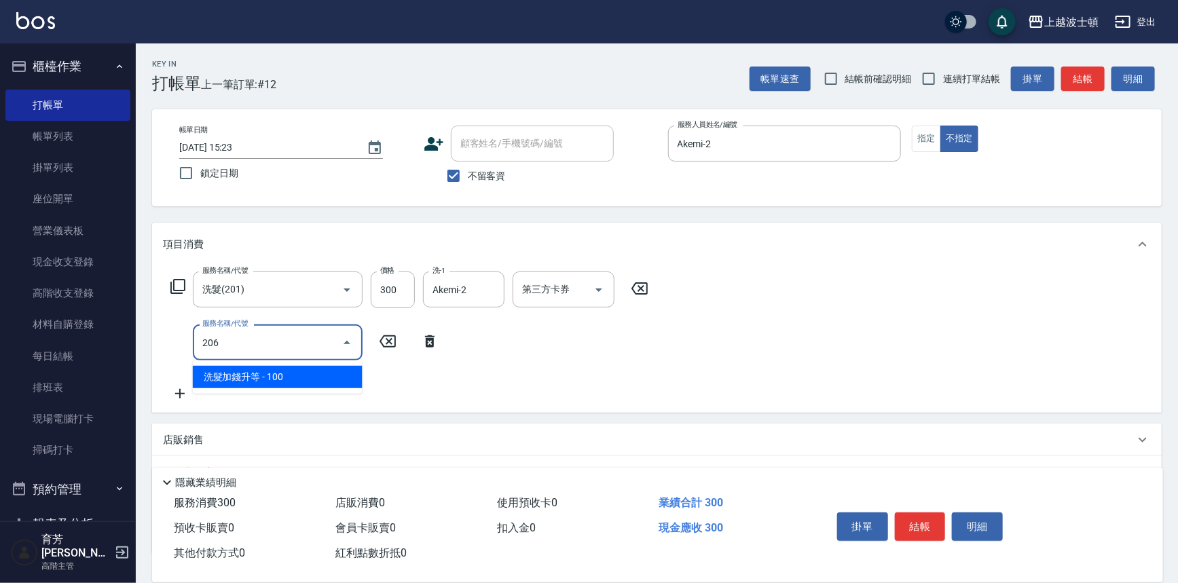
click at [279, 390] on ul "洗髮加錢升等 - 100" at bounding box center [278, 376] width 170 height 33
click at [339, 377] on span "洗髮加錢升等 - 100" at bounding box center [278, 377] width 170 height 22
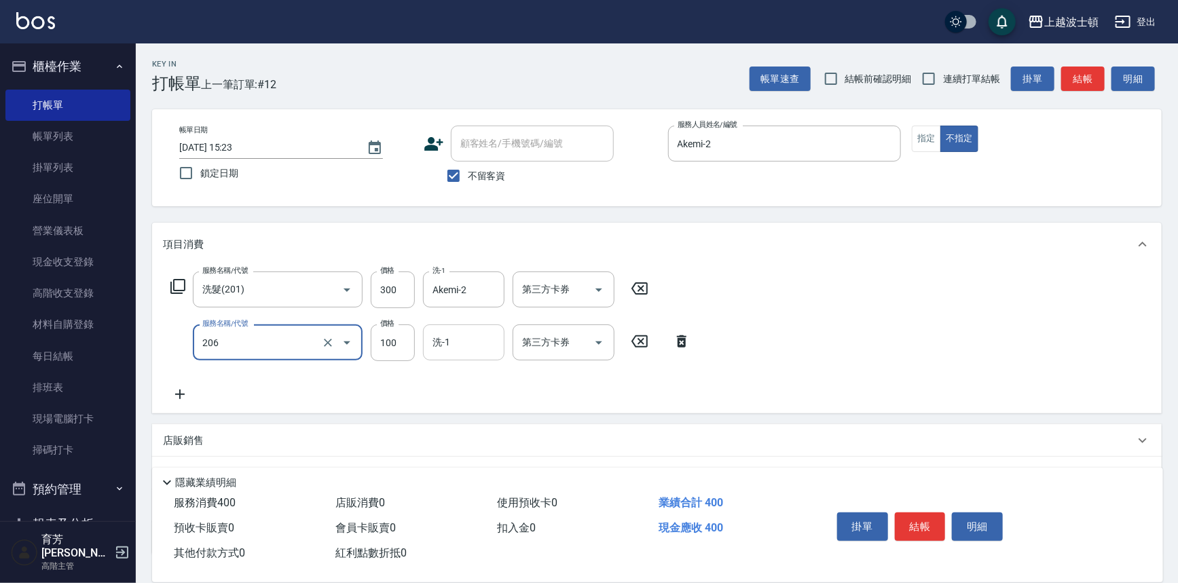
type input "洗髮加錢升等(206)"
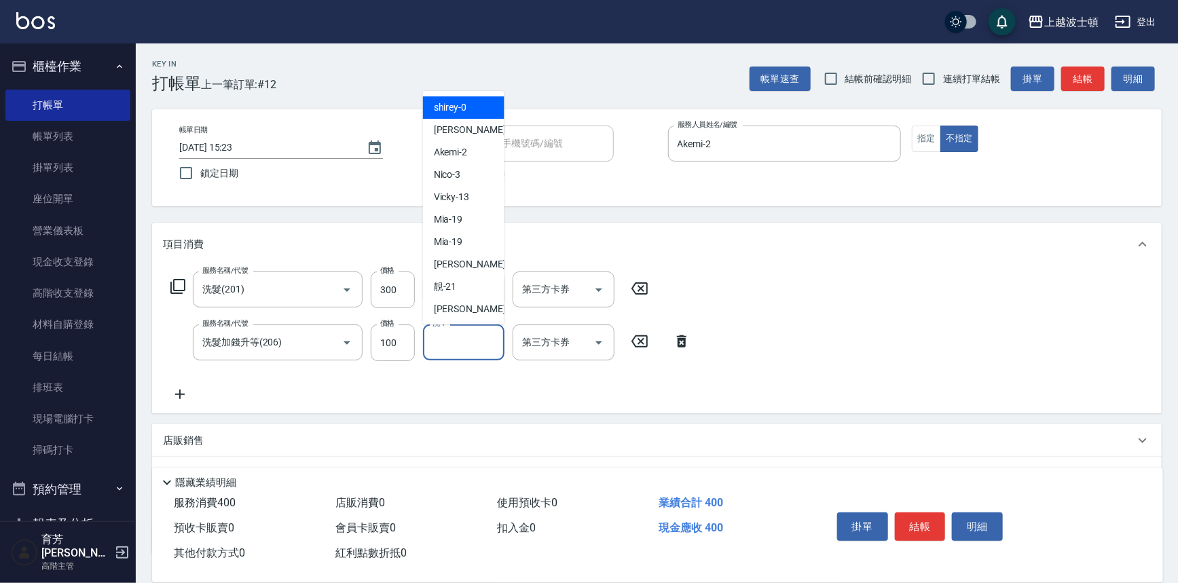
click at [443, 350] on input "洗-1" at bounding box center [463, 343] width 69 height 24
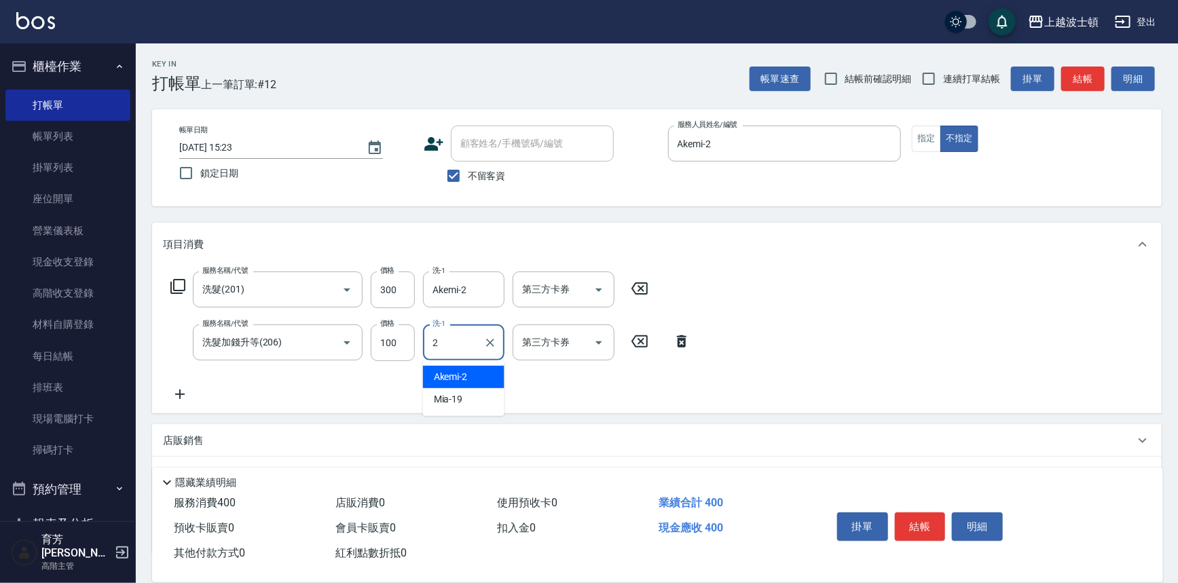
click at [458, 380] on span "Akemi -2" at bounding box center [451, 377] width 34 height 14
type input "Akemi-2"
click at [184, 394] on icon at bounding box center [180, 395] width 10 height 10
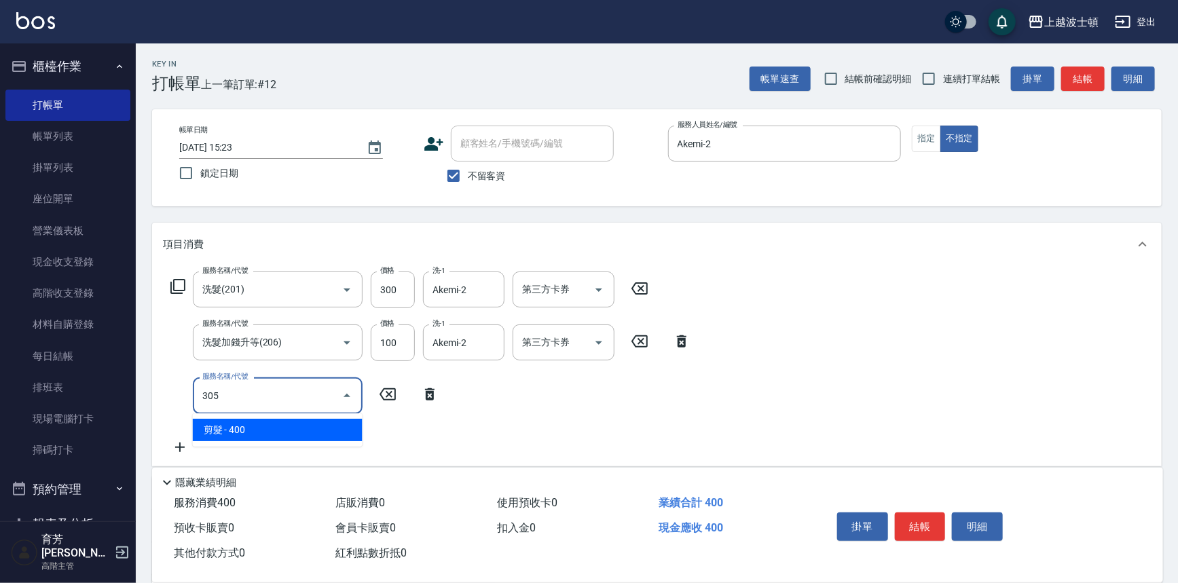
click at [244, 436] on span "剪髮 - 400" at bounding box center [278, 430] width 170 height 22
type input "剪髮(305)"
click at [416, 398] on div "服務名稱/代號 剪髮(305) 服務名稱/代號 價格 400 價格 第三方卡券 第三方卡券" at bounding box center [386, 395] width 446 height 37
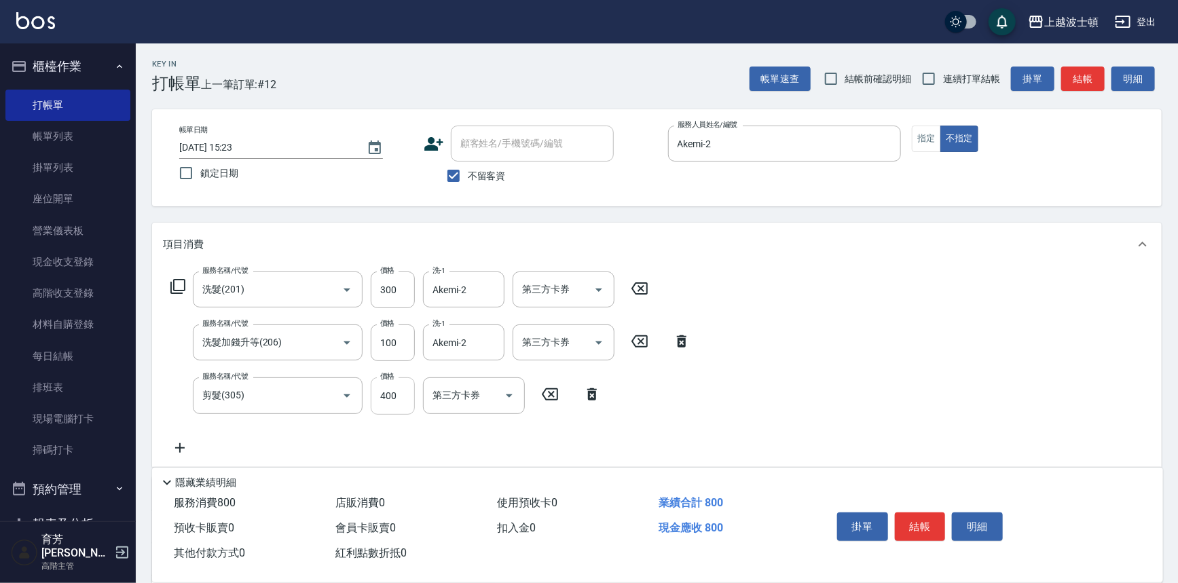
click at [396, 400] on input "400" at bounding box center [393, 395] width 44 height 37
type input "350"
click at [760, 315] on div "服務名稱/代號 洗髮(201) 服務名稱/代號 價格 300 價格 洗-1 Akemi-2 洗-1 第三方卡券 第三方卡券 服務名稱/代號 洗髮加錢升等(20…" at bounding box center [656, 366] width 1009 height 200
click at [907, 516] on button "結帳" at bounding box center [920, 526] width 51 height 29
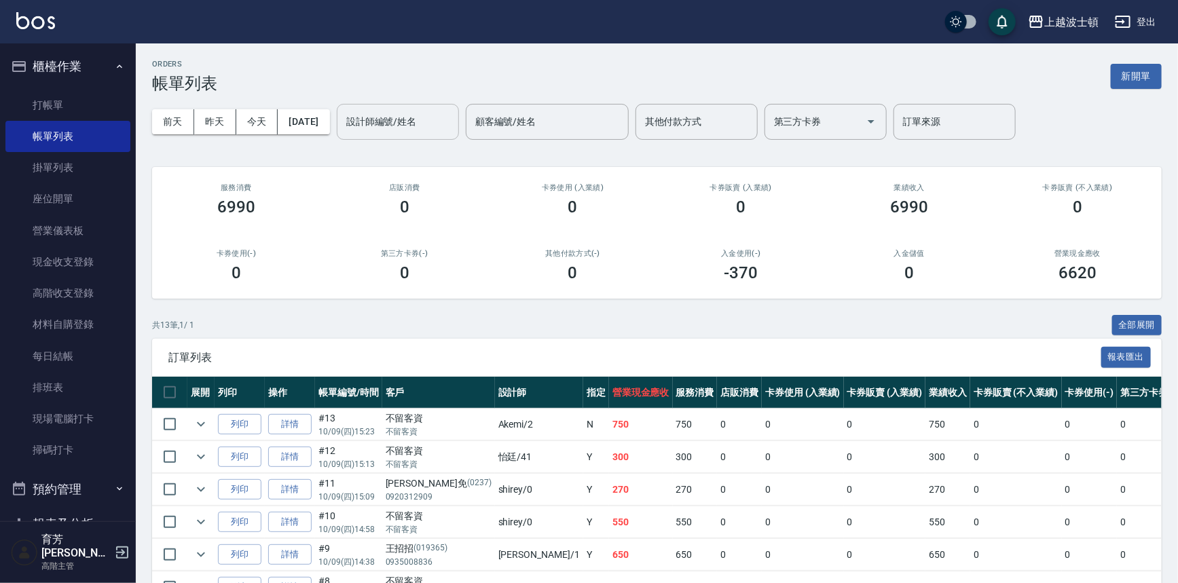
click at [445, 128] on input "設計師編號/姓名" at bounding box center [398, 122] width 110 height 24
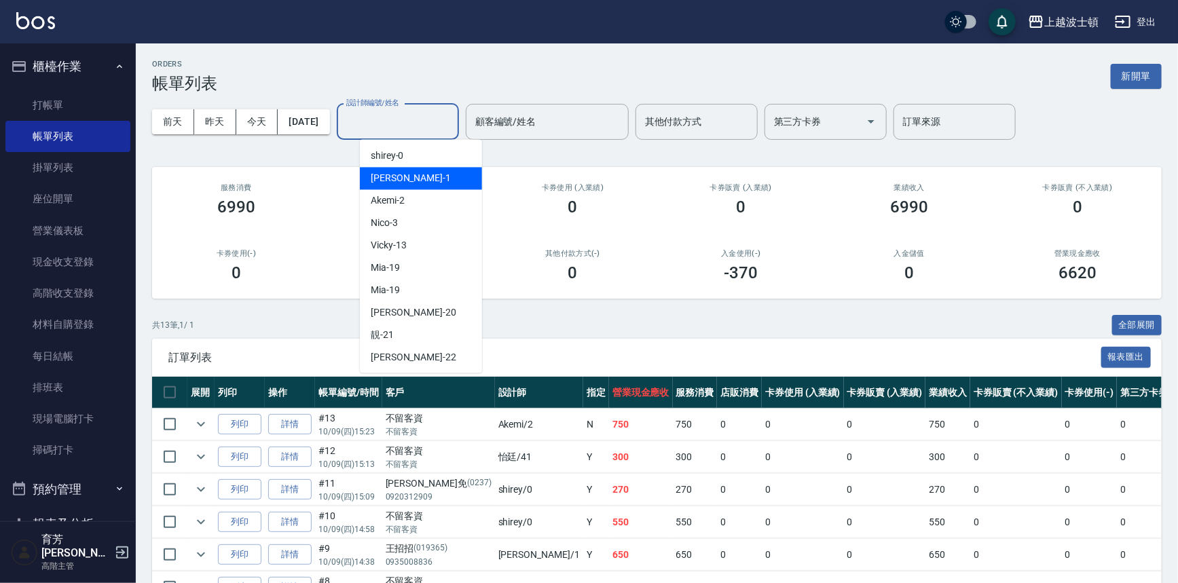
click at [434, 188] on div "麥可 -1" at bounding box center [421, 178] width 122 height 22
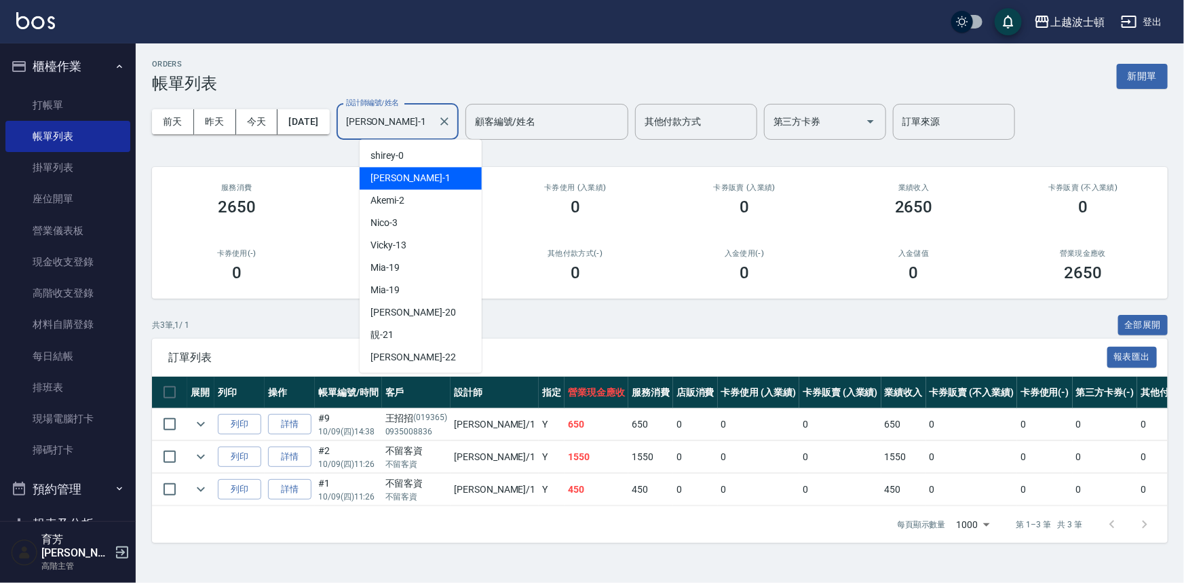
click at [432, 120] on input "麥可-1" at bounding box center [388, 122] width 90 height 24
click at [440, 198] on div "Akemi -2" at bounding box center [421, 200] width 122 height 22
type input "Akemi-2"
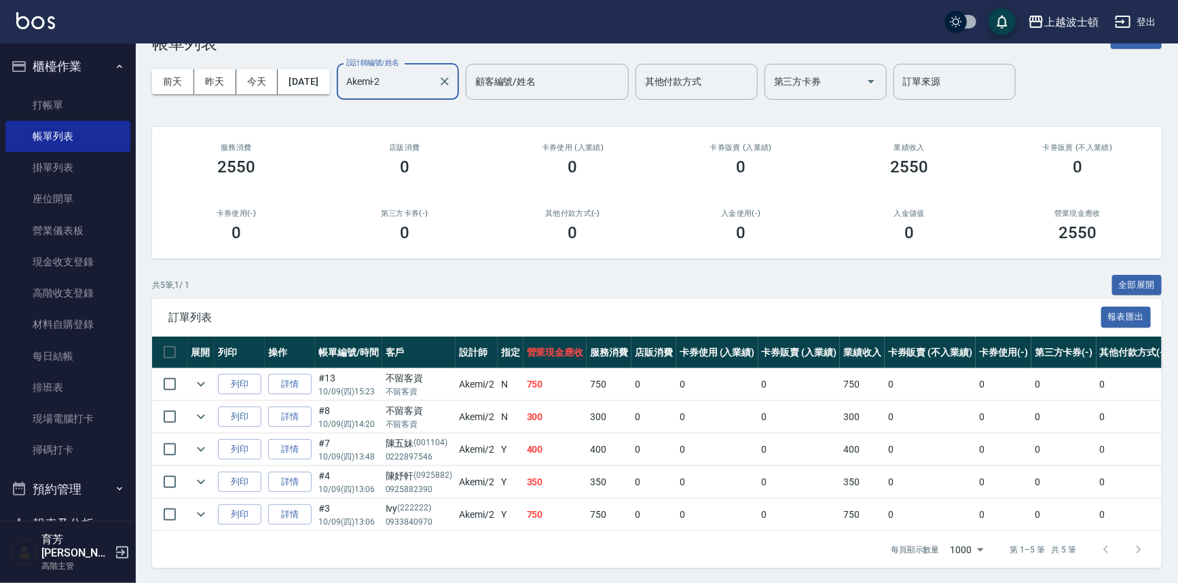
scroll to position [49, 0]
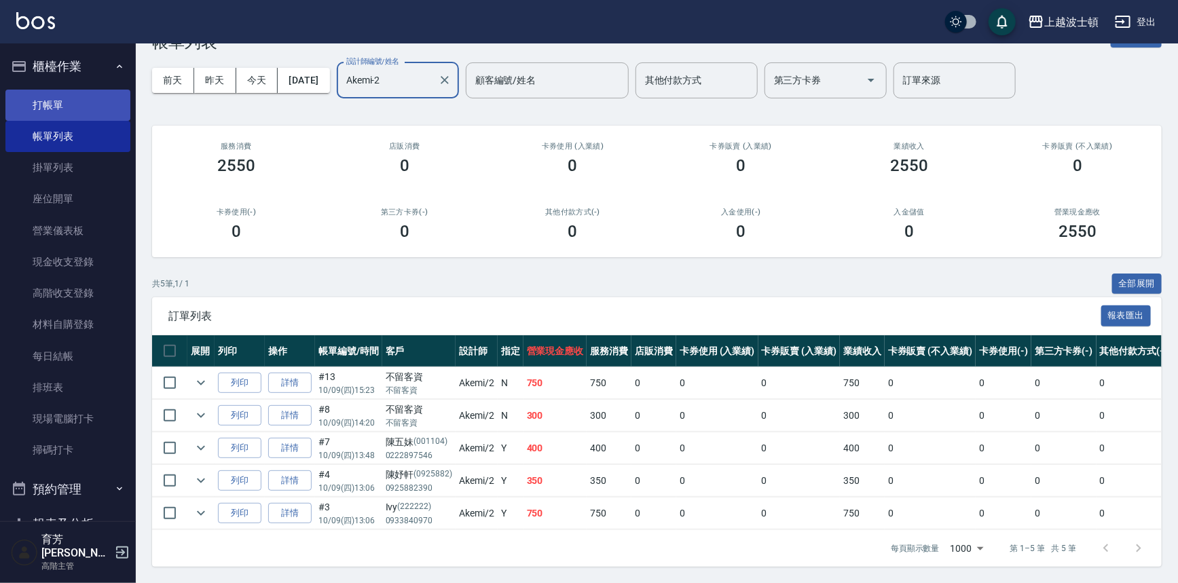
click at [69, 108] on link "打帳單" at bounding box center [67, 105] width 125 height 31
